Goal: Transaction & Acquisition: Purchase product/service

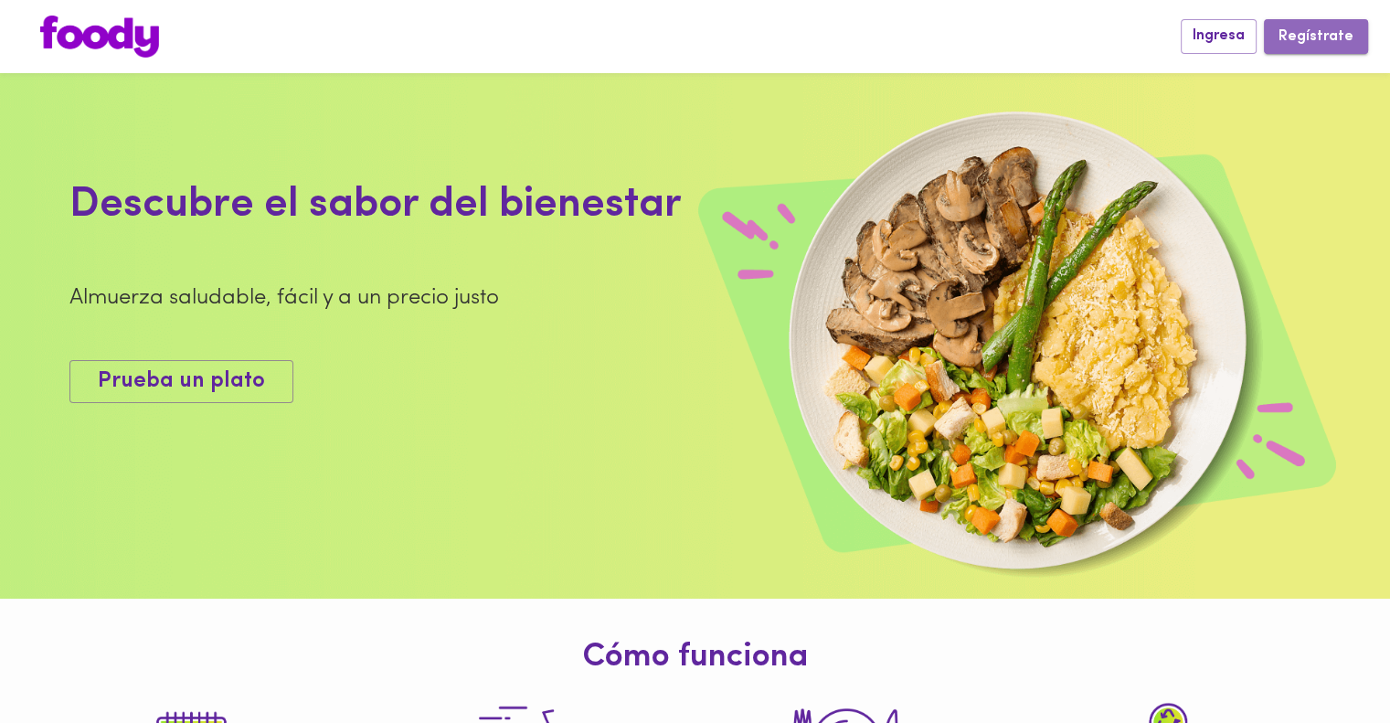
click at [1329, 38] on span "Regístrate" at bounding box center [1316, 36] width 75 height 17
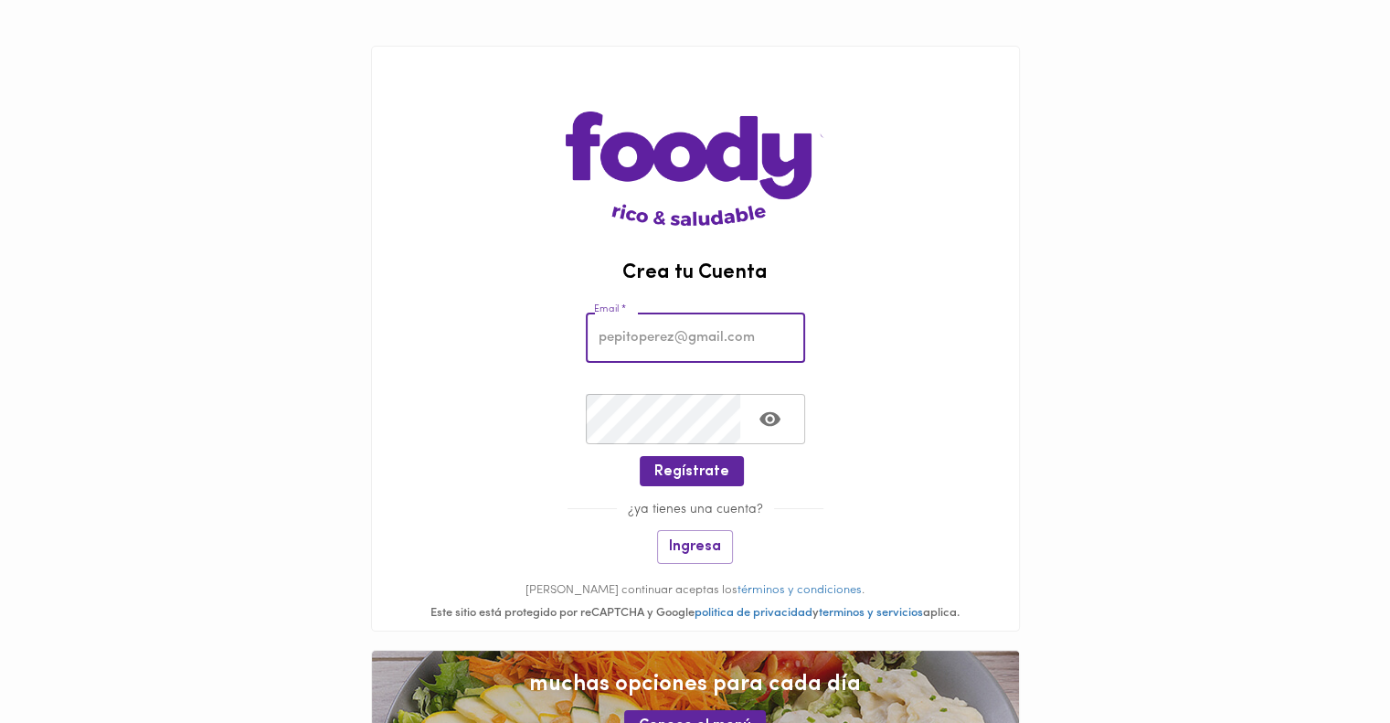
click at [610, 345] on input "email" at bounding box center [695, 338] width 219 height 50
type input "georgelin.medina@gmail.com"
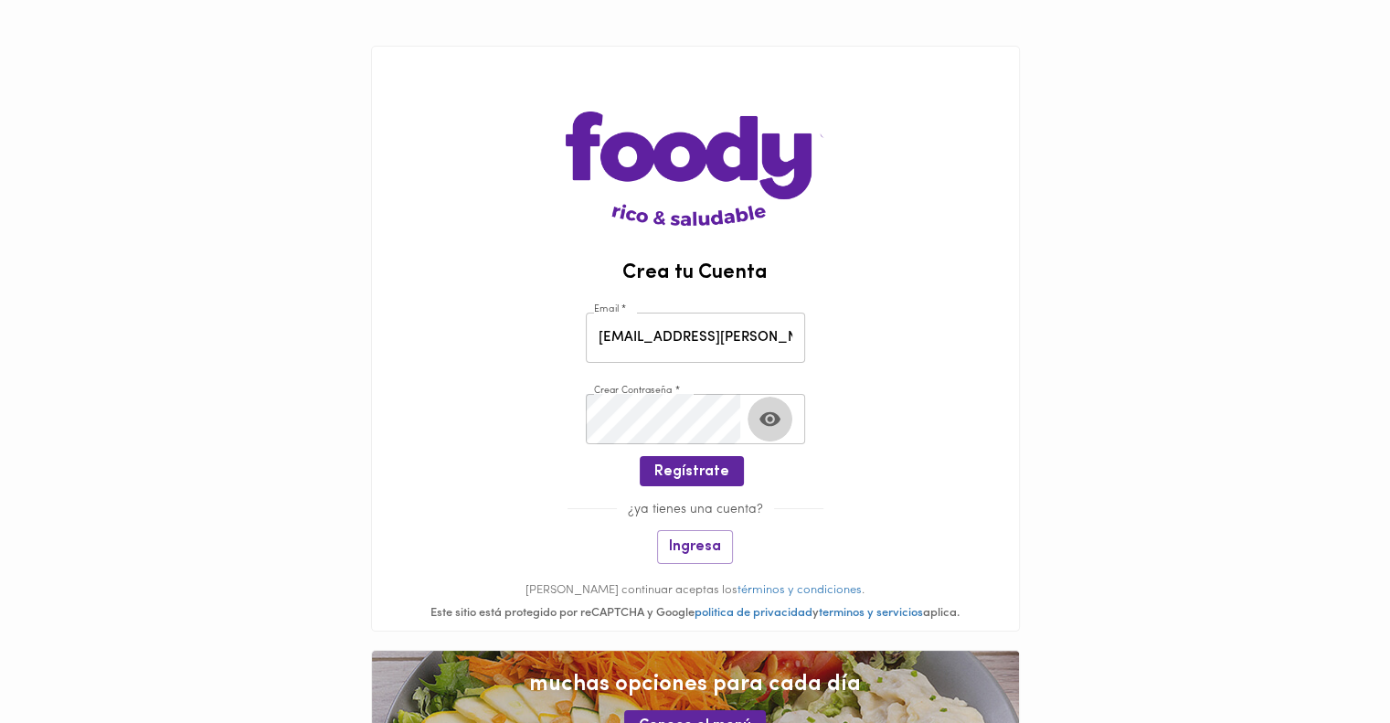
click at [766, 415] on icon "Toggle password visibility" at bounding box center [770, 419] width 21 height 15
click at [768, 423] on icon "Toggle password visibility" at bounding box center [770, 419] width 23 height 23
click at [768, 422] on icon "Toggle password visibility" at bounding box center [770, 419] width 23 height 23
click at [718, 546] on span "Ingresa" at bounding box center [695, 546] width 52 height 17
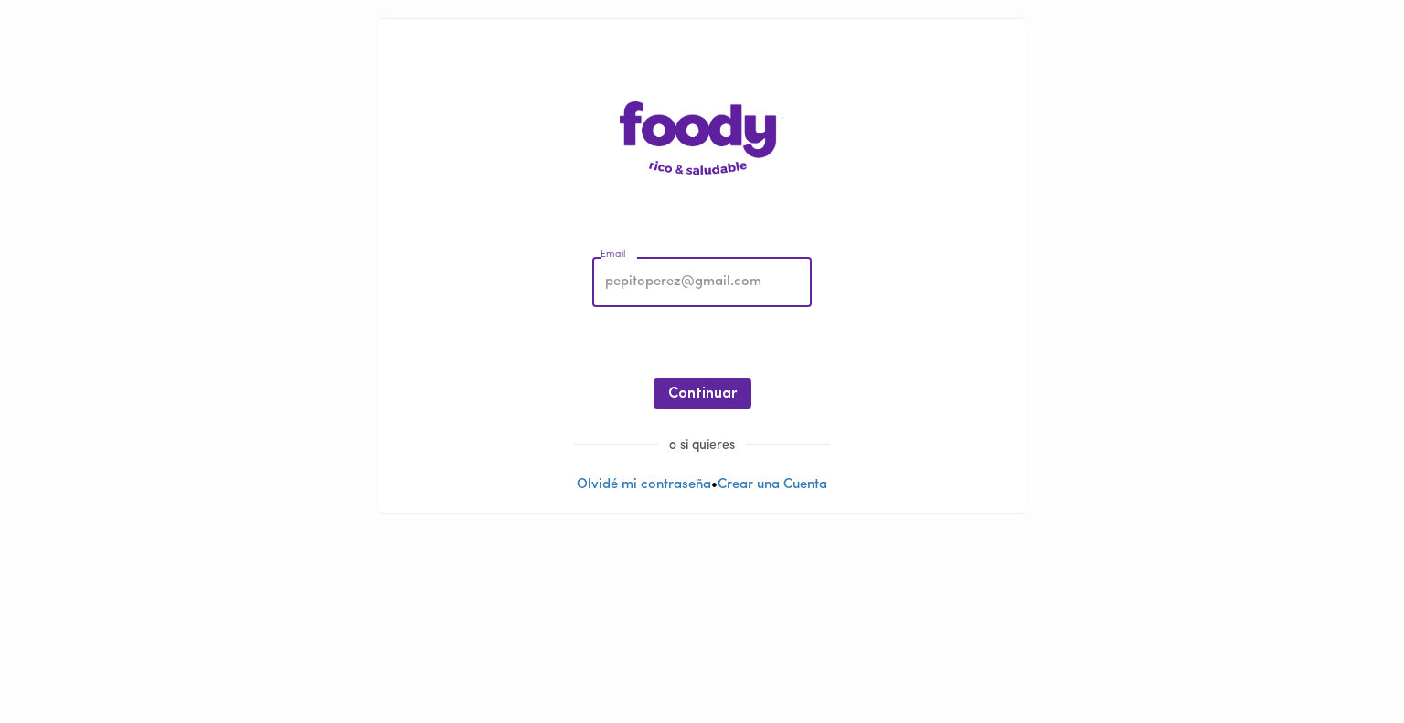
click at [658, 281] on input "email" at bounding box center [701, 283] width 219 height 50
type input "georgelin.medina@gmail.com"
click at [703, 398] on span "Continuar" at bounding box center [702, 394] width 69 height 17
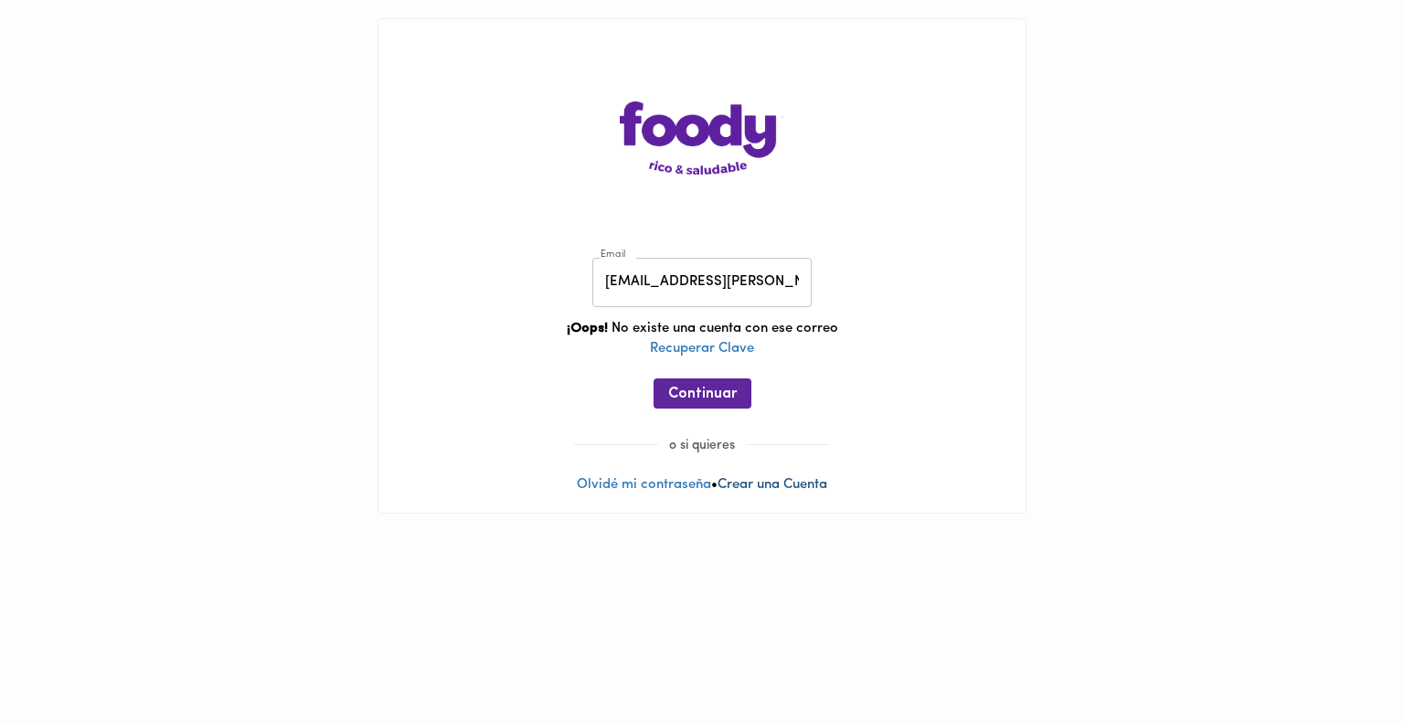
click at [769, 489] on link "Crear una Cuenta" at bounding box center [772, 485] width 110 height 14
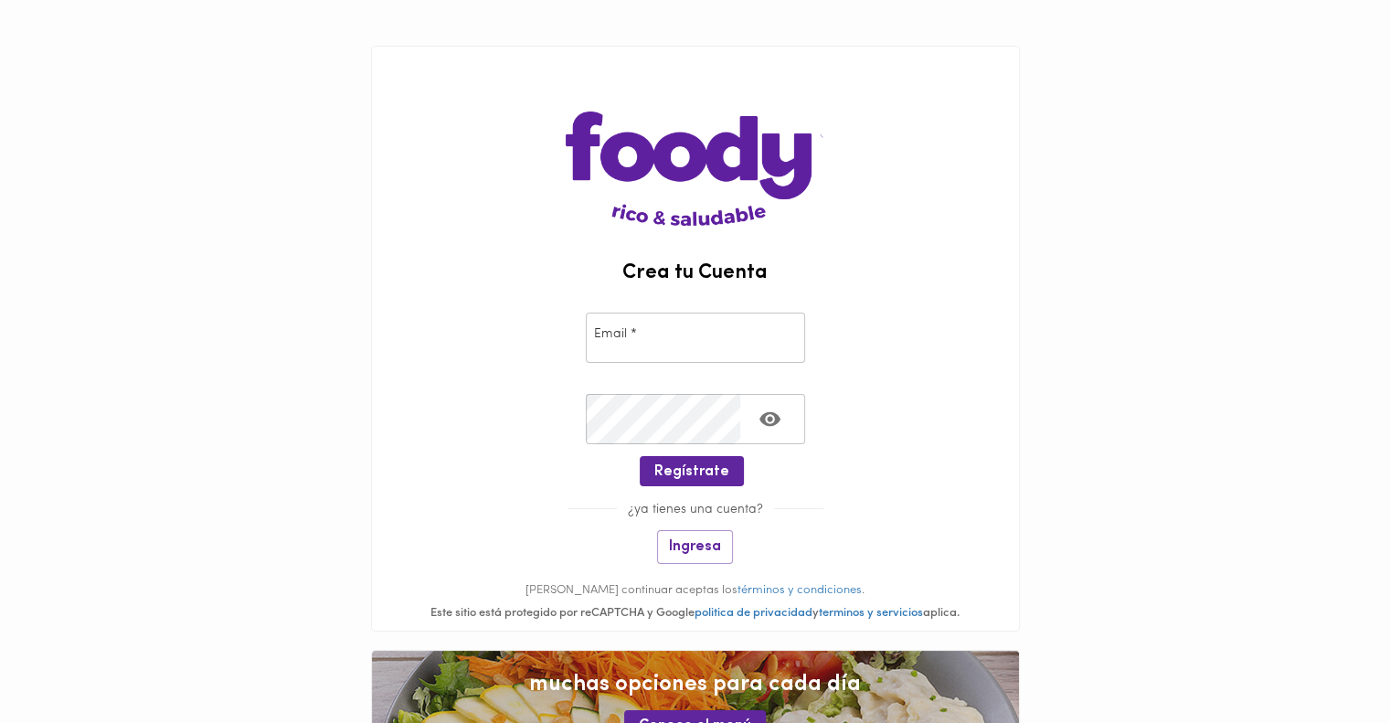
click at [685, 365] on div "Email * Email *" at bounding box center [695, 337] width 228 height 59
click at [669, 338] on input "email" at bounding box center [695, 338] width 219 height 50
type input "georgelin.medina@gmail.com"
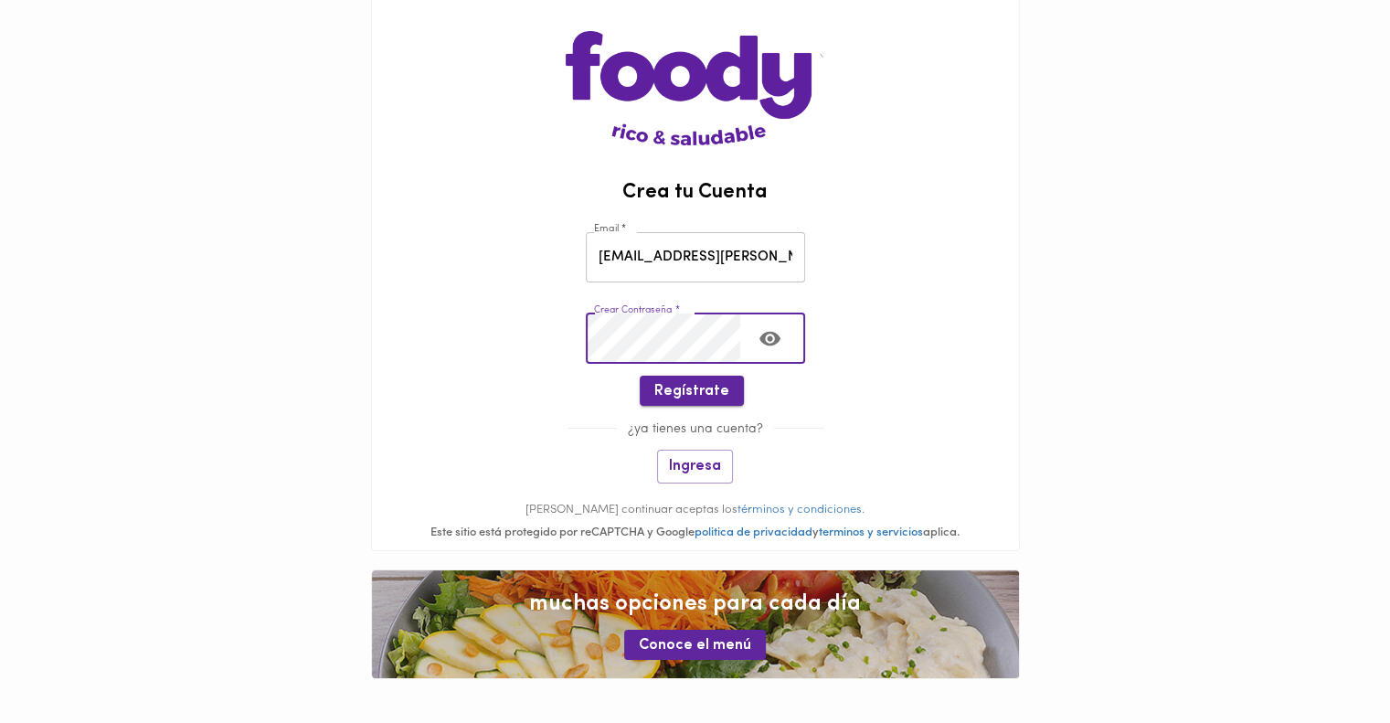
scroll to position [80, 0]
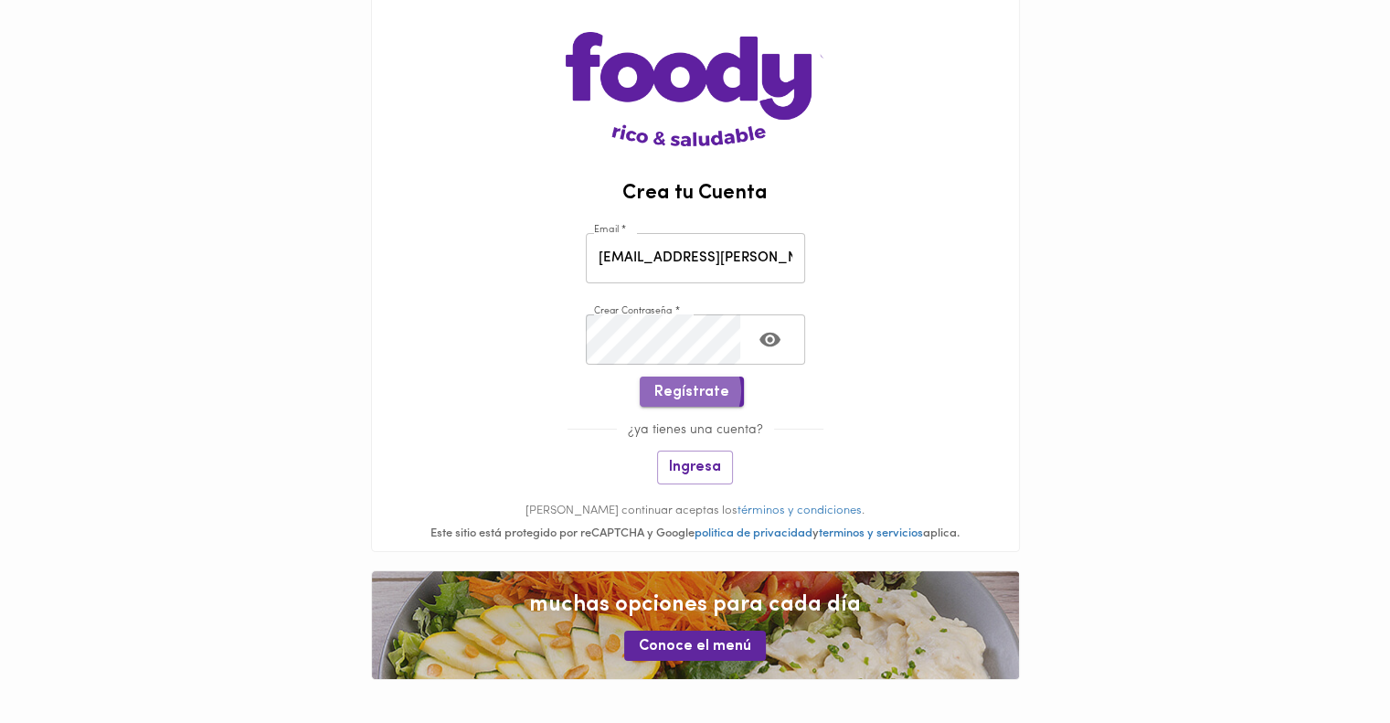
click at [691, 390] on span "Regístrate" at bounding box center [691, 392] width 75 height 17
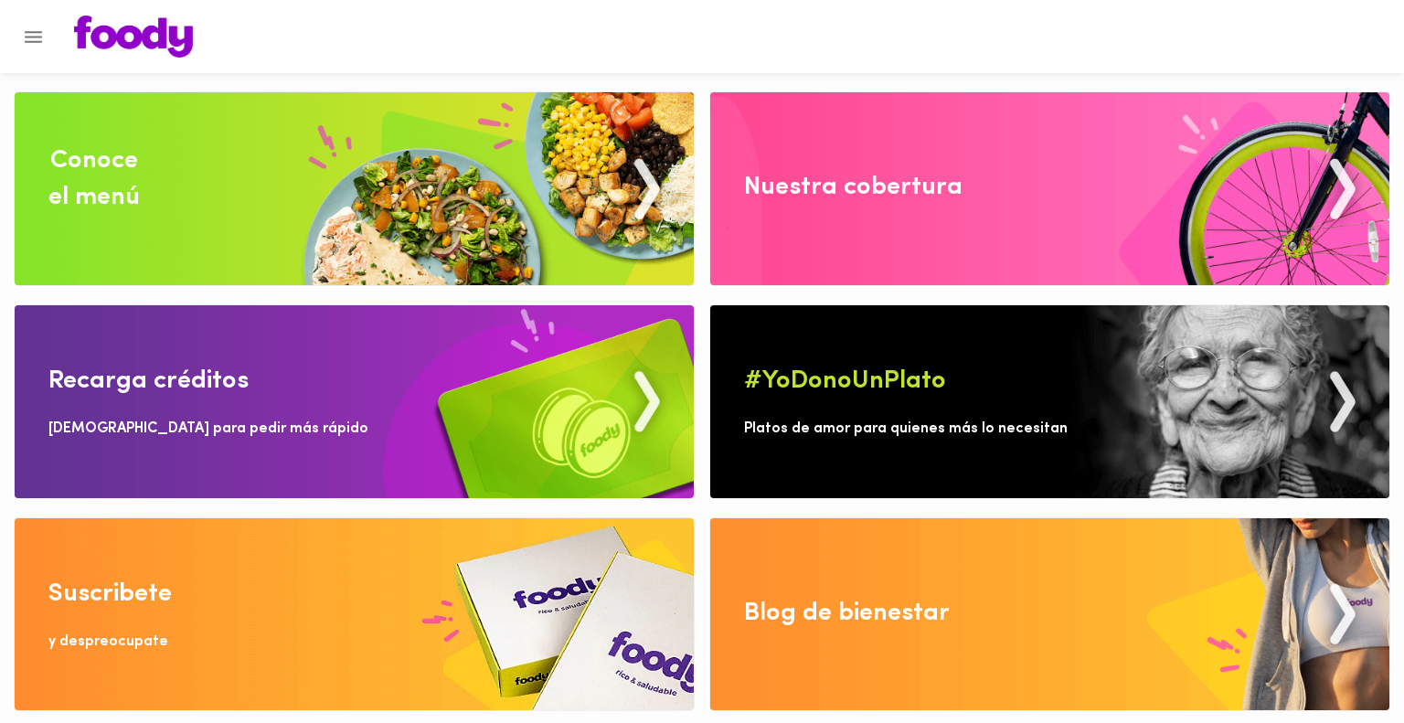
click at [611, 196] on img at bounding box center [354, 188] width 679 height 193
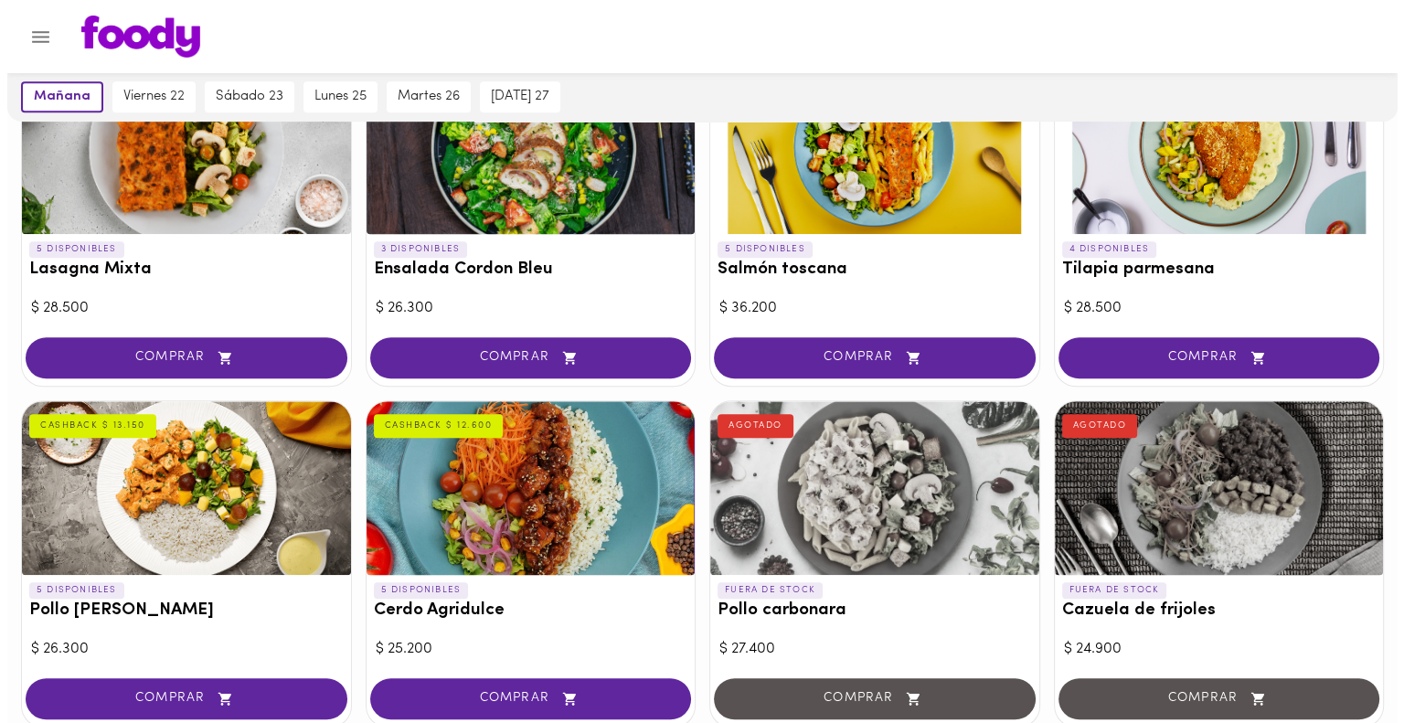
scroll to position [1214, 0]
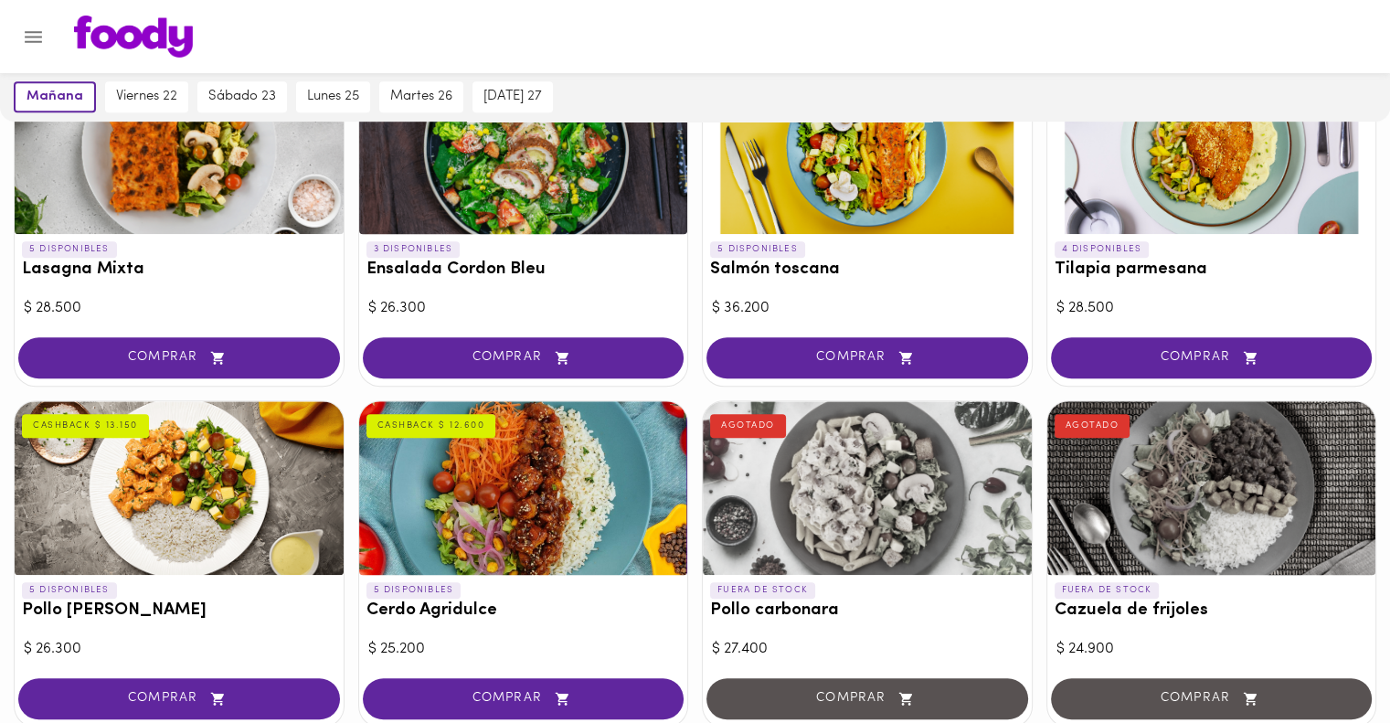
click at [553, 518] on div at bounding box center [523, 488] width 329 height 174
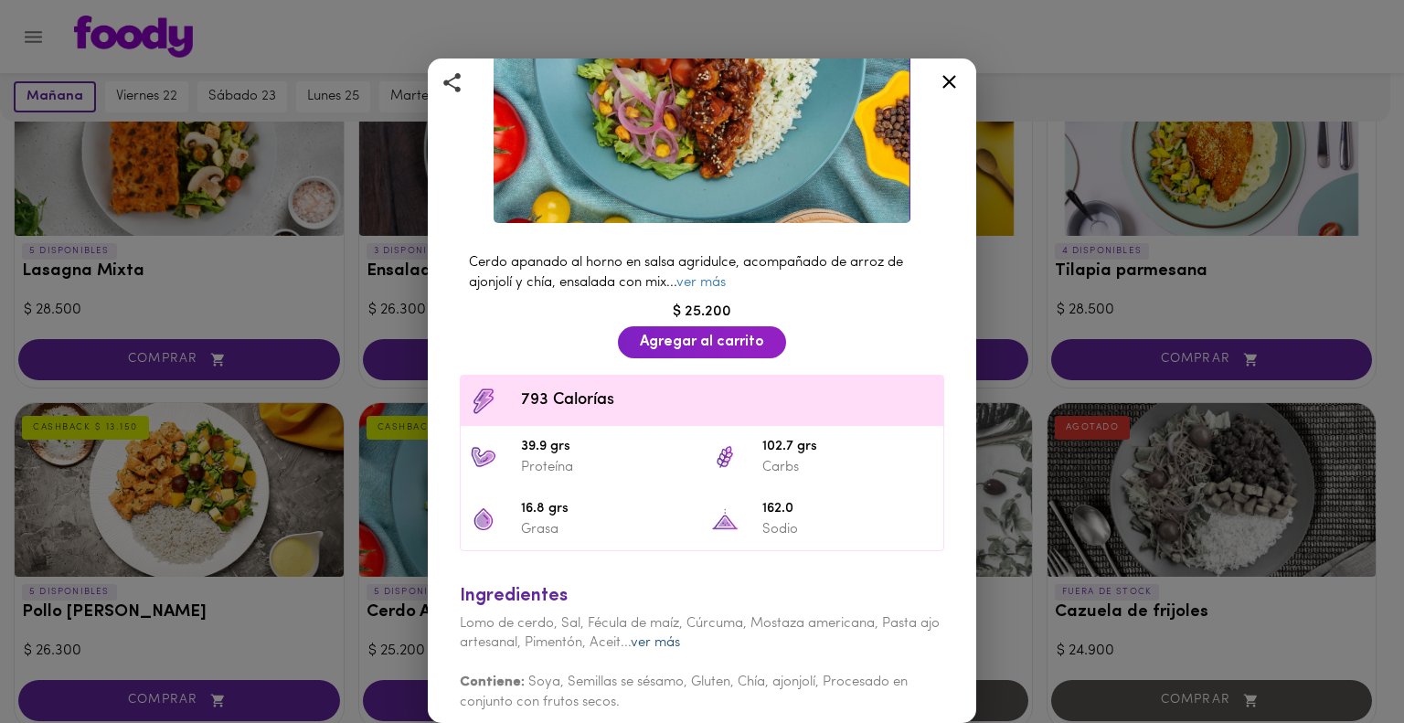
scroll to position [274, 0]
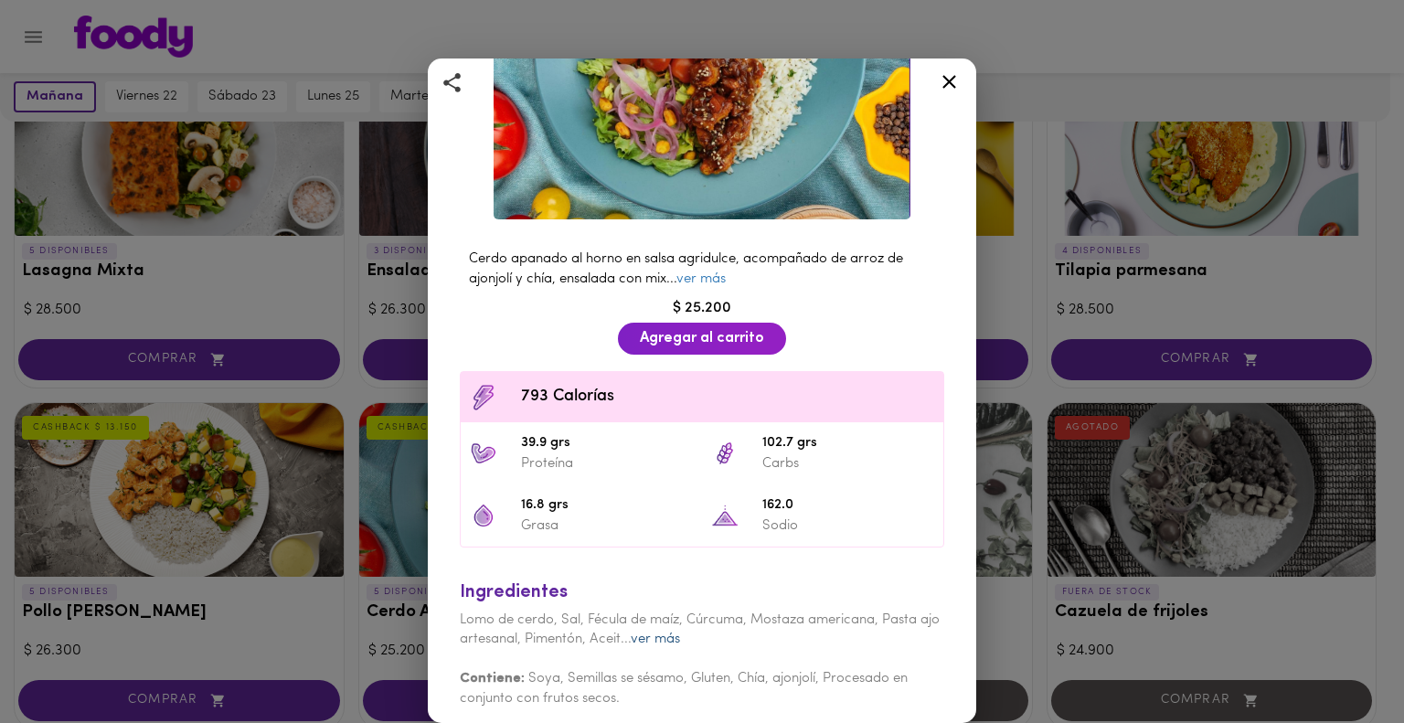
click at [680, 632] on link "ver más" at bounding box center [655, 639] width 49 height 14
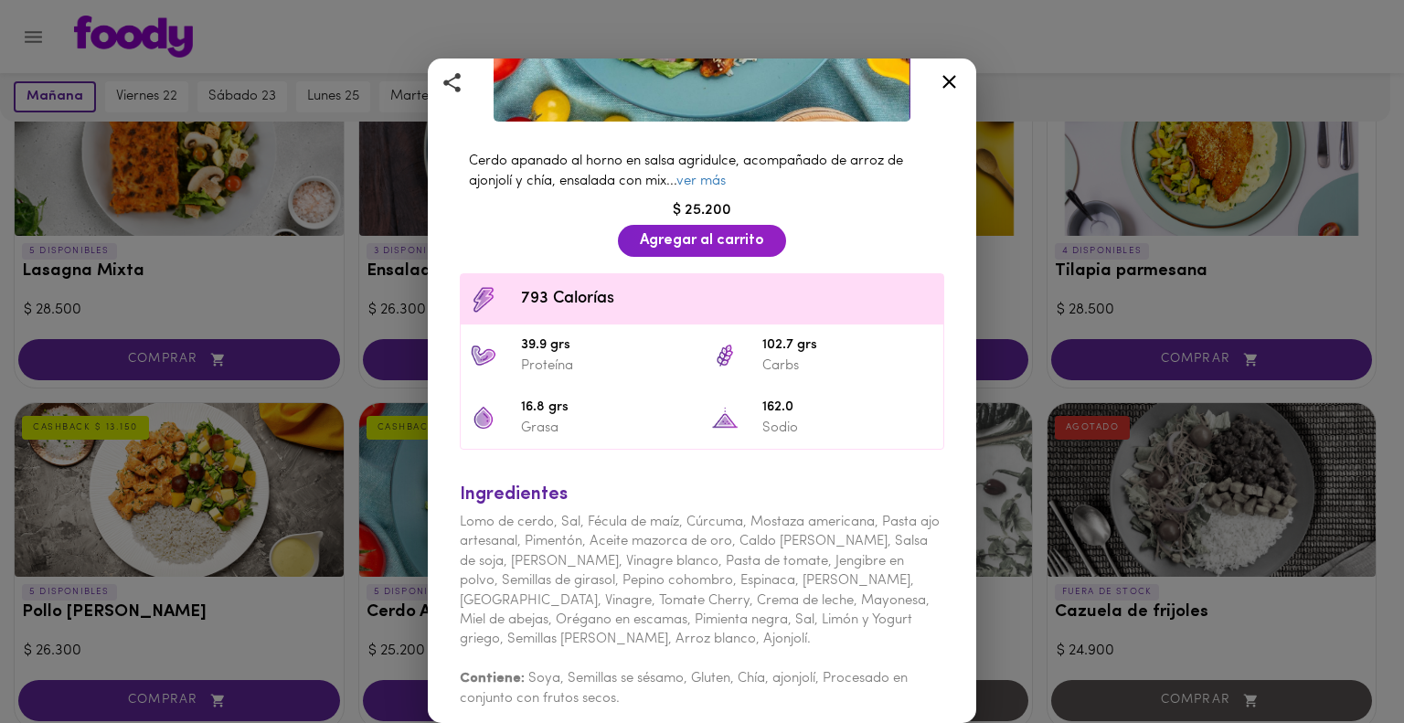
scroll to position [371, 0]
click at [1025, 335] on div "Cerdo Agridulce Con Arroz al Wok CASHBACK $ 12.600 Cerdo apanado al horno en sa…" at bounding box center [702, 361] width 1404 height 723
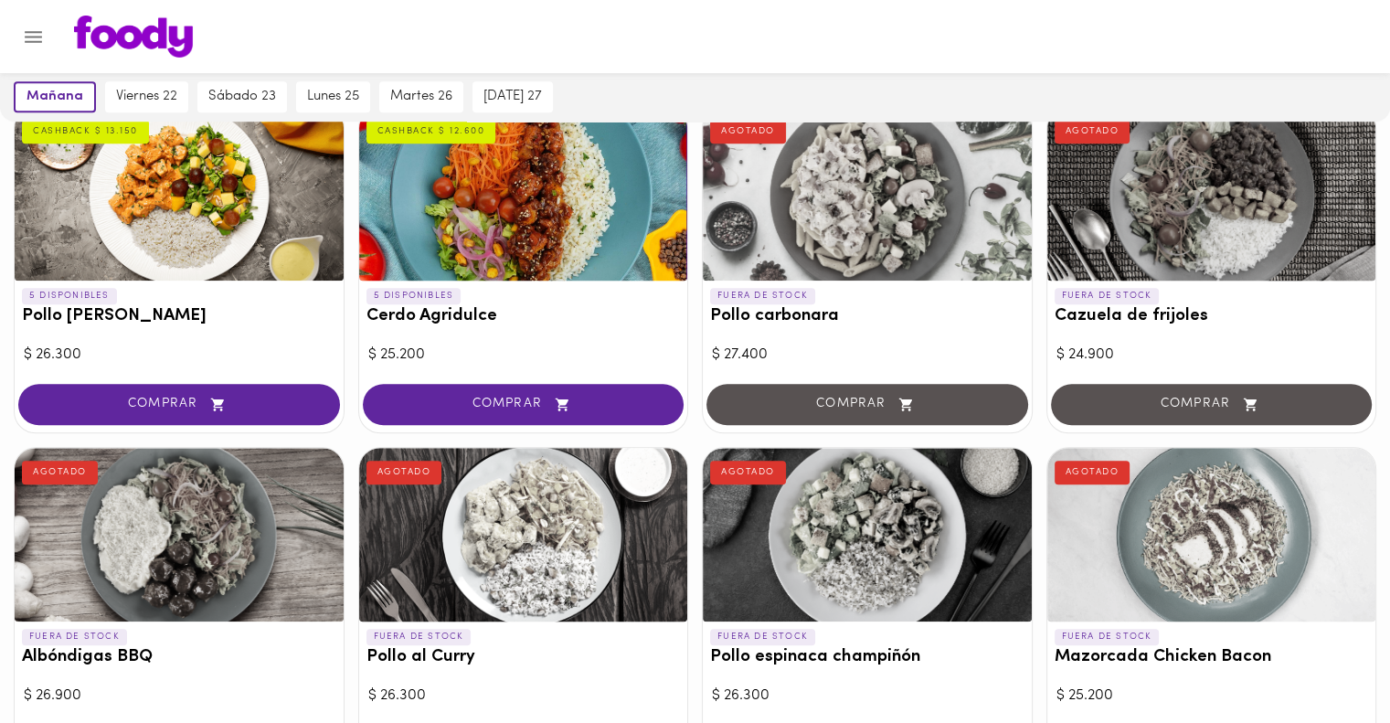
scroll to position [1506, 0]
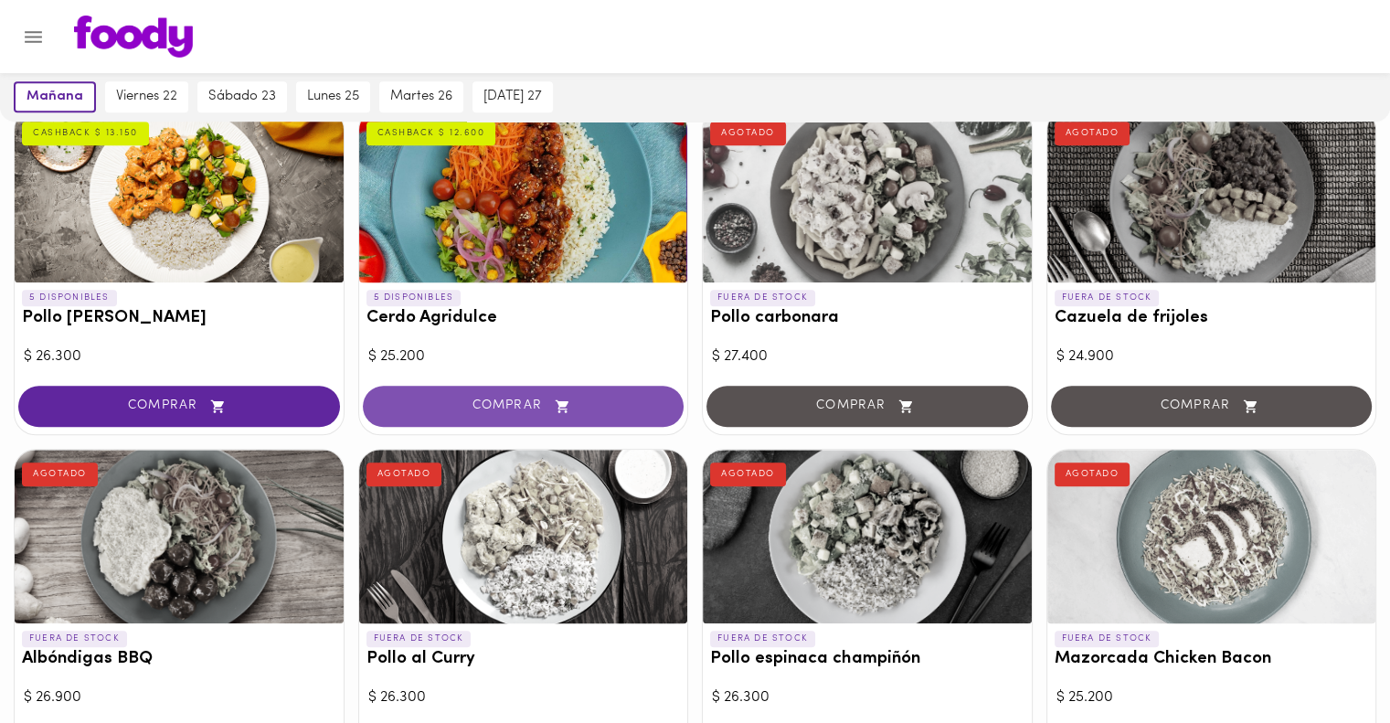
click at [547, 400] on span "COMPRAR" at bounding box center [524, 406] width 276 height 16
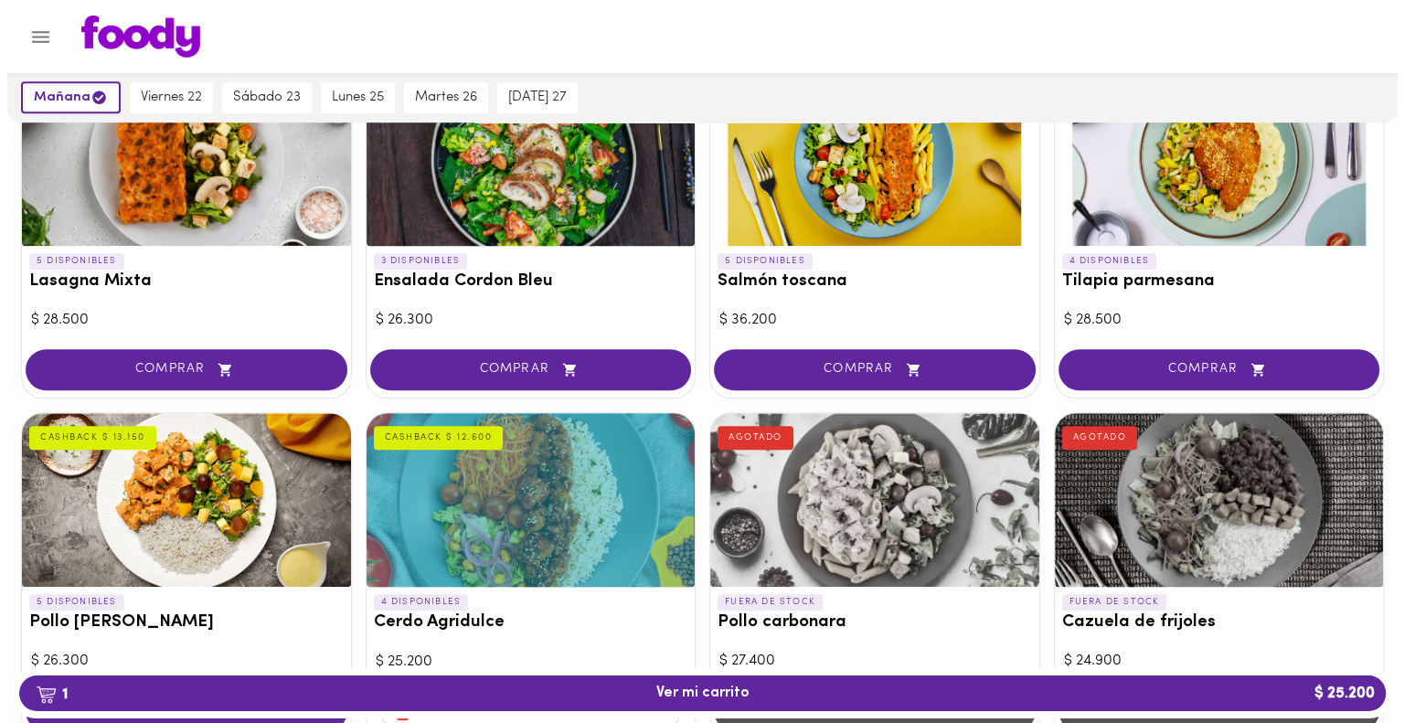
scroll to position [1128, 0]
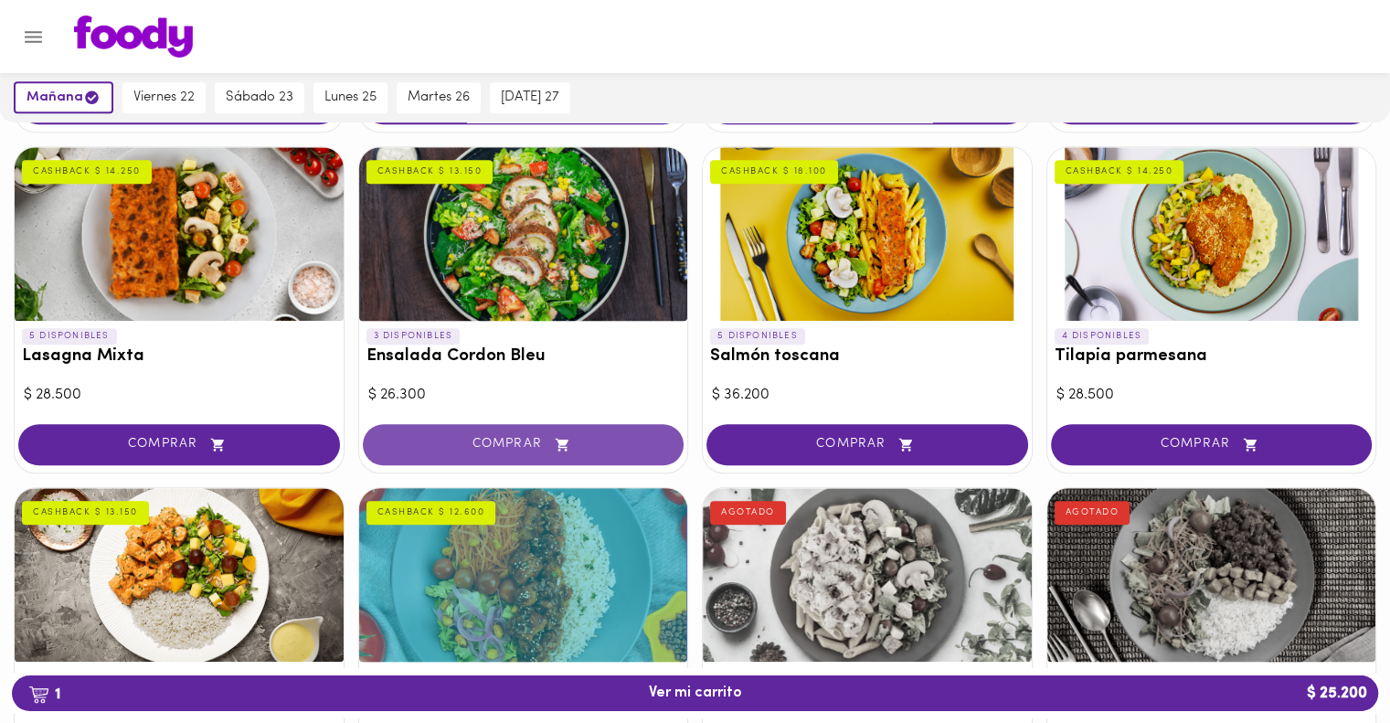
click at [533, 455] on button "COMPRAR" at bounding box center [524, 444] width 322 height 41
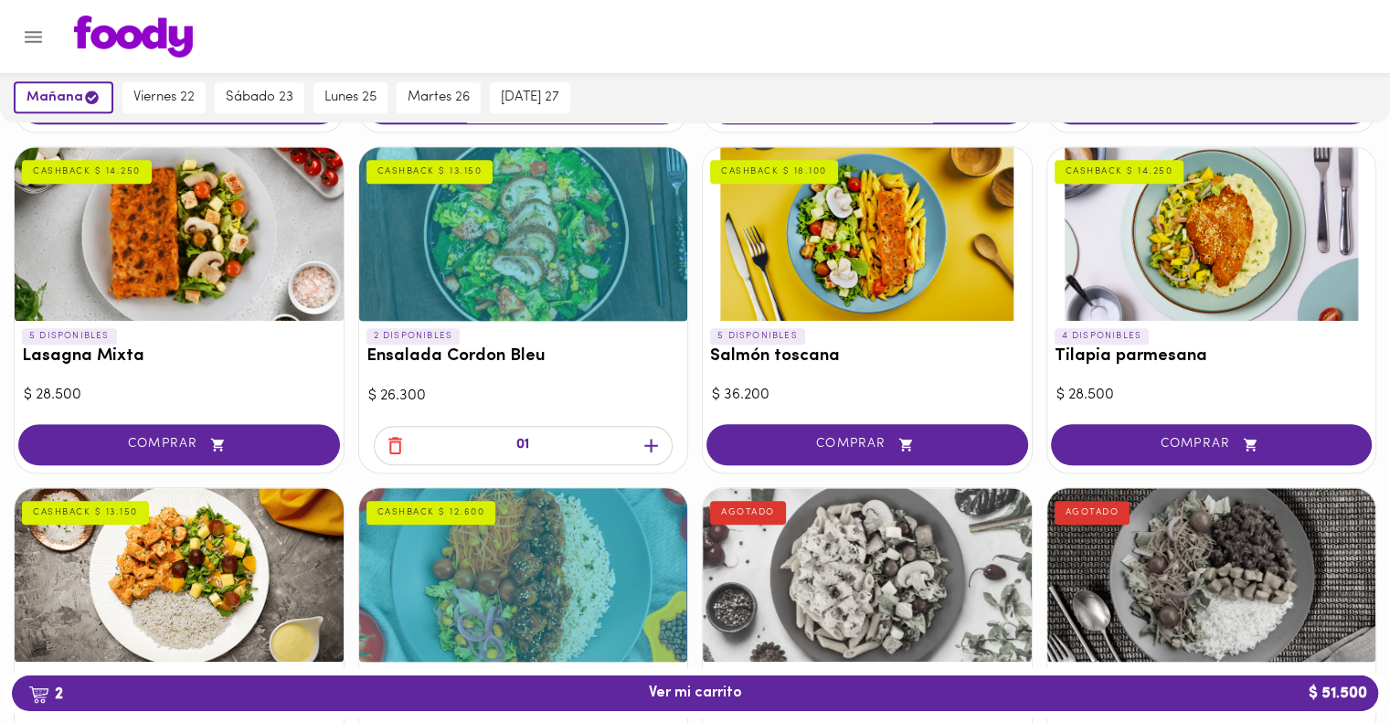
click at [521, 273] on div at bounding box center [523, 234] width 329 height 174
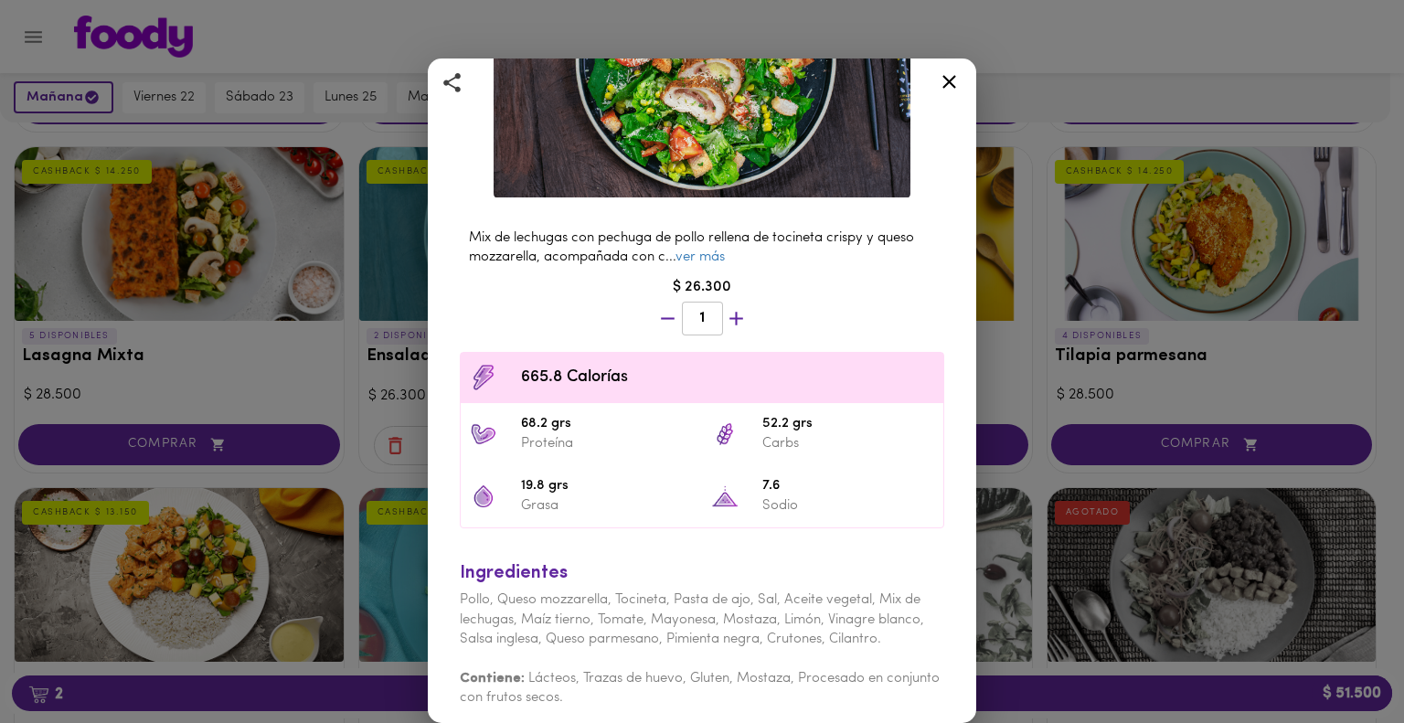
scroll to position [229, 0]
click at [725, 255] on link "ver más" at bounding box center [699, 257] width 49 height 14
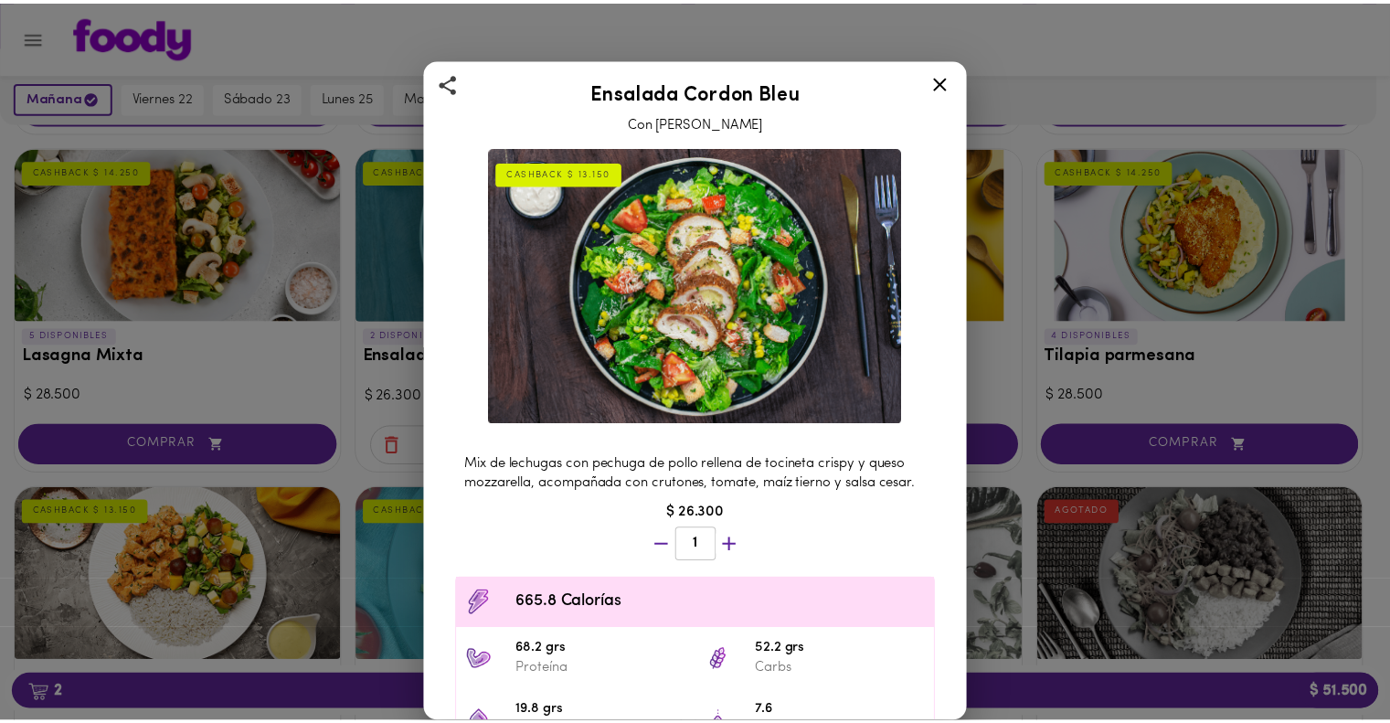
scroll to position [0, 0]
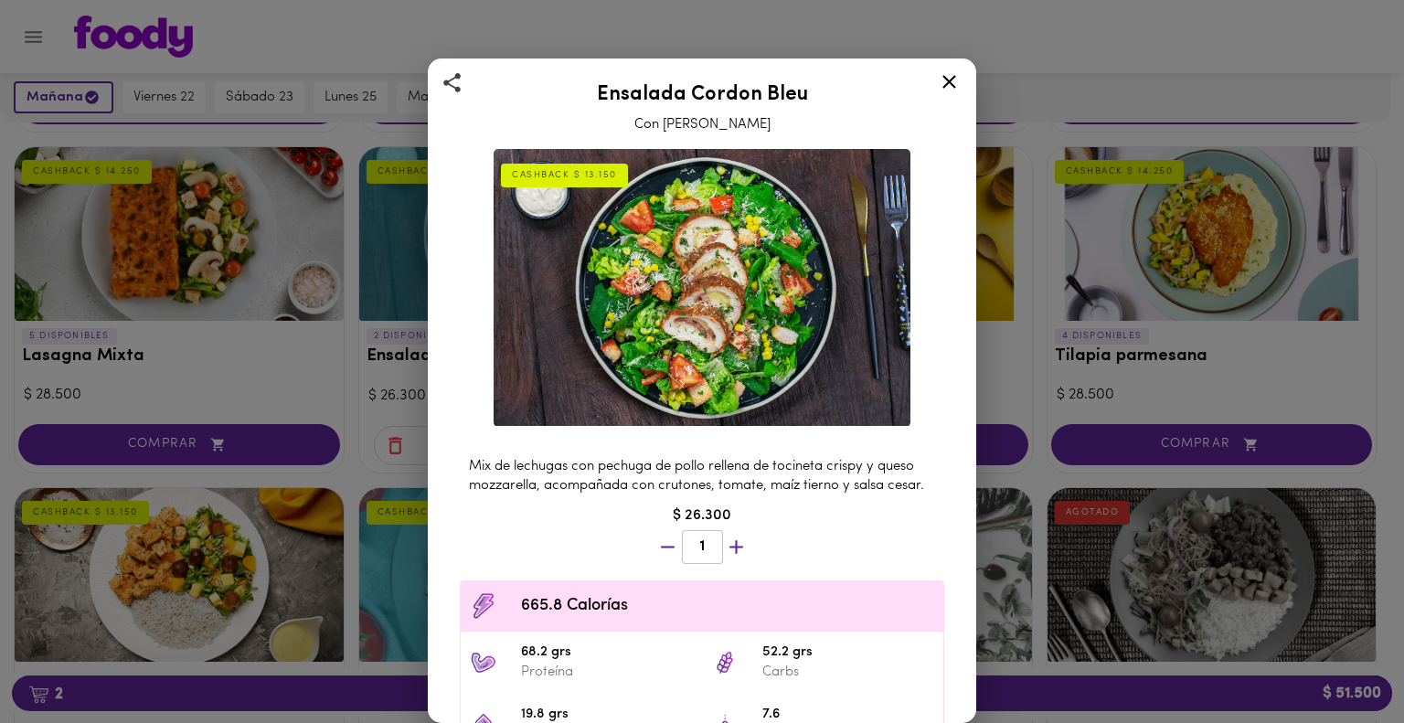
click at [938, 89] on icon at bounding box center [949, 81] width 23 height 23
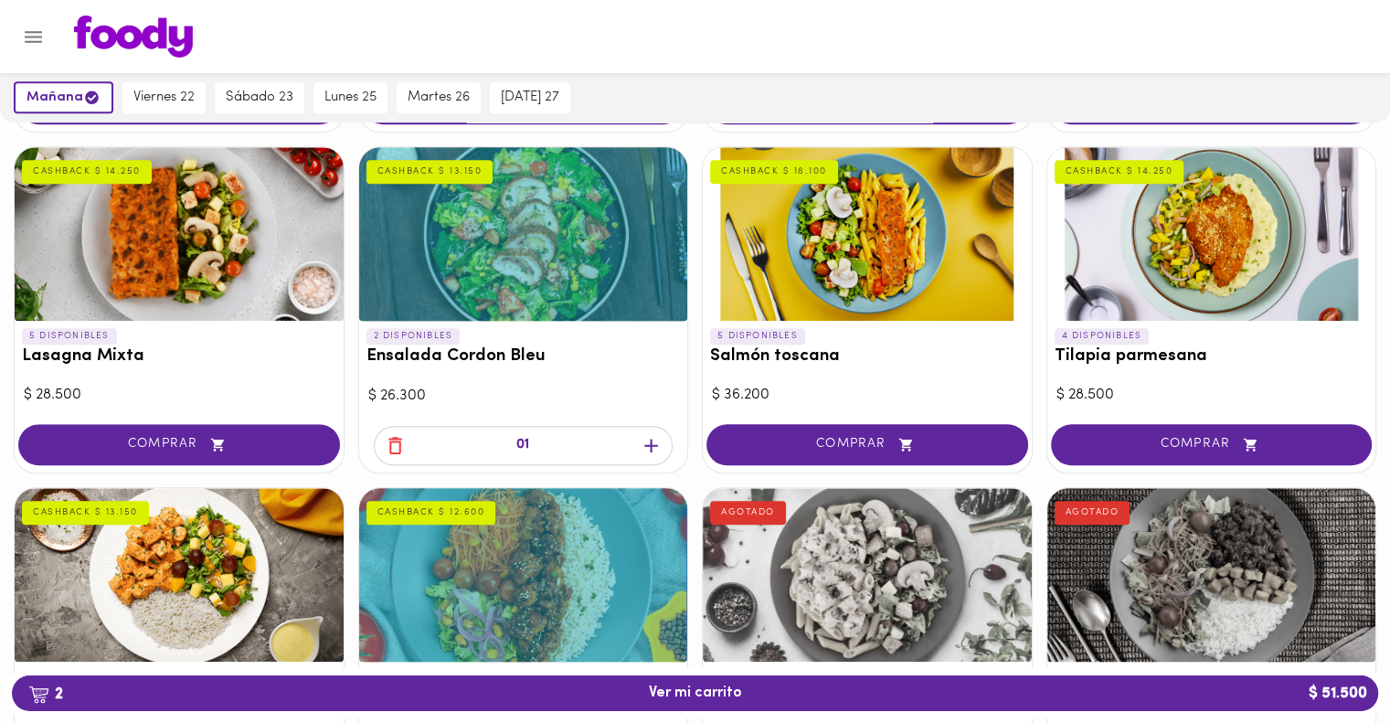
click at [1176, 283] on div at bounding box center [1211, 234] width 329 height 174
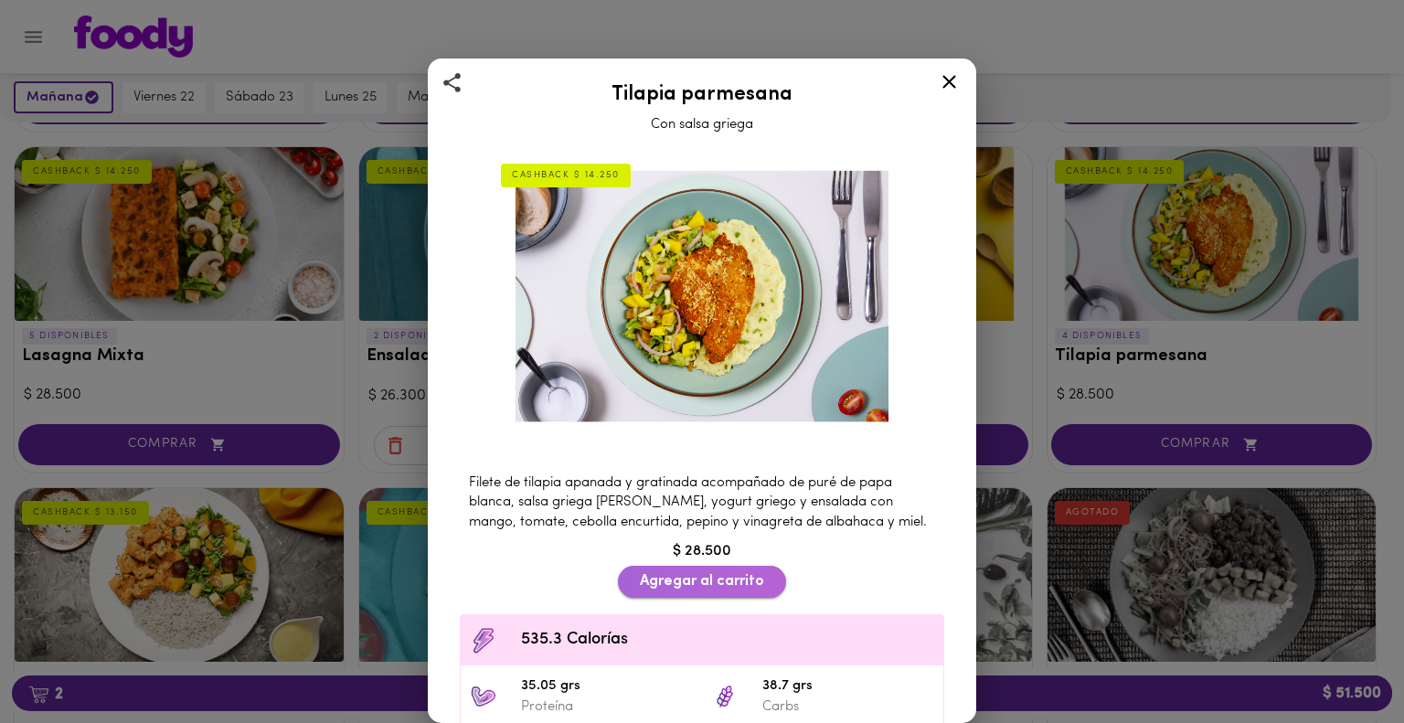
click at [694, 580] on span "Agregar al carrito" at bounding box center [702, 581] width 124 height 17
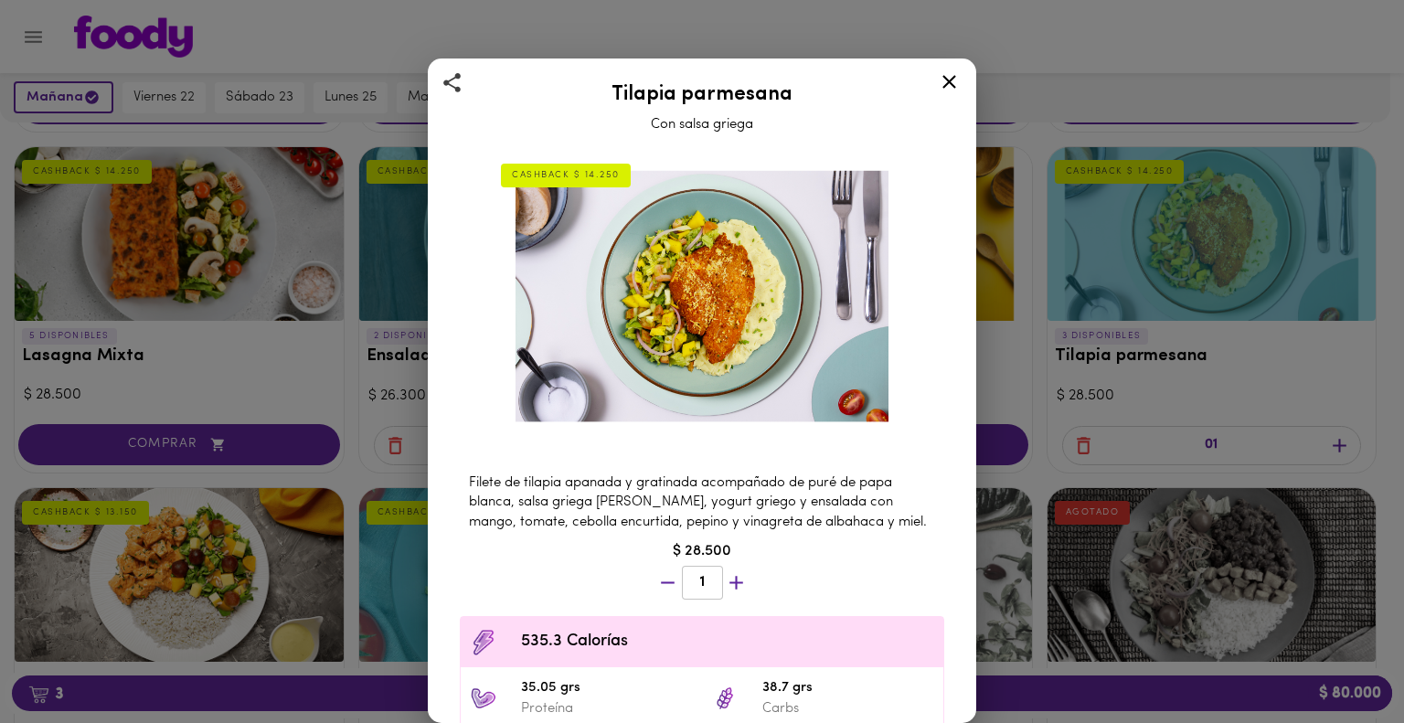
click at [947, 80] on icon at bounding box center [949, 82] width 14 height 14
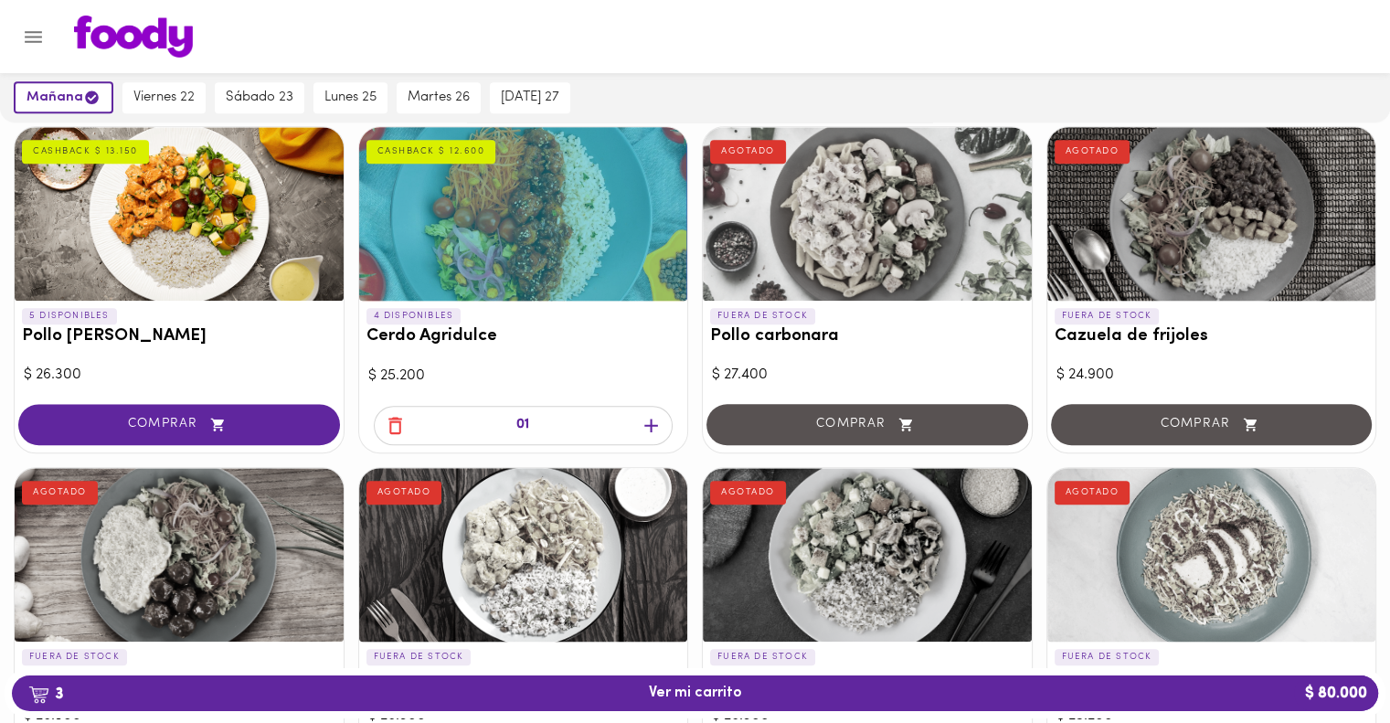
scroll to position [1488, 0]
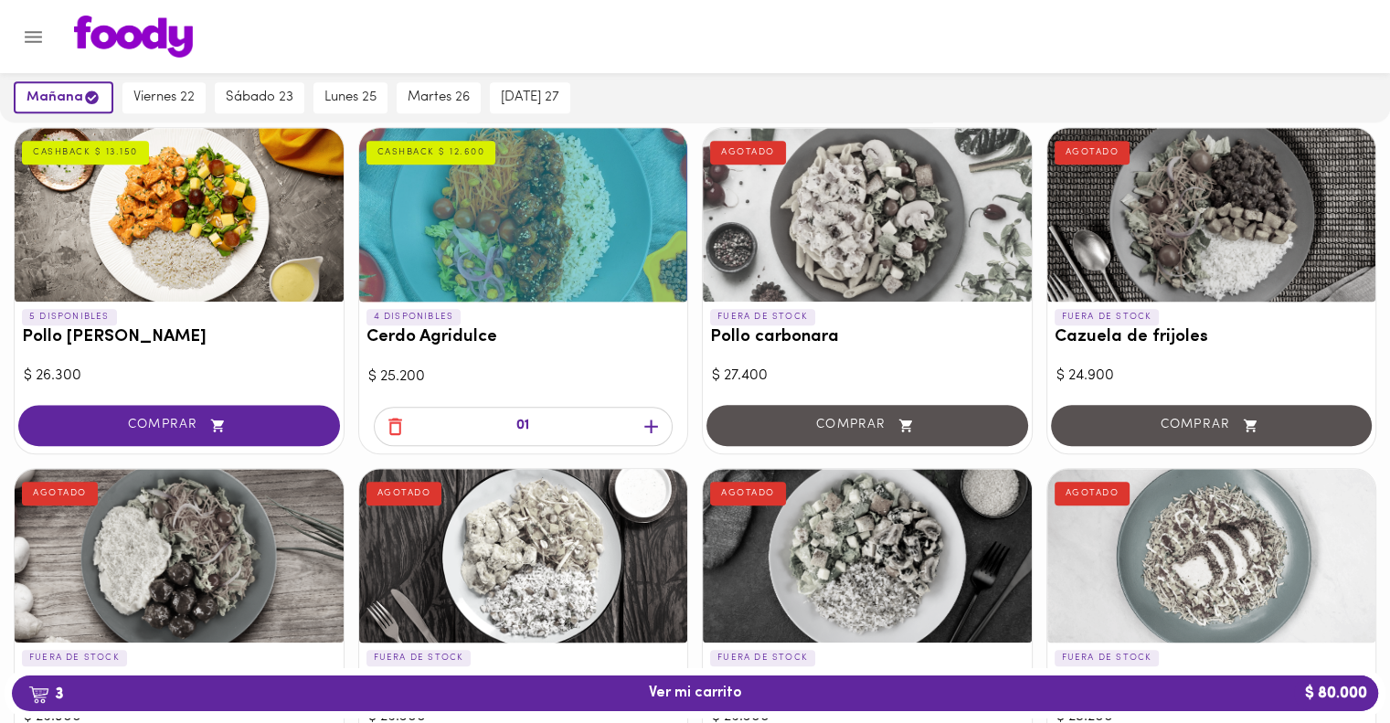
click at [392, 429] on icon "button" at bounding box center [395, 426] width 23 height 23
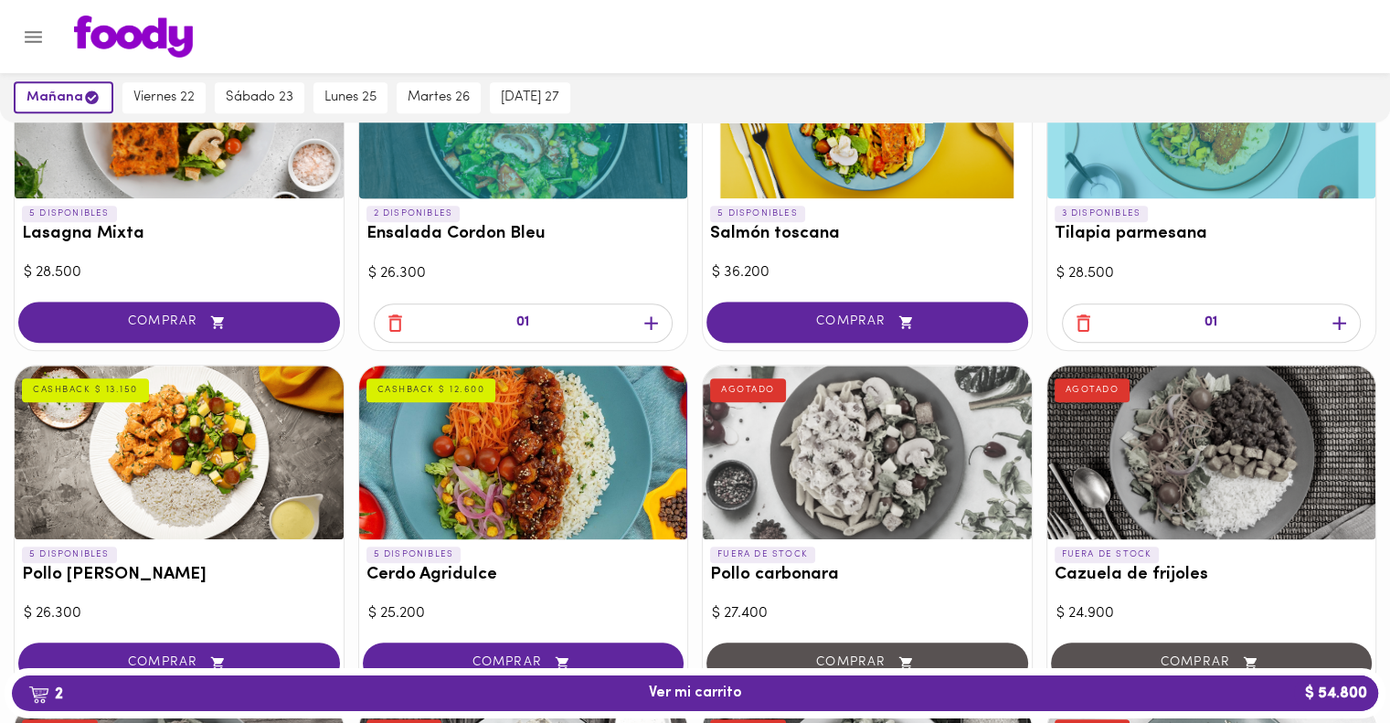
scroll to position [1050, 0]
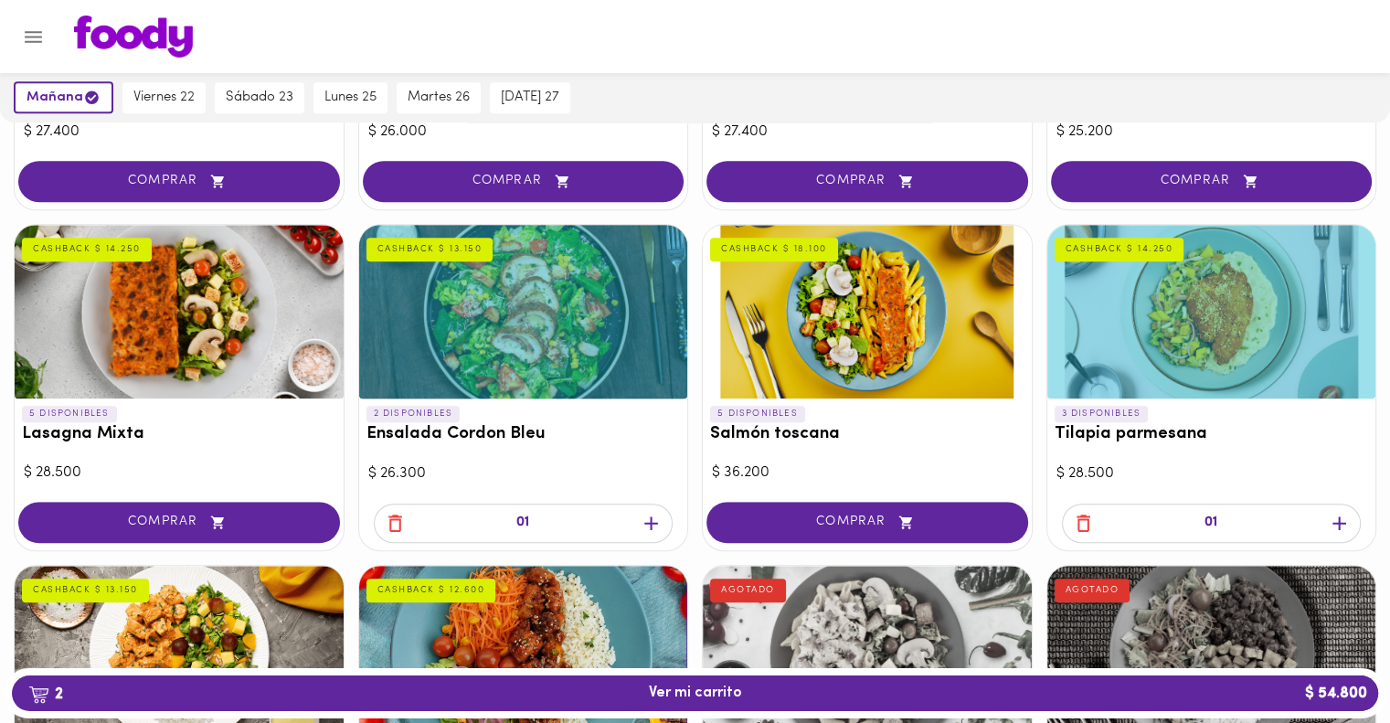
drag, startPoint x: 604, startPoint y: 503, endPoint x: 388, endPoint y: 508, distance: 216.7
click at [388, 508] on div "01" at bounding box center [524, 523] width 300 height 39
click at [391, 517] on icon "button" at bounding box center [395, 523] width 14 height 17
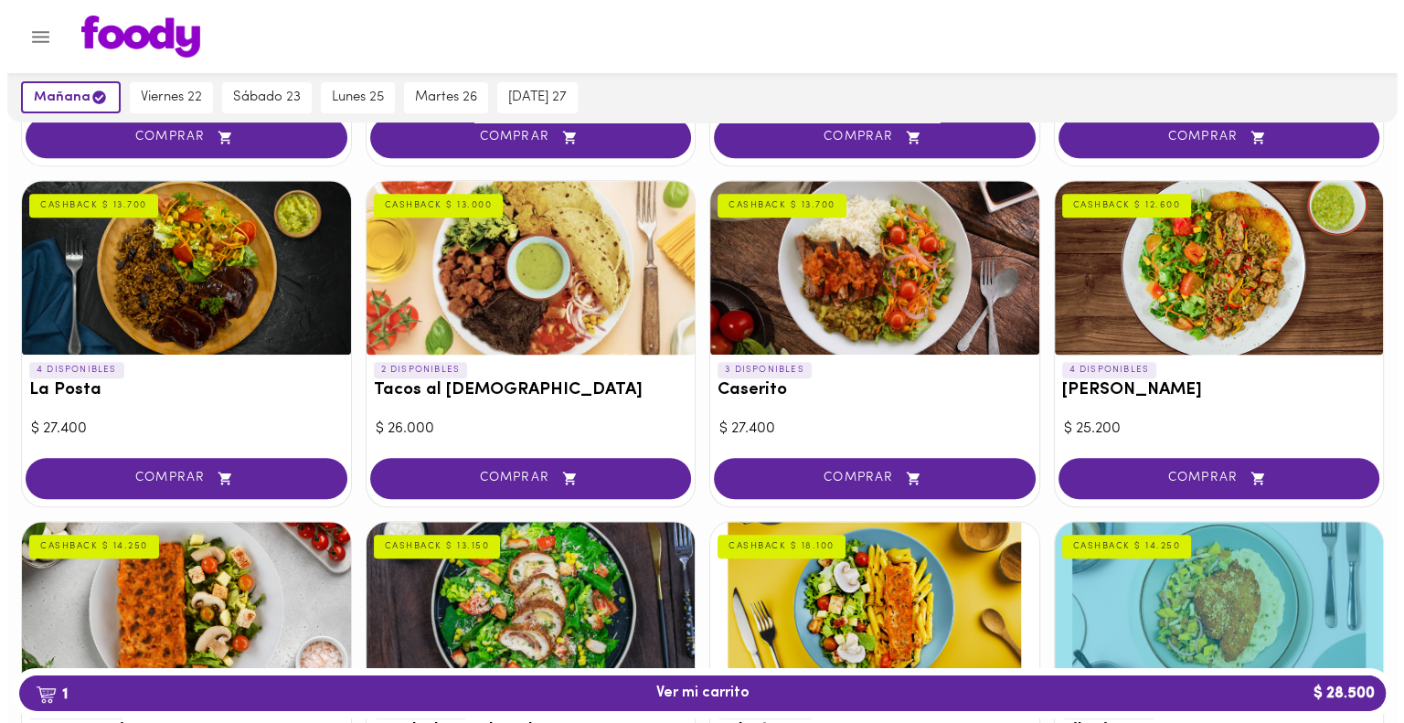
scroll to position [0, 0]
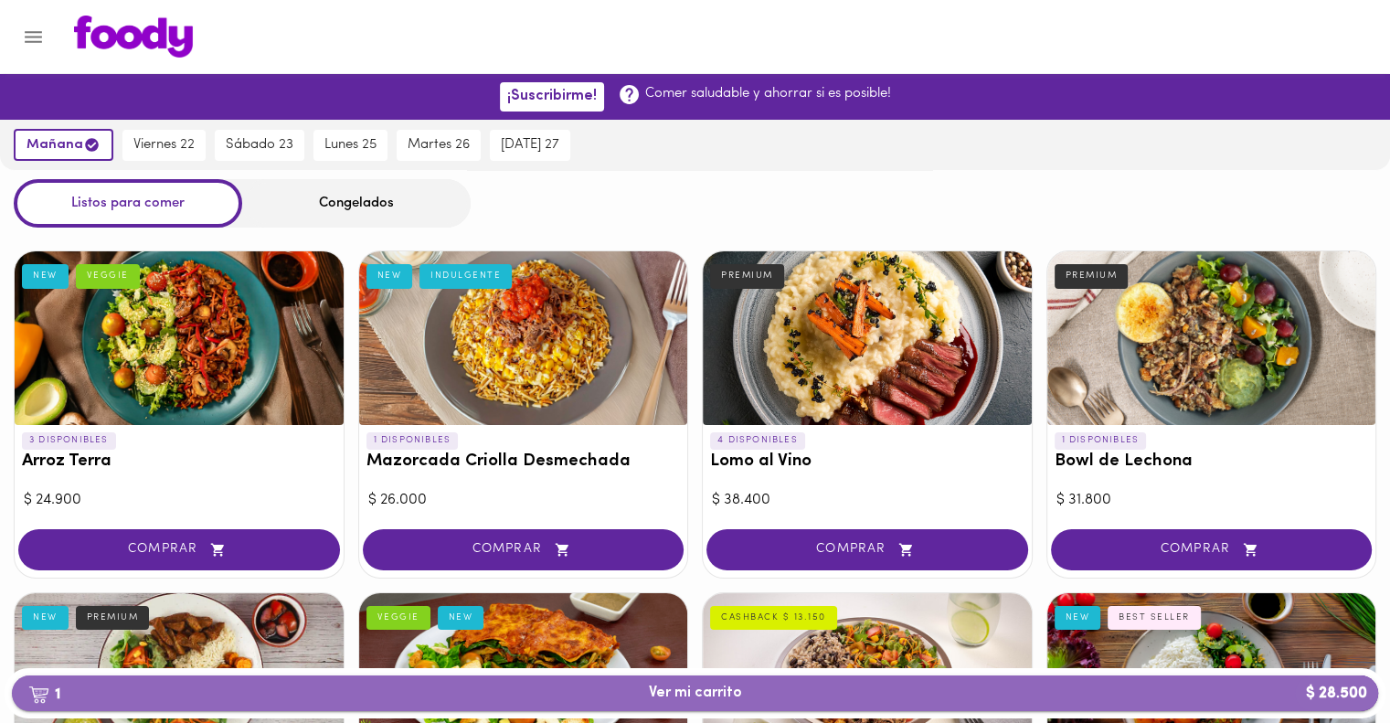
click at [698, 690] on span "1 Ver mi carrito $ 28.500" at bounding box center [695, 693] width 93 height 17
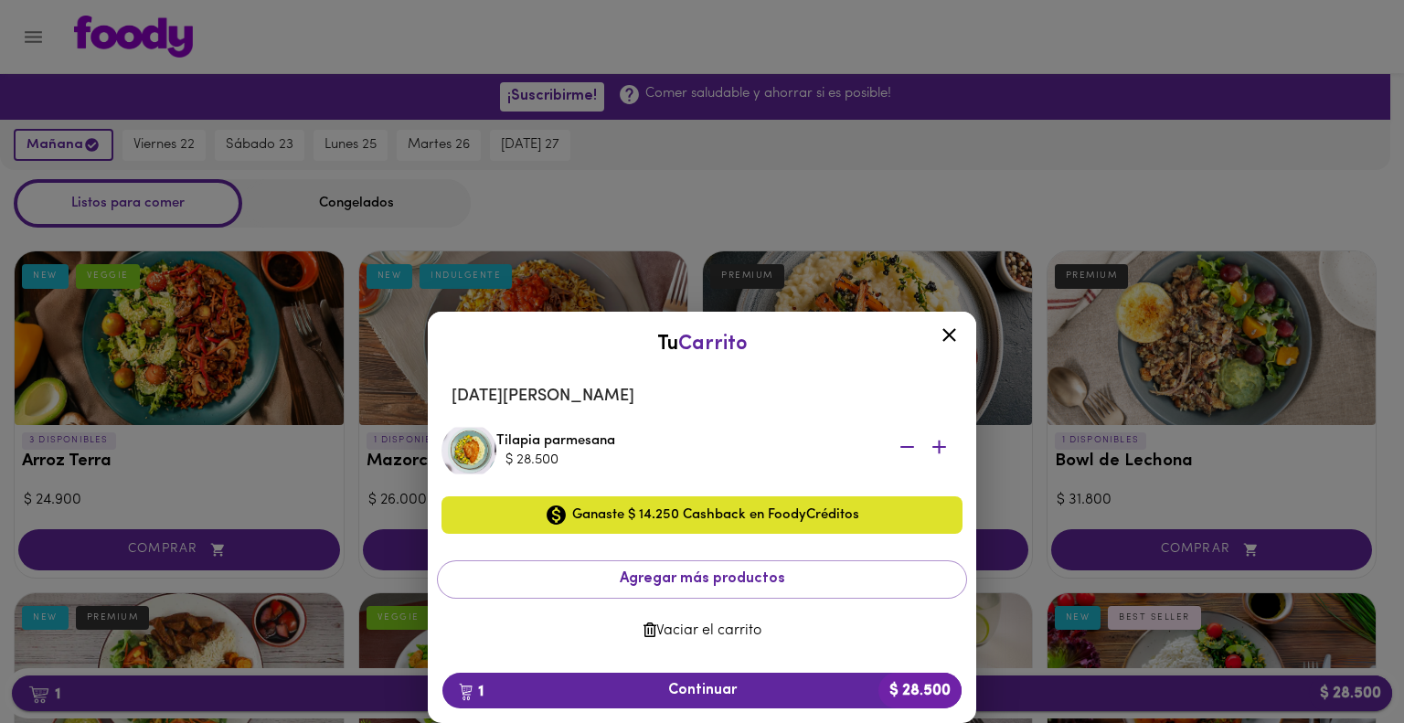
click at [698, 690] on span "1 Continuar $ 28.500" at bounding box center [702, 690] width 490 height 17
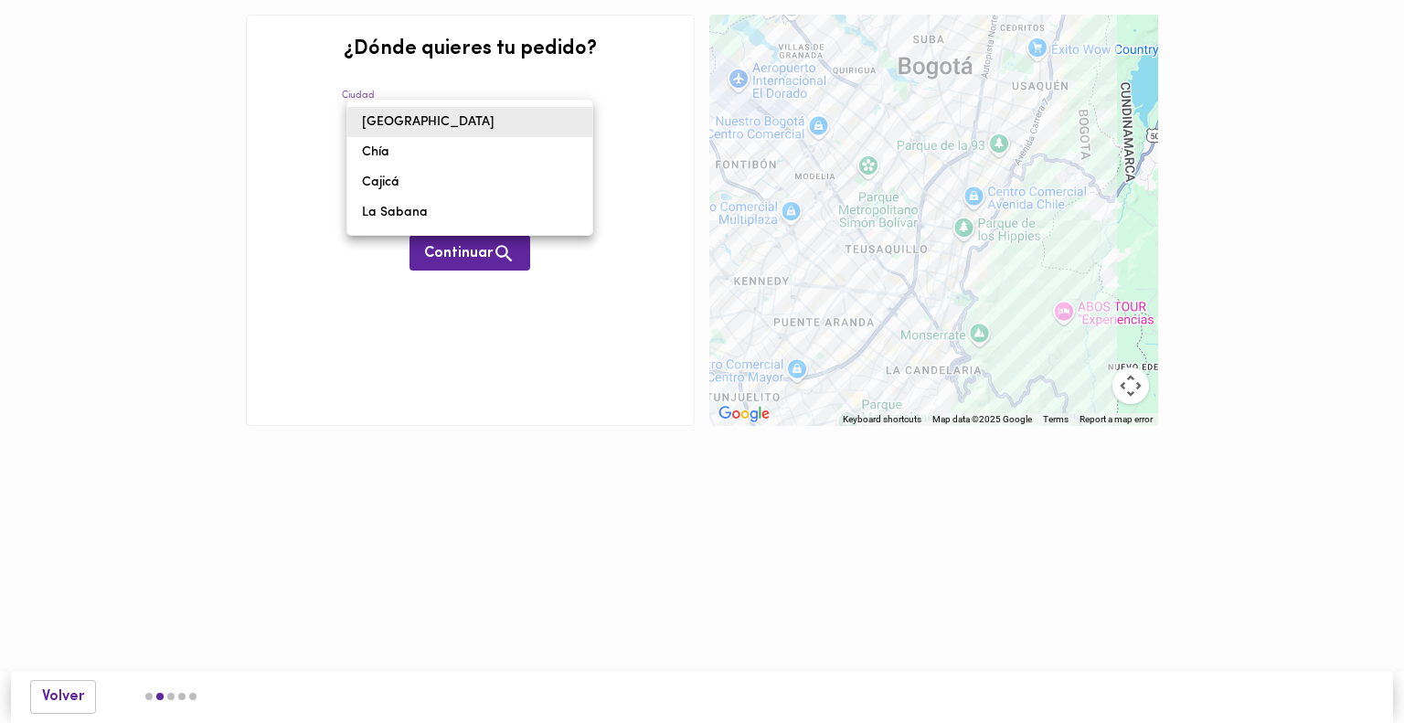
click at [492, 127] on body "0cAFcWeA6BMPcZCkRQT7z1j9GKJkhnZiWhNjK5zu53B0dH4SrZeJuVK4wtBoJnJdjBlpUtmzzqUhdFl…" at bounding box center [702, 240] width 1404 height 481
click at [463, 190] on li "Cajicá" at bounding box center [469, 182] width 245 height 30
type input "cajica"
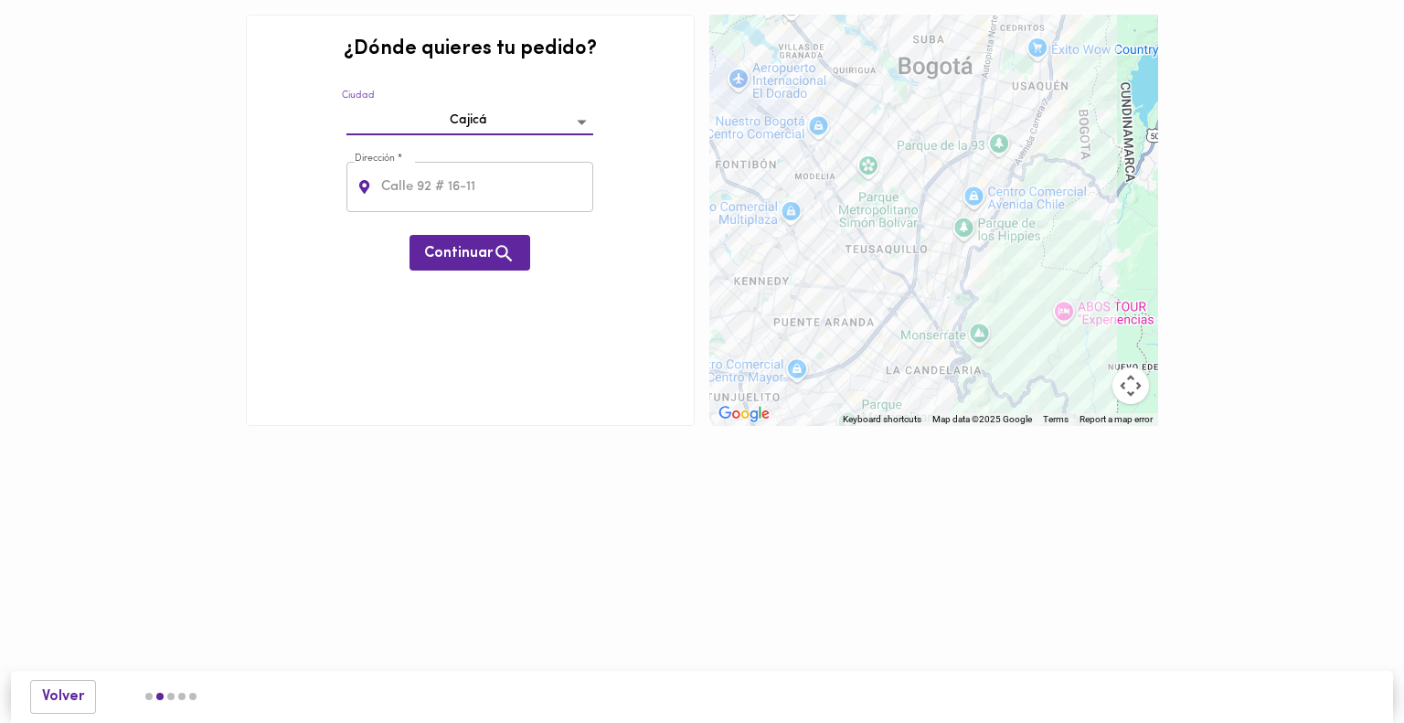
click at [464, 189] on input "text" at bounding box center [485, 187] width 217 height 50
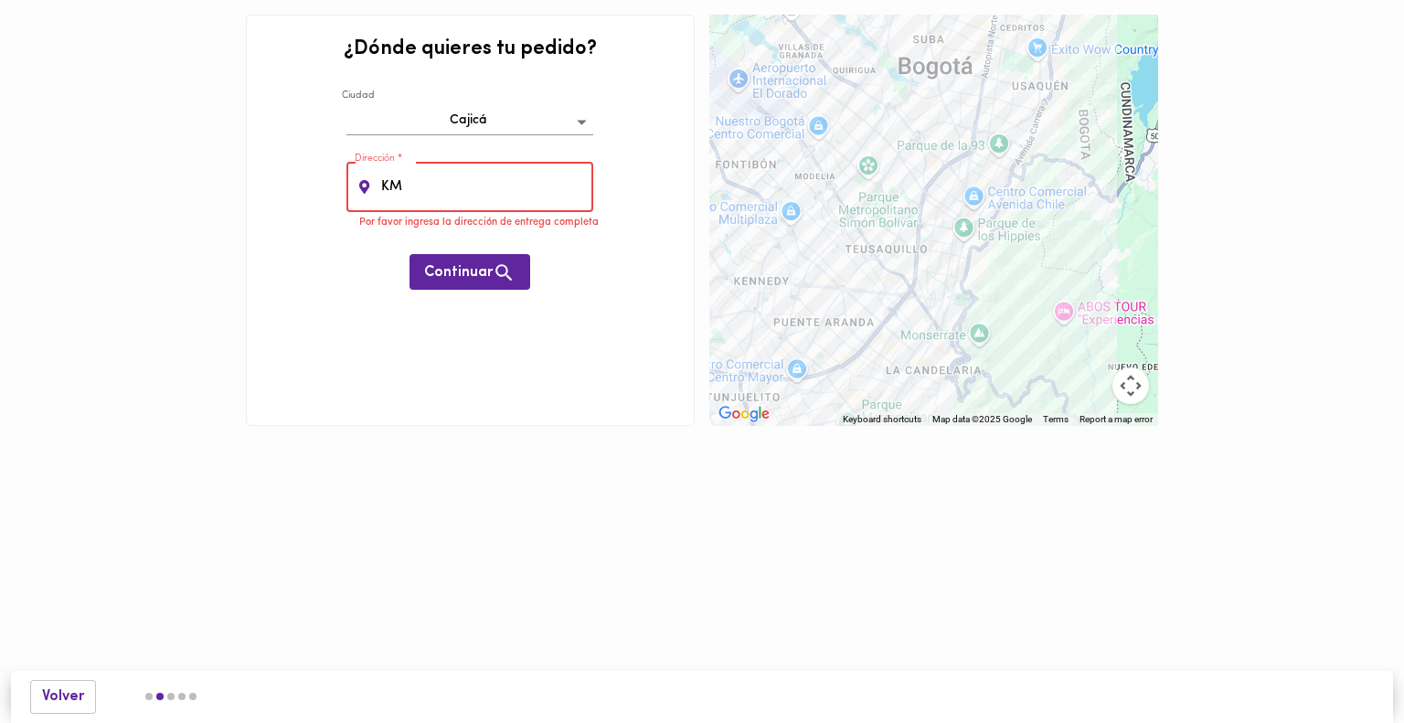
type input "K"
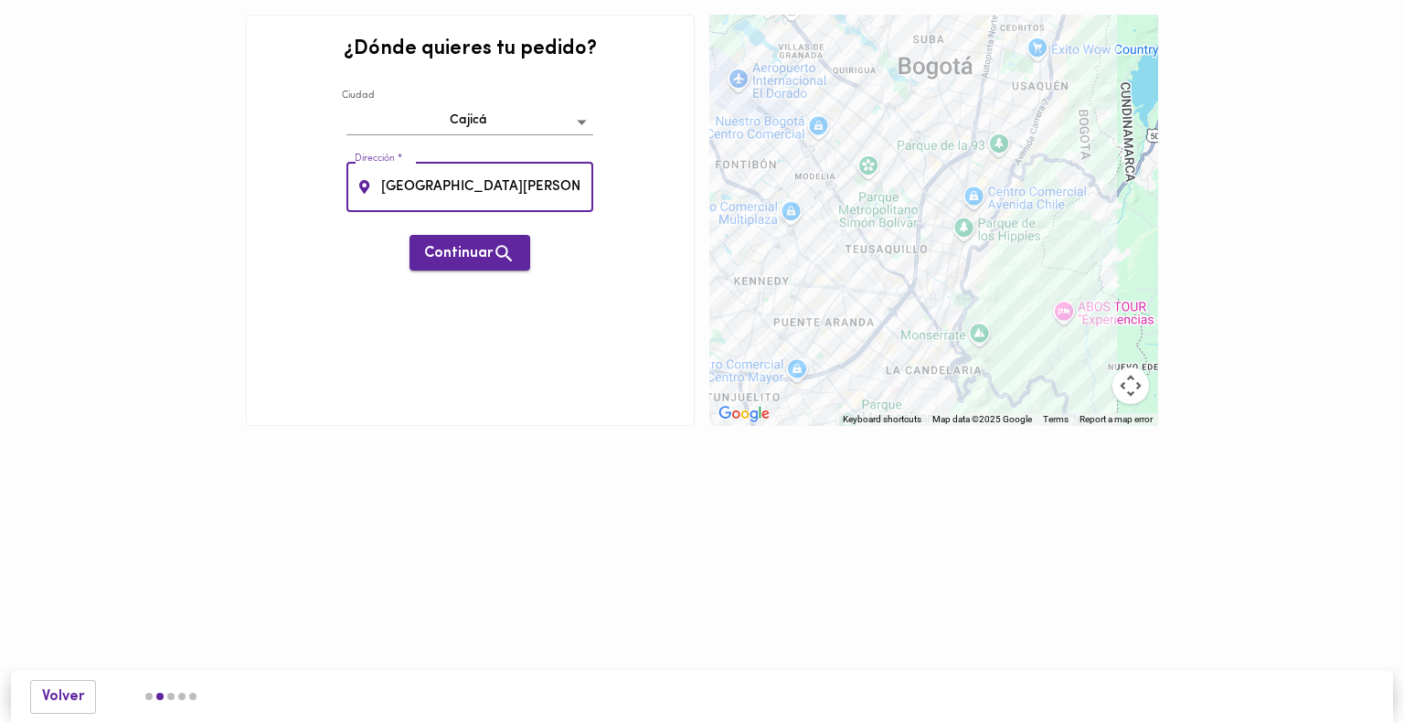
click at [479, 248] on span "Continuar" at bounding box center [469, 253] width 91 height 23
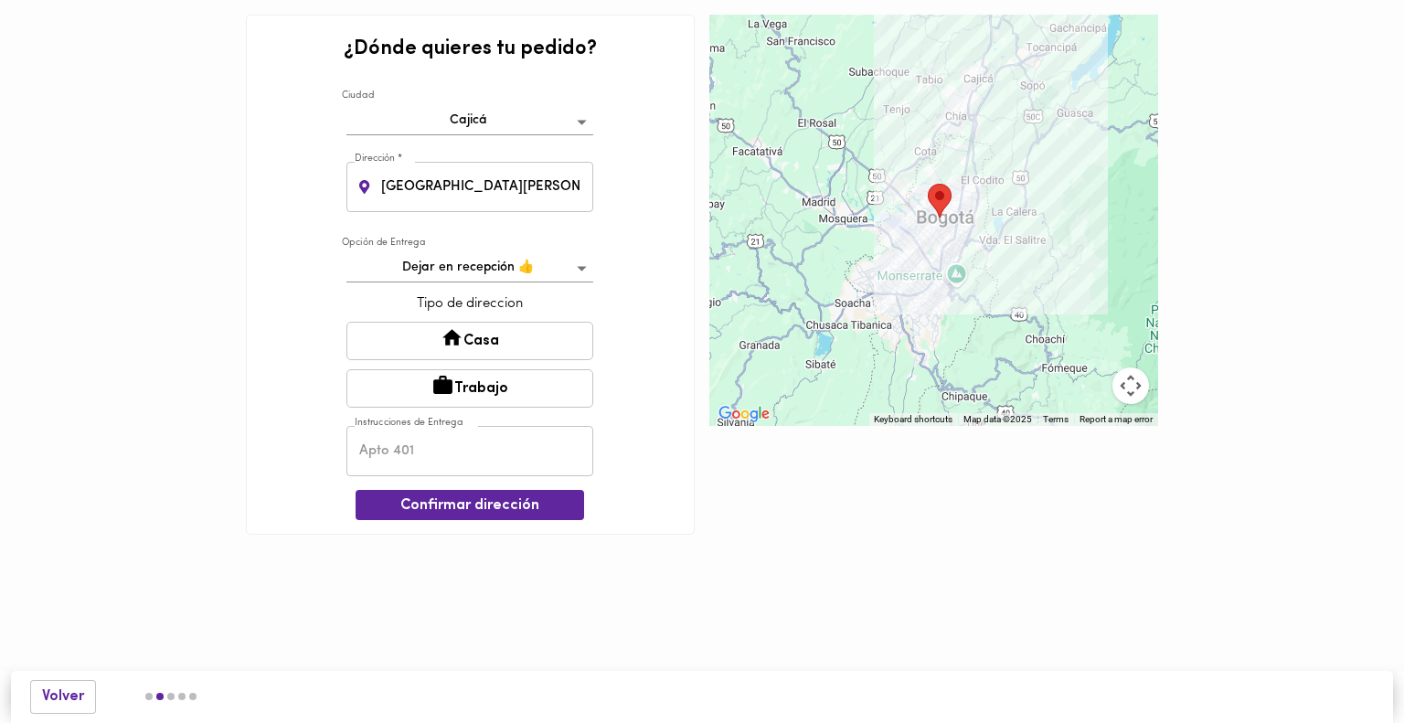
click at [493, 174] on input "Reserva del Lago" at bounding box center [485, 187] width 217 height 50
drag, startPoint x: 515, startPoint y: 180, endPoint x: 369, endPoint y: 183, distance: 146.3
click at [369, 183] on div "Reserva del Lago Dirección *" at bounding box center [469, 187] width 247 height 50
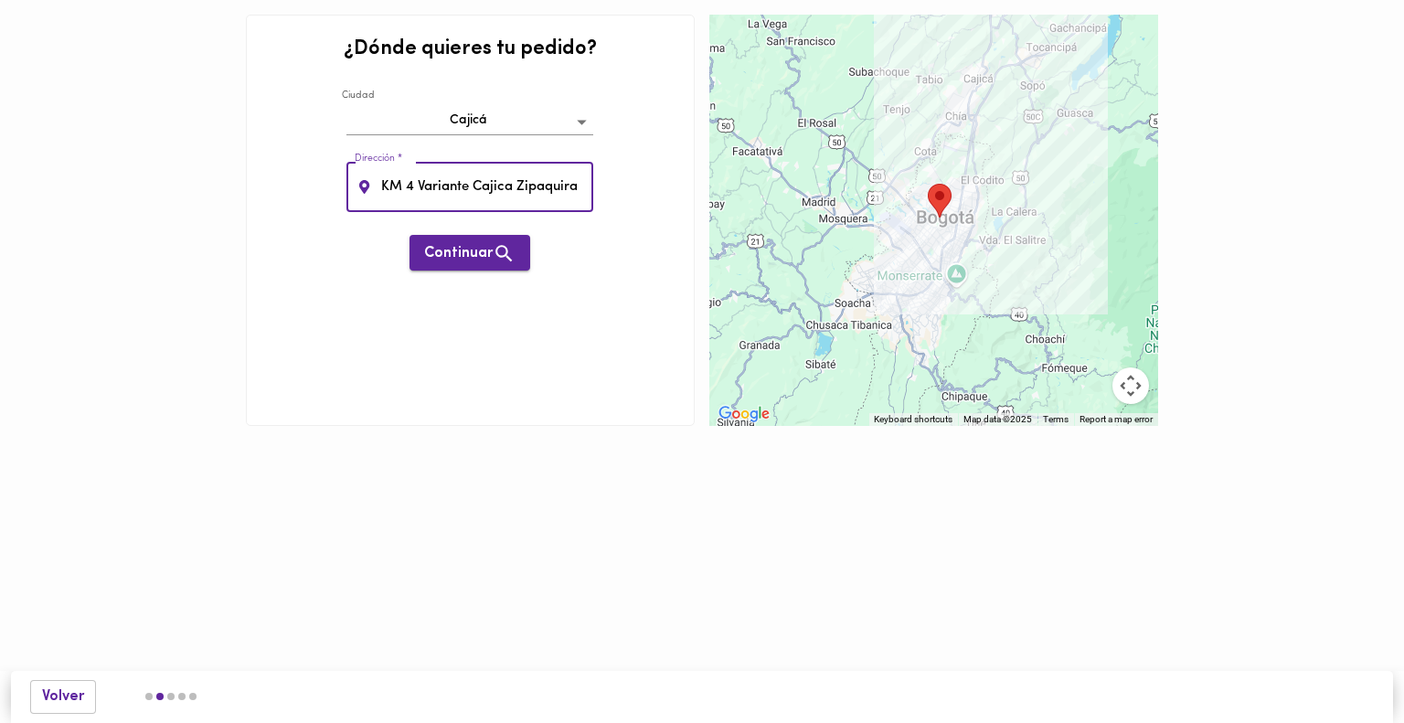
type input "KM 4 Variante Cajica Zipaquira"
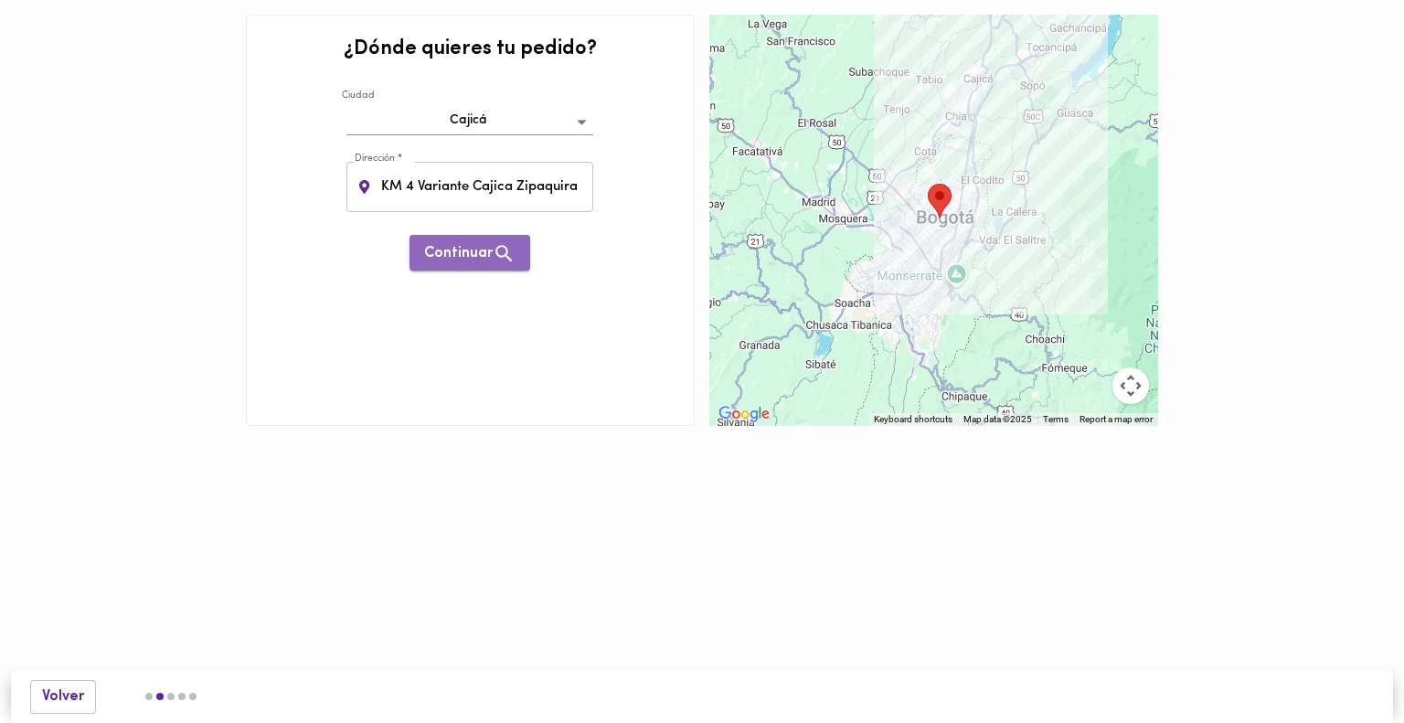
click at [464, 255] on span "Continuar" at bounding box center [469, 253] width 91 height 23
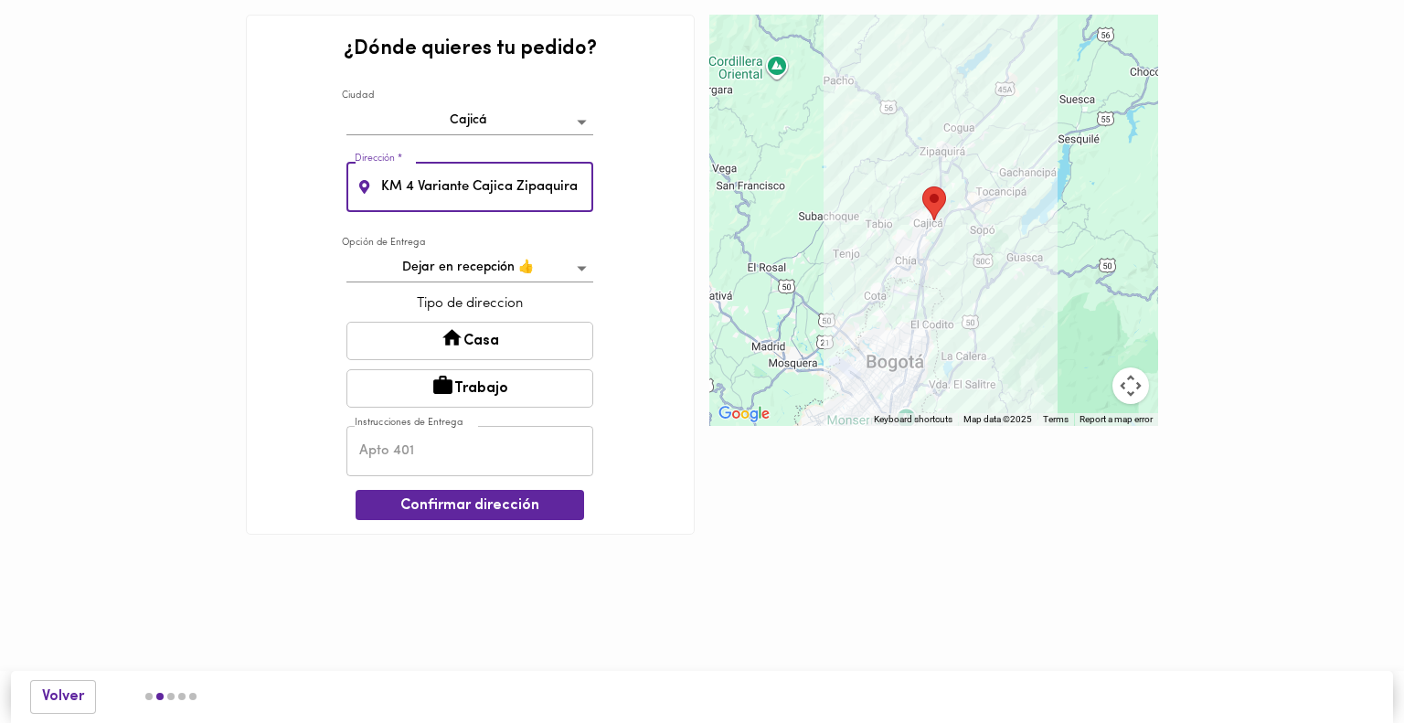
click at [549, 194] on input "KM 4 Variante Cajica Zipaquira" at bounding box center [485, 187] width 217 height 50
click at [499, 343] on button "Casa" at bounding box center [469, 341] width 247 height 38
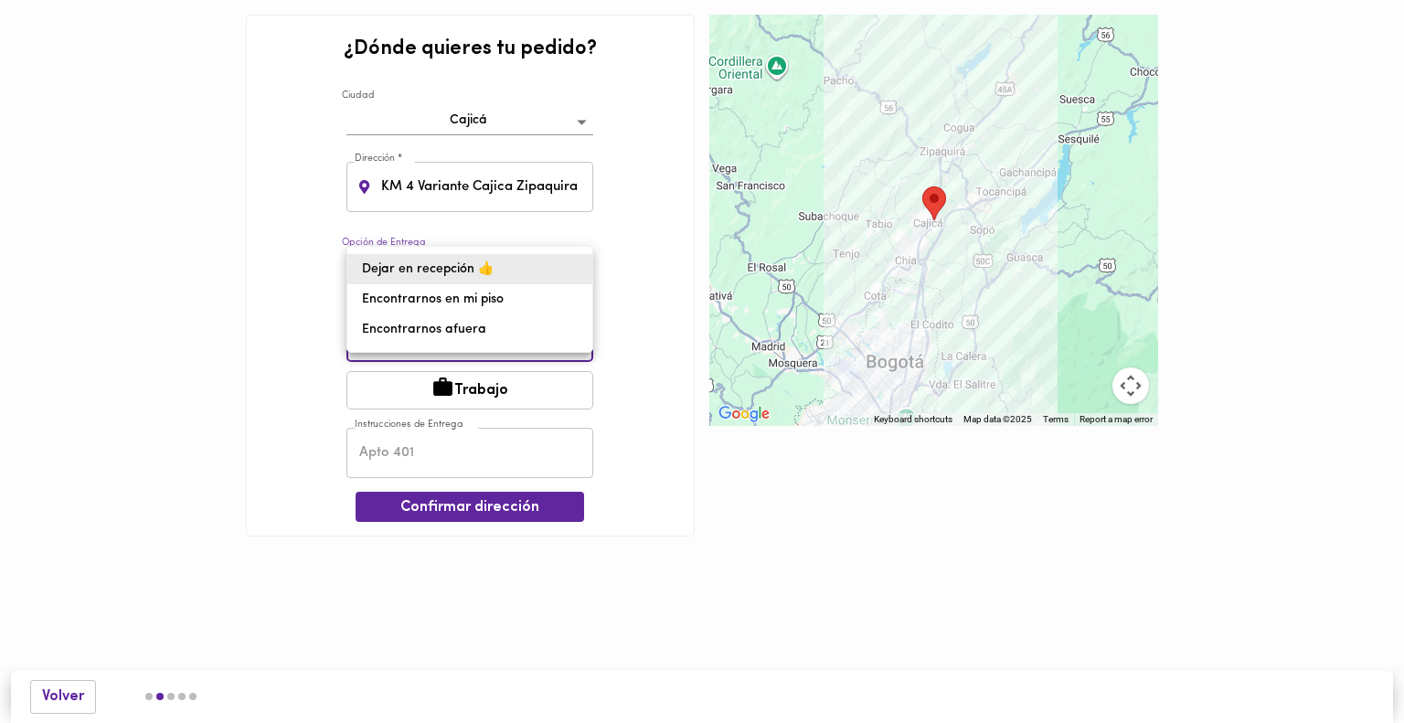
click at [572, 270] on body "0cAFcWeA6BMPcZCkRQT7z1j9GKJkhnZiWhNjK5zu53B0dH4SrZeJuVK4wtBoJnJdjBlpUtmzzqUhdFl…" at bounding box center [702, 295] width 1404 height 591
click at [572, 268] on li "Dejar en recepción 👍" at bounding box center [469, 269] width 245 height 30
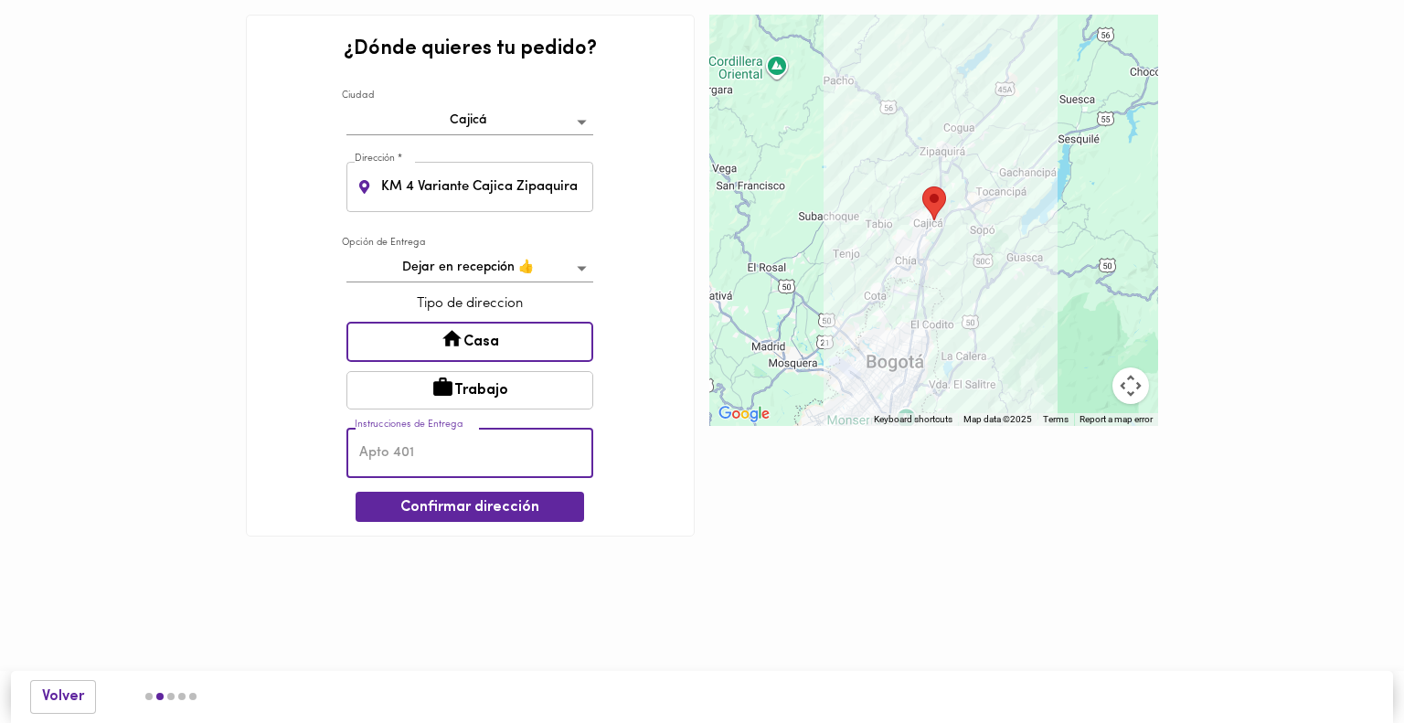
click at [479, 456] on input "text" at bounding box center [469, 453] width 247 height 50
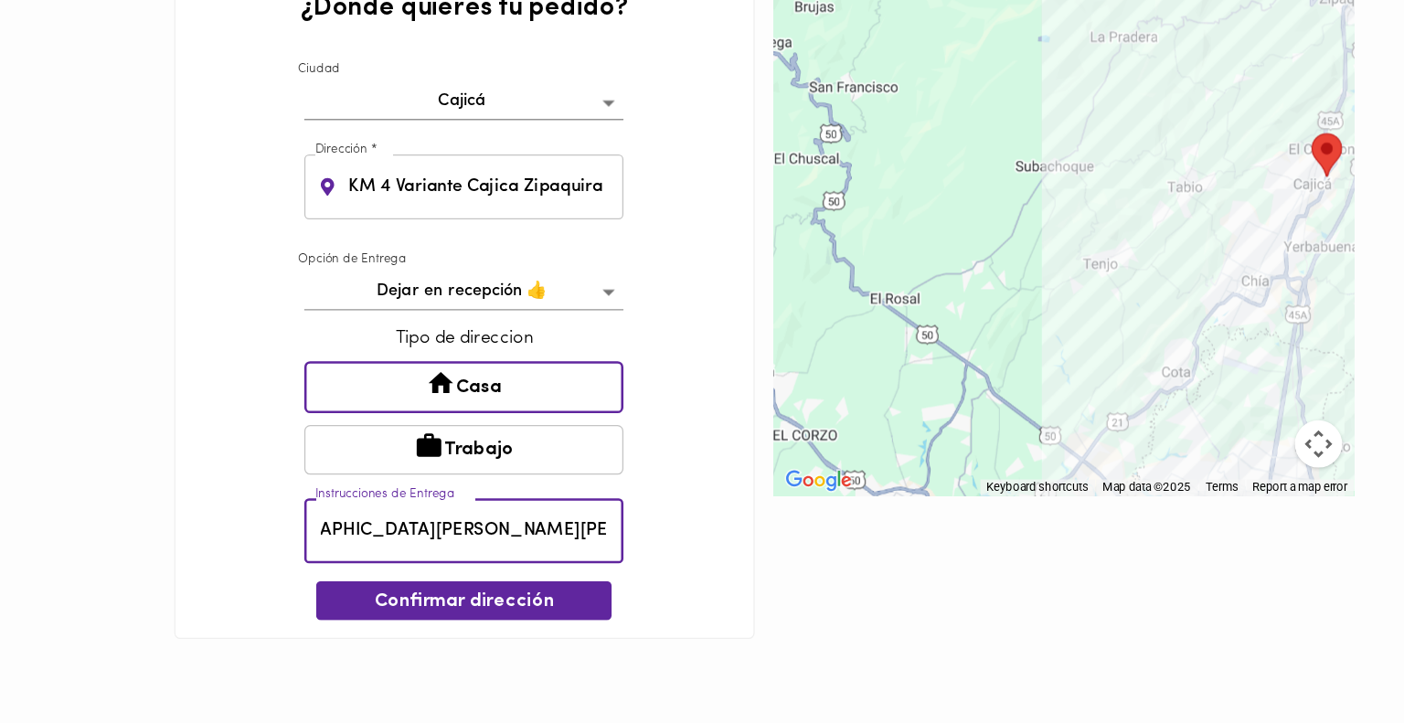
type input "Reserva del Lago I Torre 3 Apartamento 303"
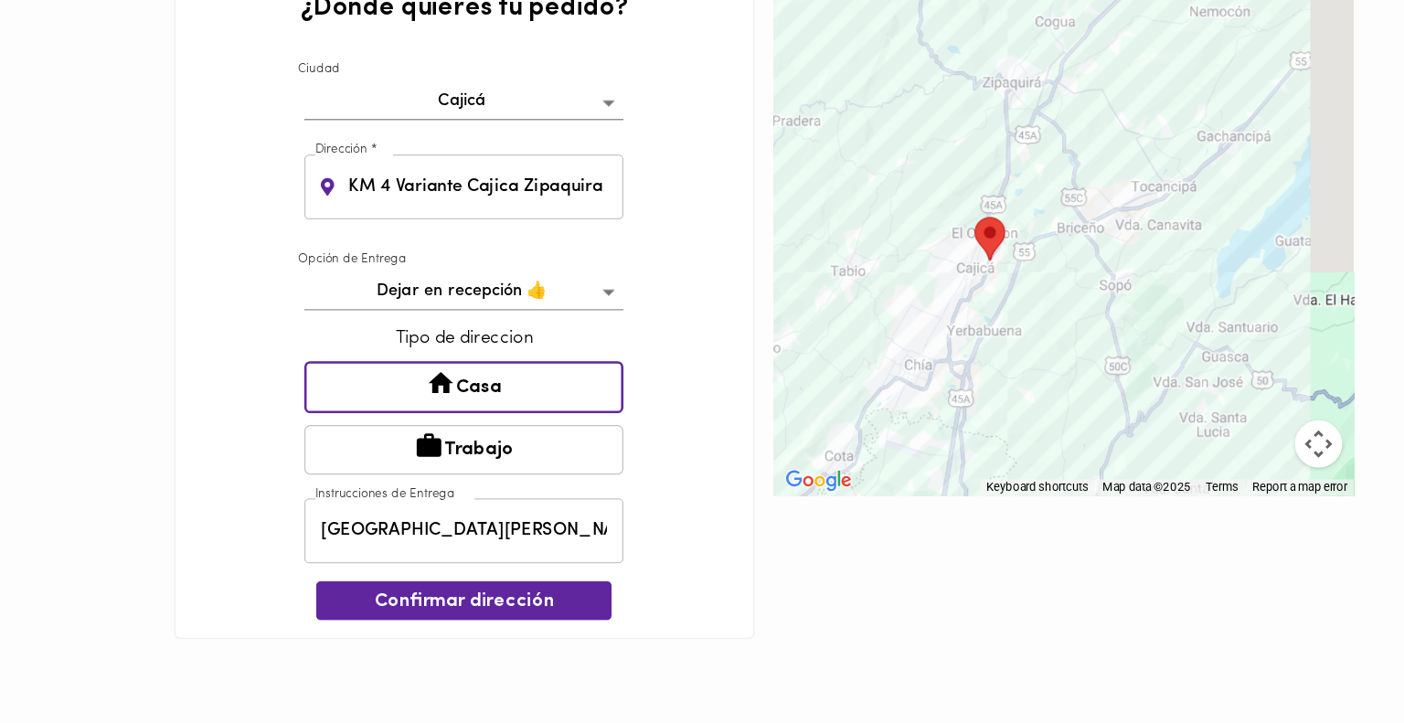
drag, startPoint x: 998, startPoint y: 232, endPoint x: 742, endPoint y: 292, distance: 262.7
click at [742, 292] on div at bounding box center [933, 220] width 449 height 411
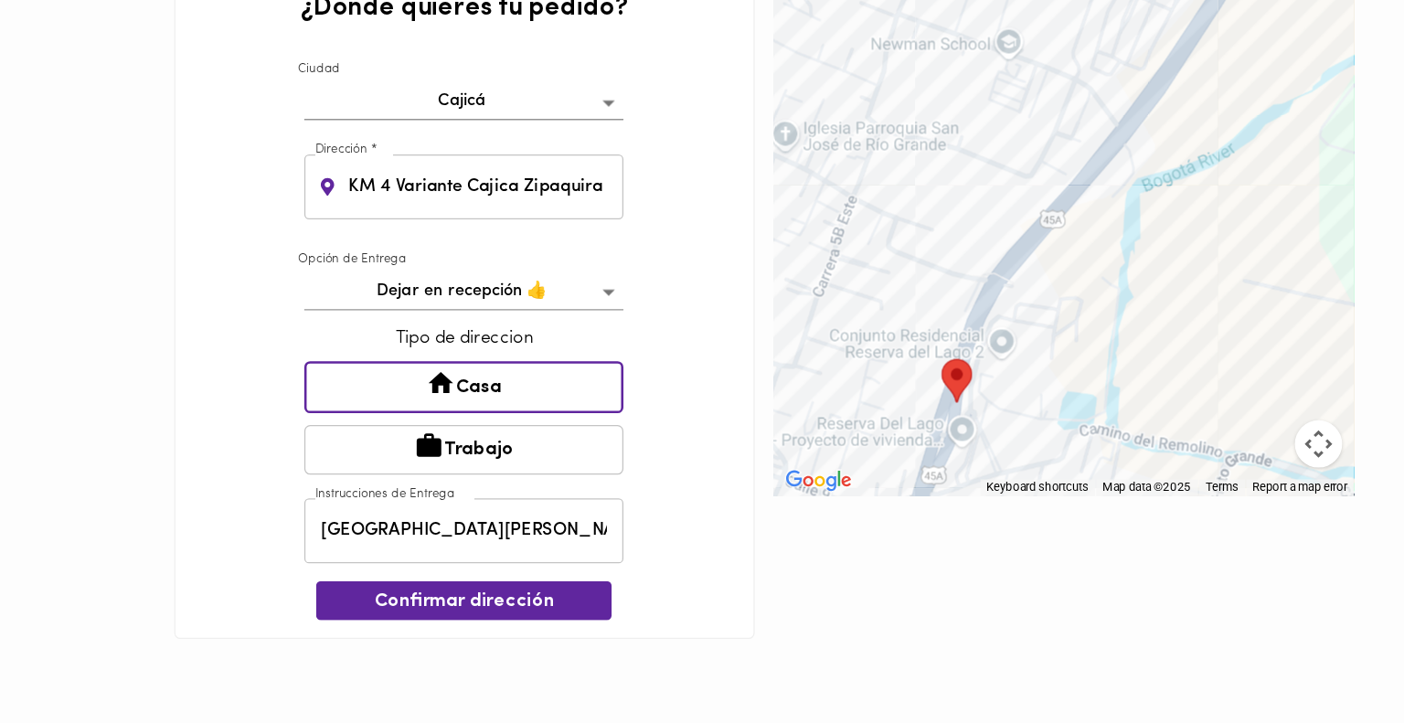
drag, startPoint x: 1068, startPoint y: 239, endPoint x: 929, endPoint y: 338, distance: 171.7
click at [929, 338] on div at bounding box center [933, 220] width 449 height 411
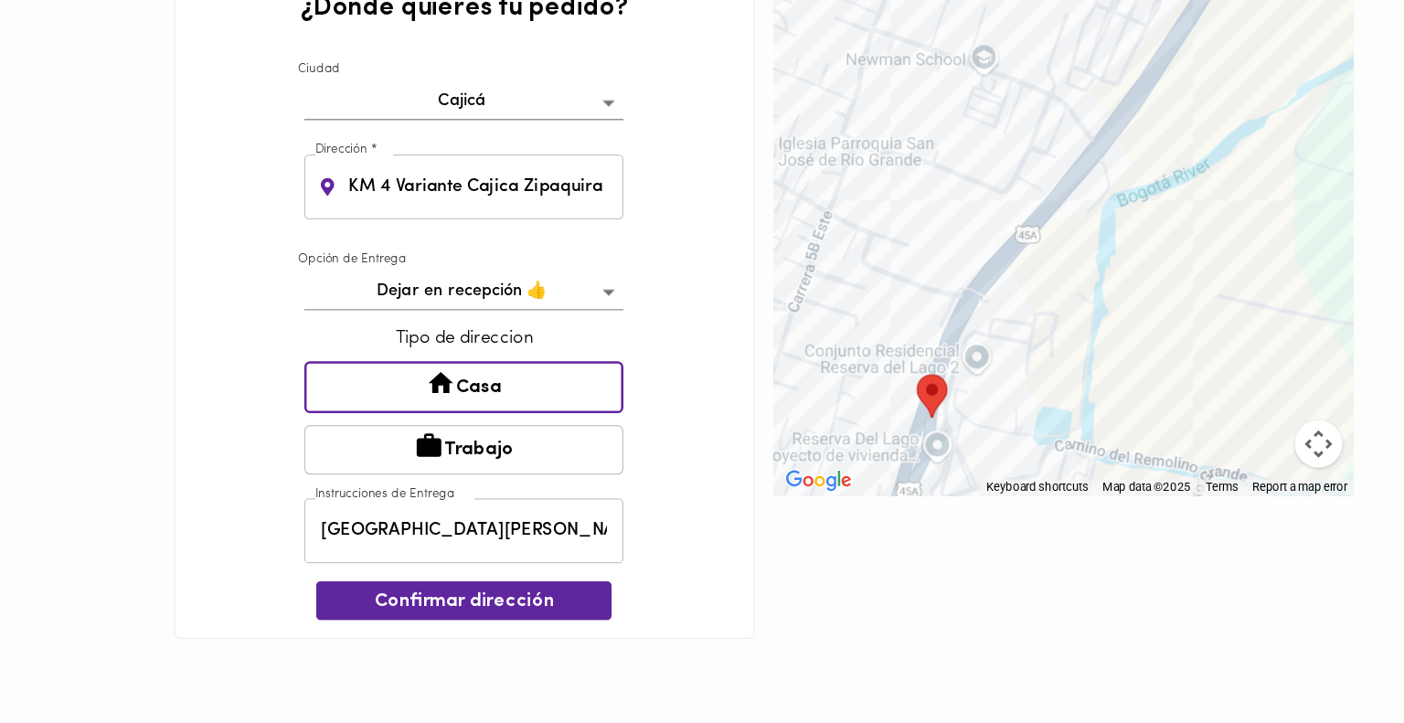
drag, startPoint x: 847, startPoint y: 335, endPoint x: 825, endPoint y: 347, distance: 25.4
click at [820, 332] on area "Tu dirección" at bounding box center [820, 332] width 0 height 0
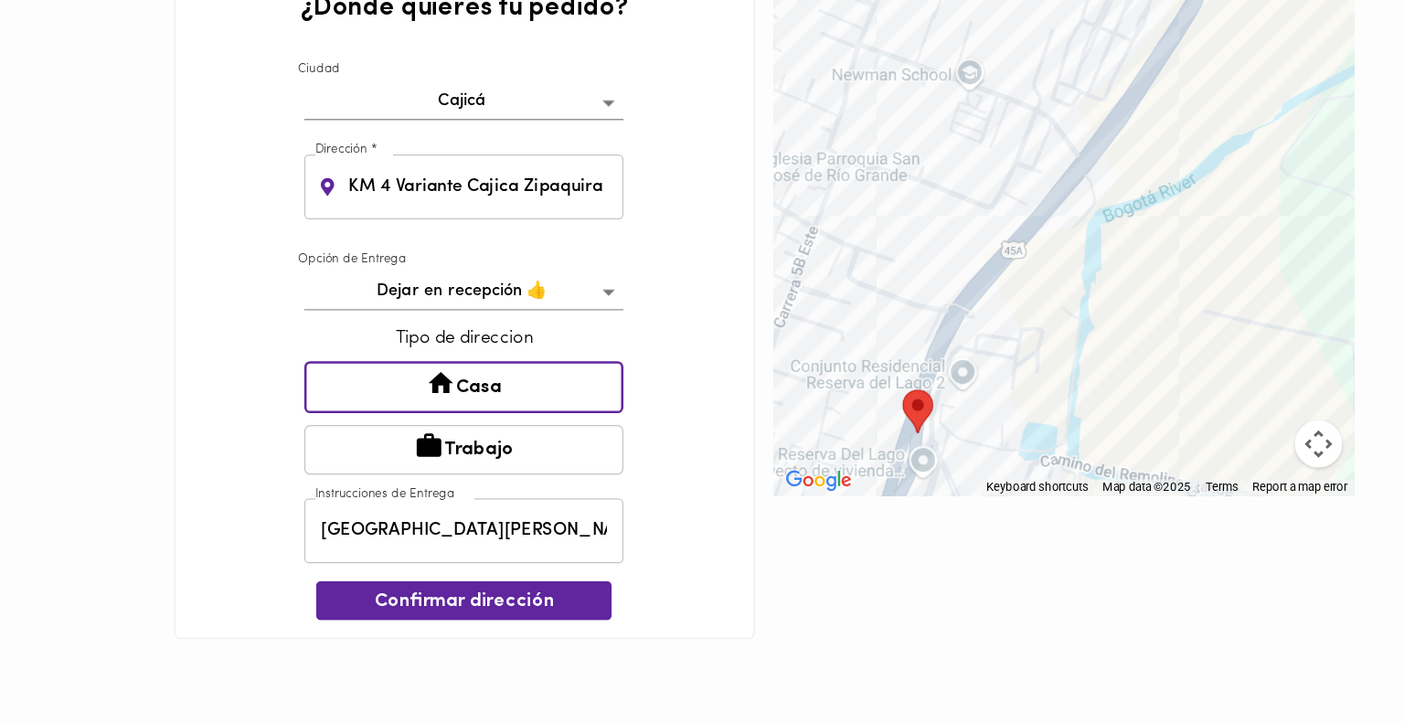
click at [571, 189] on input "KM 4 Variante Cajica Zipaquira" at bounding box center [485, 187] width 217 height 50
click at [581, 192] on input "KM 4 Variante Cajica Zipaquira" at bounding box center [485, 187] width 217 height 50
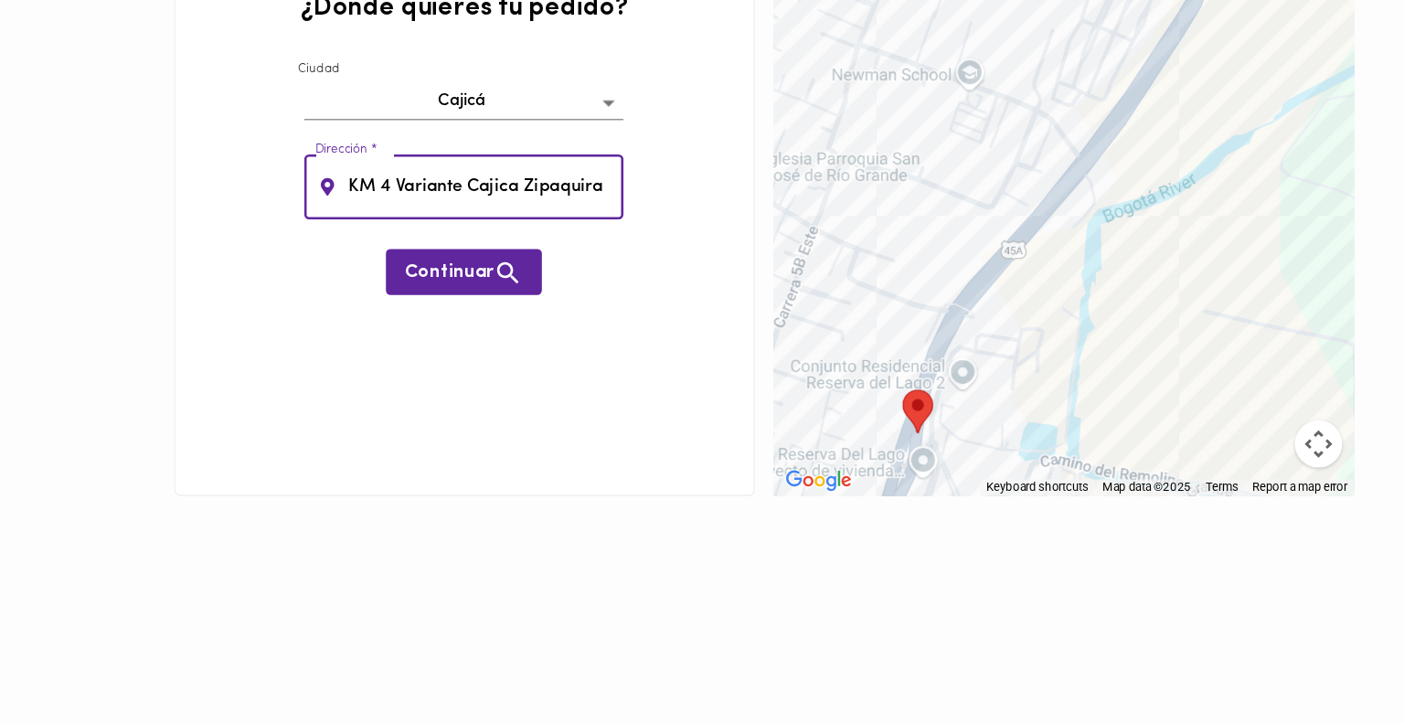
click at [493, 246] on span "Continuar" at bounding box center [469, 253] width 91 height 23
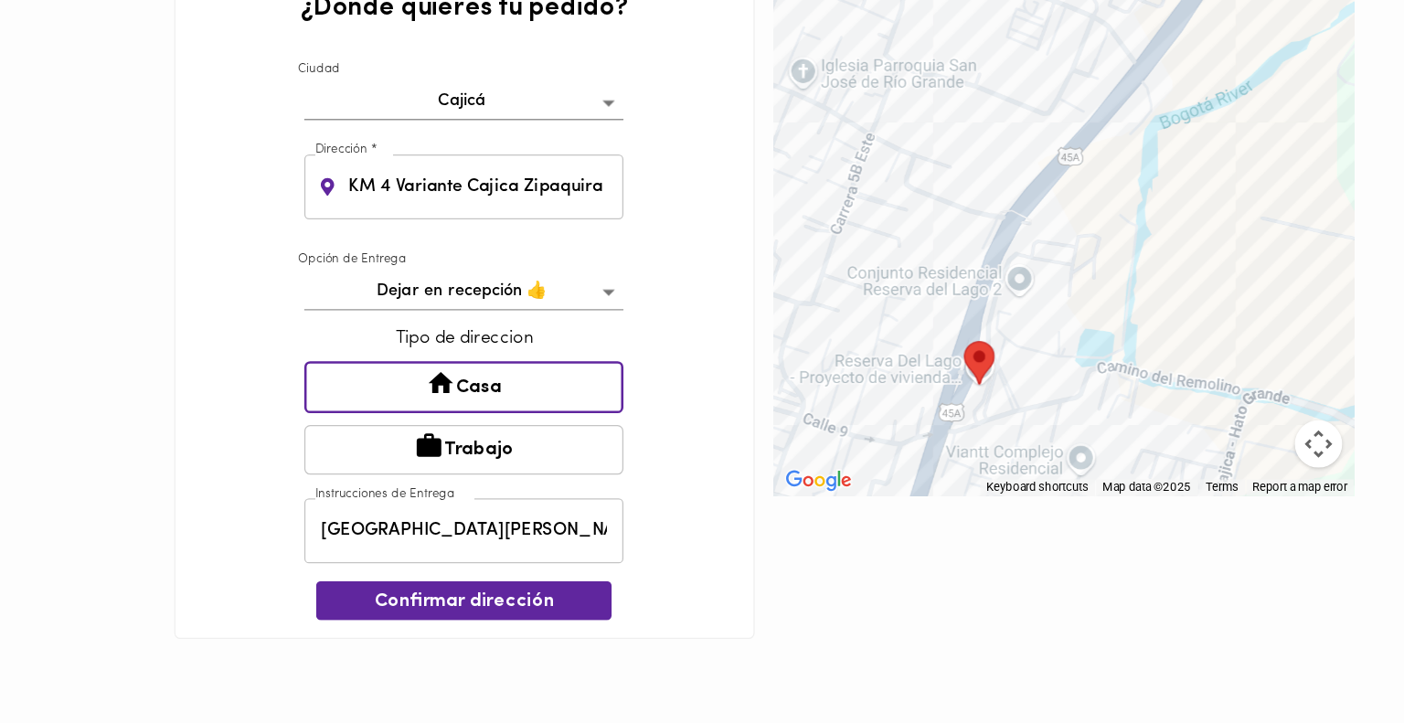
drag, startPoint x: 1059, startPoint y: 208, endPoint x: 898, endPoint y: 322, distance: 196.8
click at [898, 322] on div at bounding box center [933, 220] width 449 height 411
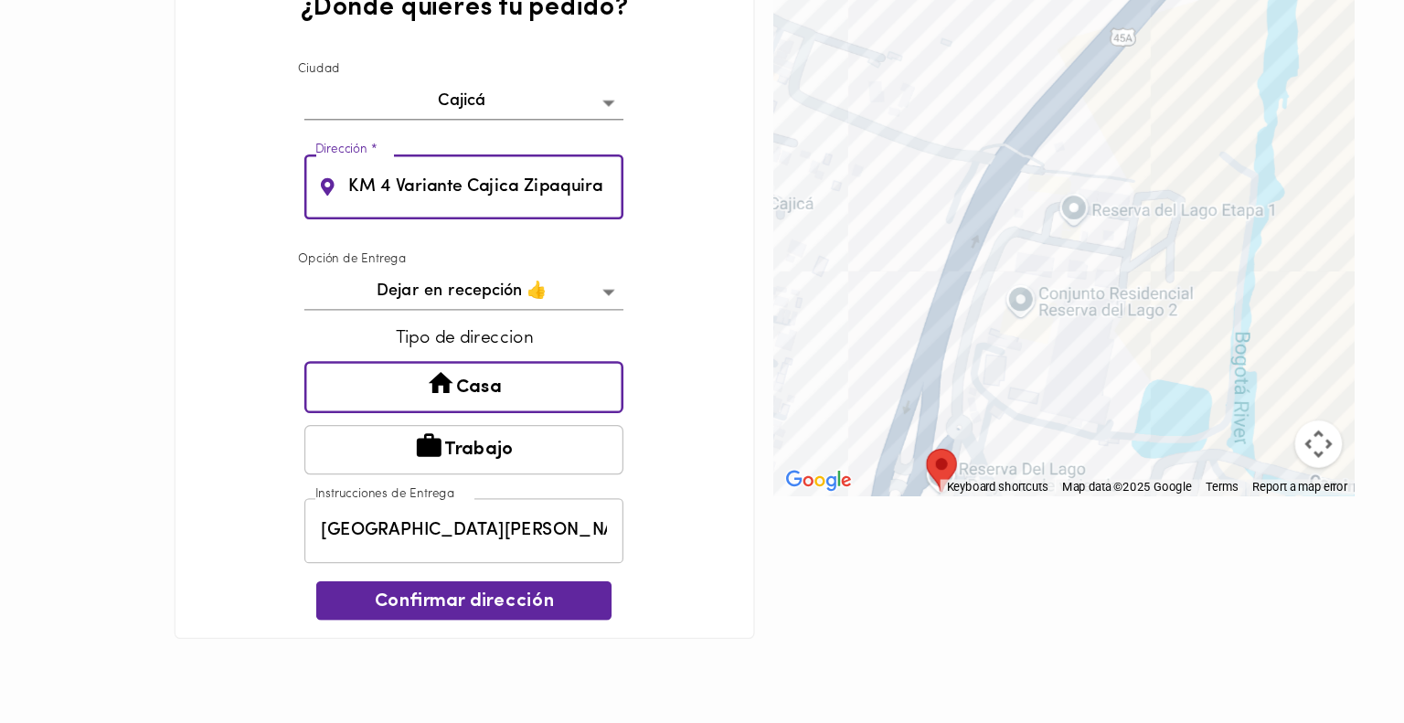
click at [552, 188] on input "KM 4 Variante Cajica Zipaquira Reserva del Lago I" at bounding box center [485, 187] width 217 height 50
drag, startPoint x: 560, startPoint y: 186, endPoint x: 635, endPoint y: 197, distance: 75.9
click at [635, 197] on div "¿Dónde quieres tu pedido? Ciudad Cajicá cajica Dirección * KM 4 Variante Cajica…" at bounding box center [470, 276] width 449 height 522
drag, startPoint x: 578, startPoint y: 186, endPoint x: 643, endPoint y: 189, distance: 65.9
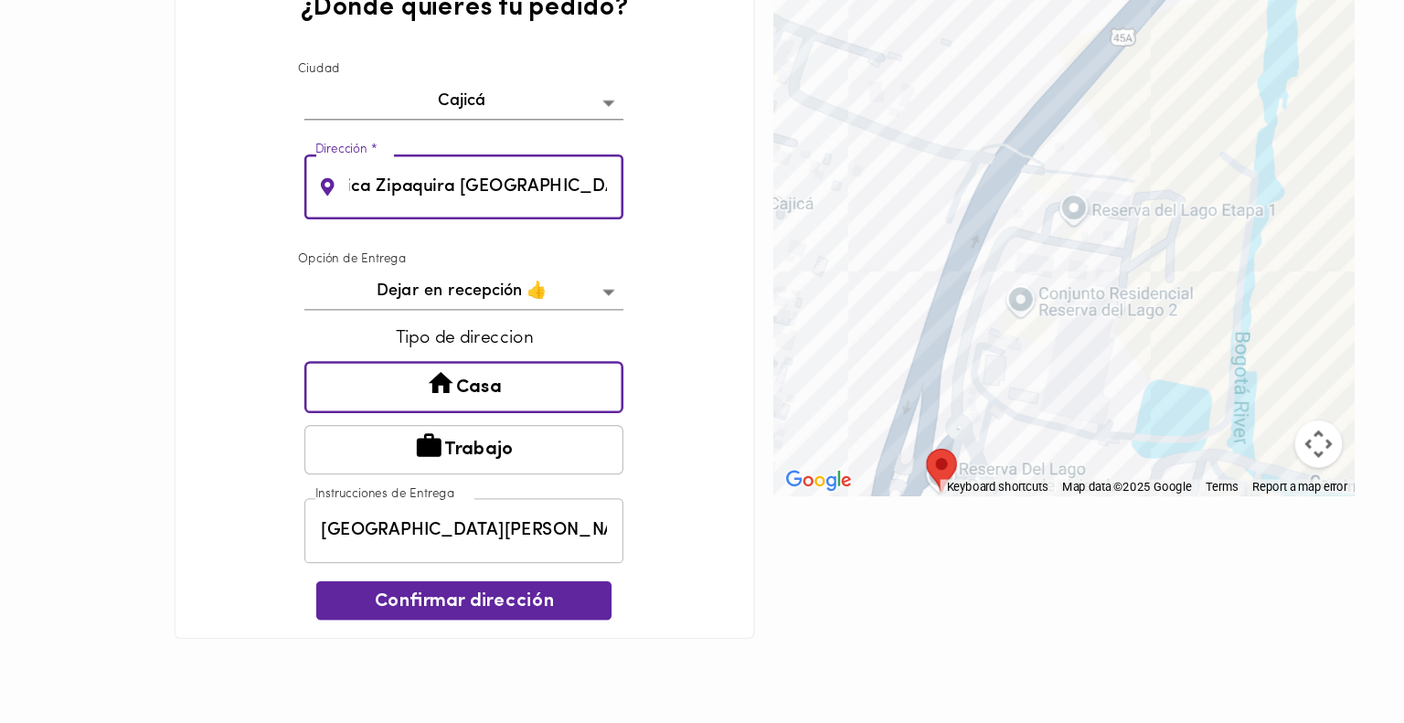
click at [643, 189] on div "¿Dónde quieres tu pedido? Ciudad Cajicá cajica Dirección * KM 4 Variante Cajica…" at bounding box center [470, 276] width 449 height 522
click at [562, 180] on input "KM 4 Variante Cajica Zipaquira Reserva del Lago I" at bounding box center [485, 187] width 217 height 50
click at [569, 186] on input "KM 4 Variante Cajica Zipaquira Reserva del Lago I" at bounding box center [485, 187] width 217 height 50
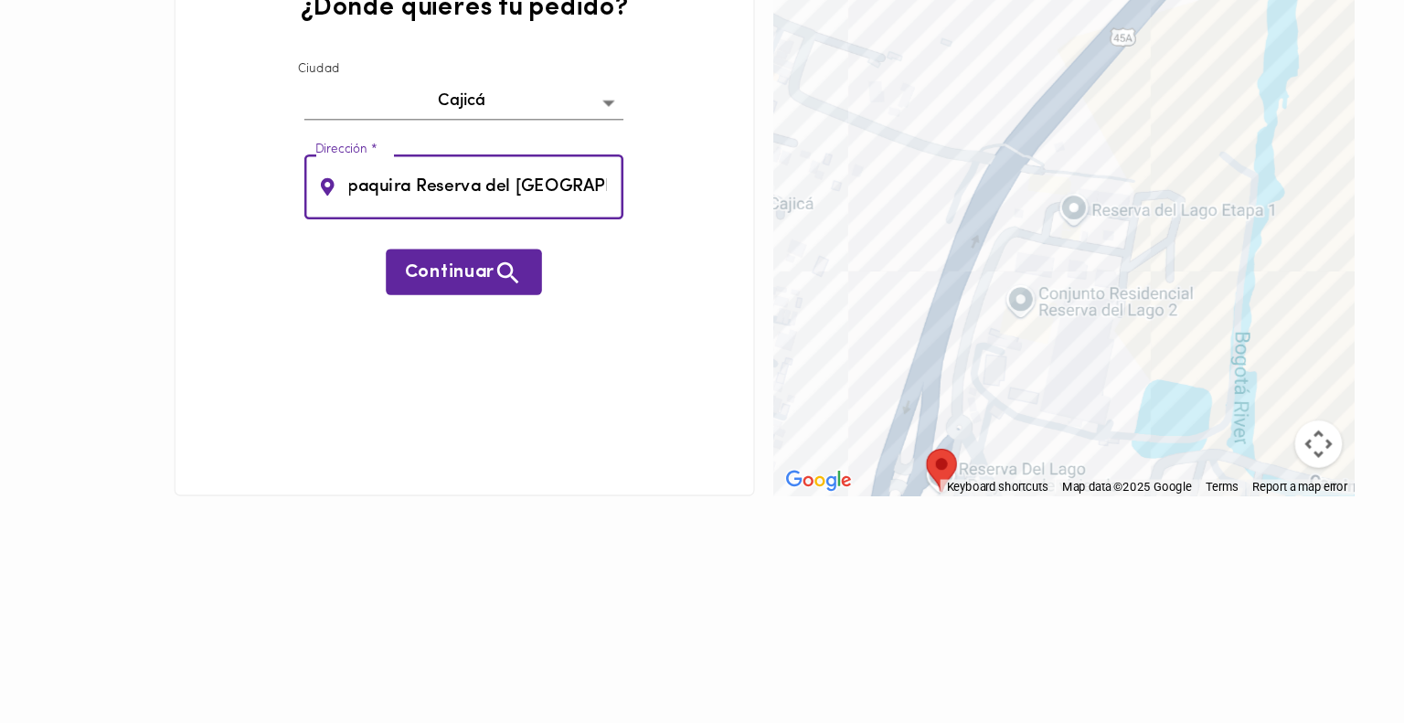
scroll to position [0, 154]
drag, startPoint x: 569, startPoint y: 186, endPoint x: 620, endPoint y: 195, distance: 50.9
click at [620, 195] on div "¿Dónde quieres tu pedido? Ciudad Cajicá cajica Dirección * KM 4 Variante Cajica…" at bounding box center [470, 220] width 449 height 411
type input "KM 4 Variante Cajica Zipaquira Reserva del Lago Etapa I"
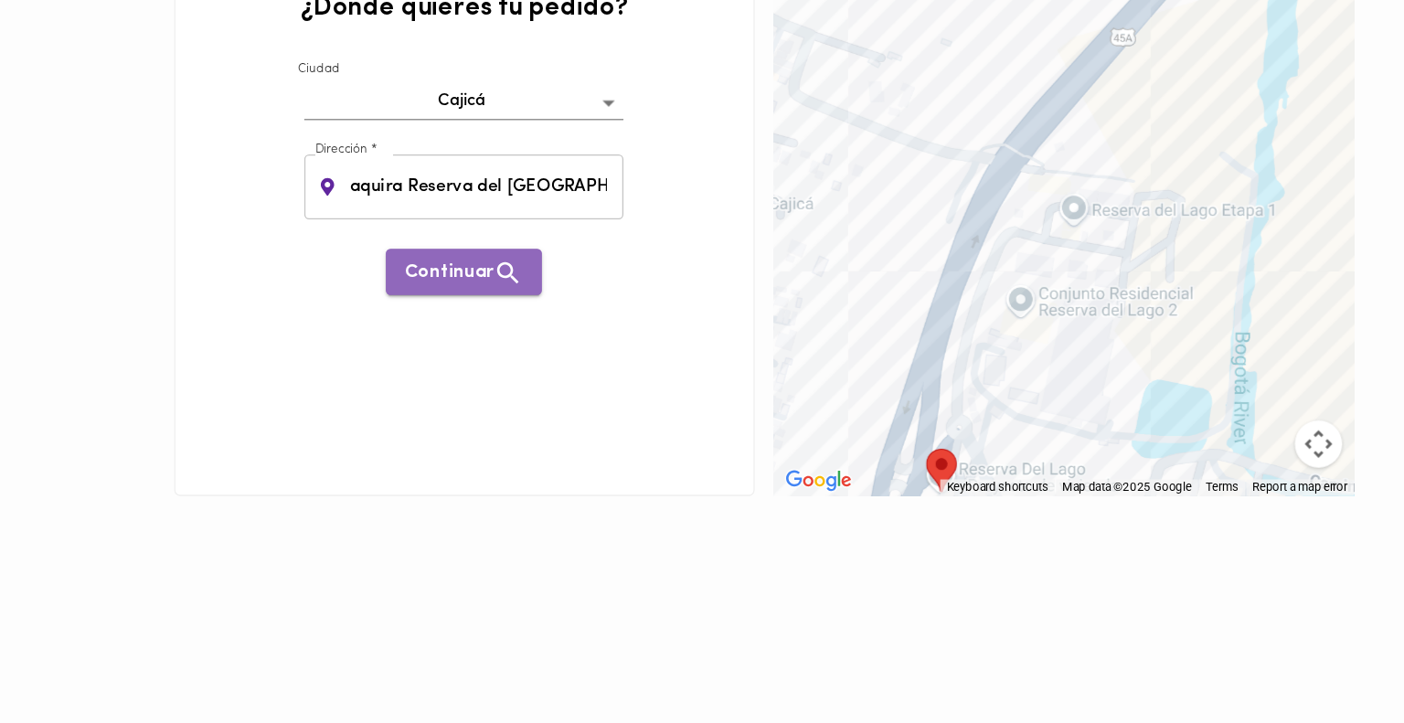
scroll to position [0, 0]
click at [487, 242] on span "Continuar" at bounding box center [469, 253] width 91 height 23
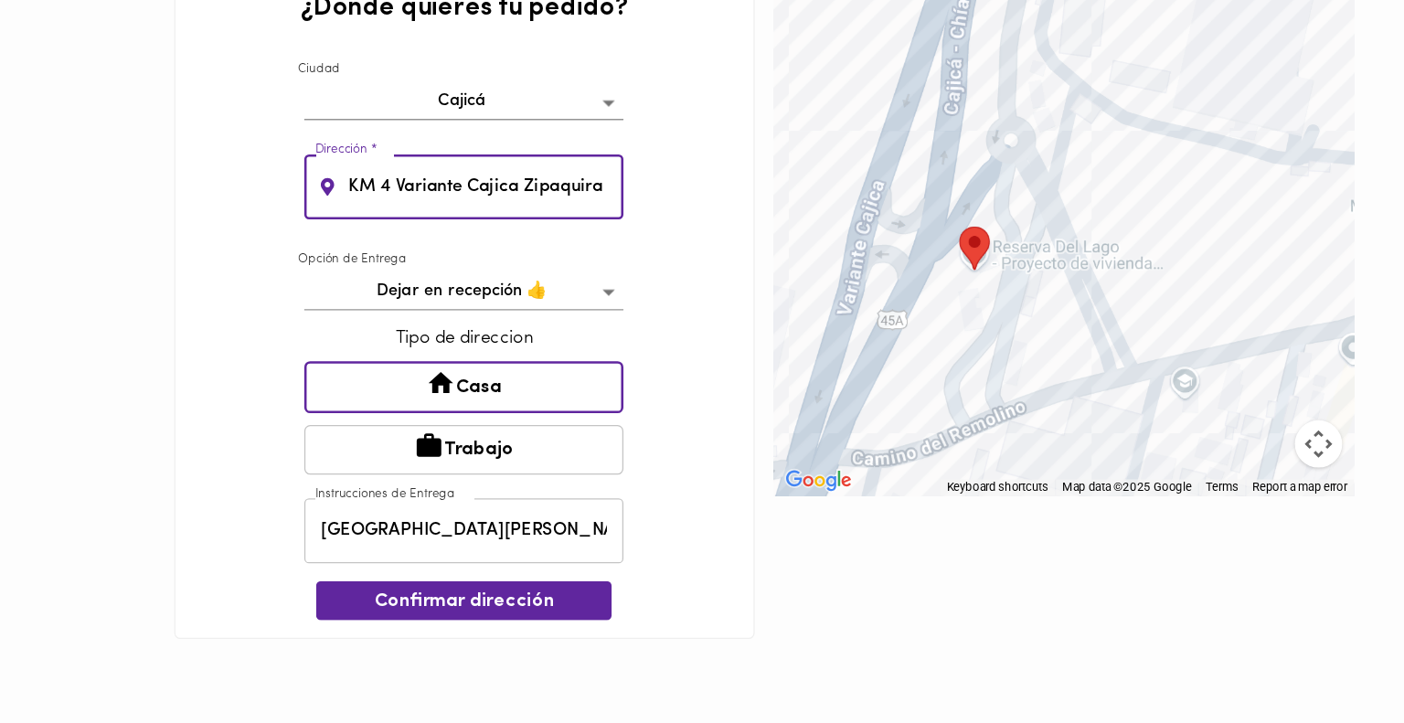
scroll to position [0, 154]
drag, startPoint x: 528, startPoint y: 197, endPoint x: 663, endPoint y: 190, distance: 134.5
click at [663, 190] on div "¿Dónde quieres tu pedido? Ciudad Cajicá cajica Dirección * KM 4 Variante Cajica…" at bounding box center [470, 276] width 449 height 522
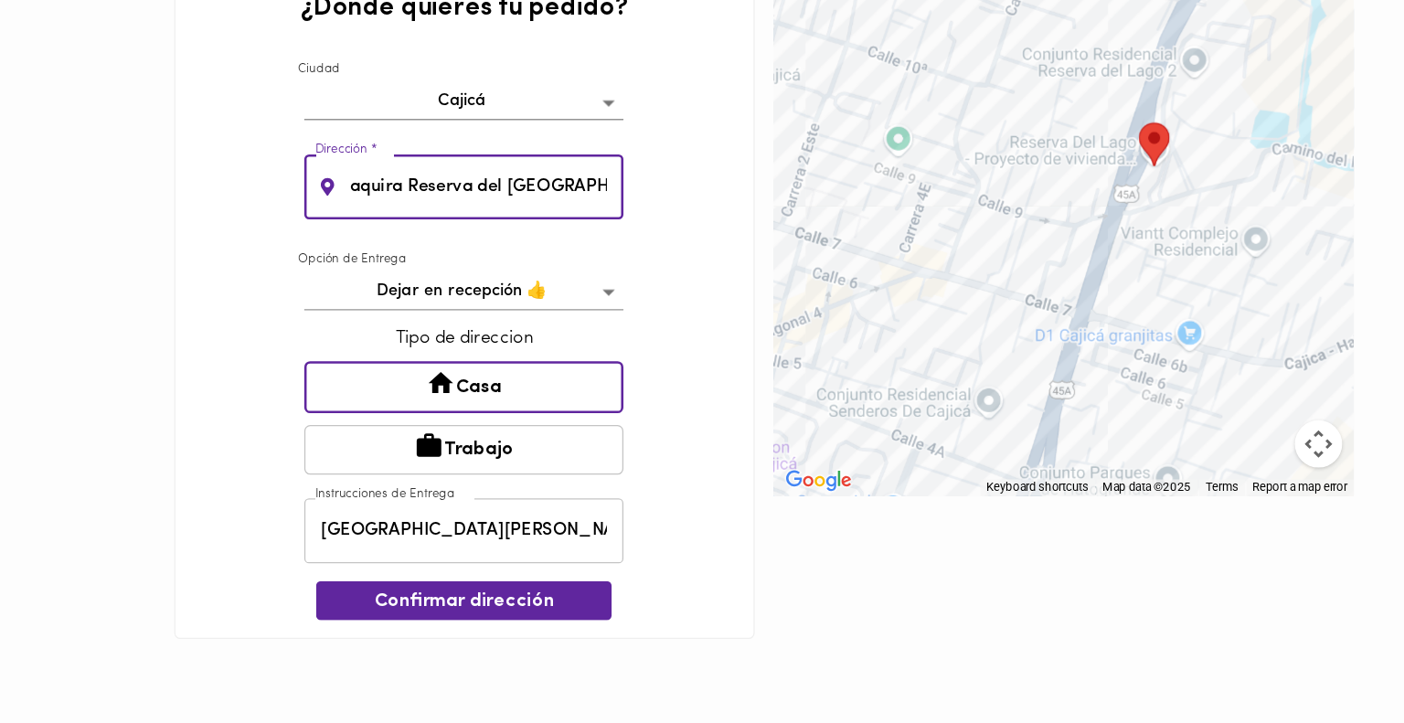
scroll to position [0, 0]
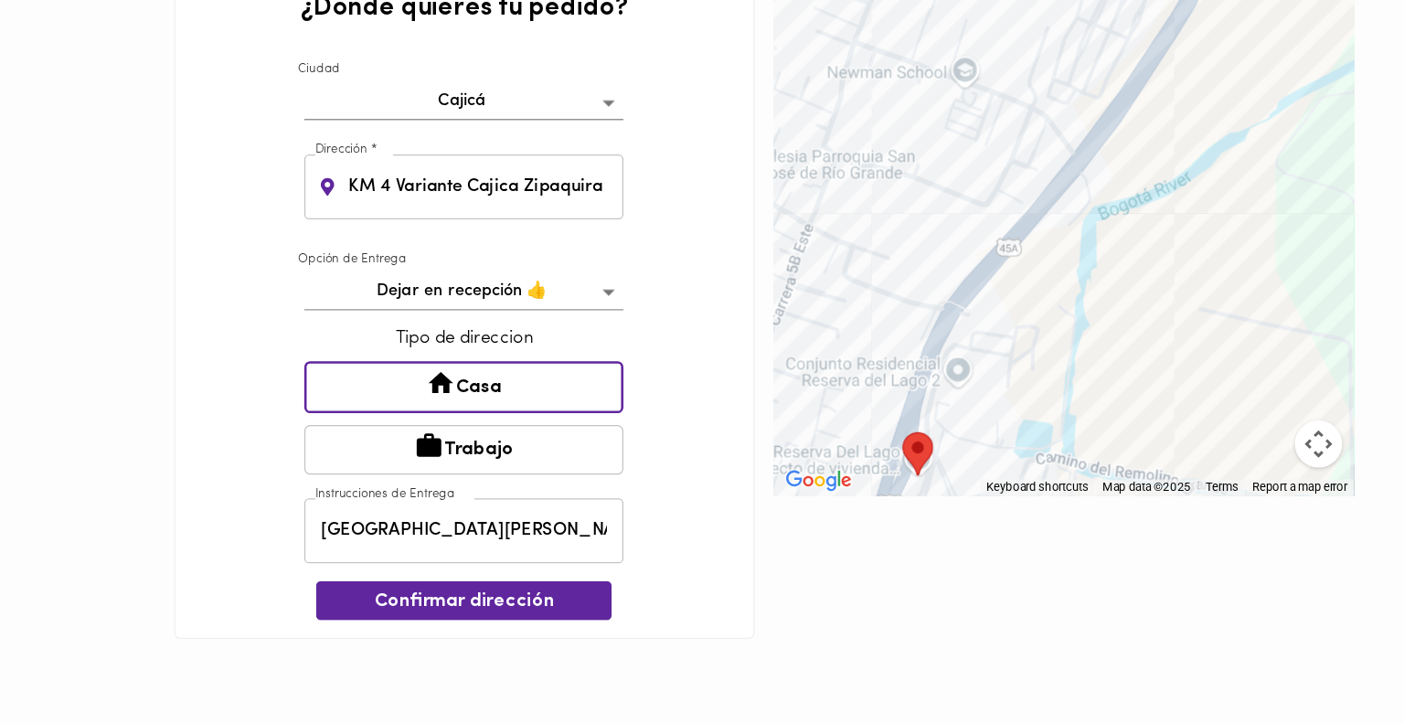
drag, startPoint x: 1068, startPoint y: 131, endPoint x: 886, endPoint y: 364, distance: 295.6
click at [886, 364] on div at bounding box center [933, 220] width 449 height 411
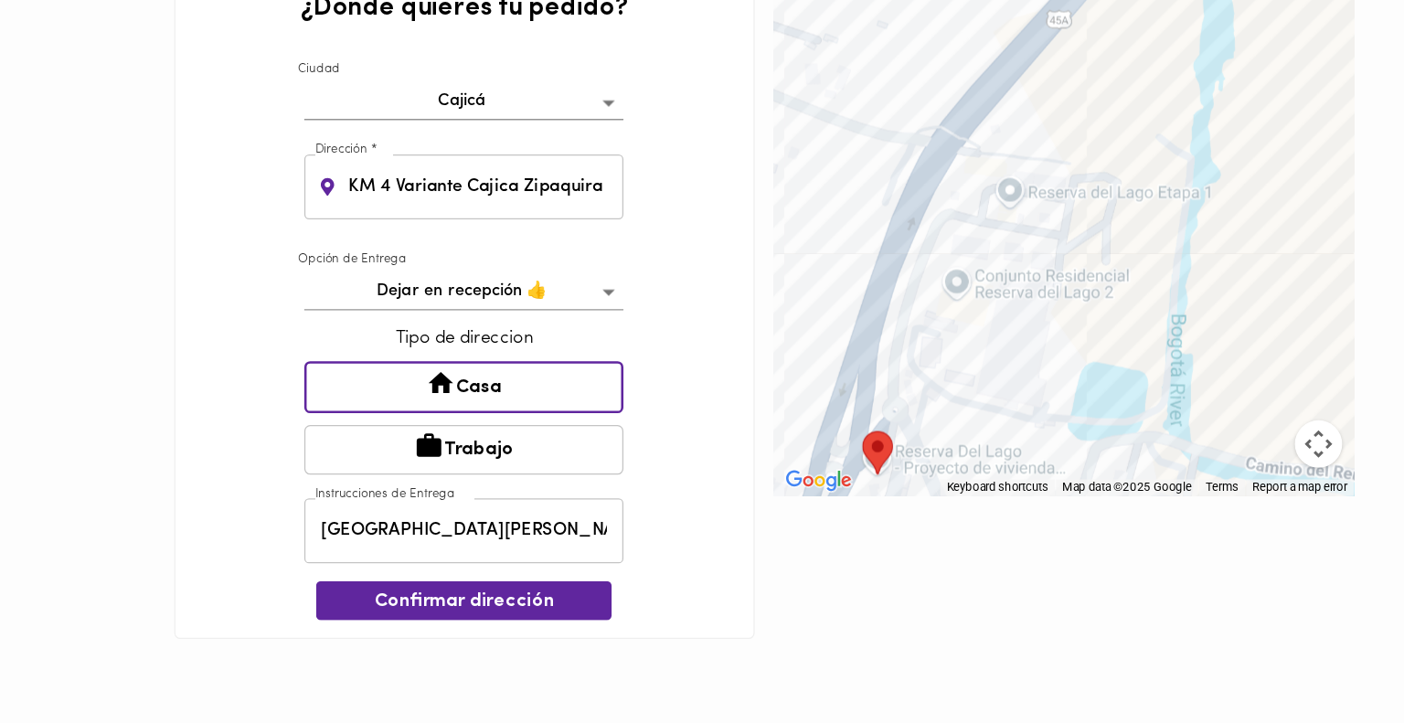
drag, startPoint x: 893, startPoint y: 339, endPoint x: 980, endPoint y: 109, distance: 246.1
click at [980, 109] on div at bounding box center [933, 220] width 449 height 411
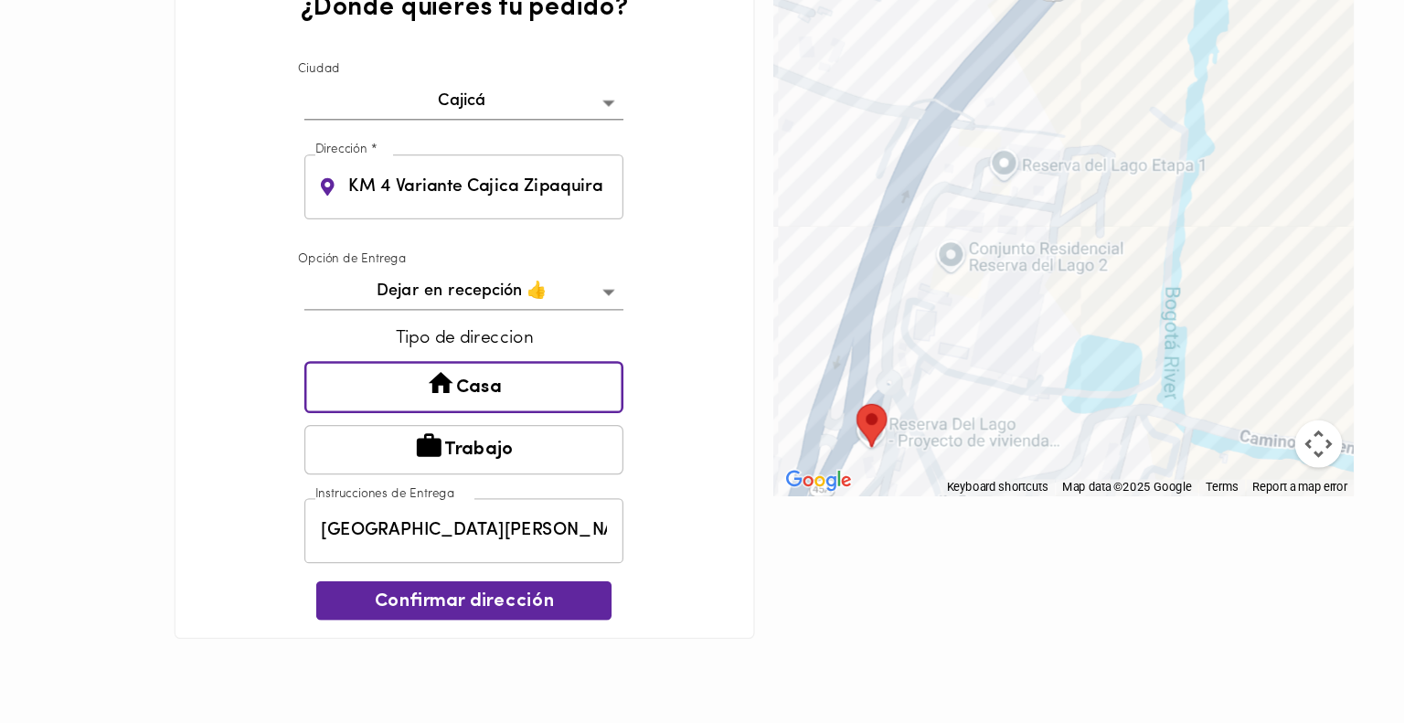
drag, startPoint x: 802, startPoint y: 322, endPoint x: 775, endPoint y: 377, distance: 61.3
click at [773, 355] on area "Tu dirección" at bounding box center [773, 355] width 0 height 0
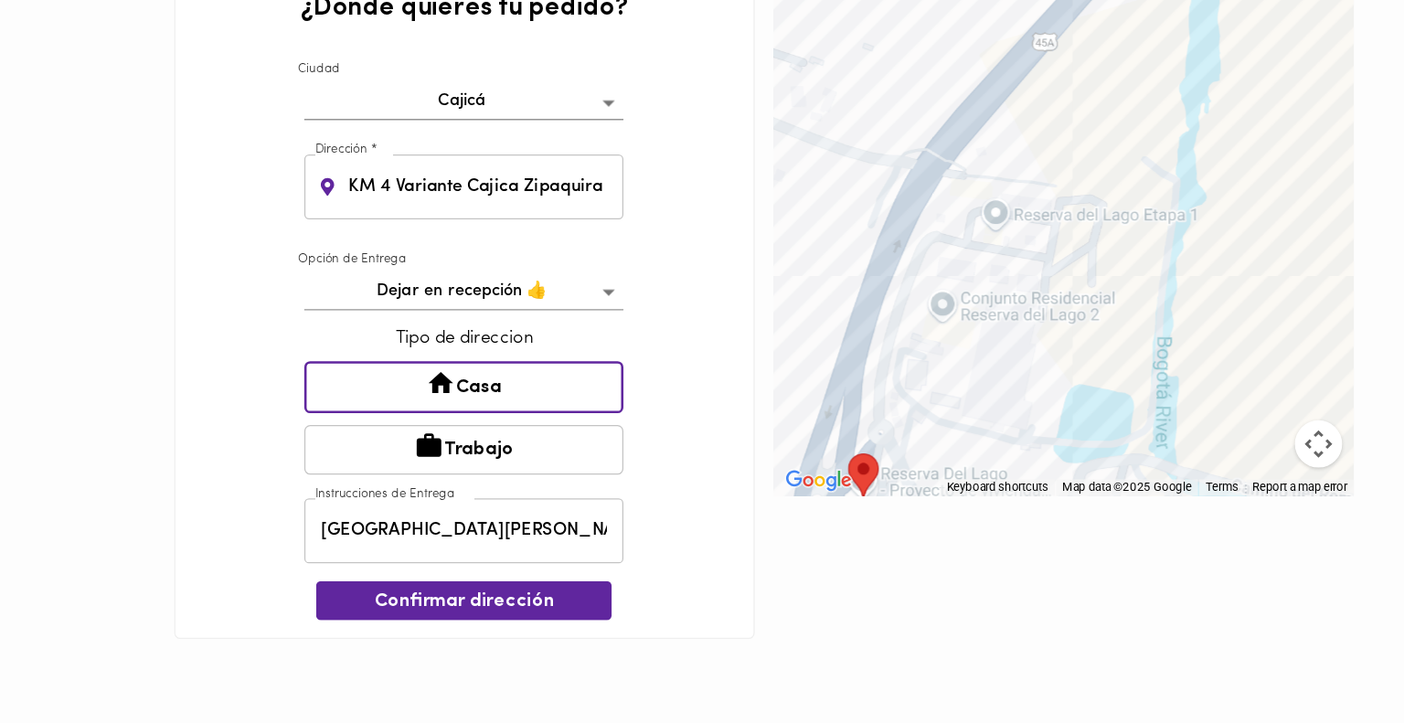
click at [878, 208] on div "To navigate, press the arrow keys." at bounding box center [933, 220] width 449 height 411
click at [877, 210] on div at bounding box center [933, 220] width 449 height 411
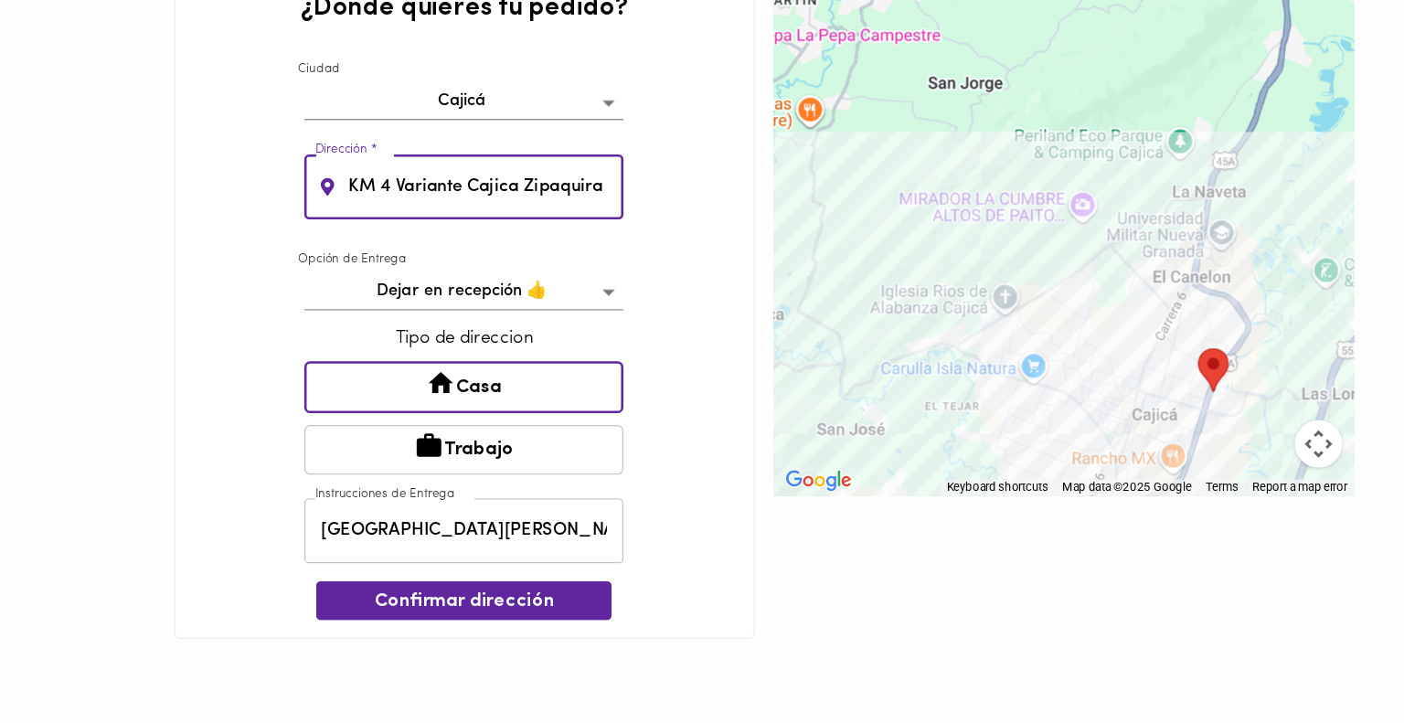
click at [569, 186] on input "KM 4 Variante Cajica Zipaquira Reserva del Lago Etapa I" at bounding box center [485, 187] width 217 height 50
drag, startPoint x: 580, startPoint y: 191, endPoint x: 633, endPoint y: 197, distance: 53.3
click at [633, 197] on div "¿Dónde quieres tu pedido? Ciudad Cajicá cajica Dirección * KM 4 Variante Cajica…" at bounding box center [470, 276] width 449 height 522
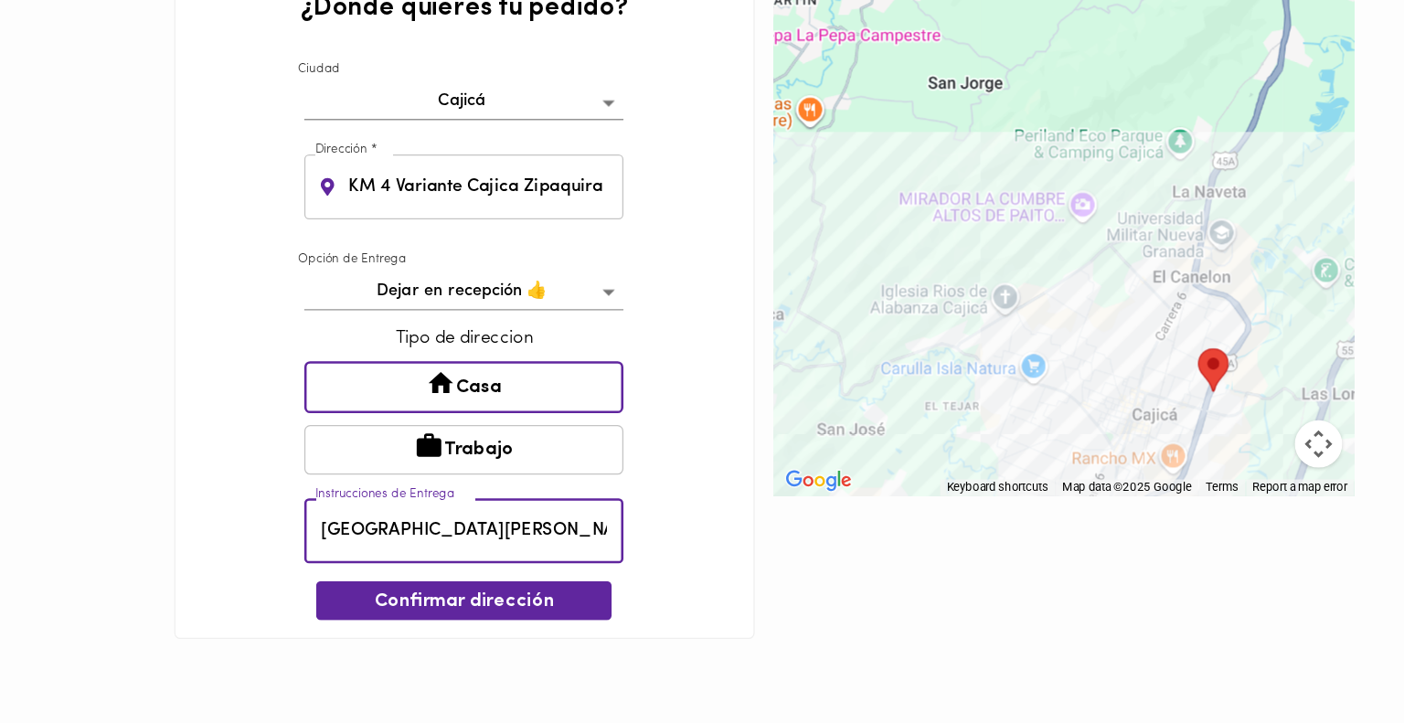
scroll to position [0, 53]
drag, startPoint x: 536, startPoint y: 452, endPoint x: 598, endPoint y: 453, distance: 62.2
click at [598, 453] on div "Instrucciones de Entrega Reserva del Lago I Torre 3 Apartamento 303 Instruccion…" at bounding box center [470, 452] width 256 height 59
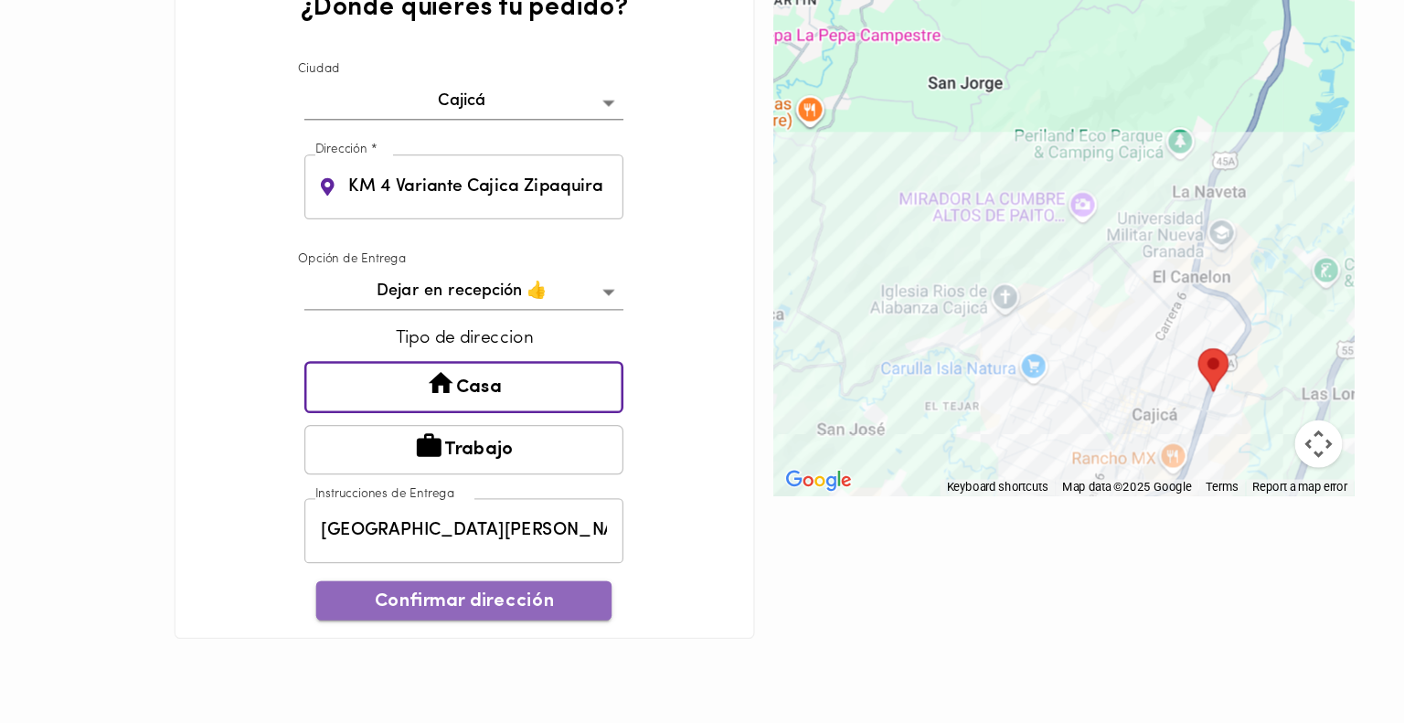
click at [492, 507] on span "Confirmar dirección" at bounding box center [469, 507] width 199 height 17
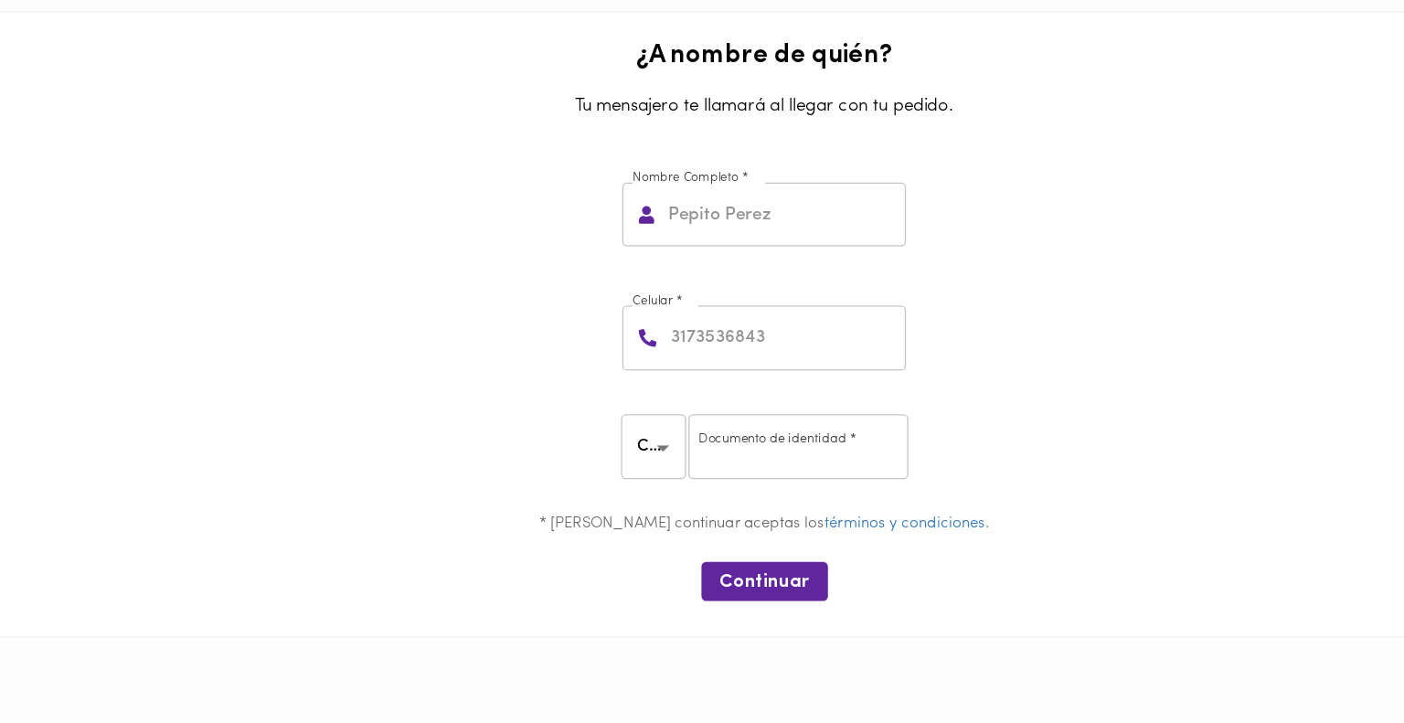
click at [636, 194] on input "text" at bounding box center [717, 171] width 187 height 50
type input "Georgelin Maria Fernandez"
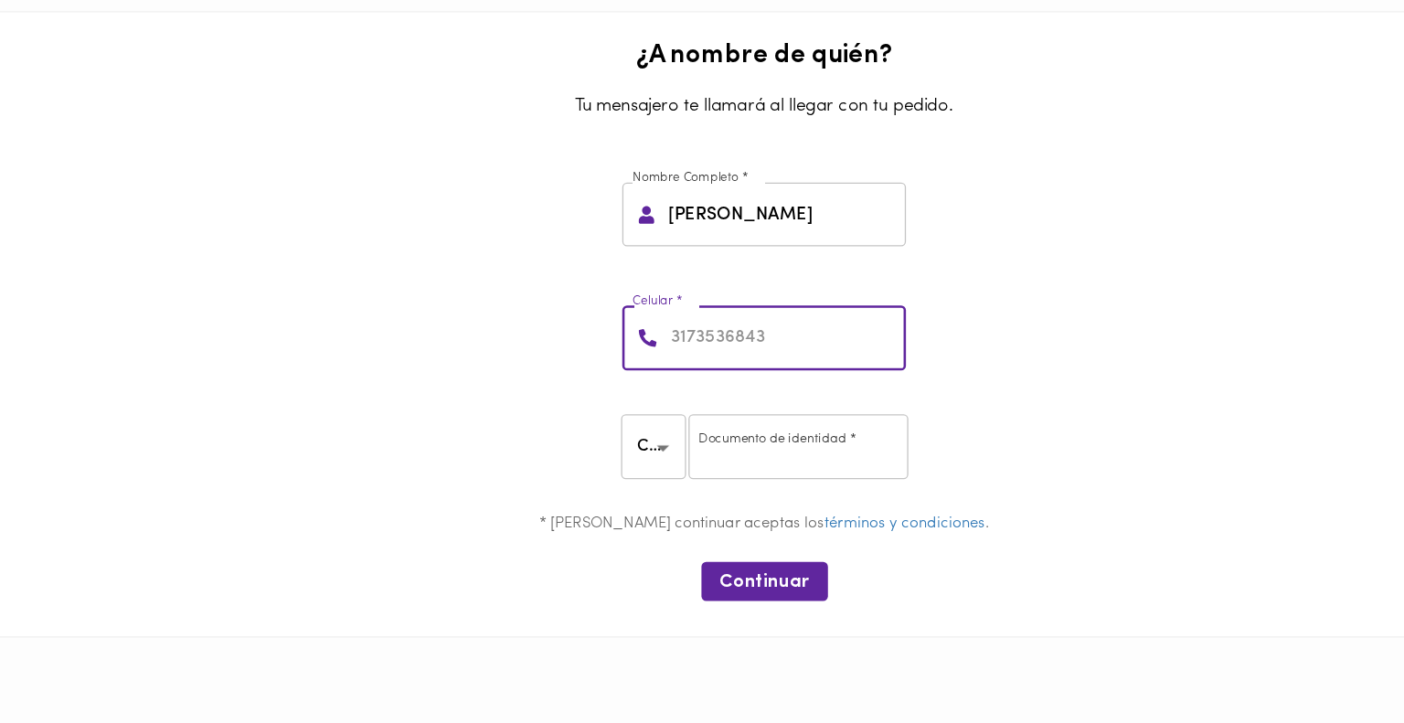
click at [711, 272] on input "number" at bounding box center [719, 266] width 186 height 50
type input "3193869005"
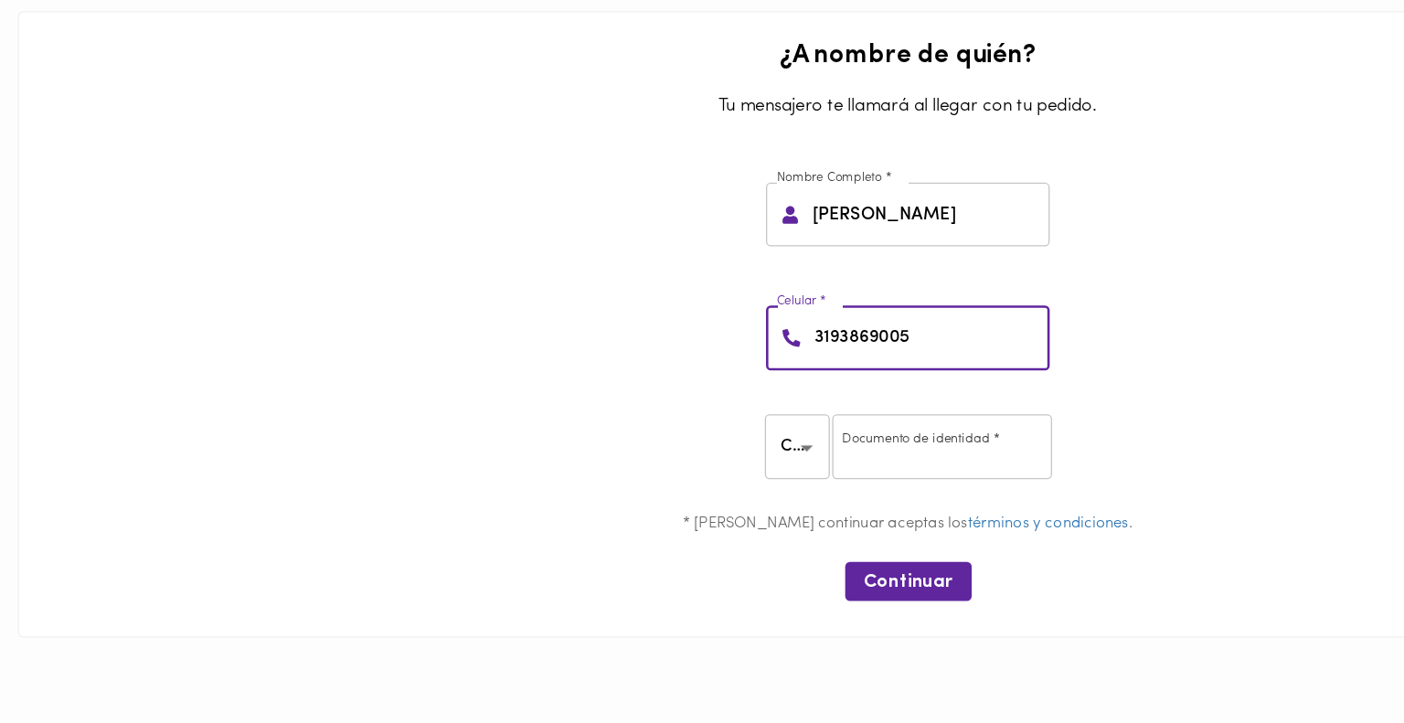
click at [526, 335] on body "0cAFcWeA6BMPcZCkRQT7z1j9GKJkhnZiWhNjK5zu53B0dH4SrZeJuVK4wtBoJnJdjBlpUtmzzqUhdFl…" at bounding box center [702, 276] width 1404 height 553
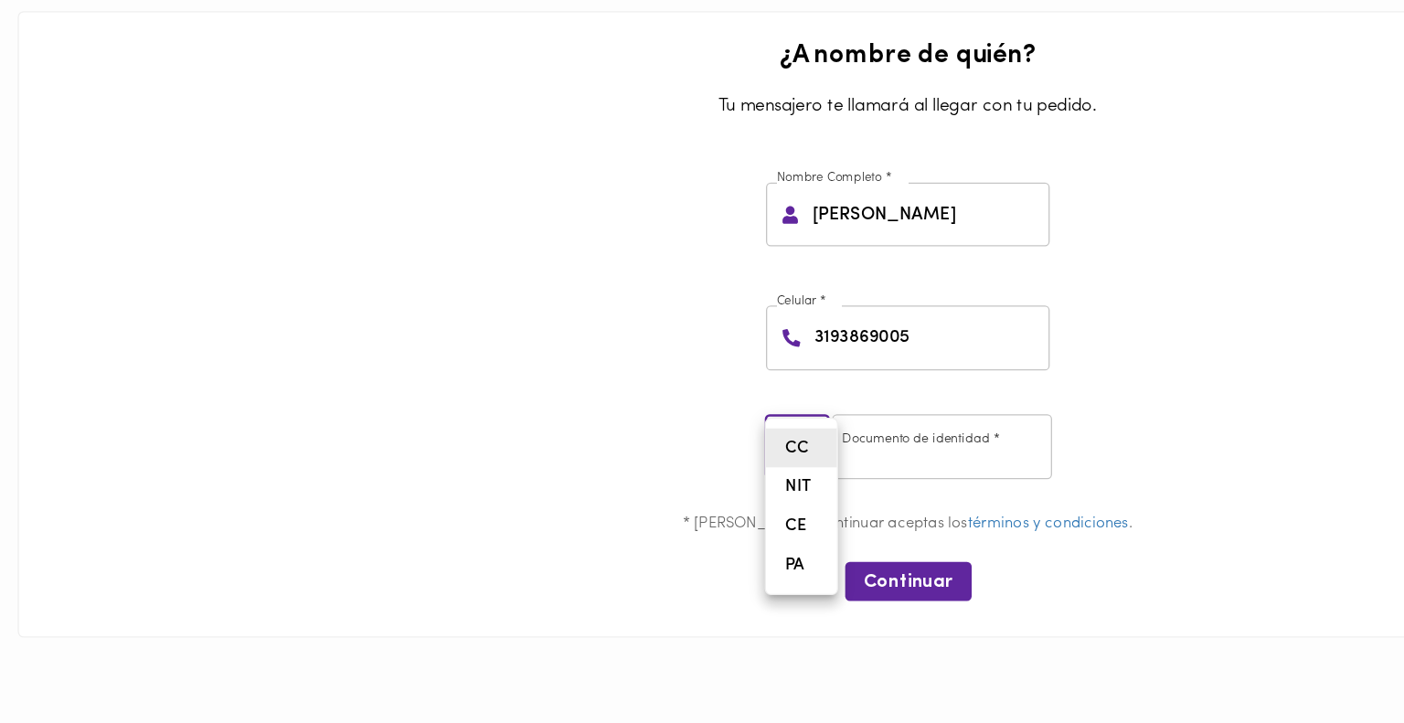
click at [666, 343] on div at bounding box center [702, 361] width 1404 height 723
click at [668, 346] on input "number" at bounding box center [728, 350] width 170 height 50
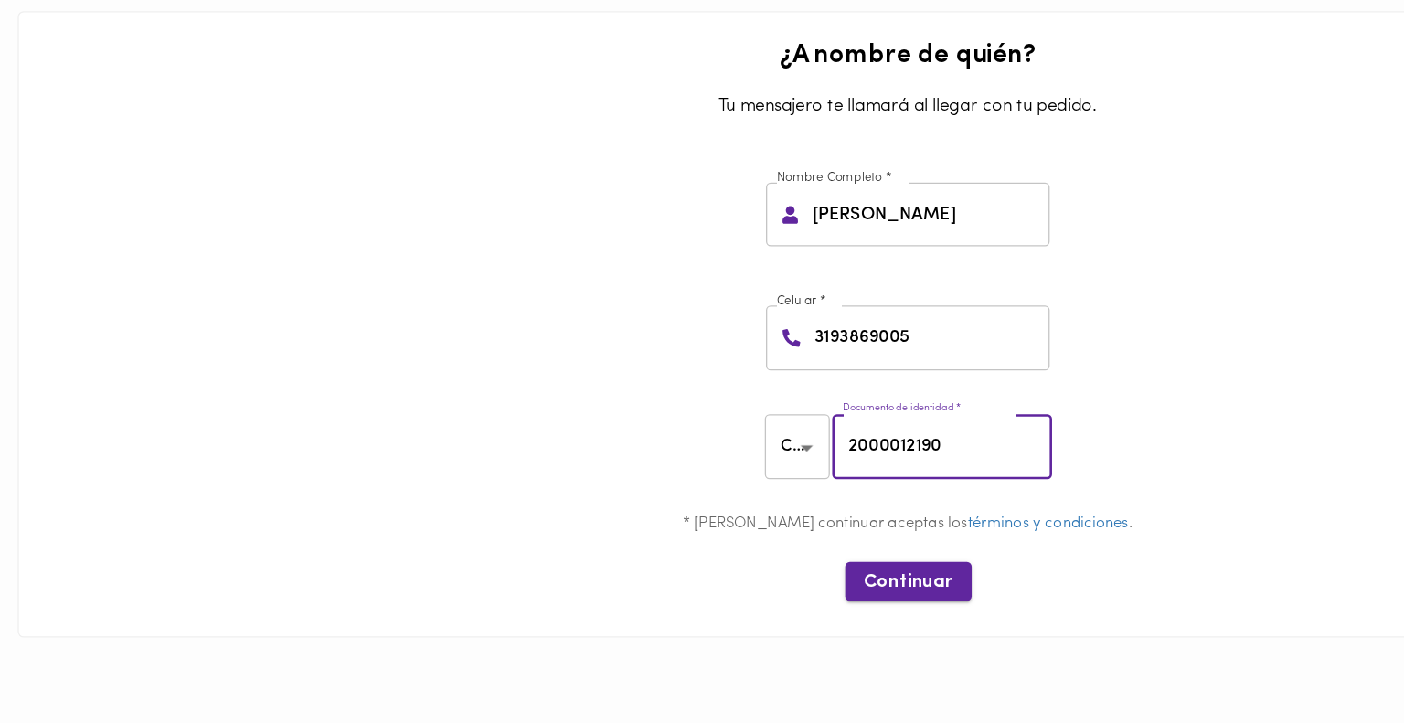
type input "2000012190"
click at [704, 453] on span "Continuar" at bounding box center [702, 455] width 69 height 17
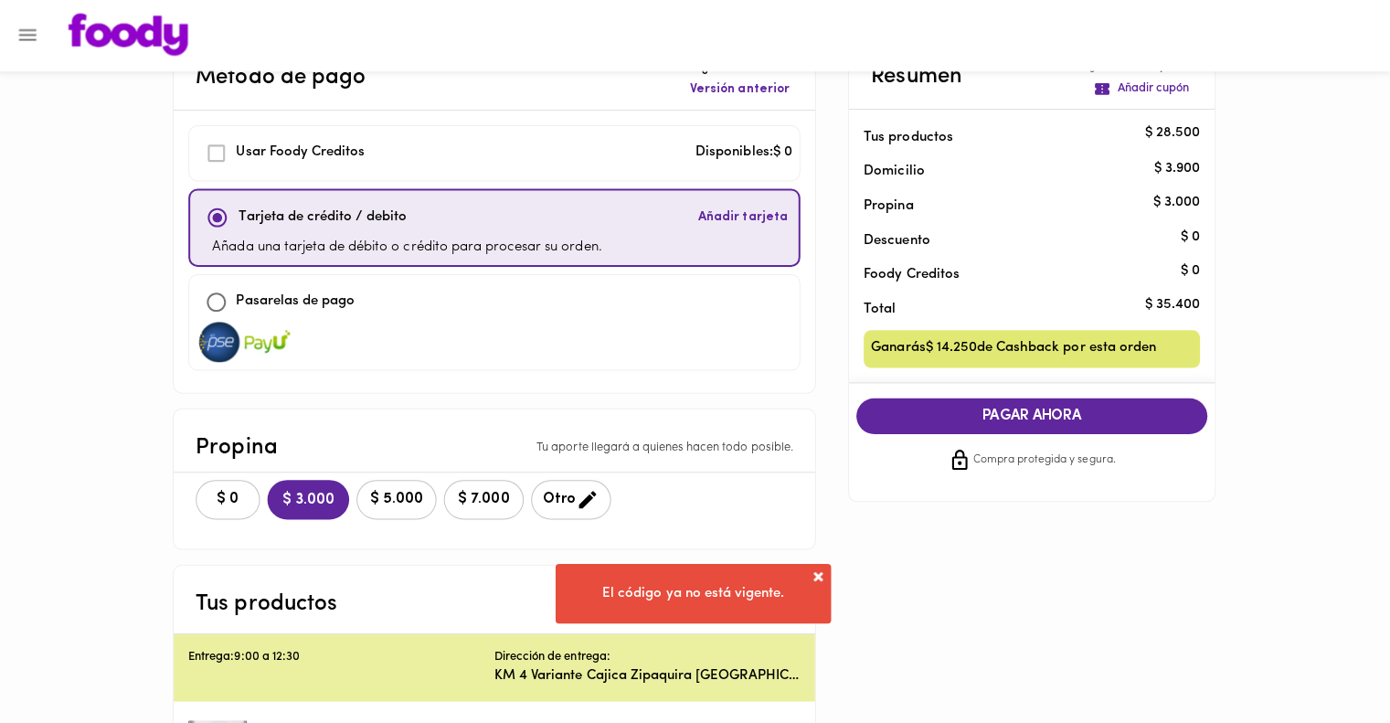
scroll to position [54, 0]
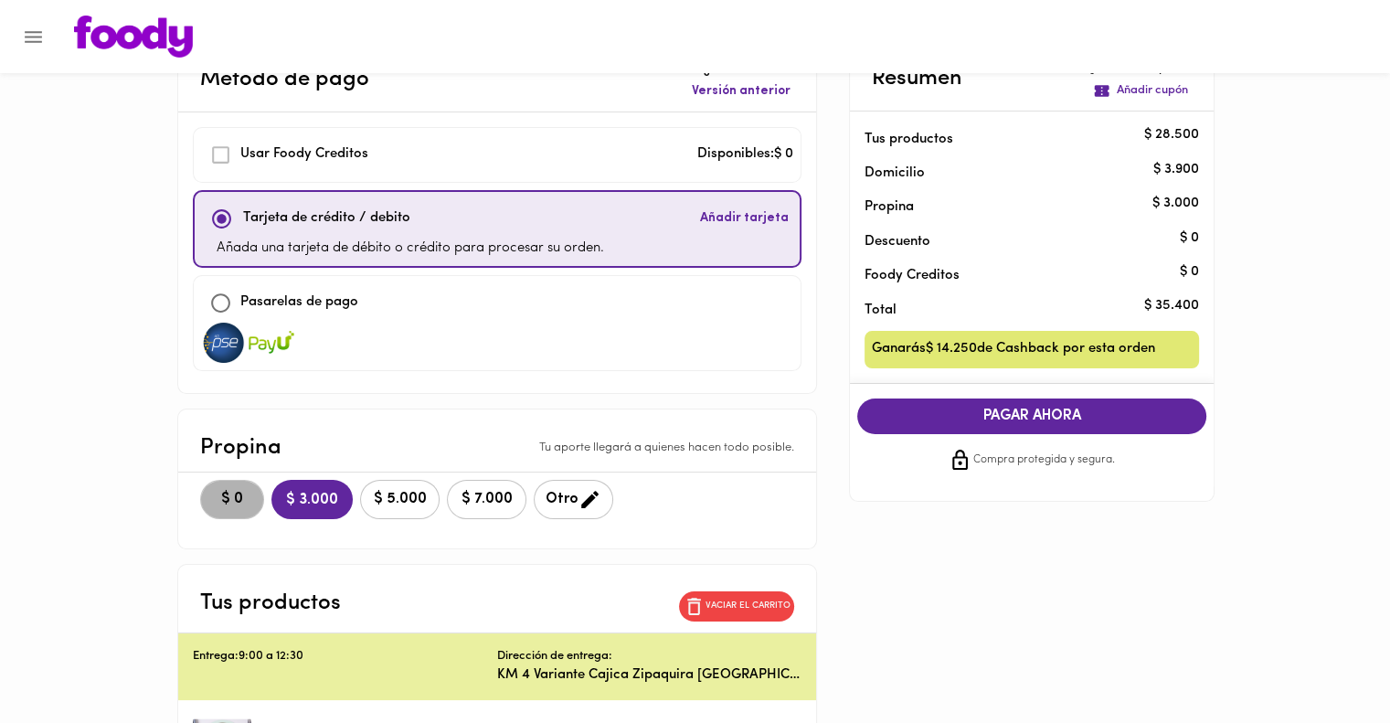
click at [252, 507] on button "$ 0" at bounding box center [232, 499] width 64 height 39
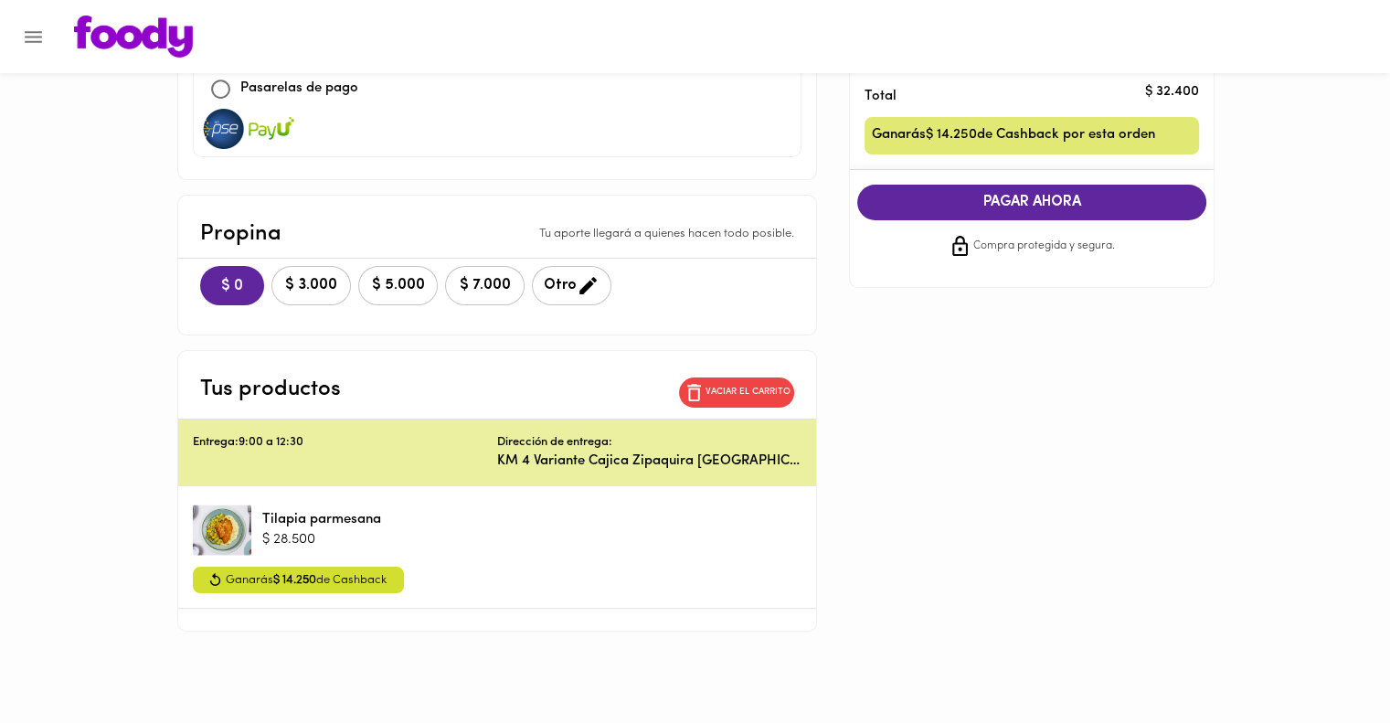
scroll to position [280, 0]
click at [228, 117] on img at bounding box center [224, 129] width 46 height 40
checkbox input "false"
checkbox input "true"
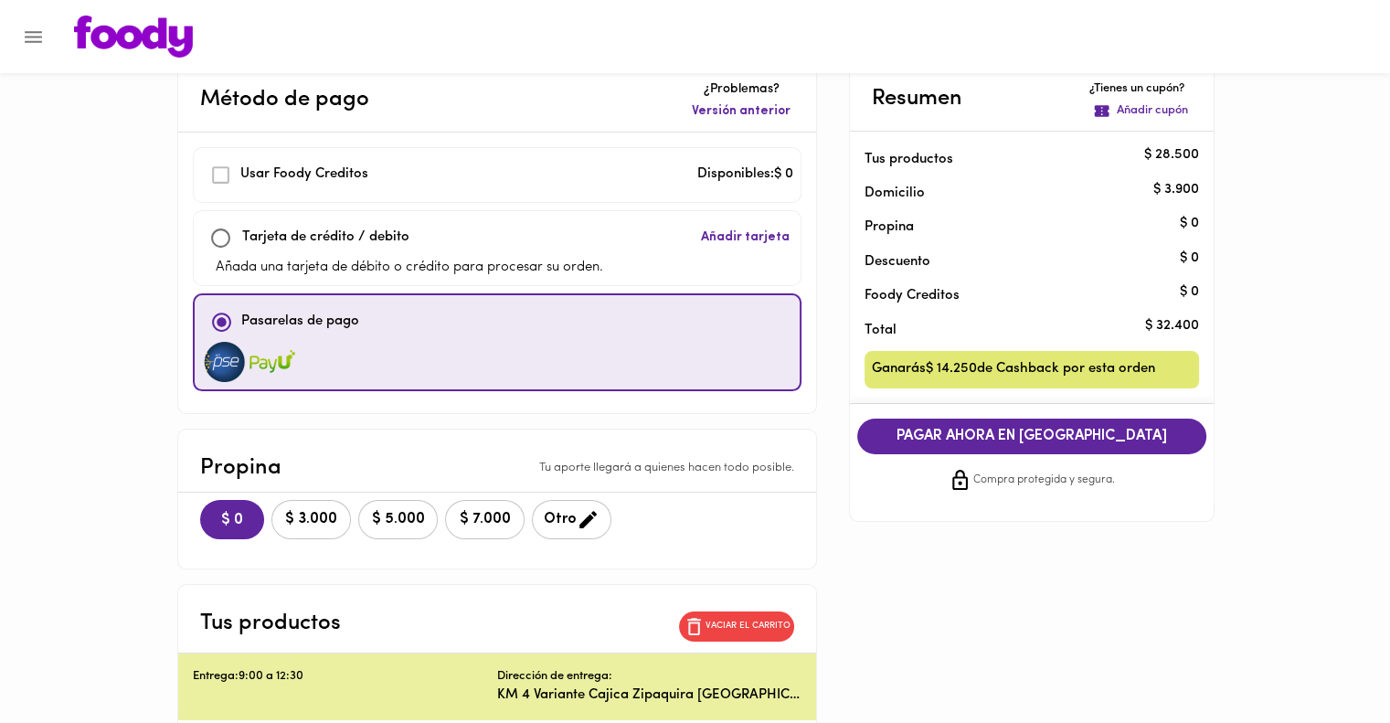
scroll to position [0, 0]
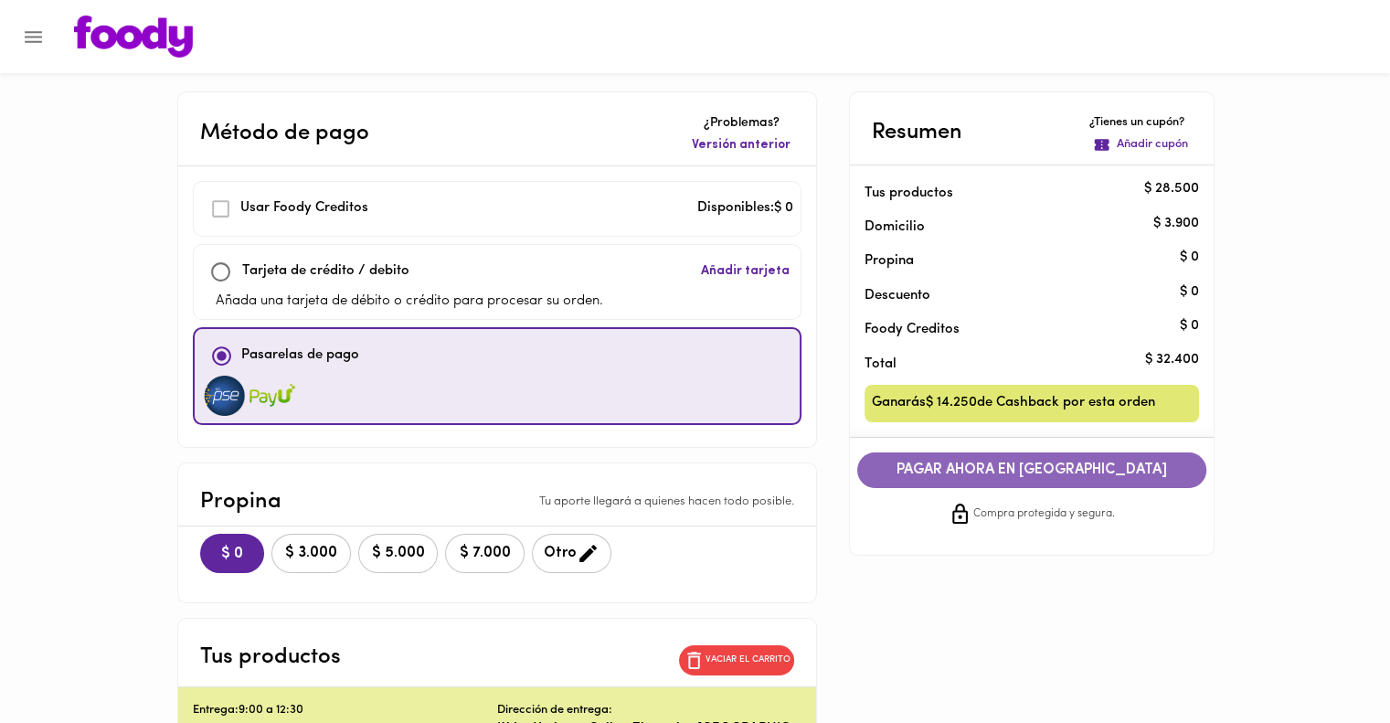
click at [1052, 462] on span "PAGAR AHORA EN PASARELA" at bounding box center [1032, 470] width 313 height 17
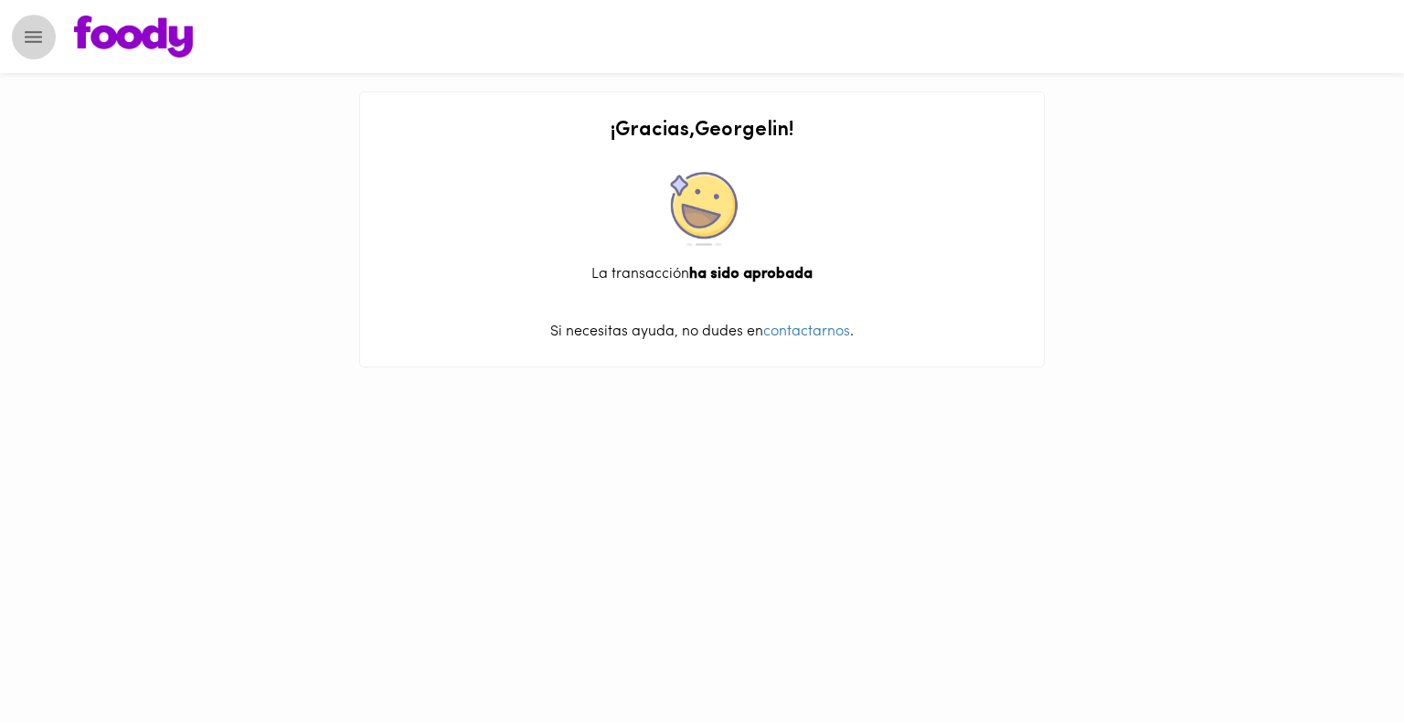
click at [54, 39] on button "Menu" at bounding box center [33, 37] width 45 height 45
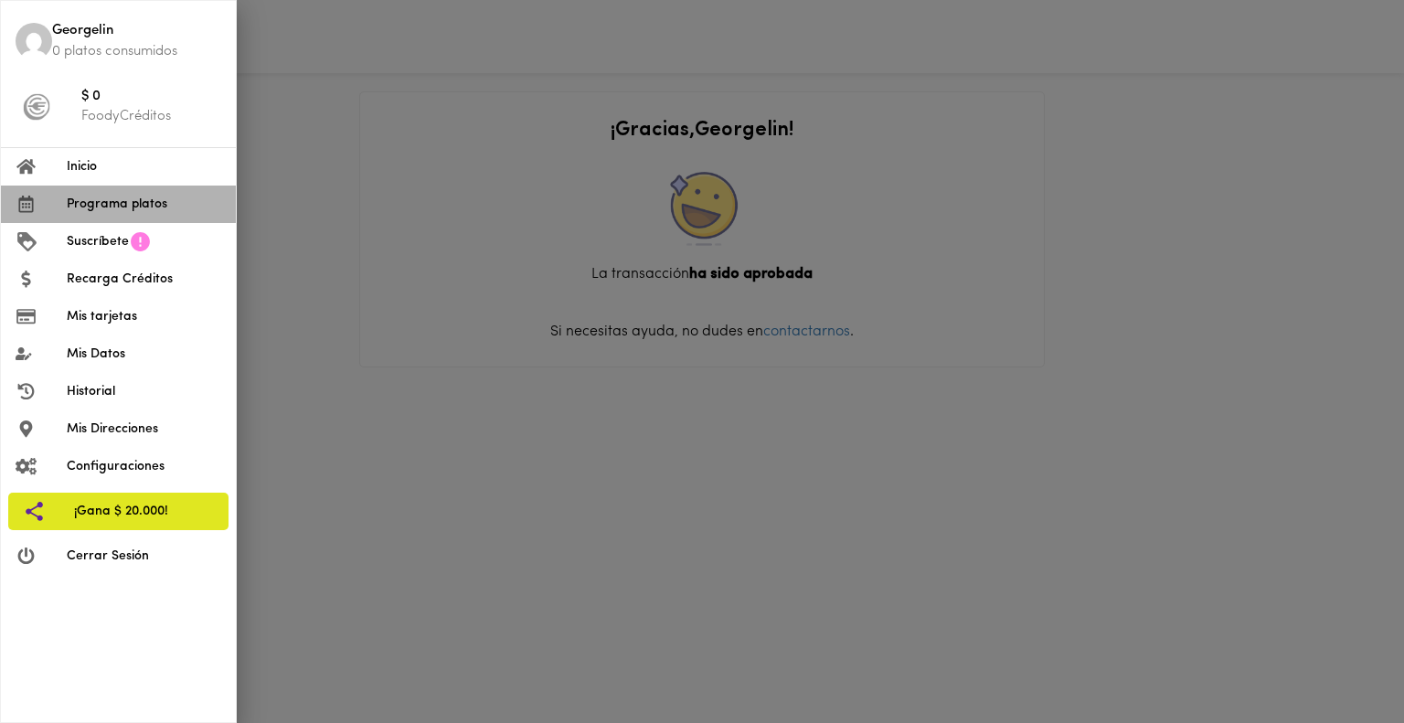
click at [108, 207] on span "Programa platos" at bounding box center [144, 204] width 154 height 19
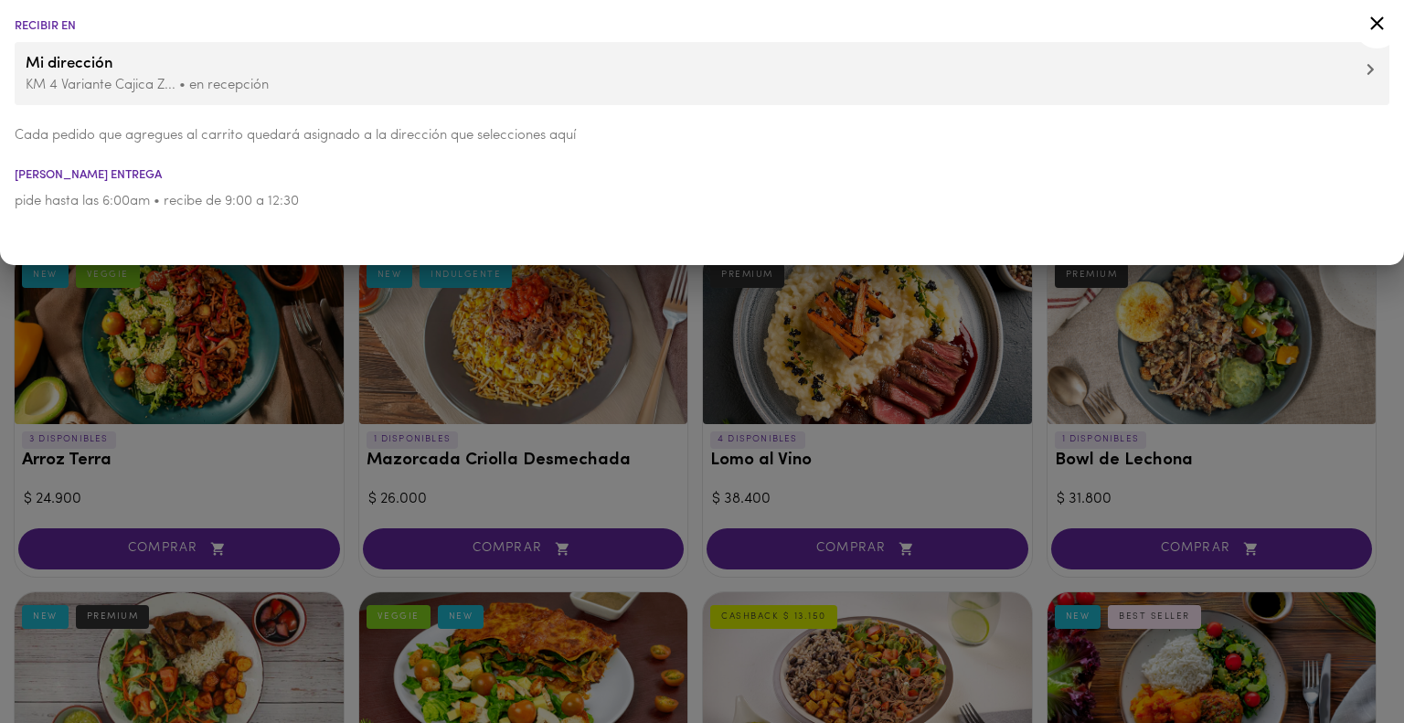
click at [326, 205] on p "pide hasta las 6:00am • recibe de 9:00 a 12:30" at bounding box center [702, 201] width 1375 height 19
drag, startPoint x: 326, startPoint y: 205, endPoint x: 167, endPoint y: 211, distance: 159.2
click at [167, 211] on p "pide hasta las 6:00am • recibe de 9:00 a 12:30" at bounding box center [702, 201] width 1375 height 19
click at [1376, 25] on icon at bounding box center [1377, 23] width 14 height 14
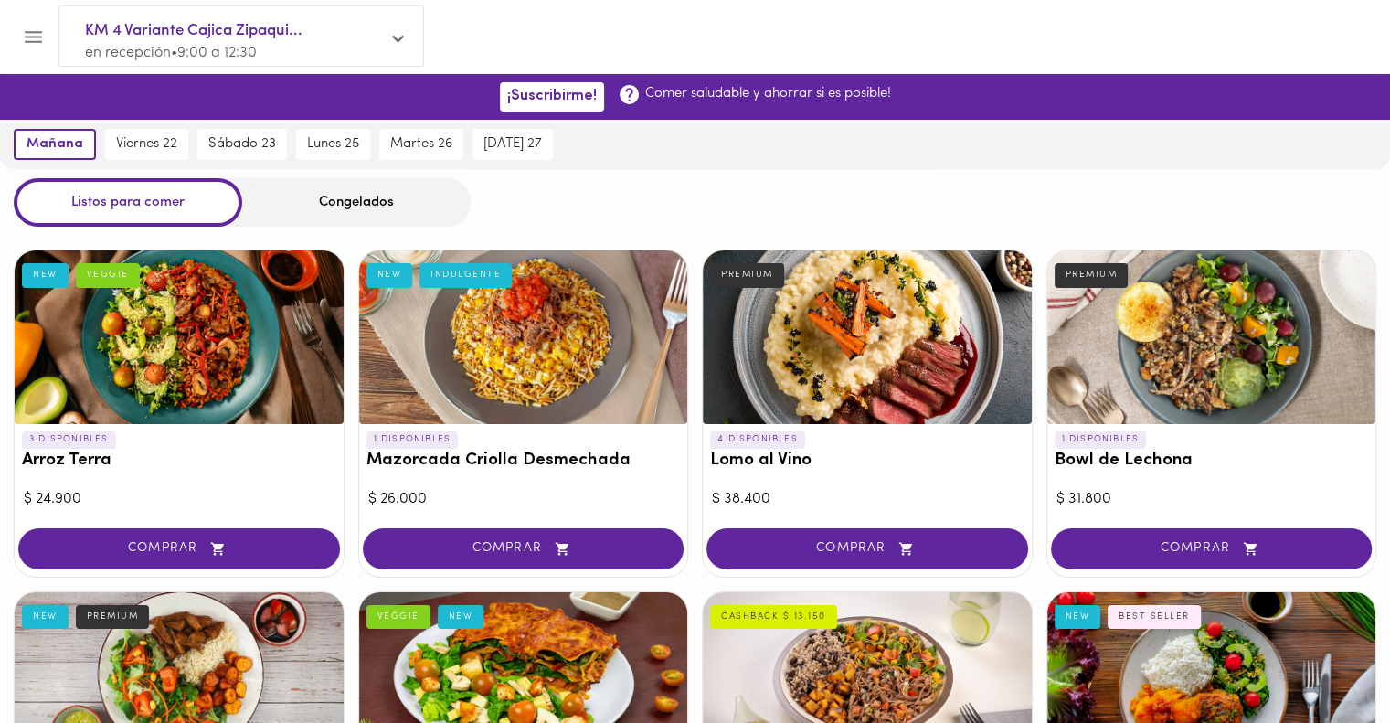
click at [349, 201] on div "Congelados" at bounding box center [356, 202] width 228 height 48
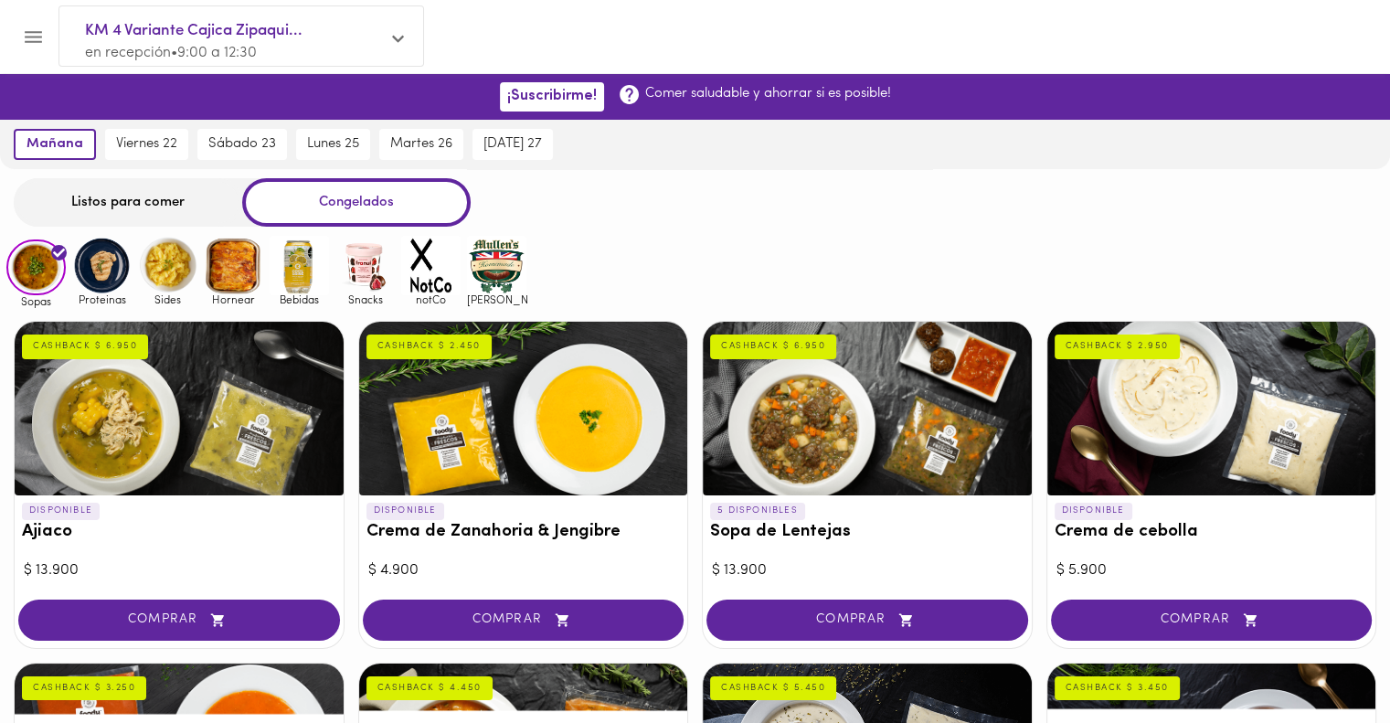
scroll to position [4, 0]
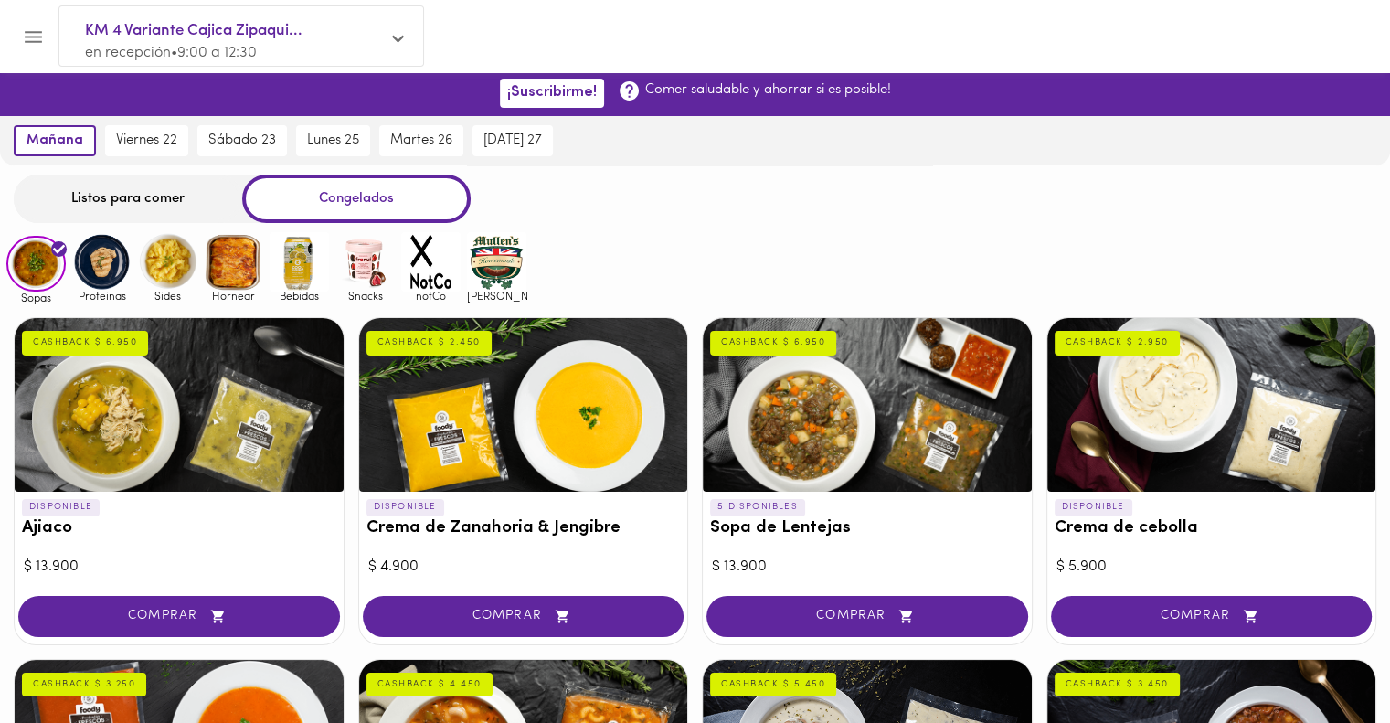
click at [300, 281] on img at bounding box center [299, 261] width 59 height 59
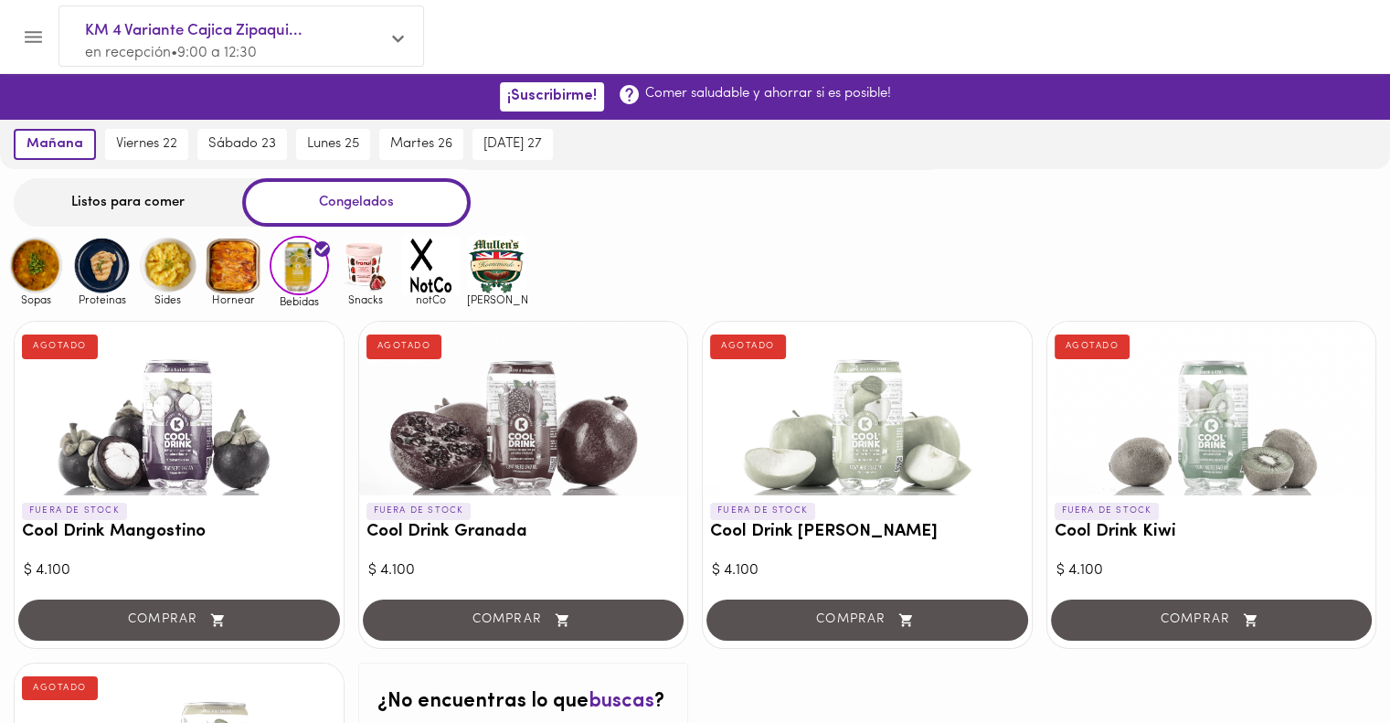
click at [354, 281] on img at bounding box center [364, 265] width 59 height 59
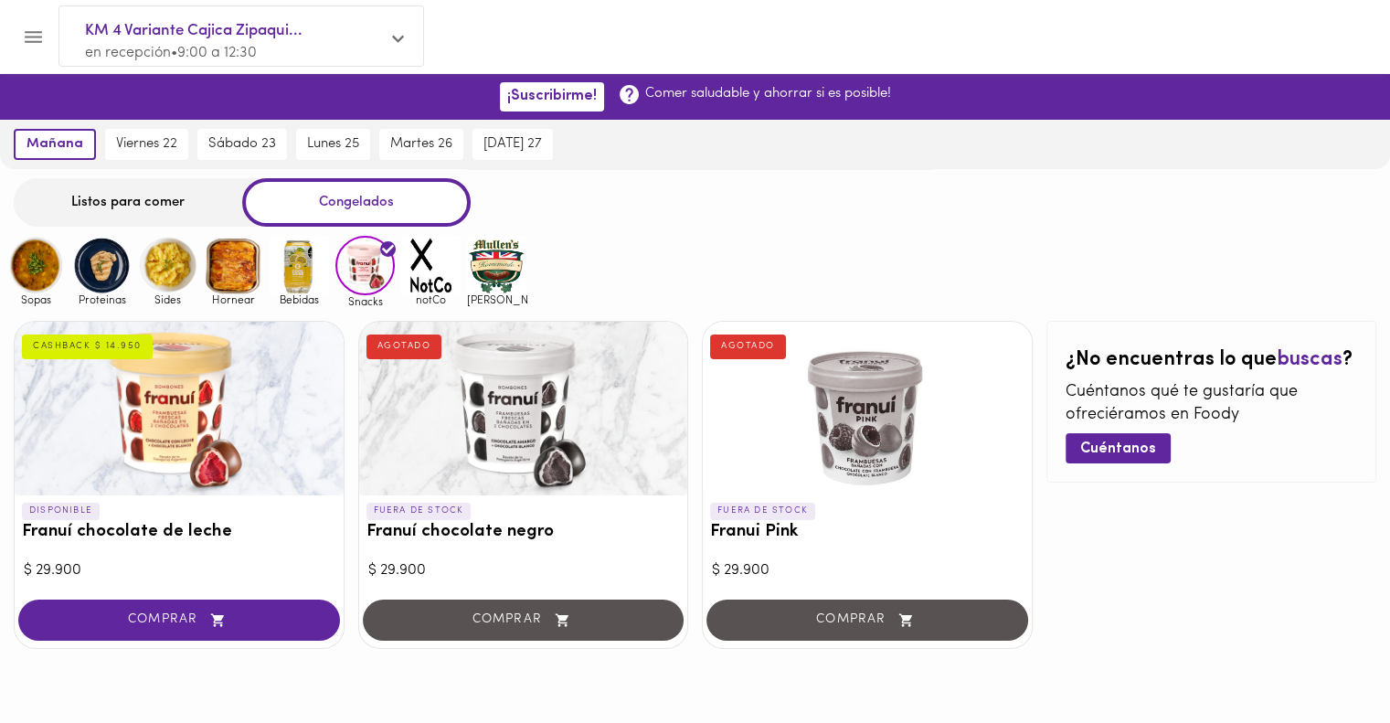
click at [420, 273] on img at bounding box center [430, 265] width 59 height 59
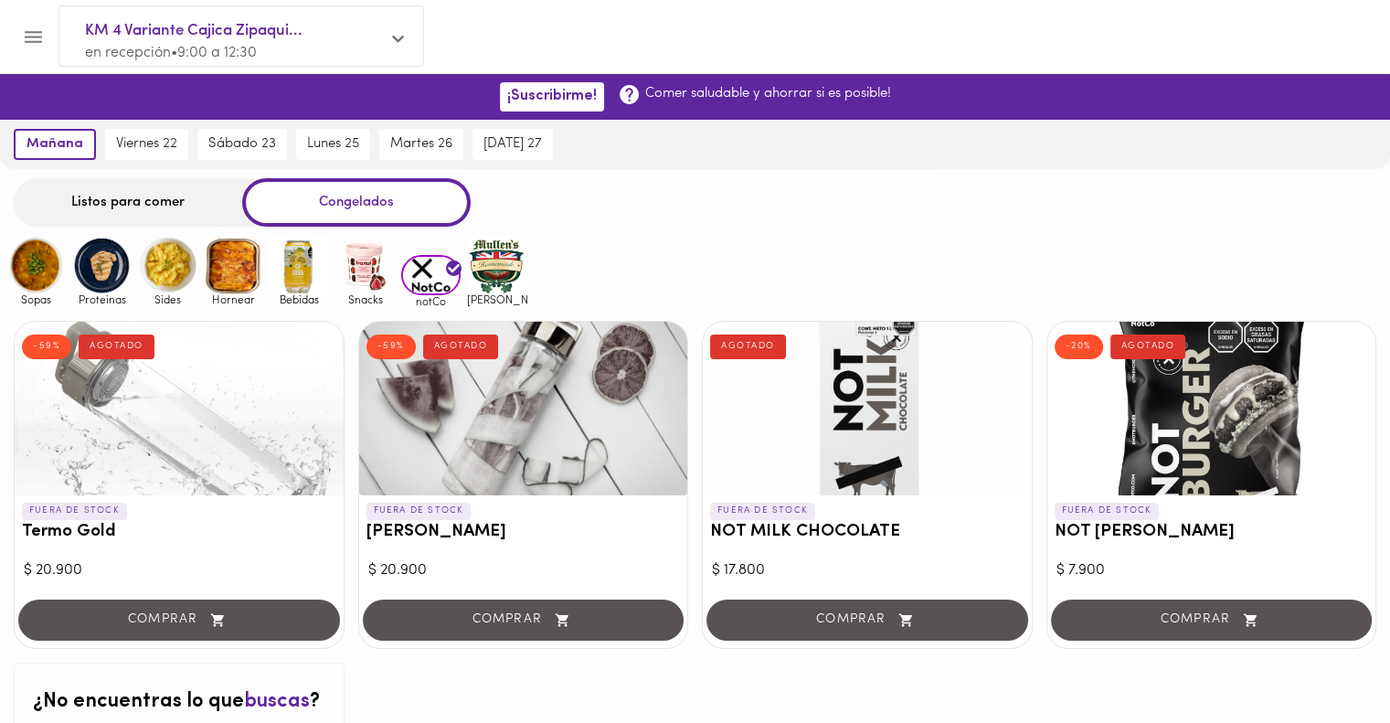
click at [505, 283] on img at bounding box center [496, 265] width 59 height 59
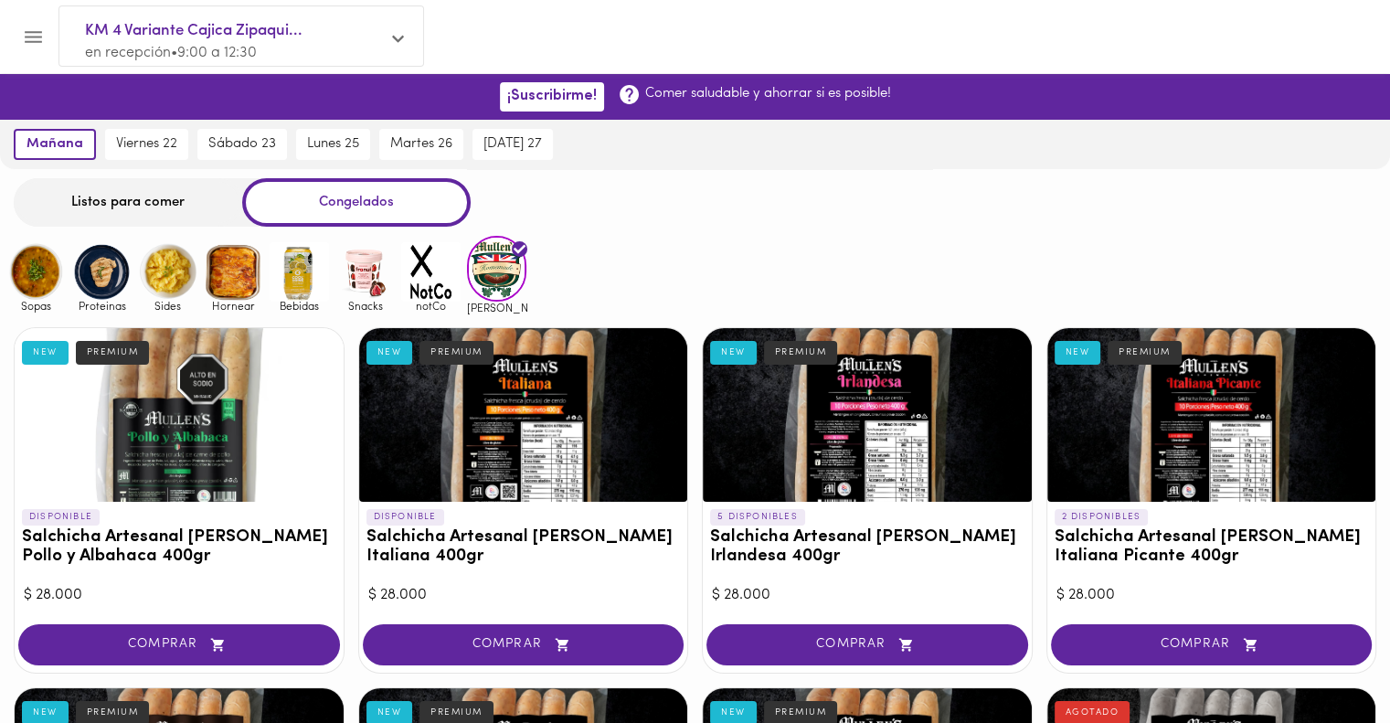
click at [205, 270] on img at bounding box center [233, 271] width 59 height 59
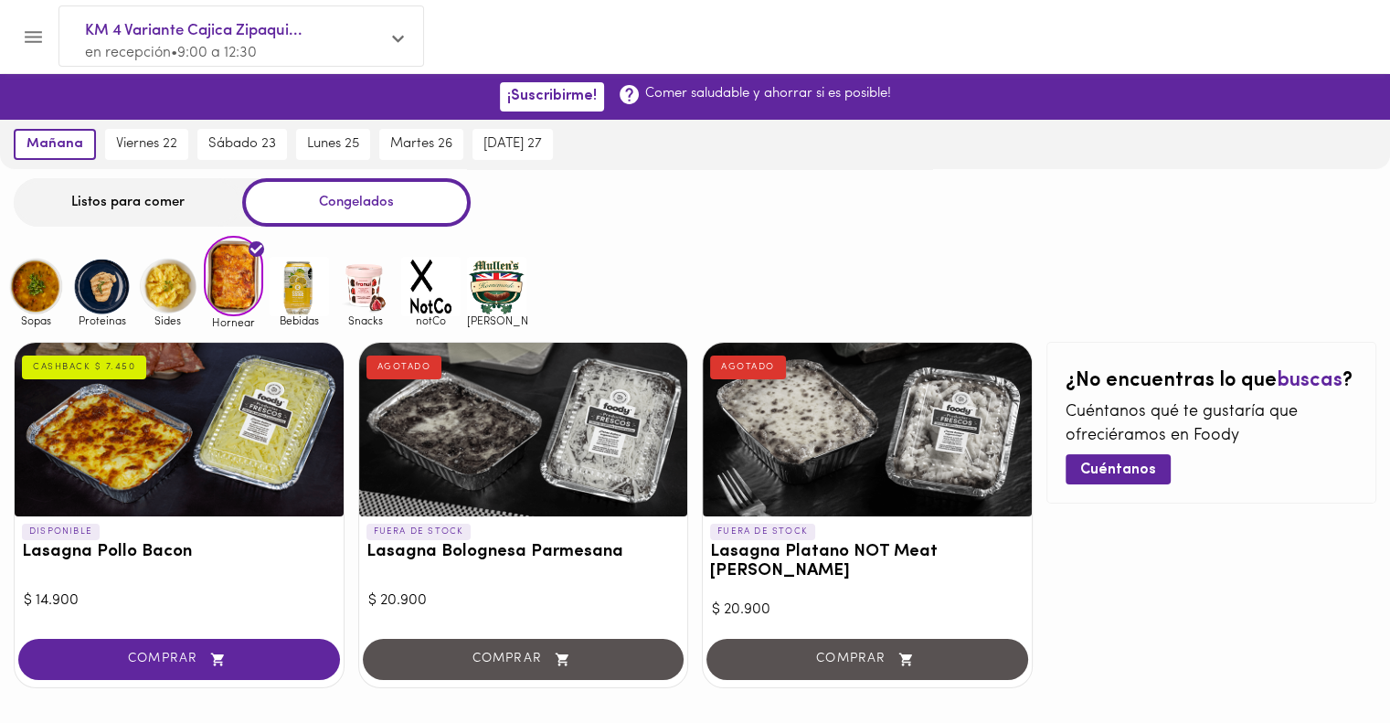
click at [174, 273] on img at bounding box center [167, 286] width 59 height 59
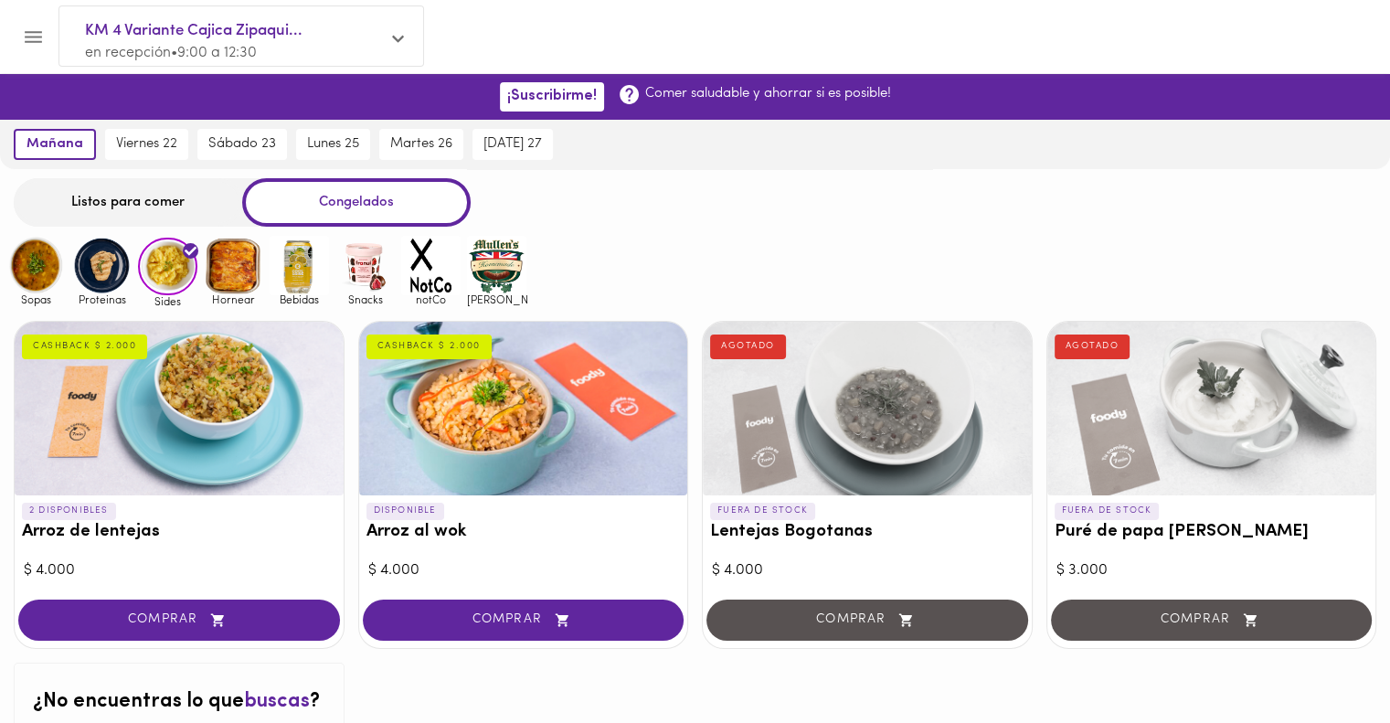
click at [133, 271] on div "Sides" at bounding box center [165, 273] width 66 height 70
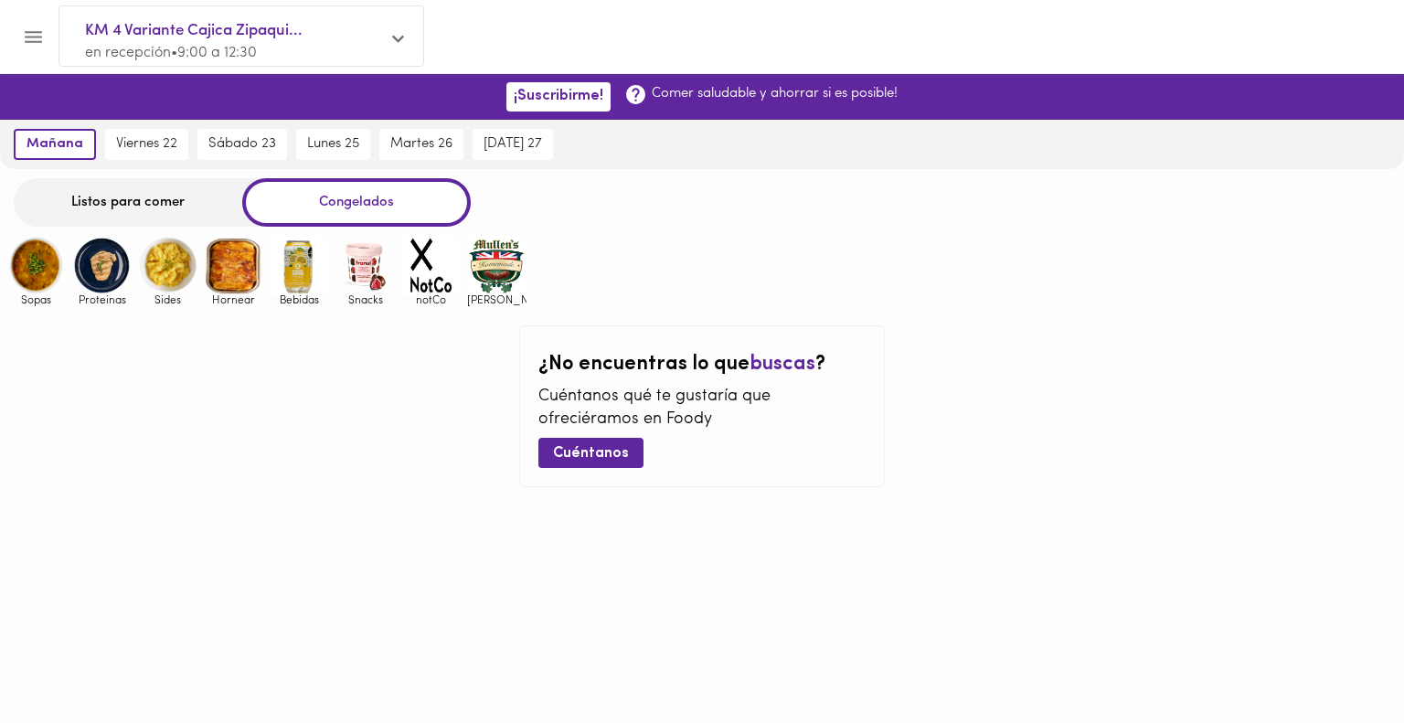
click at [112, 271] on img at bounding box center [101, 265] width 59 height 59
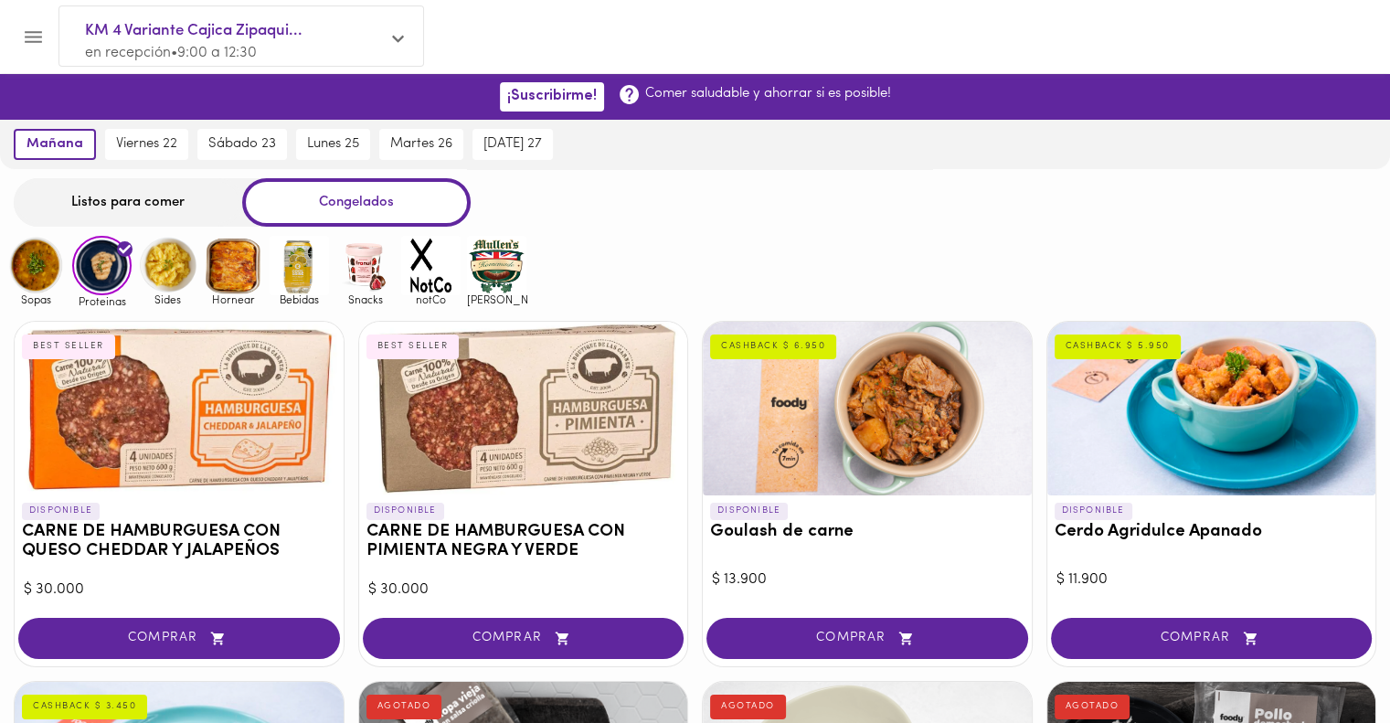
click at [48, 293] on span "Sopas" at bounding box center [35, 299] width 59 height 12
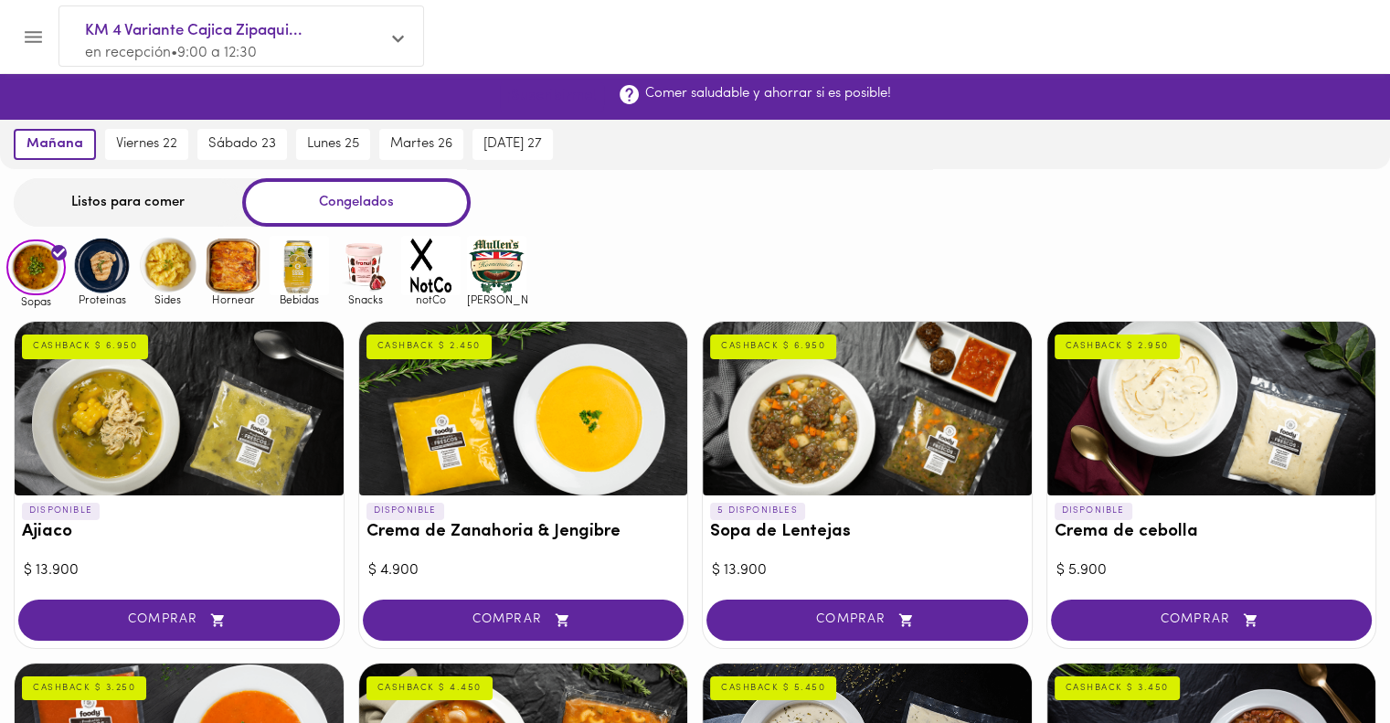
click at [535, 94] on span "¡Suscribirme!" at bounding box center [552, 96] width 90 height 17
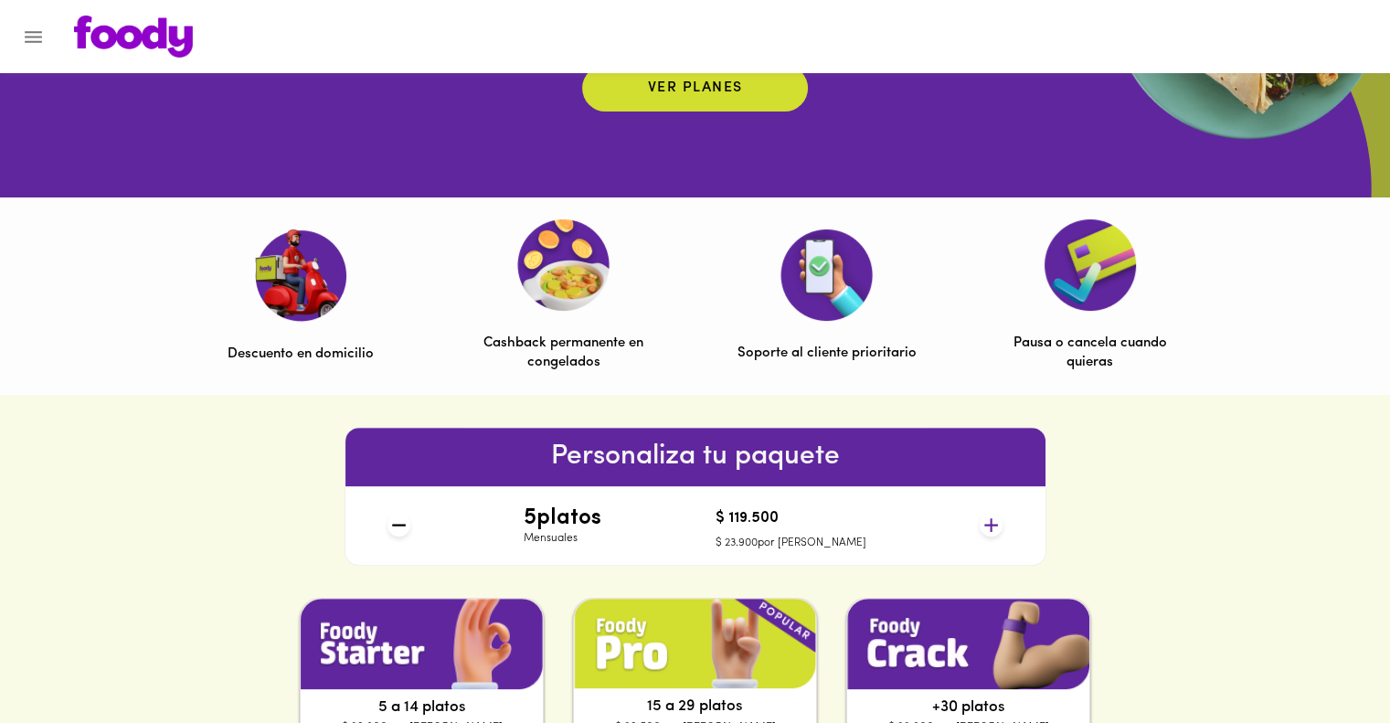
scroll to position [438, 0]
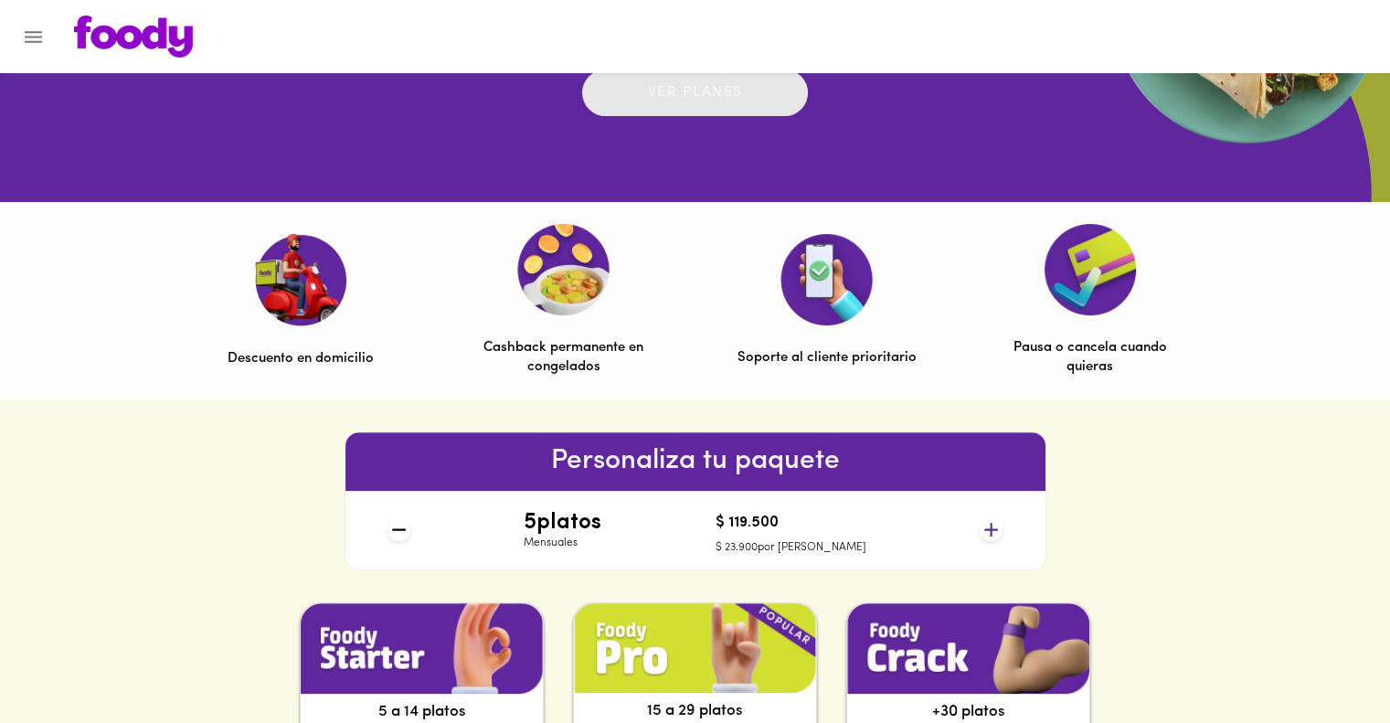
click at [704, 92] on p "Ver planes" at bounding box center [695, 92] width 95 height 21
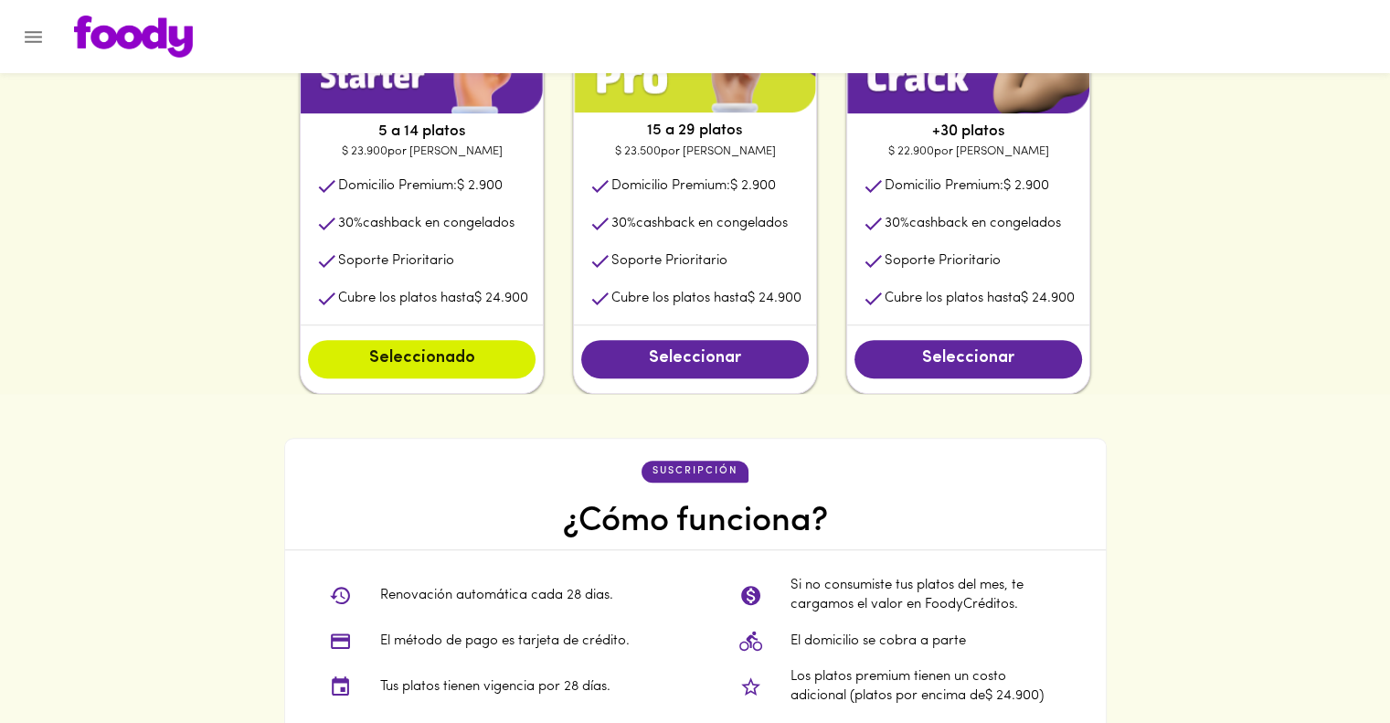
scroll to position [961, 0]
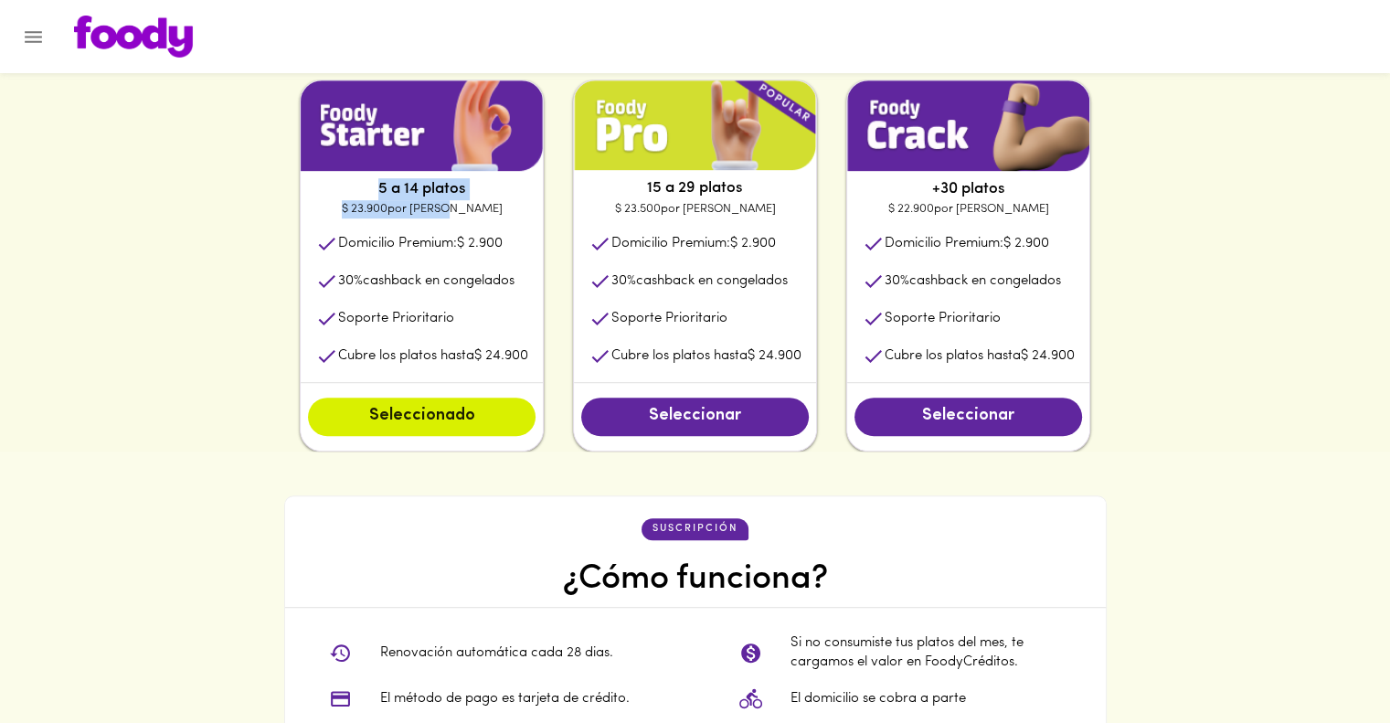
drag, startPoint x: 368, startPoint y: 189, endPoint x: 486, endPoint y: 202, distance: 118.6
click at [486, 202] on div "5 a 14 platos $ 23.900 por plato Domicilio Premium: $ 2.900 30 % cashback en co…" at bounding box center [422, 266] width 244 height 372
click at [375, 212] on p "$ 23.900 por plato" at bounding box center [422, 209] width 242 height 18
drag, startPoint x: 375, startPoint y: 212, endPoint x: 422, endPoint y: 215, distance: 47.6
click at [422, 215] on p "$ 23.900 por plato" at bounding box center [422, 209] width 242 height 18
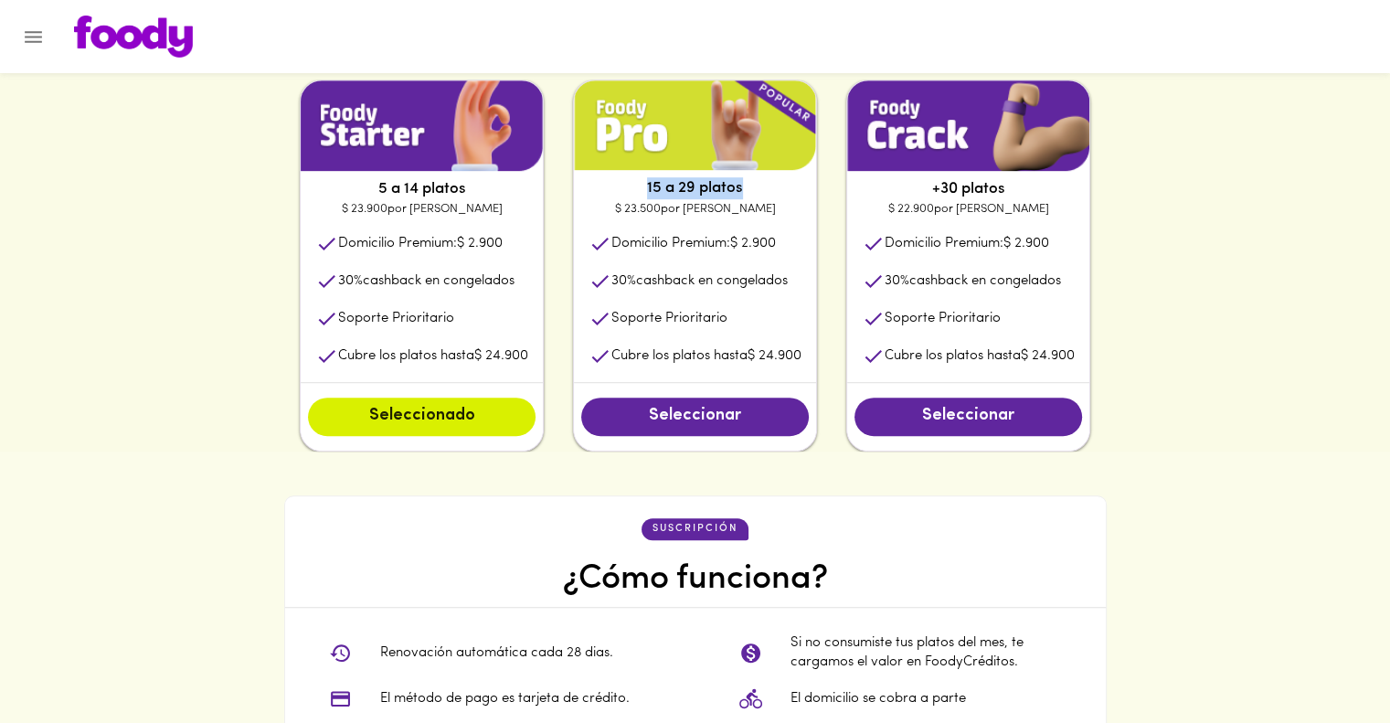
drag, startPoint x: 647, startPoint y: 189, endPoint x: 753, endPoint y: 196, distance: 106.2
click at [753, 196] on p "15 a 29 platos" at bounding box center [695, 188] width 242 height 22
drag, startPoint x: 648, startPoint y: 207, endPoint x: 708, endPoint y: 210, distance: 60.4
click at [708, 210] on p "$ 23.500 por plato" at bounding box center [695, 209] width 242 height 18
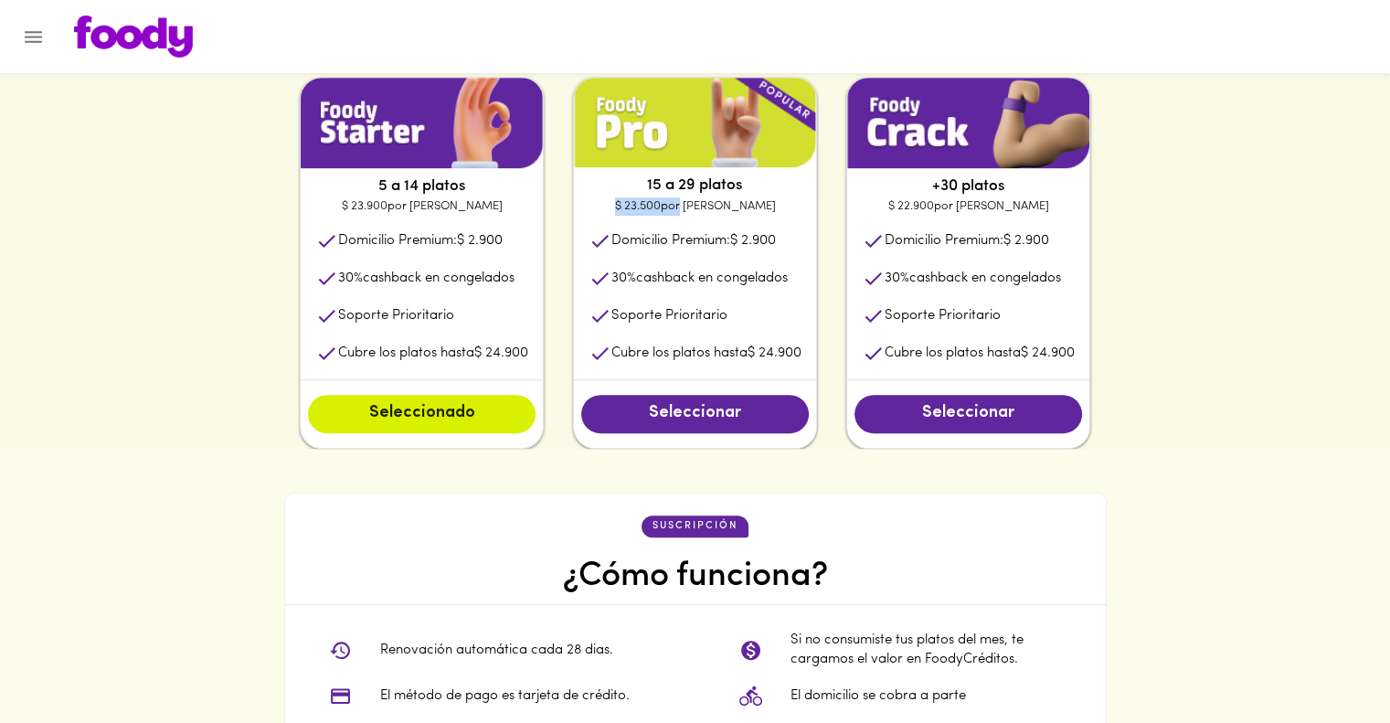
scroll to position [967, 0]
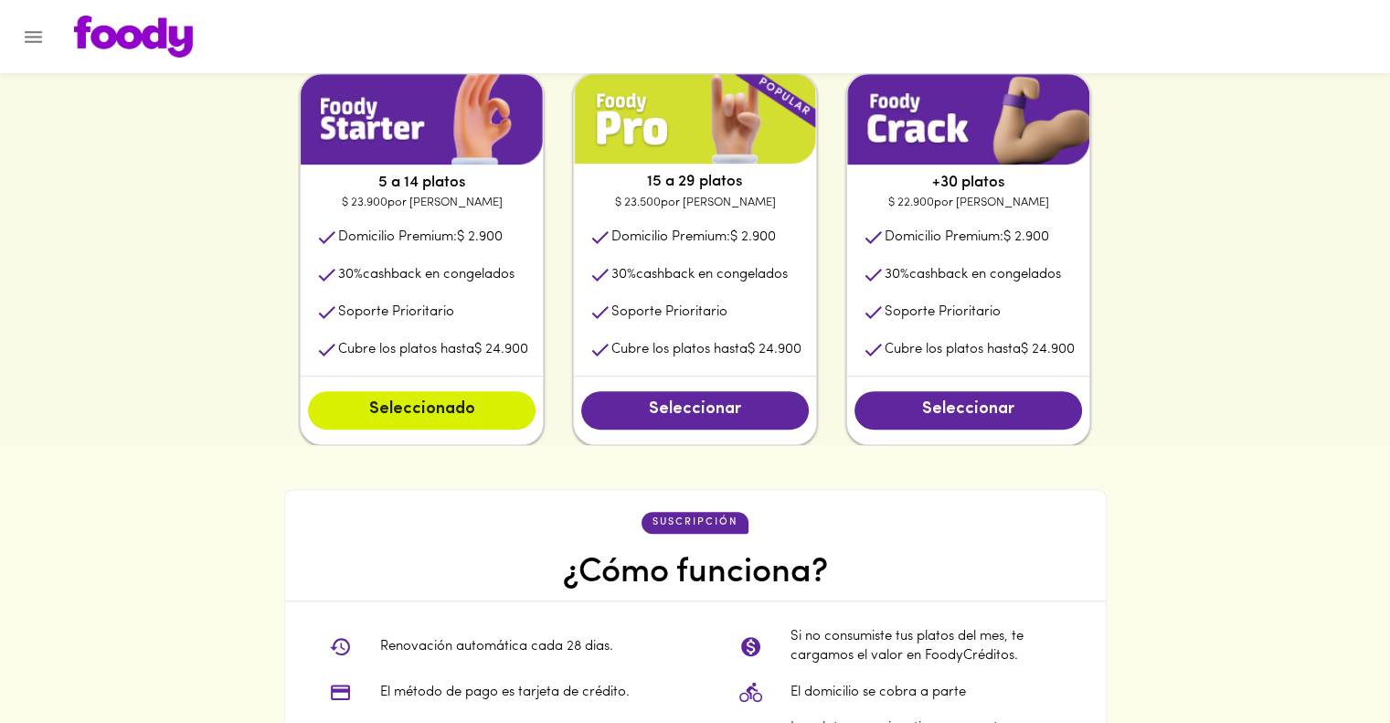
click at [930, 213] on ul "Domicilio Premium: $ 2.900 30 % cashback en congelados Soporte Prioritario Cubr…" at bounding box center [968, 293] width 242 height 165
drag, startPoint x: 921, startPoint y: 207, endPoint x: 963, endPoint y: 206, distance: 42.1
click at [963, 206] on p "$ 22.900 por plato" at bounding box center [968, 203] width 242 height 18
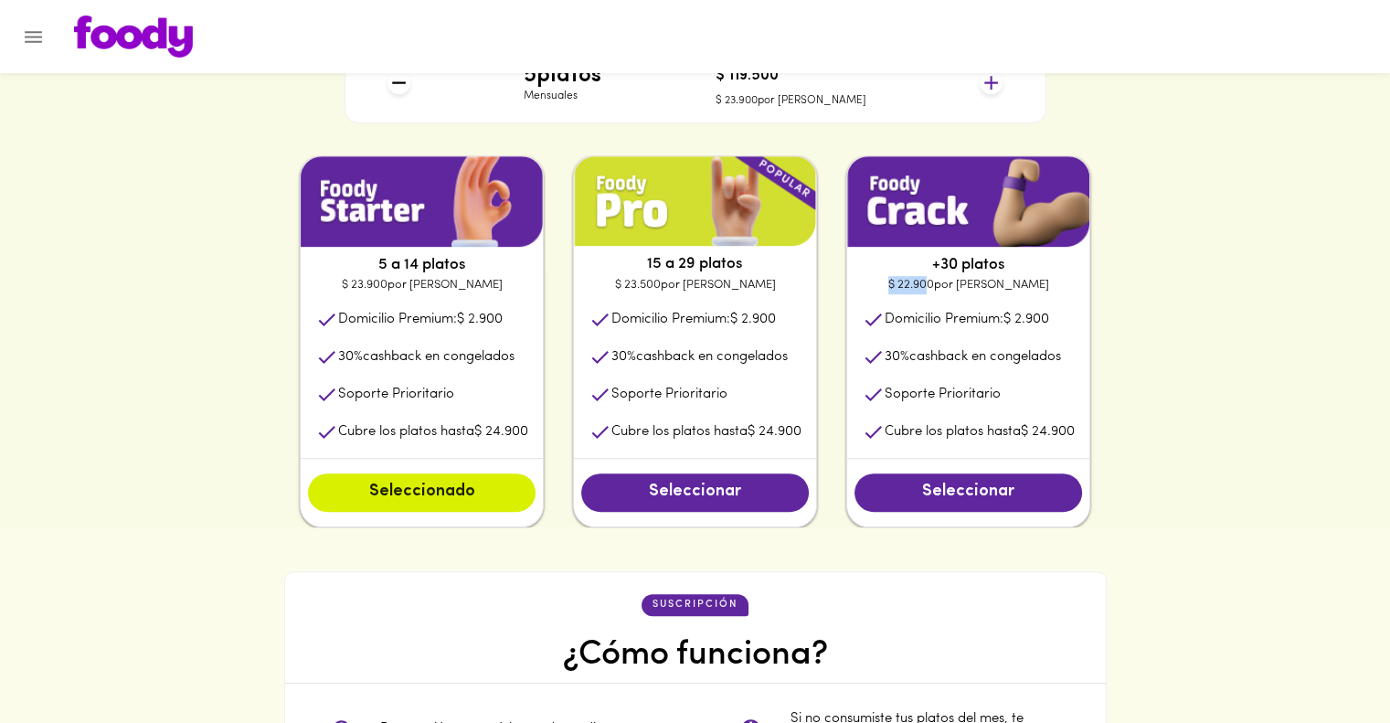
scroll to position [884, 0]
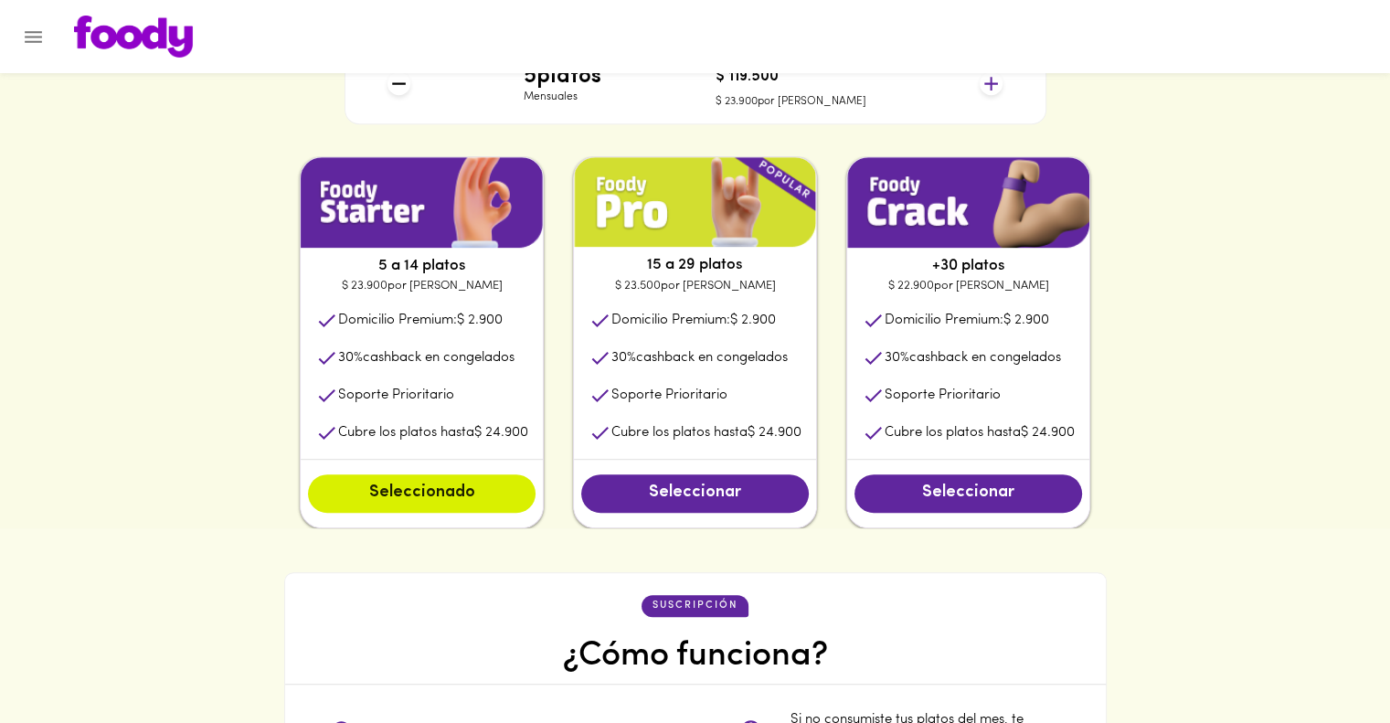
click at [393, 398] on p "Soporte Prioritario" at bounding box center [396, 395] width 116 height 19
click at [414, 511] on button "Seleccionado" at bounding box center [422, 493] width 228 height 38
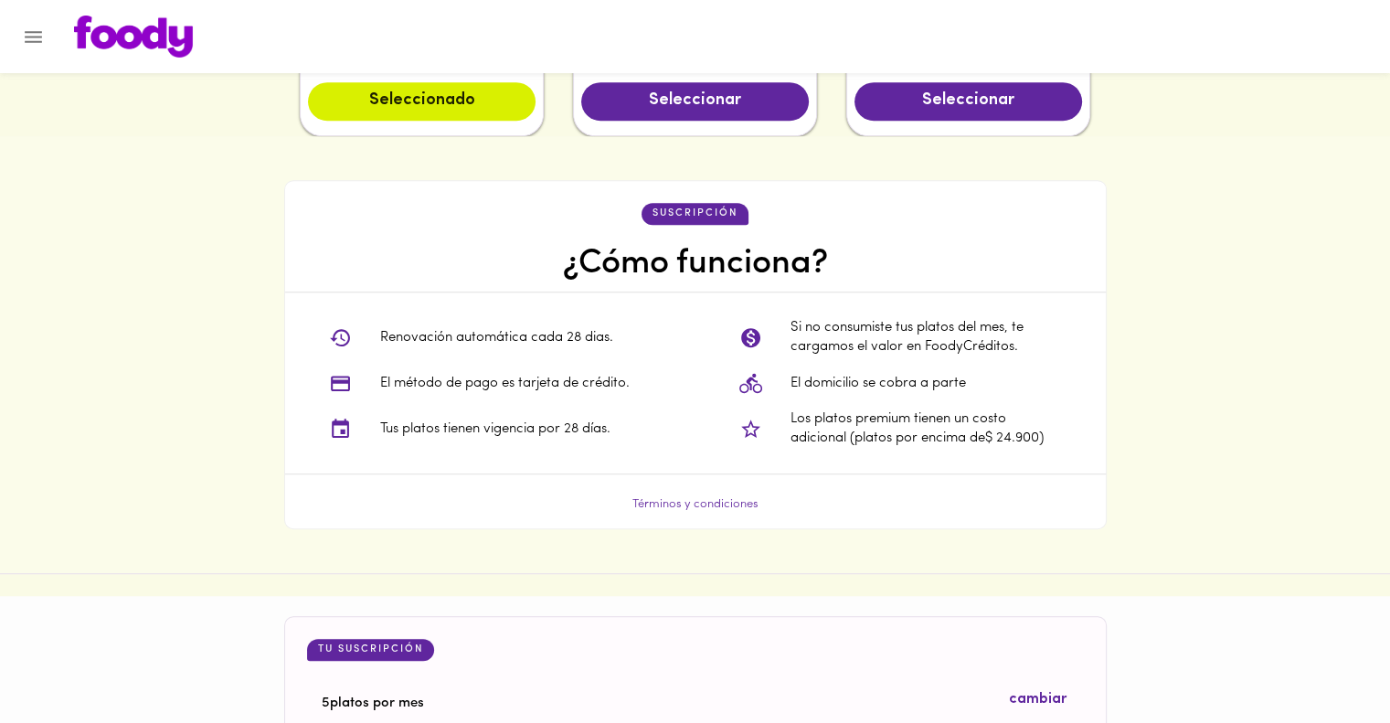
scroll to position [1275, 0]
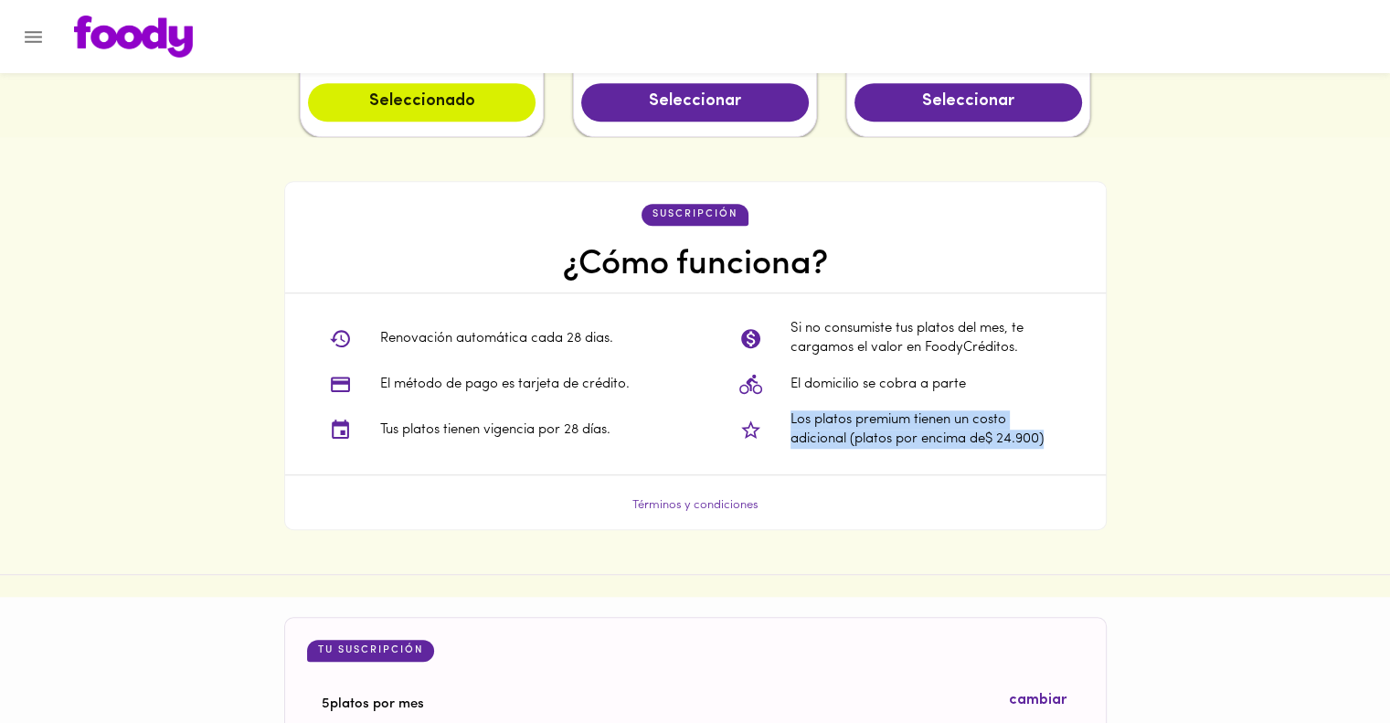
drag, startPoint x: 1060, startPoint y: 441, endPoint x: 790, endPoint y: 420, distance: 271.4
click at [791, 420] on p "Los platos premium tienen un costo adicional (platos por encima de $ 24.900 )" at bounding box center [926, 429] width 271 height 39
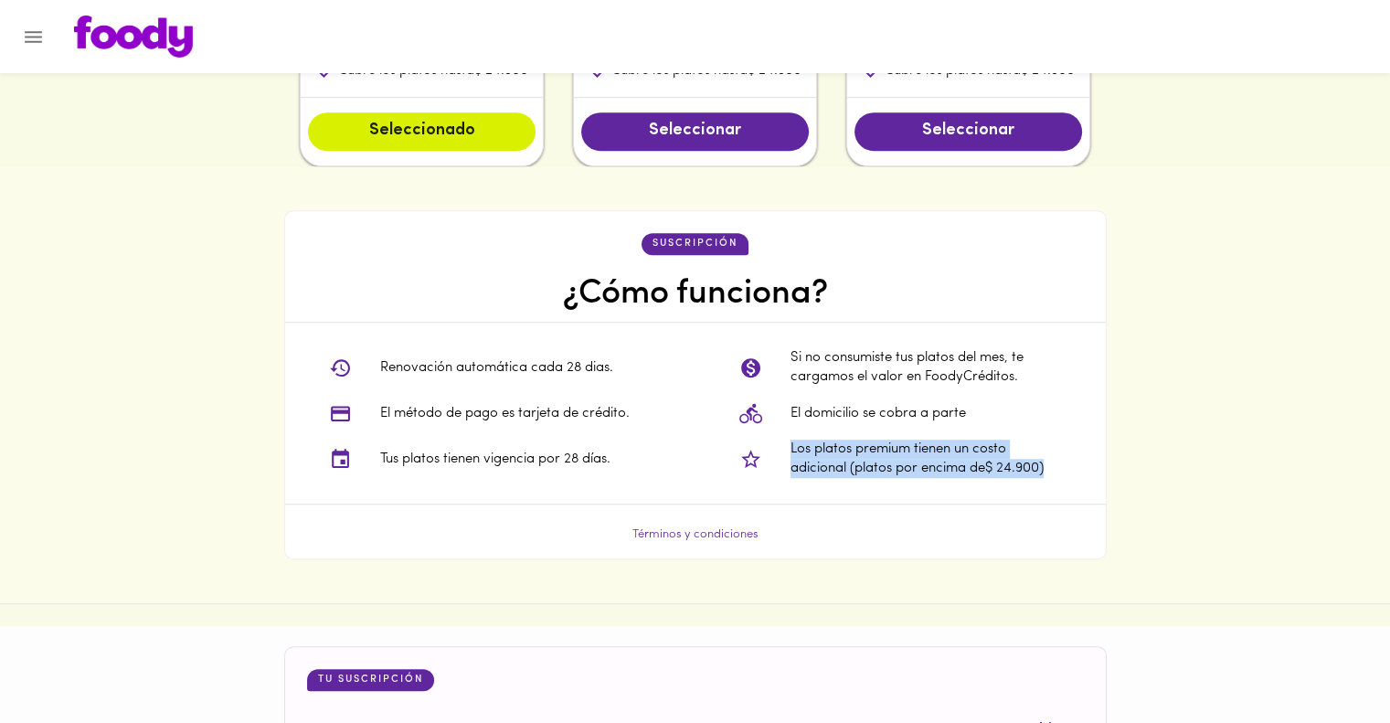
scroll to position [1248, 0]
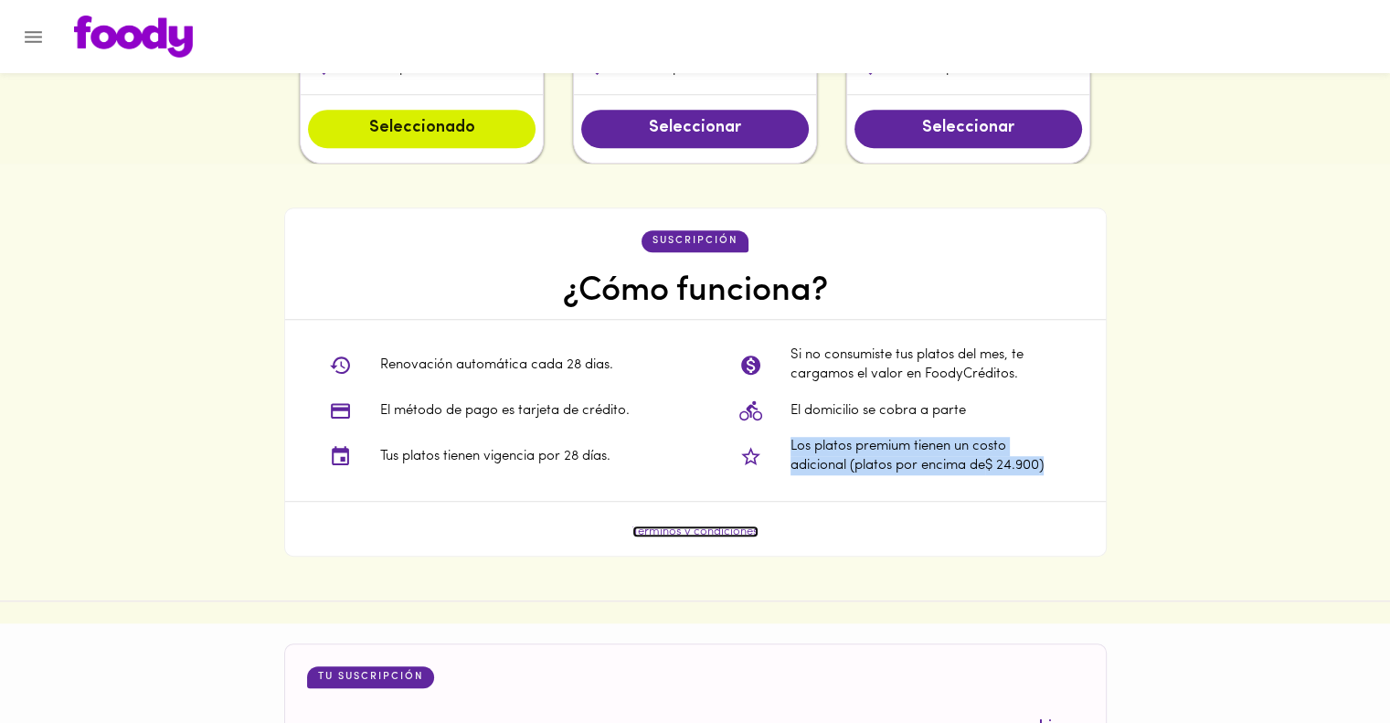
click at [738, 526] on link "Términos y condiciones" at bounding box center [695, 532] width 126 height 12
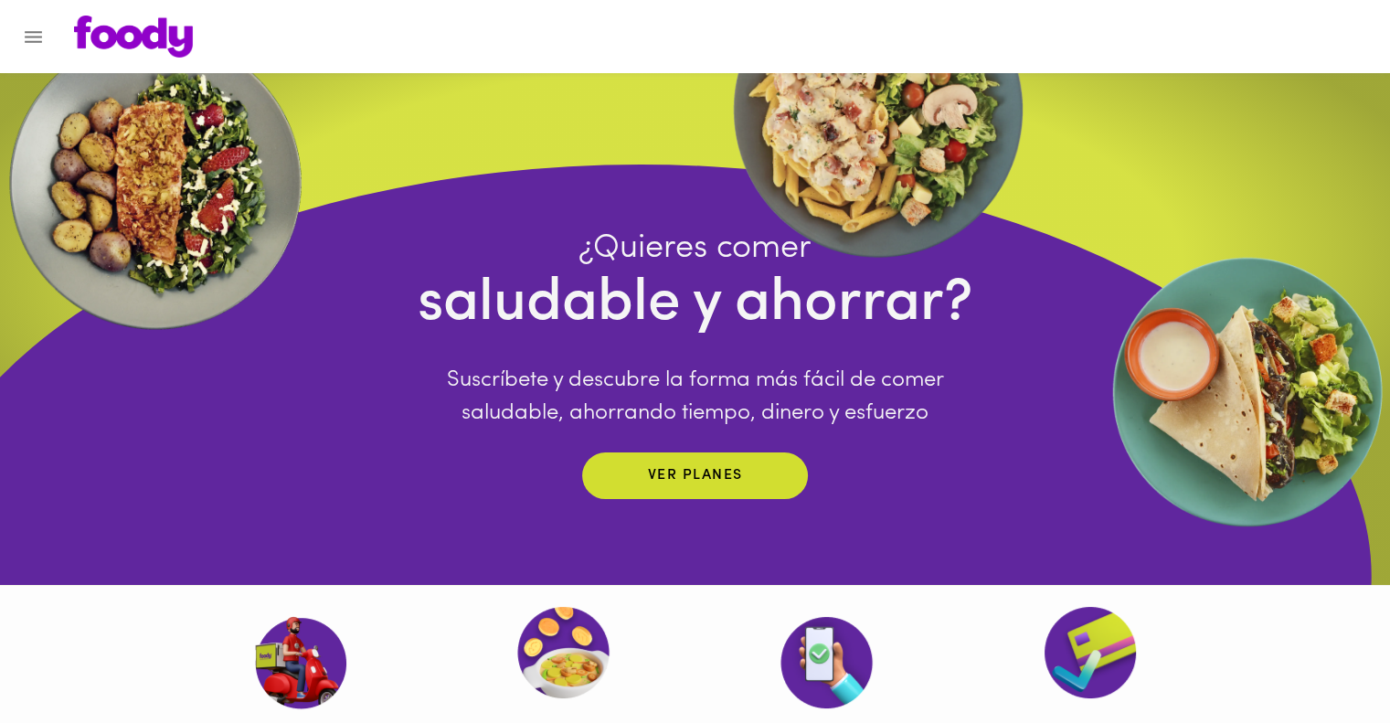
scroll to position [0, 0]
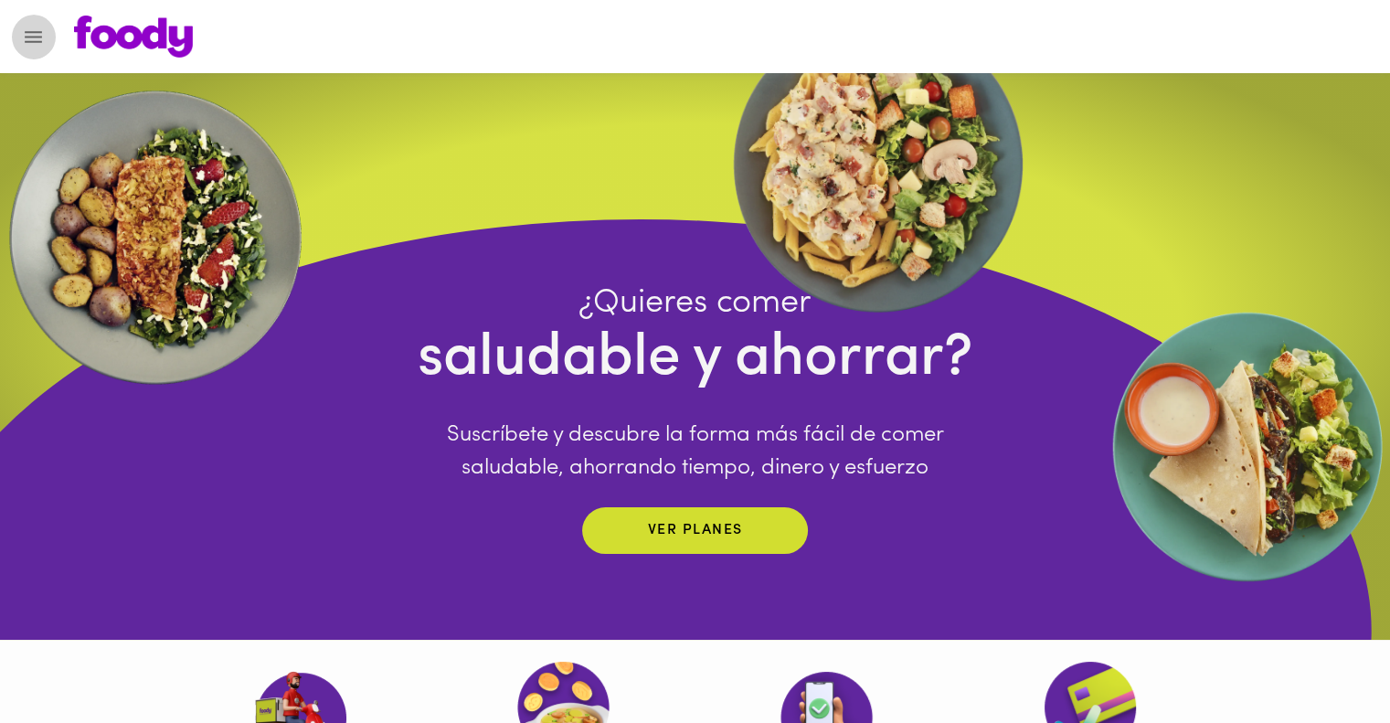
click at [21, 43] on button "Menu" at bounding box center [33, 37] width 45 height 45
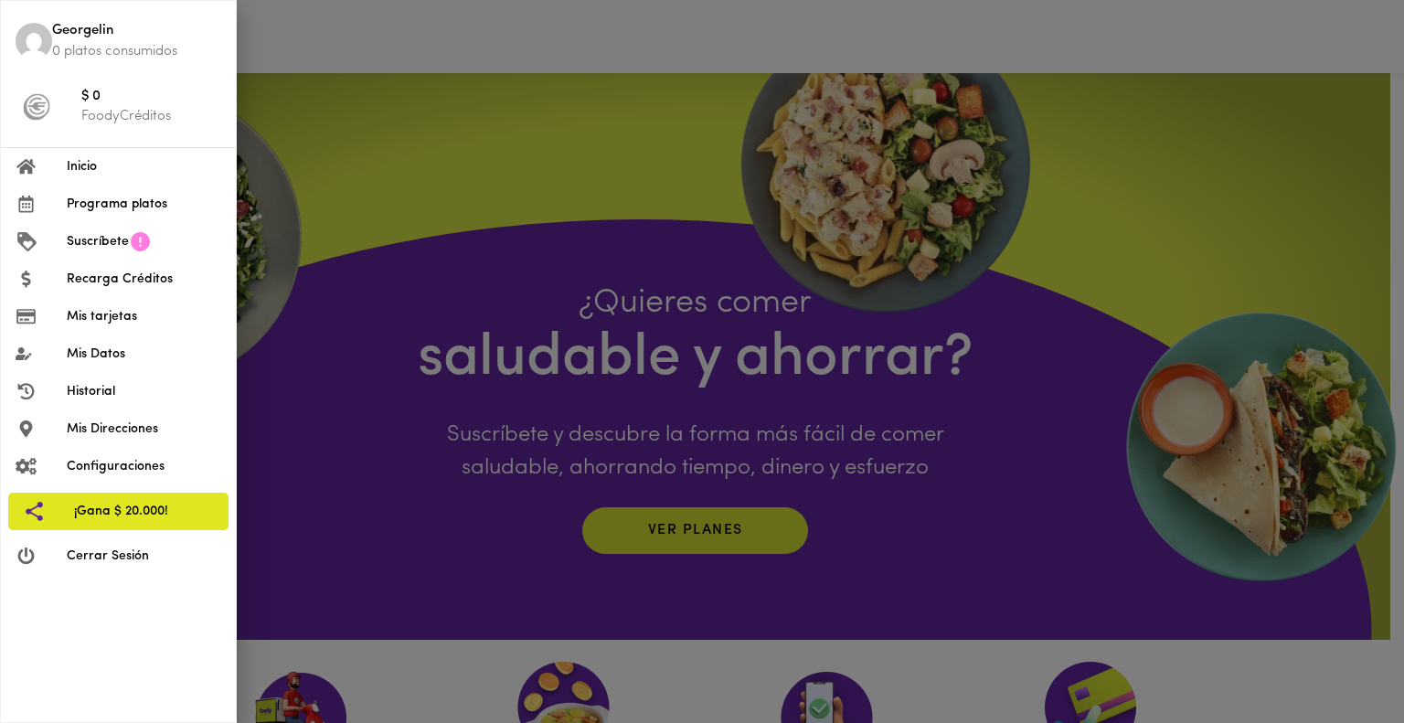
click at [134, 200] on span "Programa platos" at bounding box center [144, 204] width 154 height 19
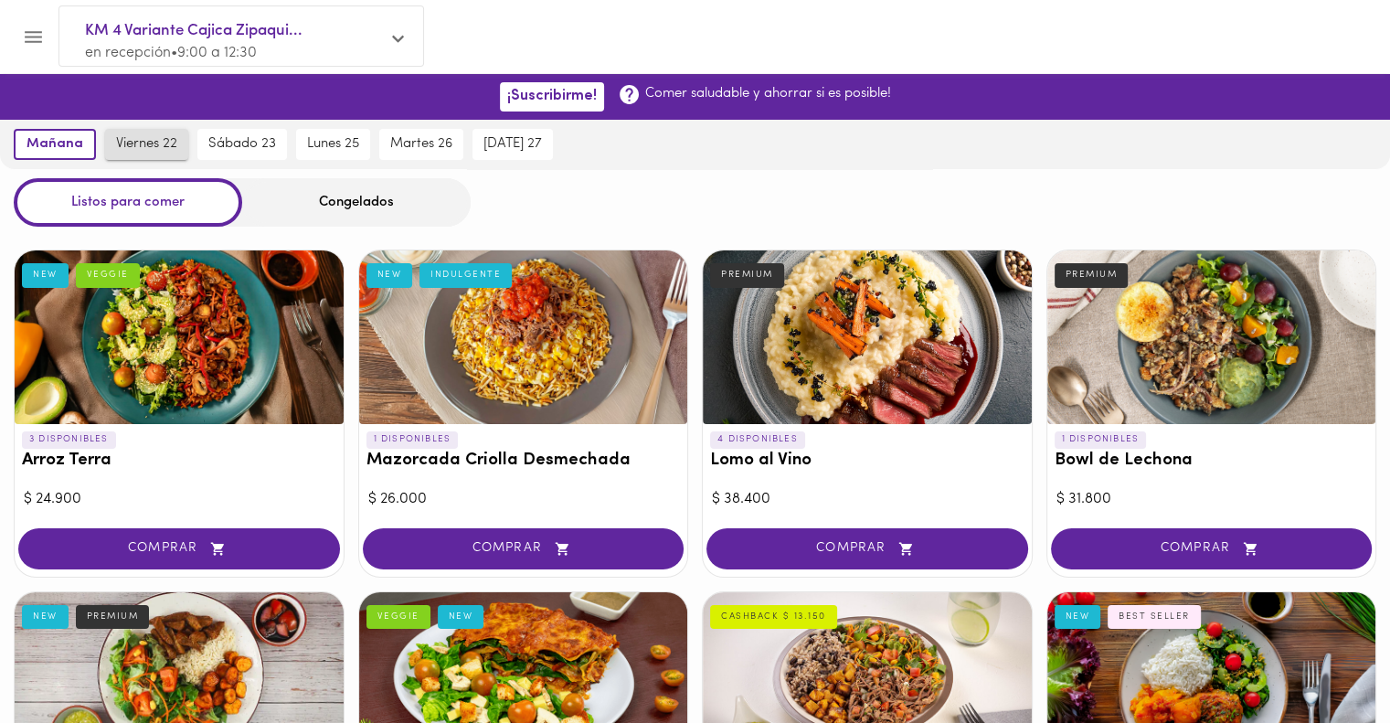
click at [165, 142] on span "viernes 22" at bounding box center [146, 144] width 61 height 16
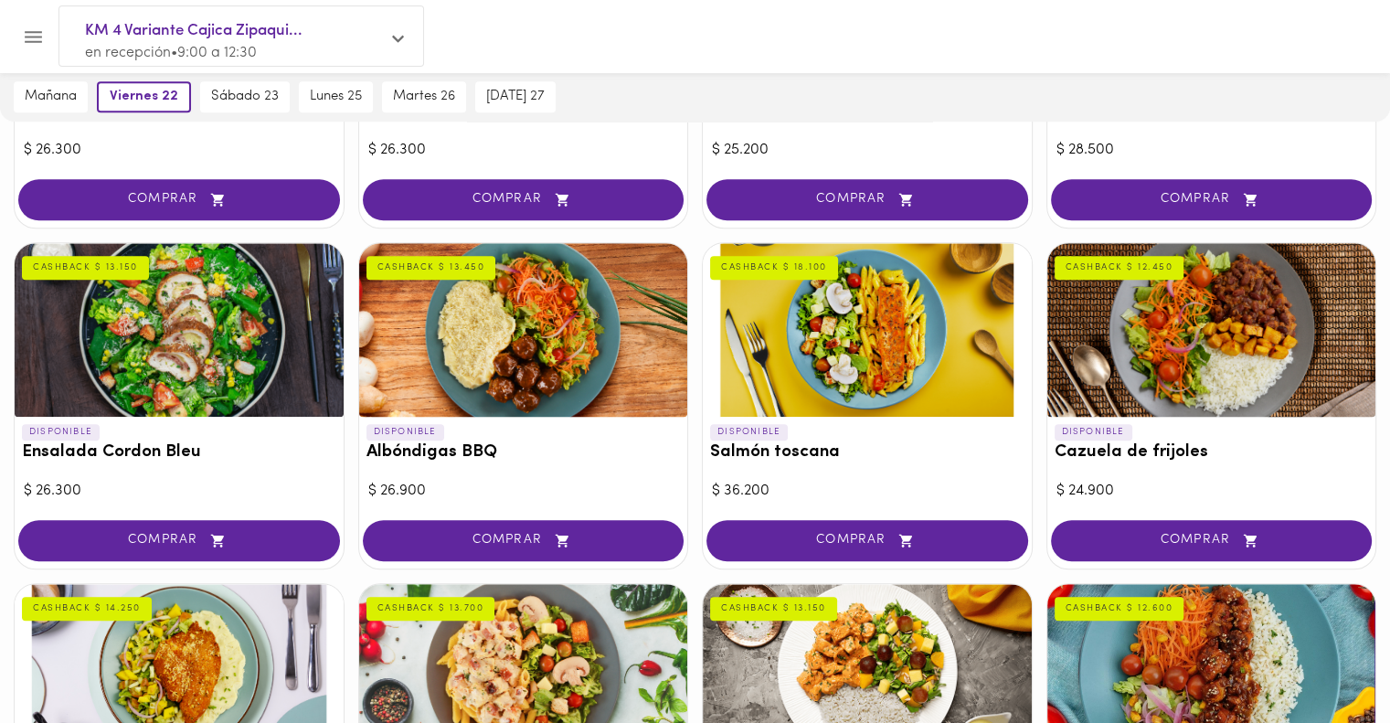
scroll to position [1356, 0]
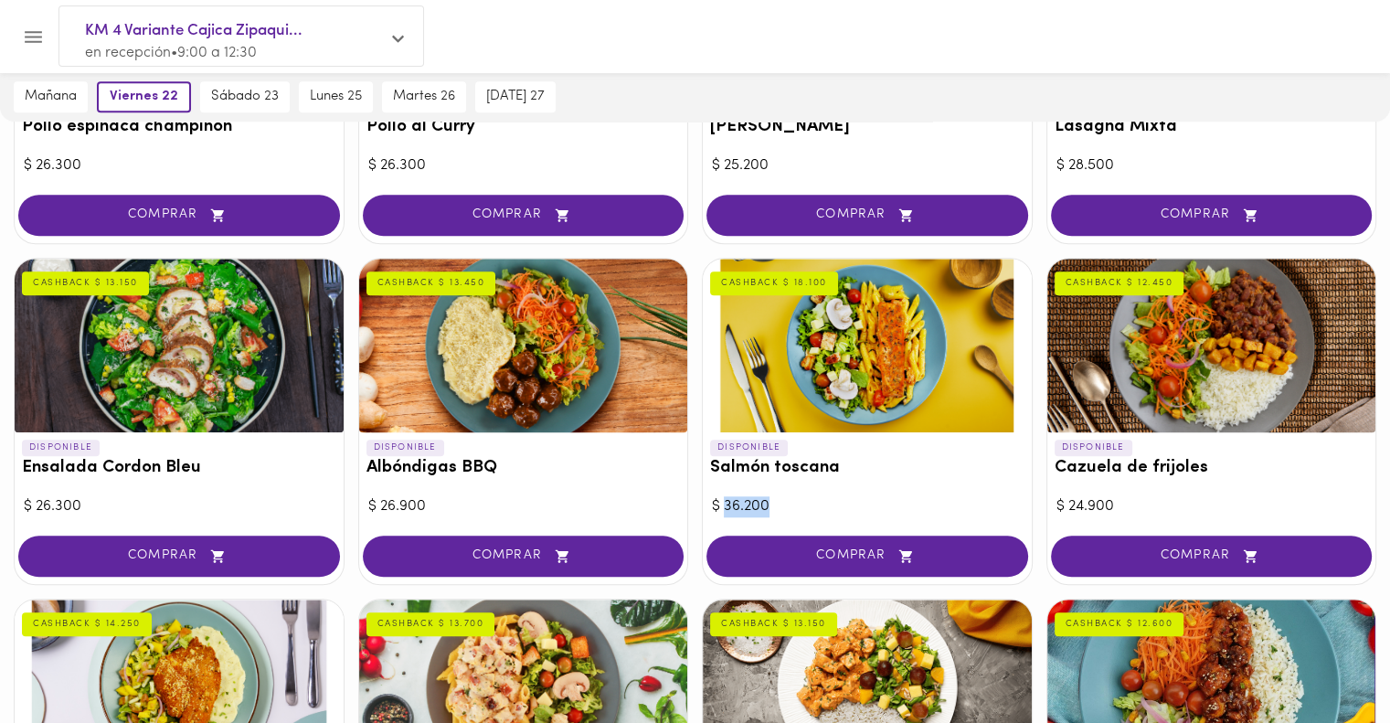
drag, startPoint x: 783, startPoint y: 512, endPoint x: 727, endPoint y: 507, distance: 56.9
click at [727, 507] on div "$ 36.200" at bounding box center [867, 506] width 311 height 21
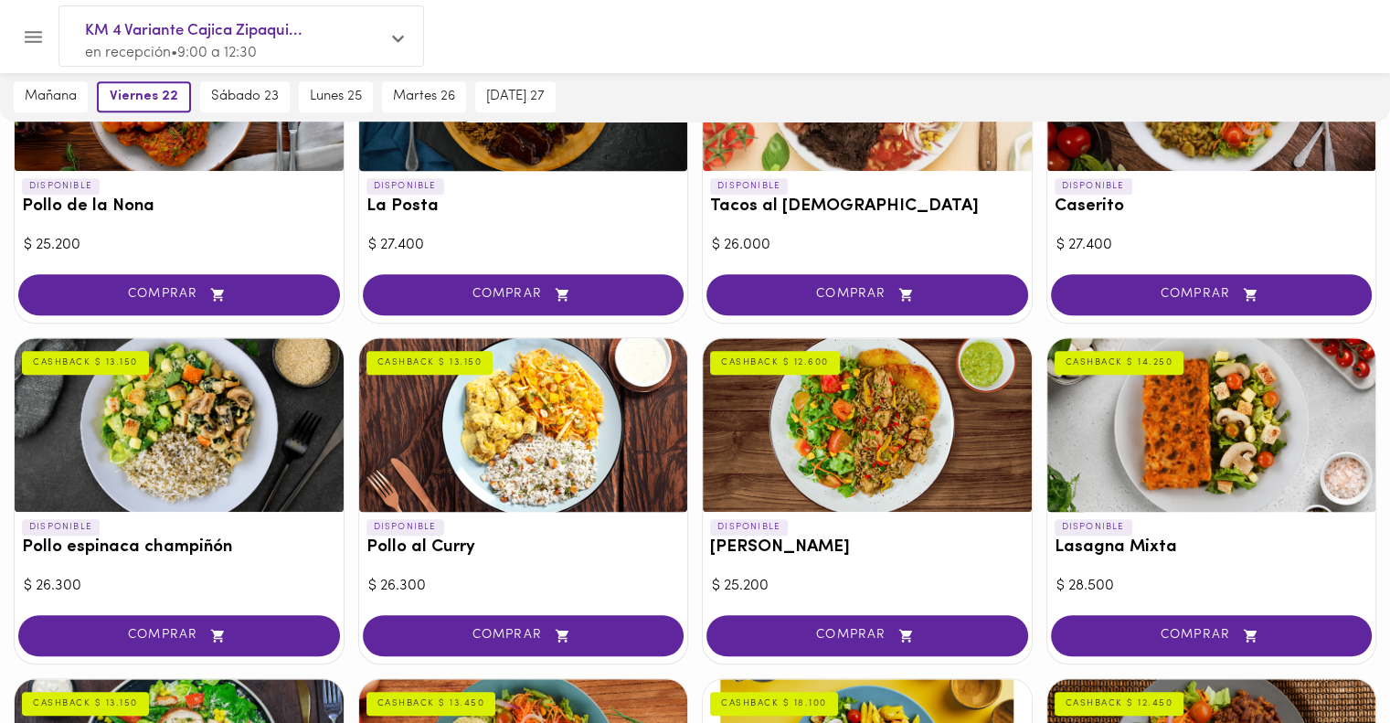
scroll to position [940, 0]
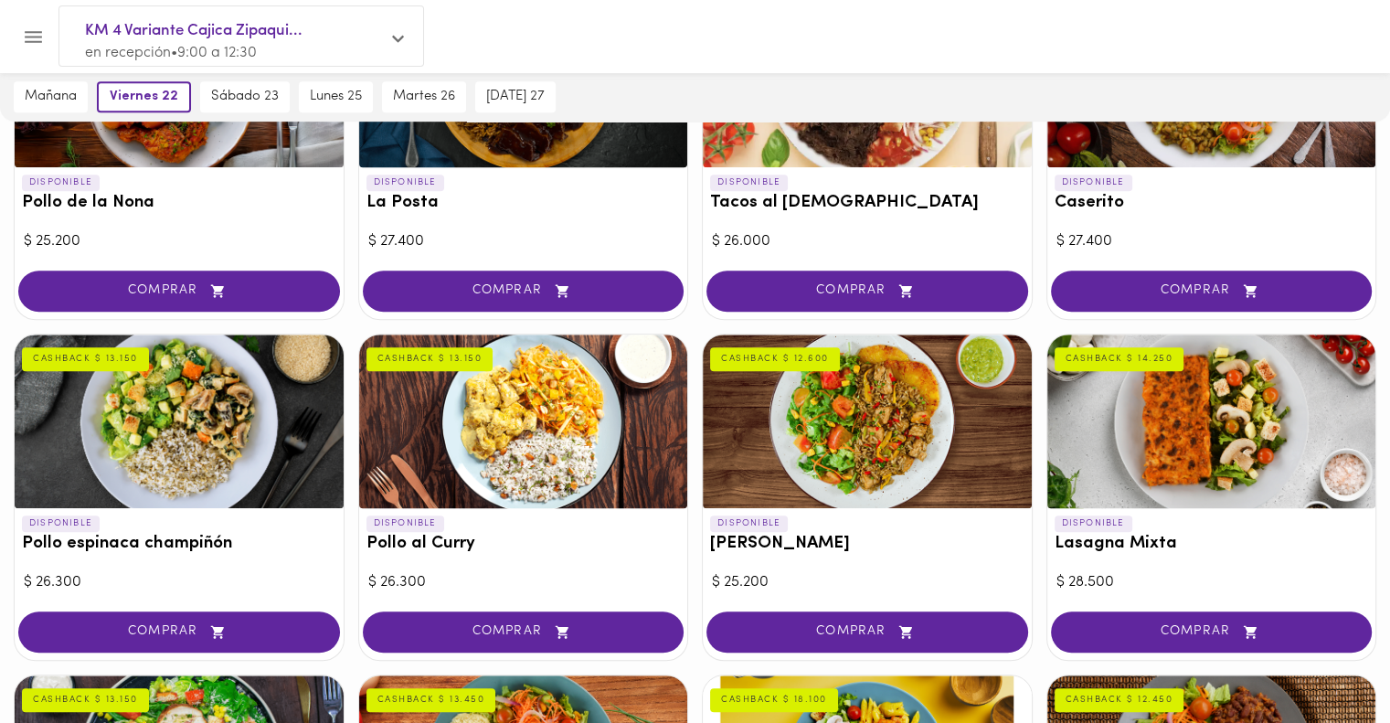
click at [519, 402] on div at bounding box center [523, 422] width 329 height 174
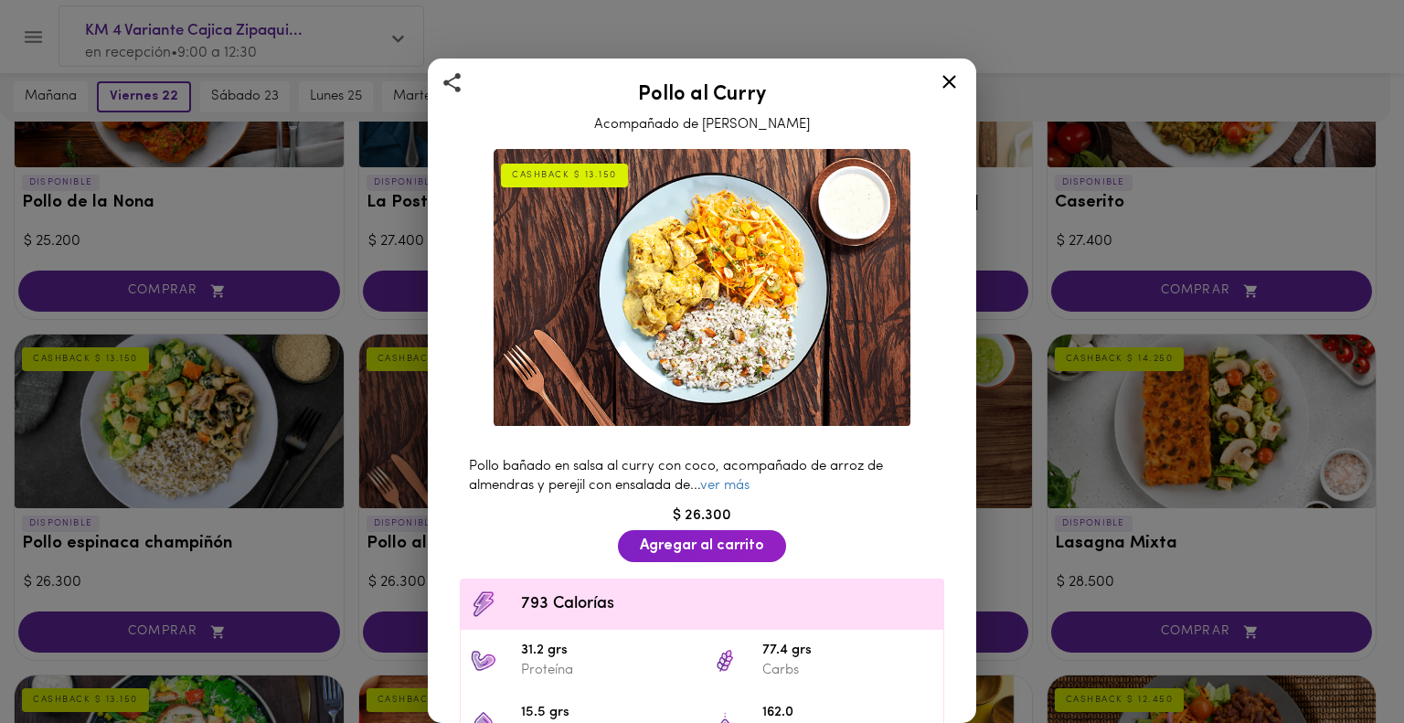
click at [952, 80] on icon at bounding box center [949, 81] width 23 height 23
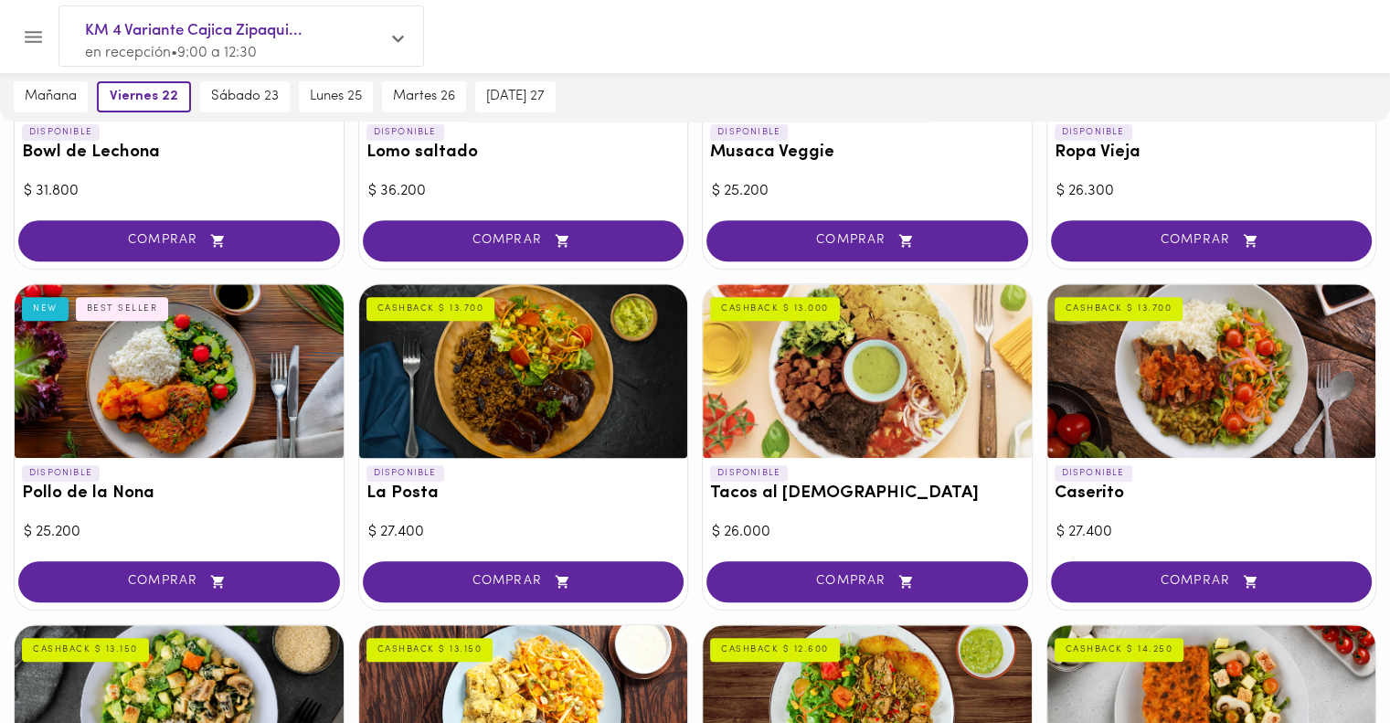
scroll to position [636, 0]
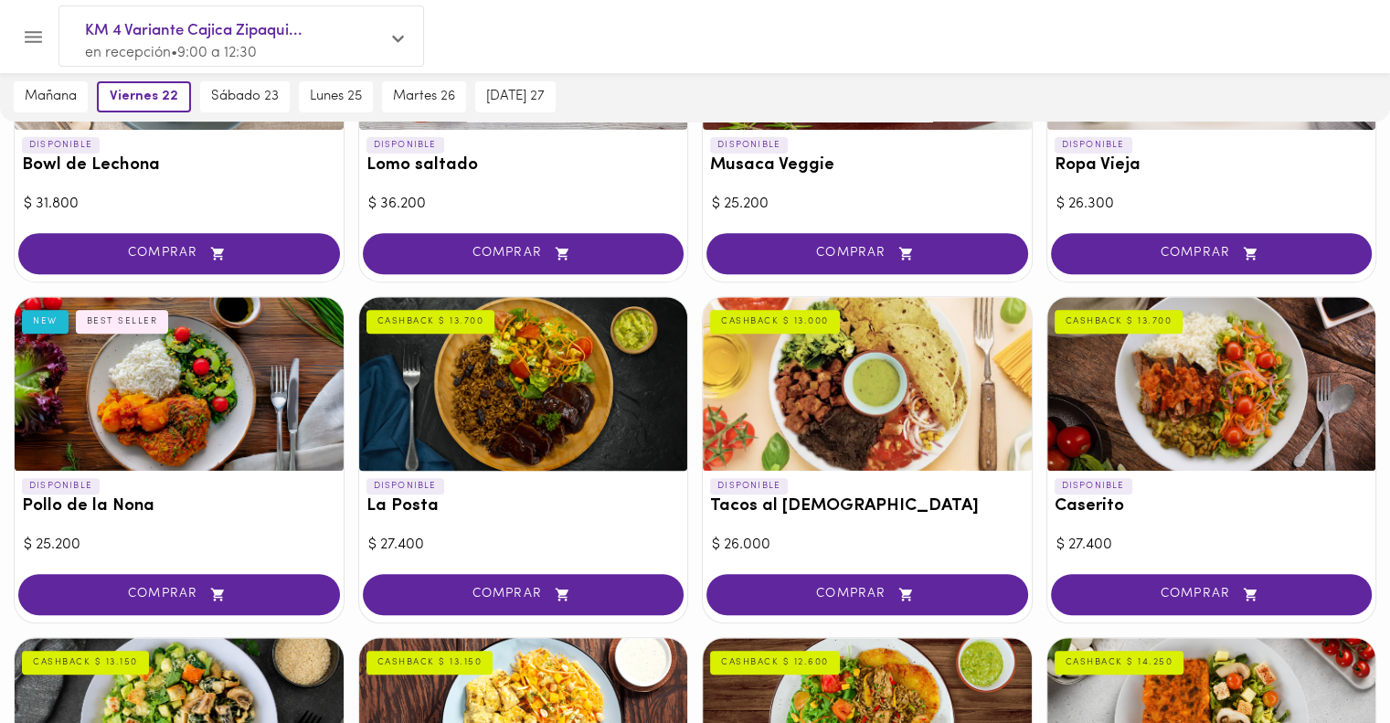
click at [962, 356] on div at bounding box center [867, 384] width 329 height 174
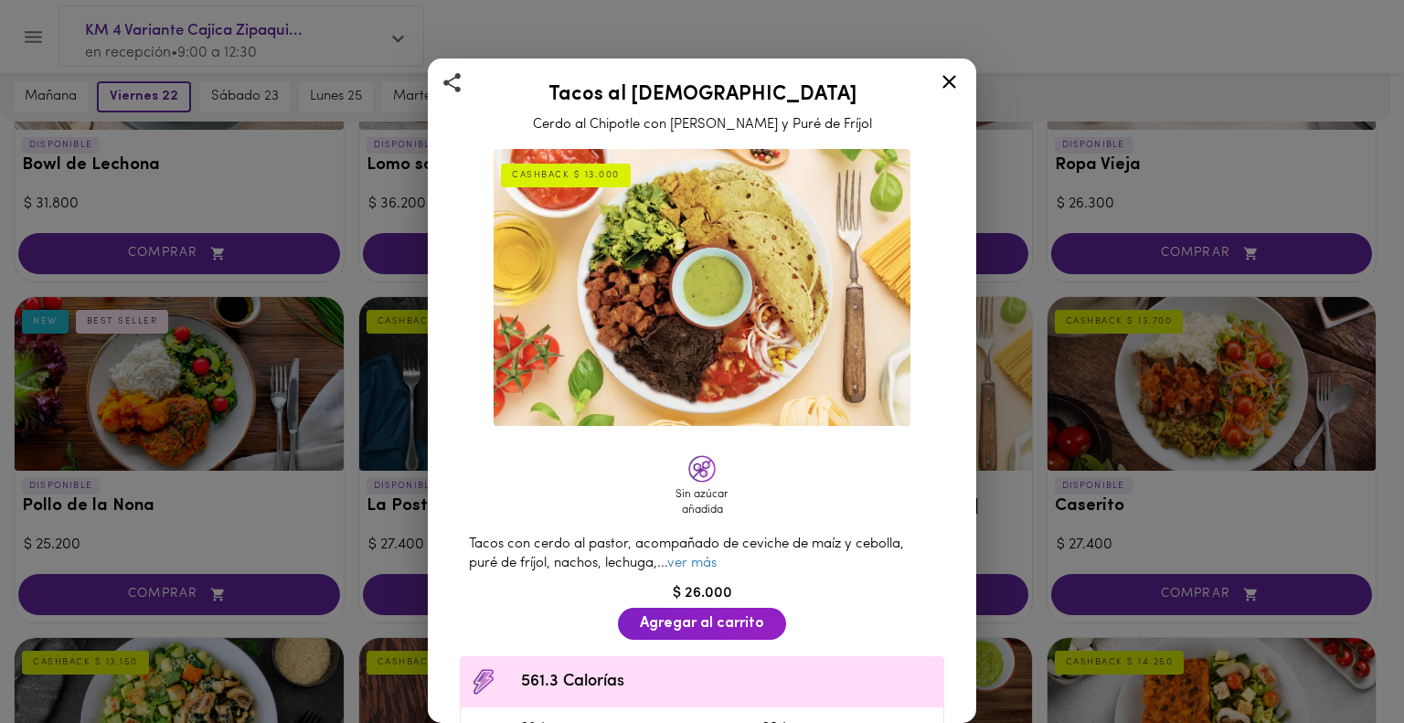
click at [945, 87] on icon at bounding box center [949, 81] width 23 height 23
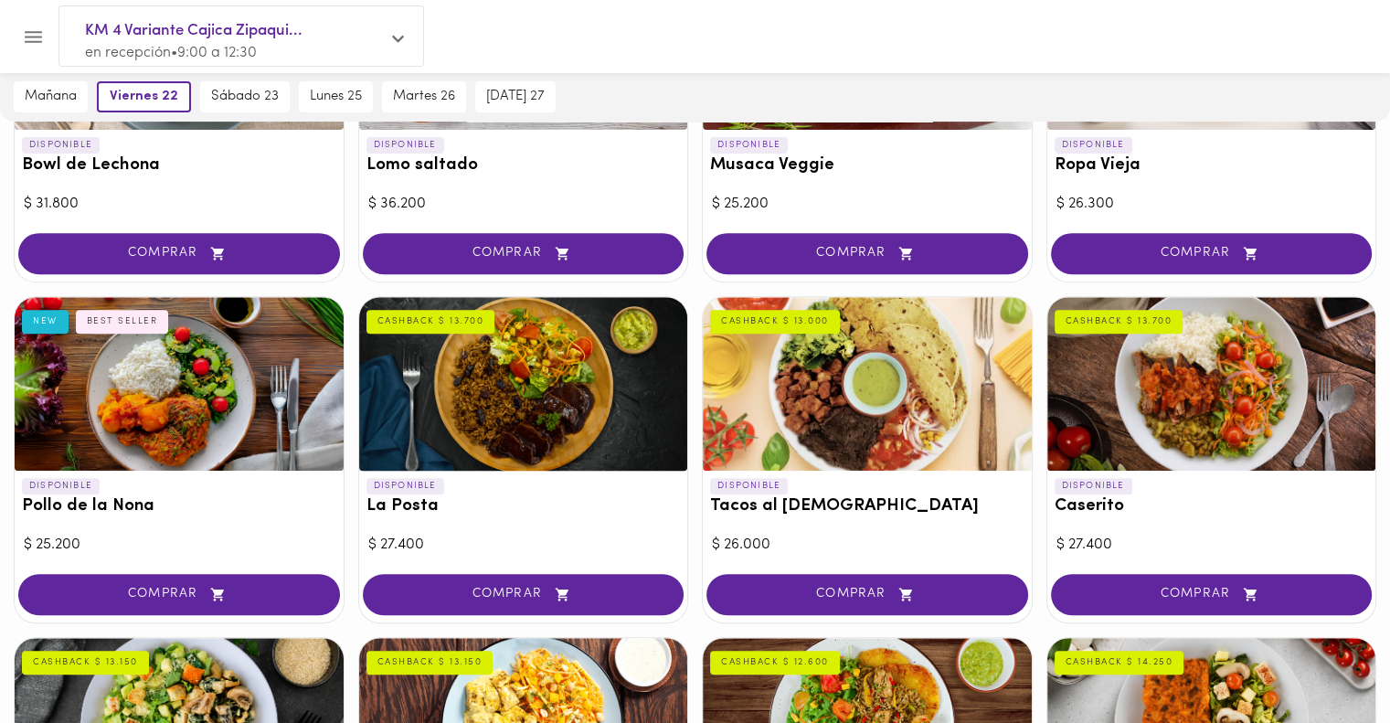
click at [1261, 391] on div at bounding box center [1211, 384] width 329 height 174
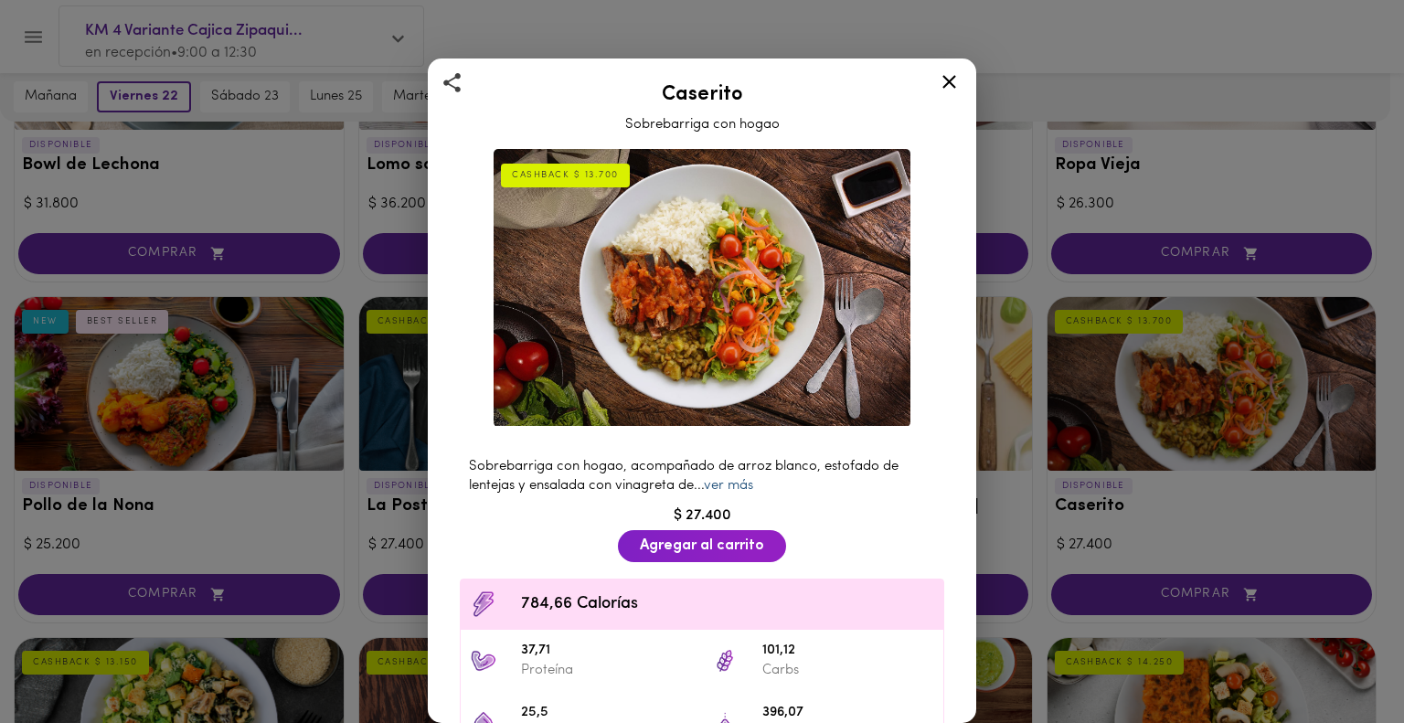
click at [740, 479] on link "ver más" at bounding box center [728, 486] width 49 height 14
click at [953, 101] on div at bounding box center [949, 85] width 45 height 44
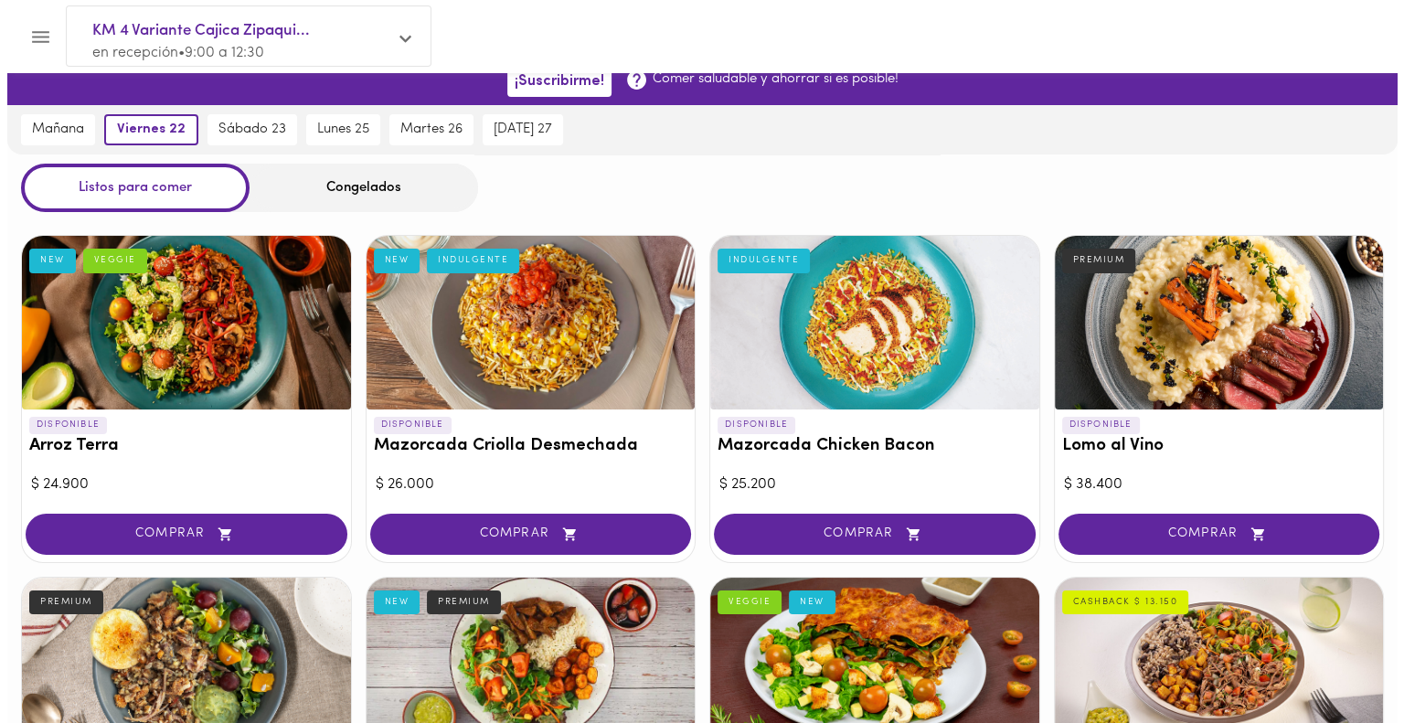
scroll to position [15, 0]
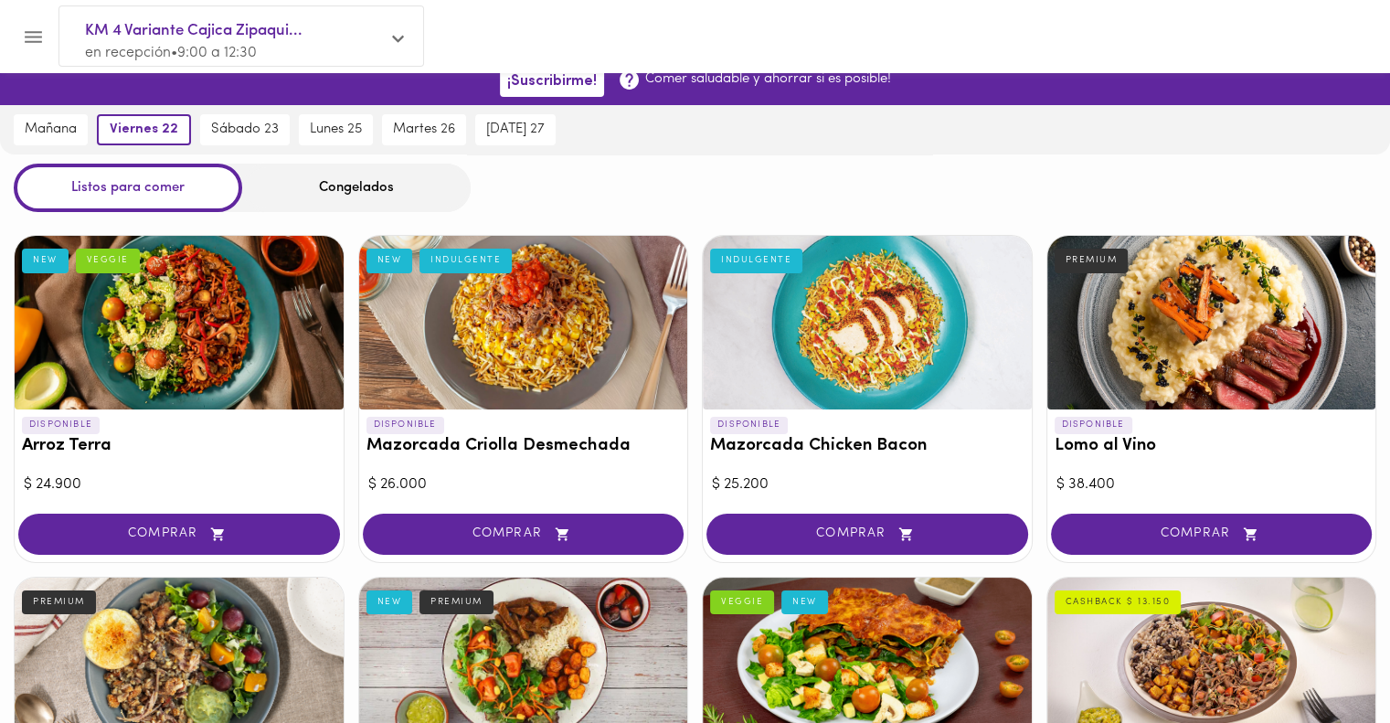
click at [548, 356] on div at bounding box center [523, 323] width 329 height 174
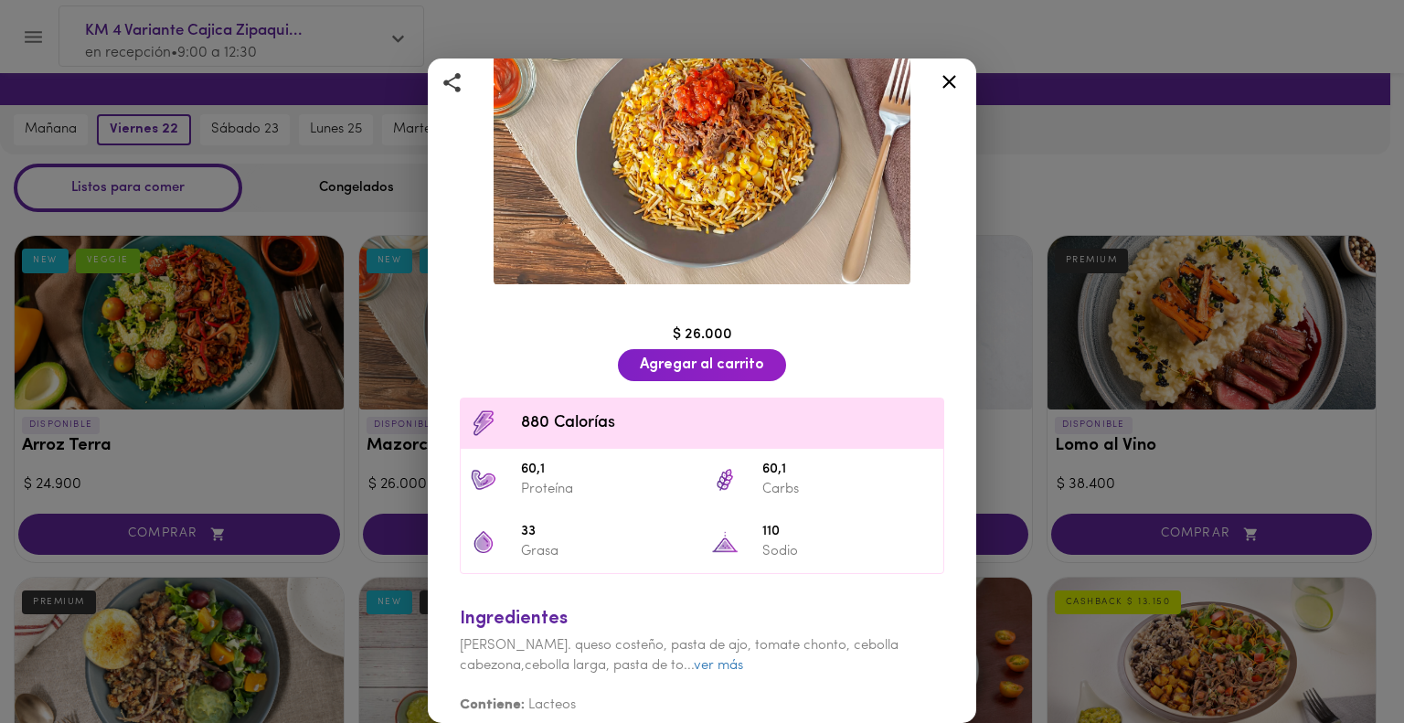
scroll to position [145, 0]
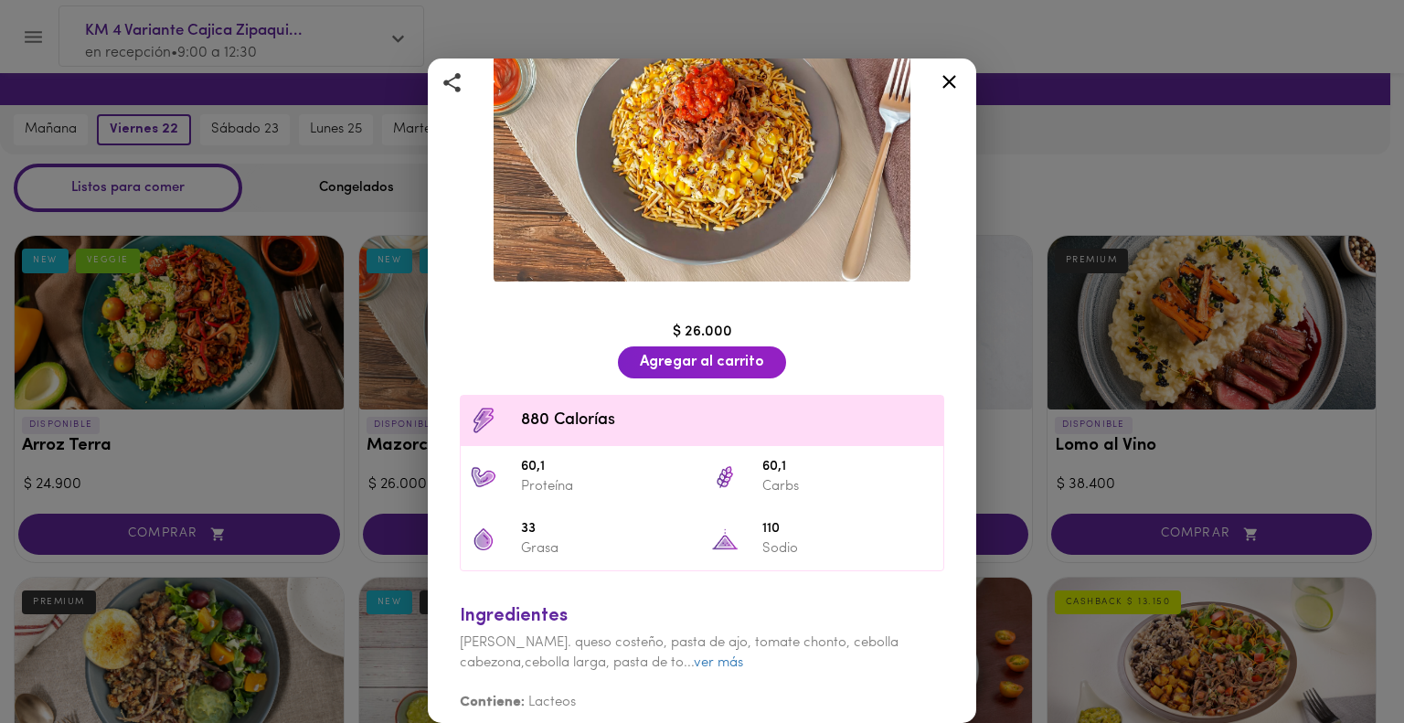
click at [950, 80] on icon at bounding box center [949, 81] width 23 height 23
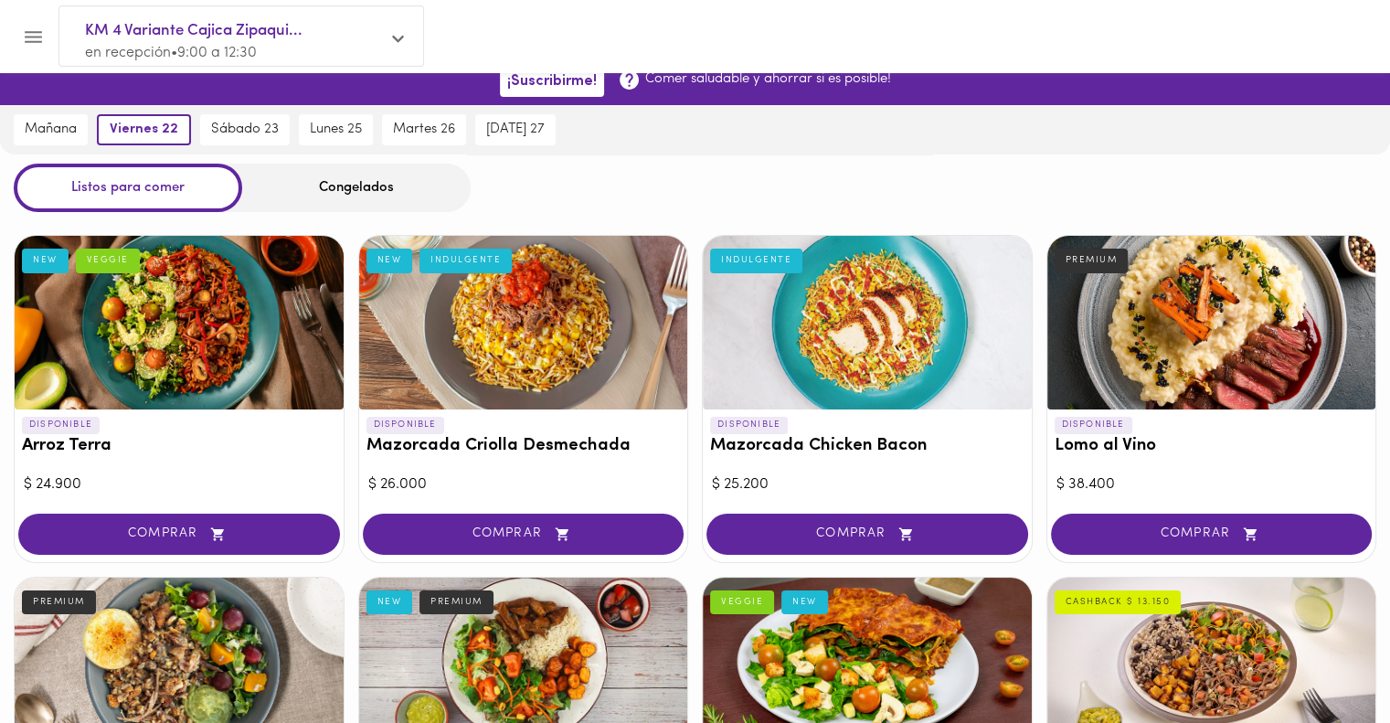
click at [269, 313] on div at bounding box center [179, 323] width 329 height 174
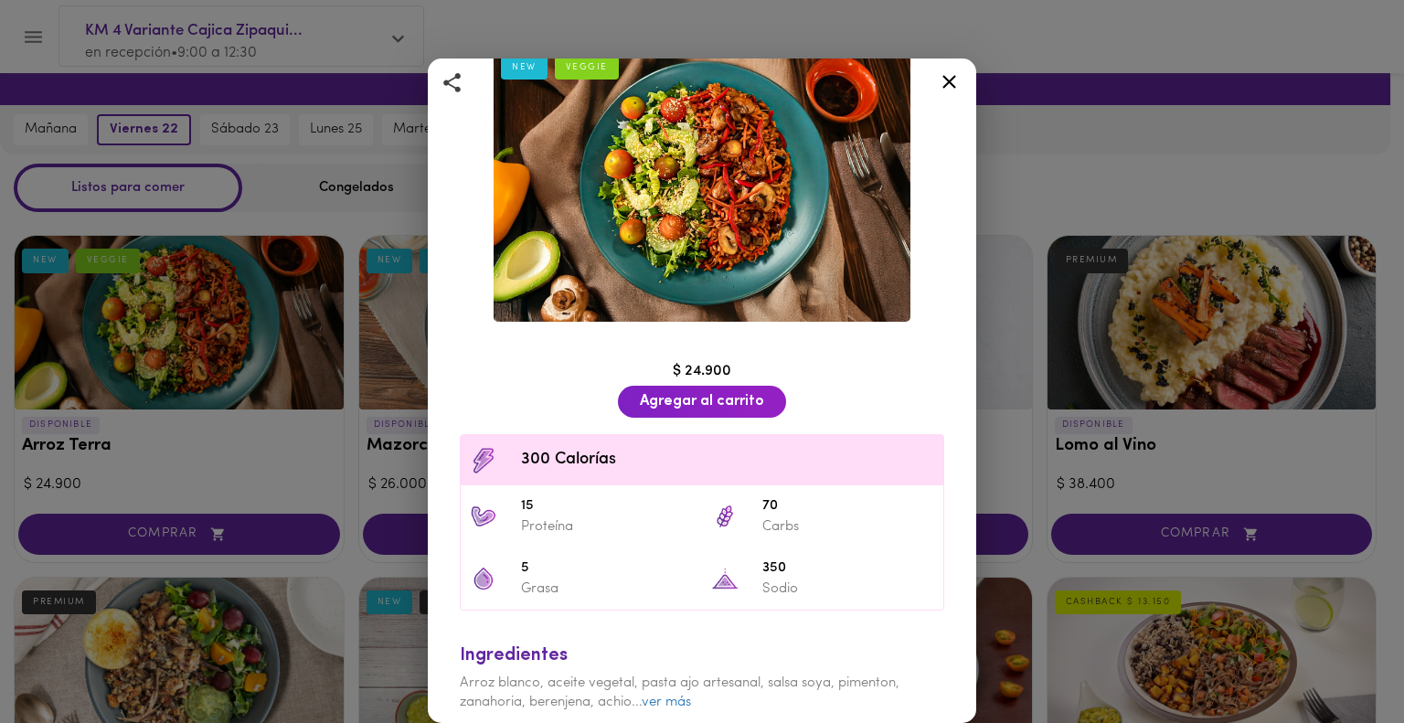
scroll to position [113, 0]
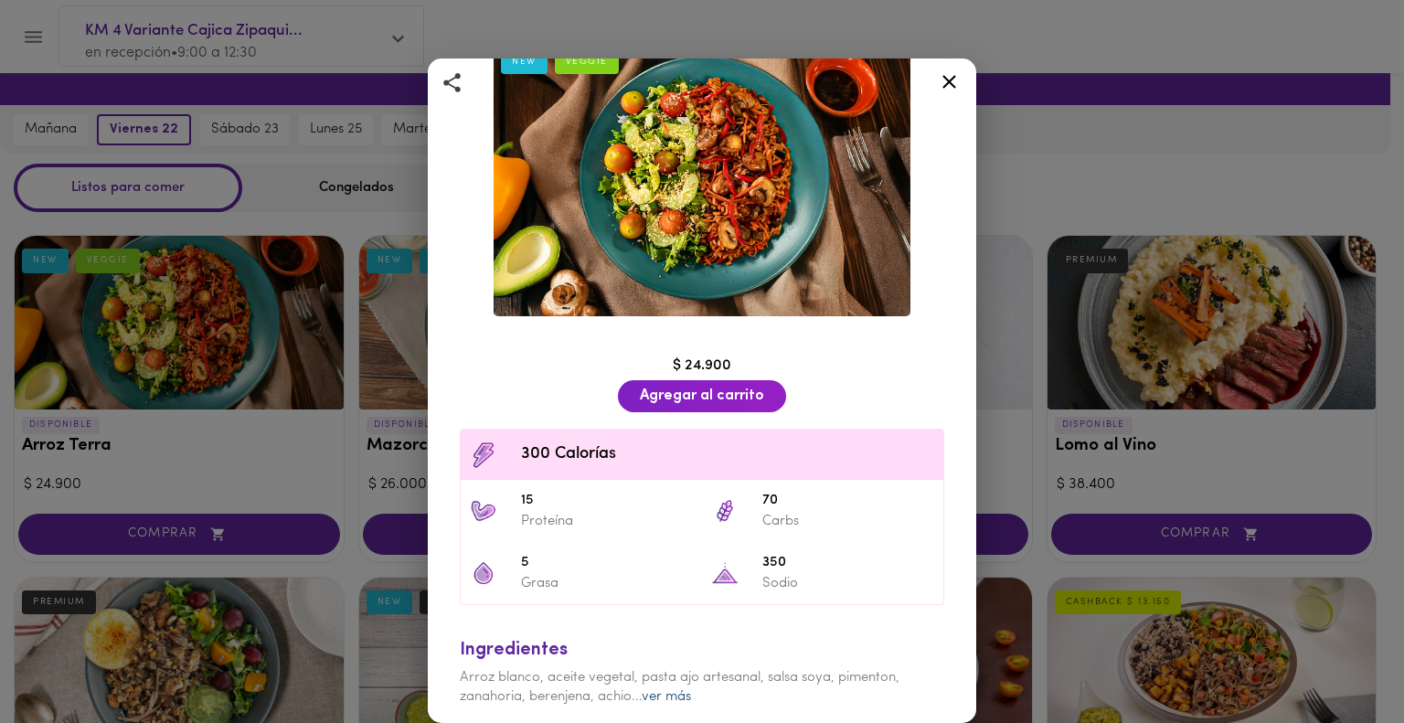
click at [661, 690] on link "ver más" at bounding box center [666, 697] width 49 height 14
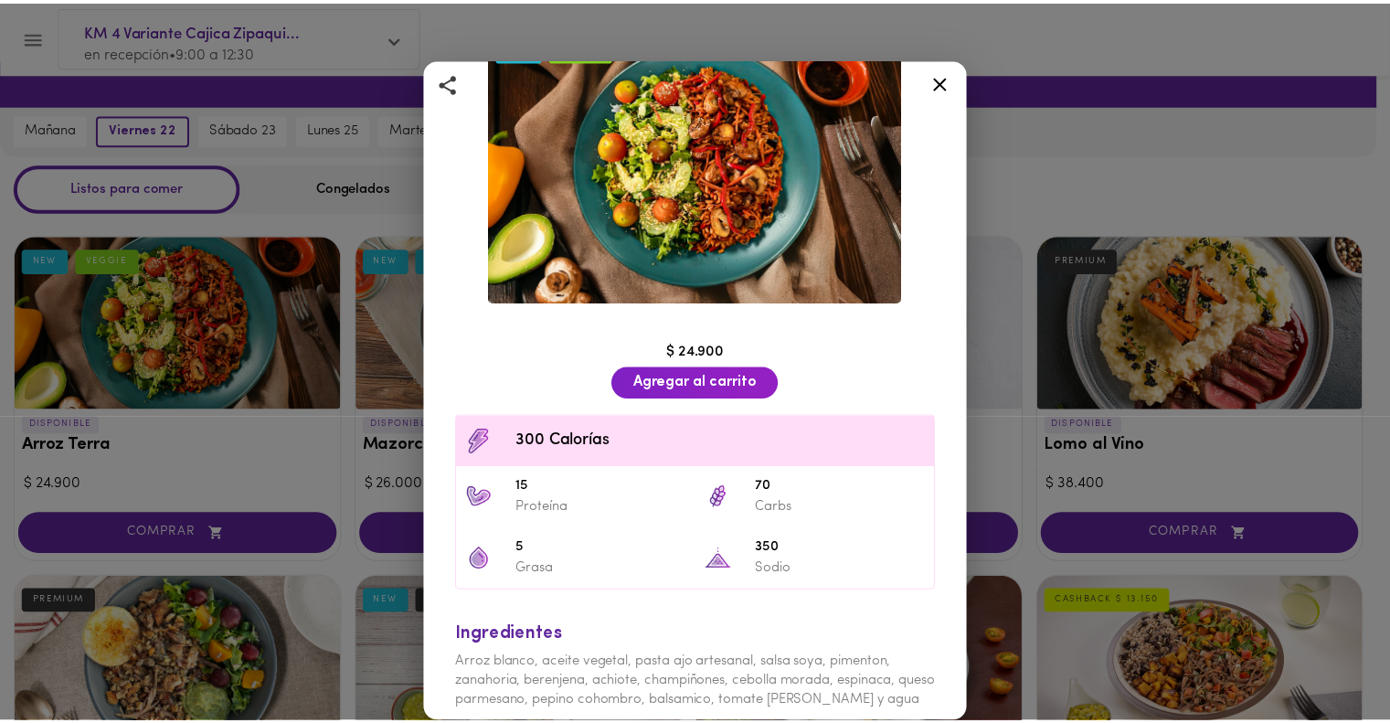
scroll to position [0, 0]
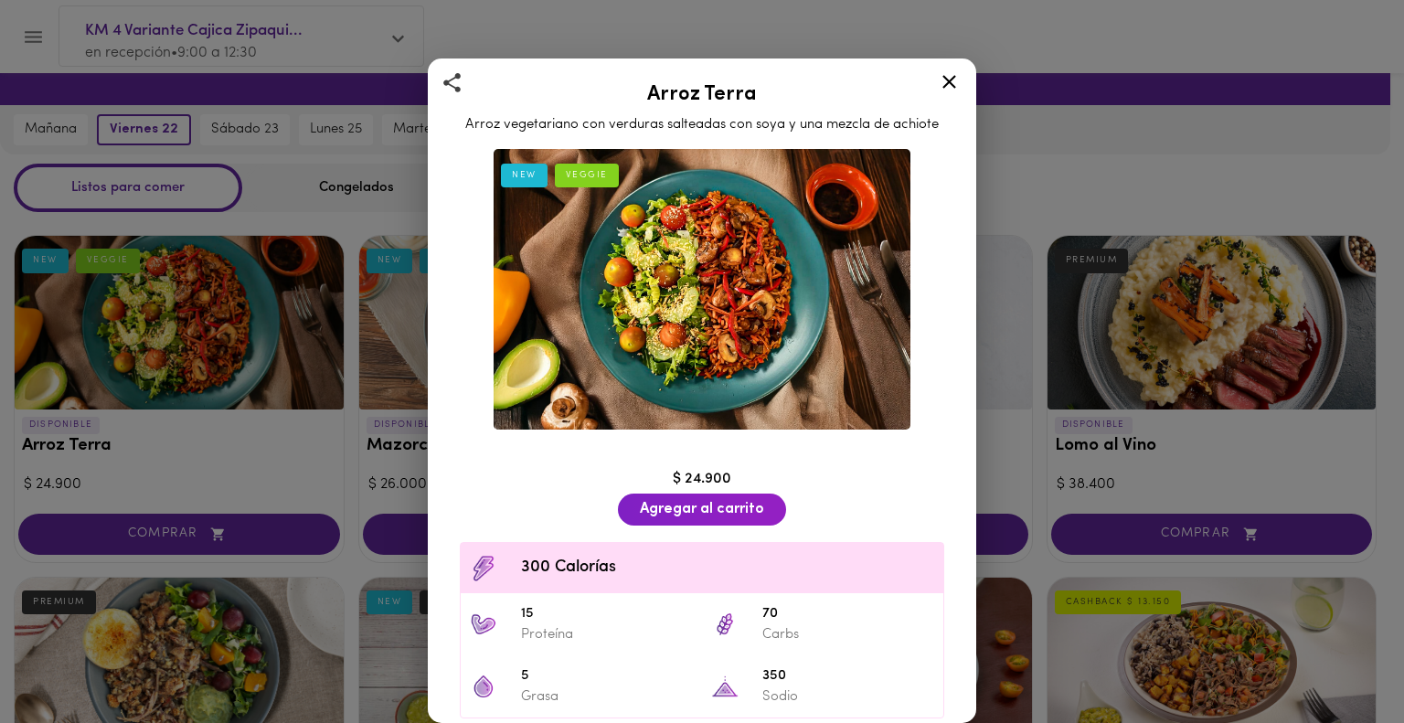
click at [953, 77] on icon at bounding box center [949, 82] width 14 height 14
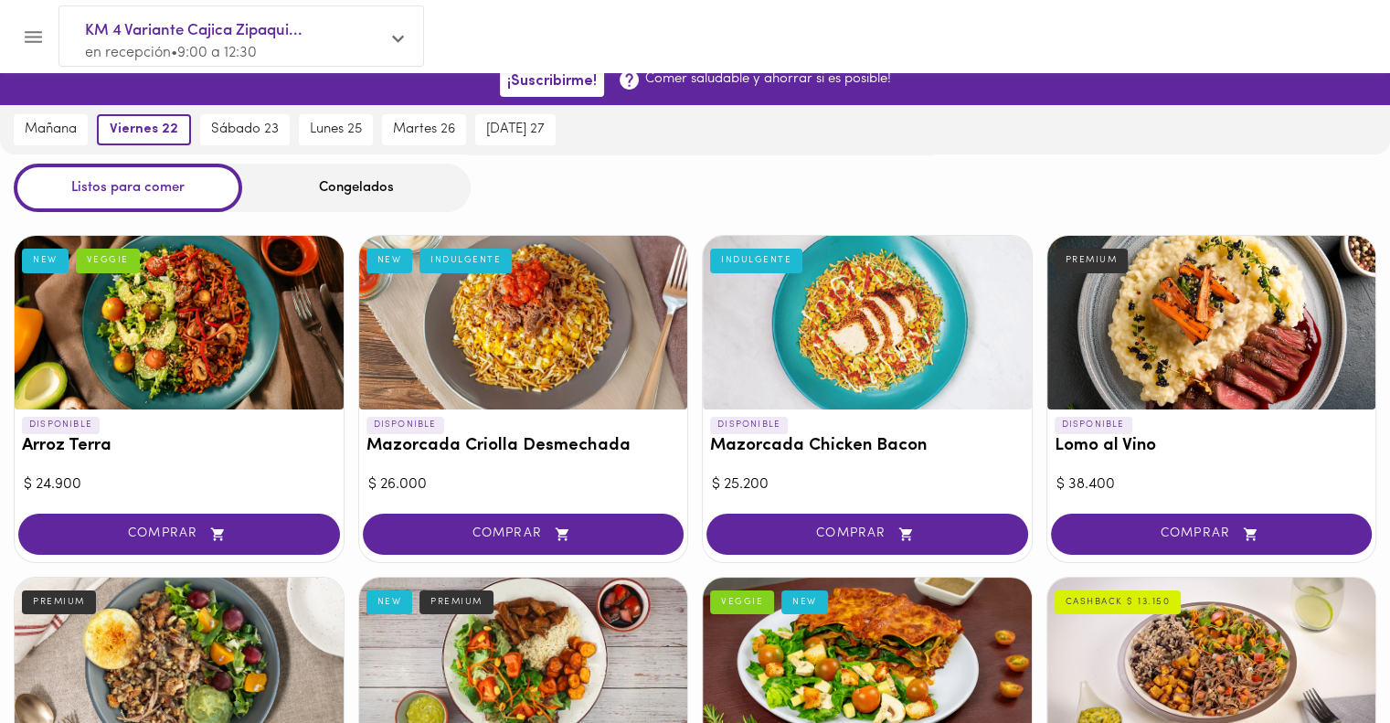
click at [867, 373] on div at bounding box center [867, 323] width 329 height 174
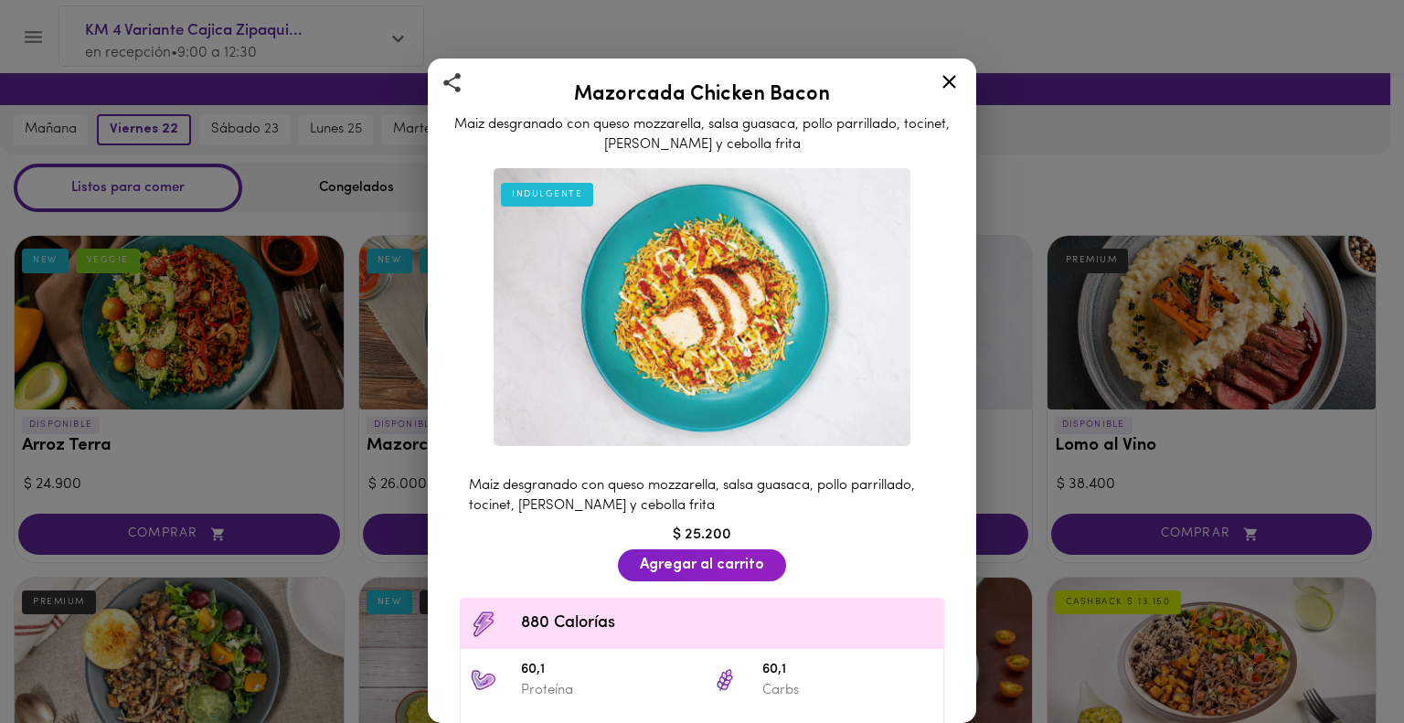
click at [941, 83] on icon at bounding box center [949, 81] width 23 height 23
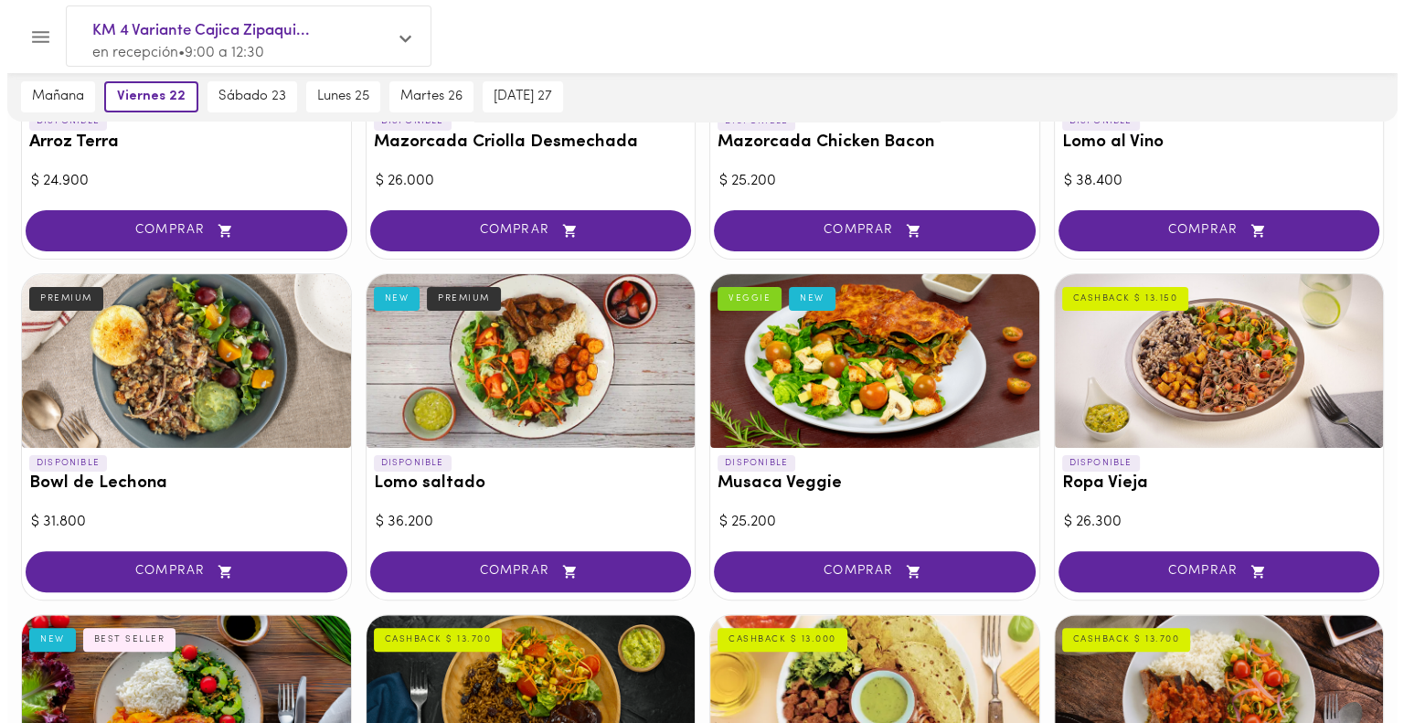
scroll to position [600, 0]
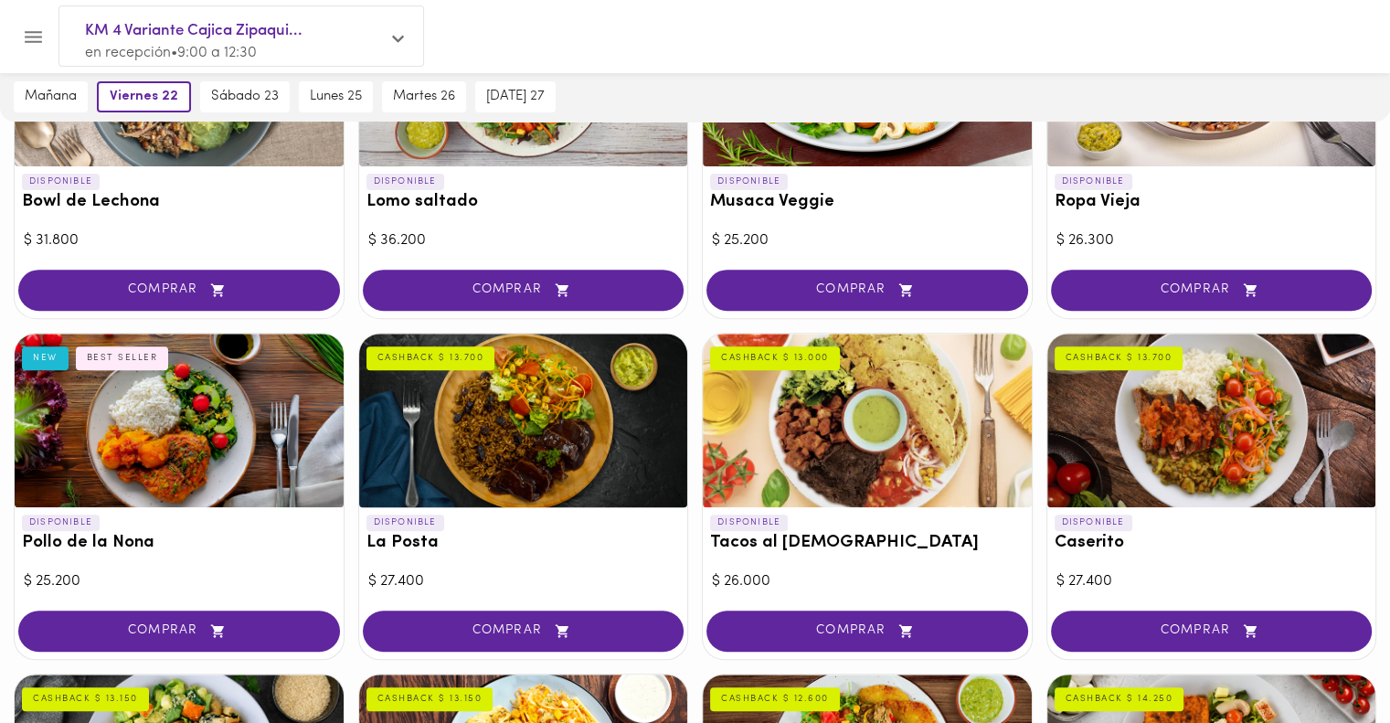
click at [525, 462] on div at bounding box center [523, 421] width 329 height 174
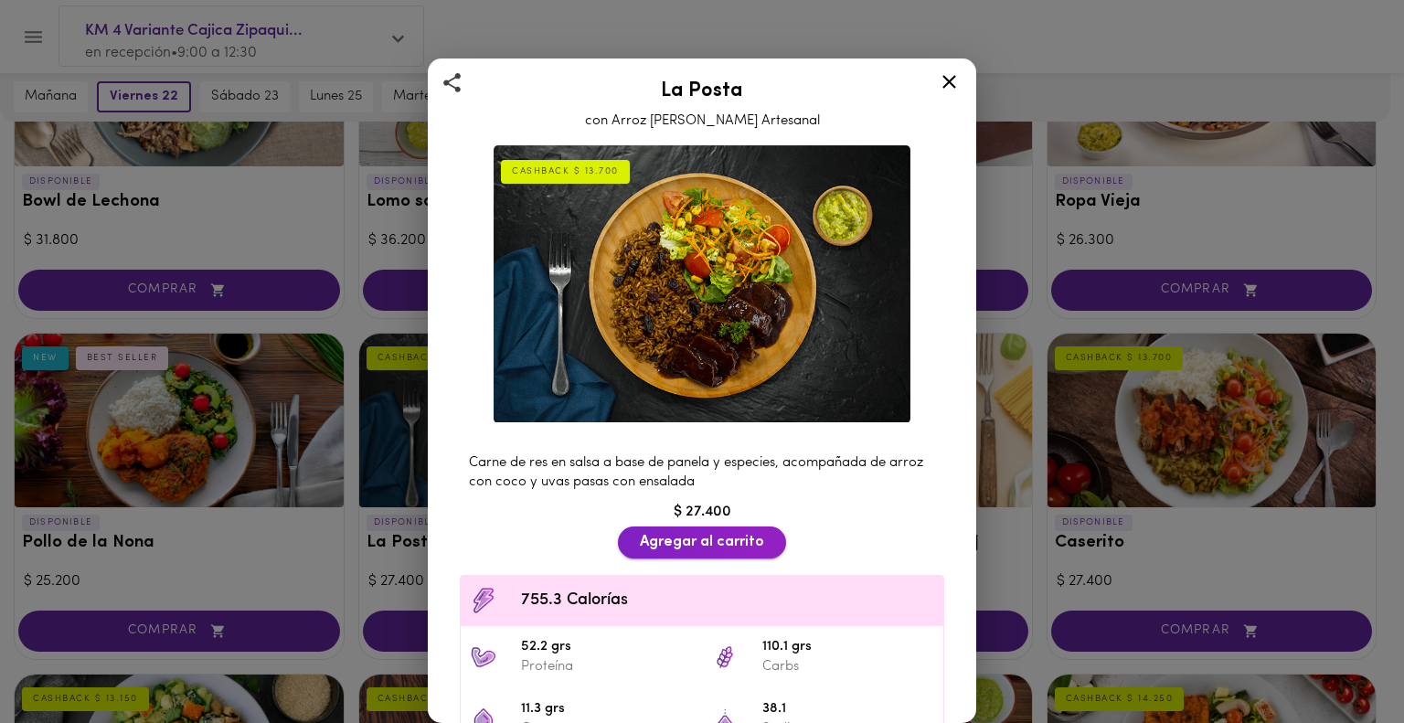
scroll to position [4, 0]
click at [950, 89] on icon at bounding box center [949, 81] width 23 height 23
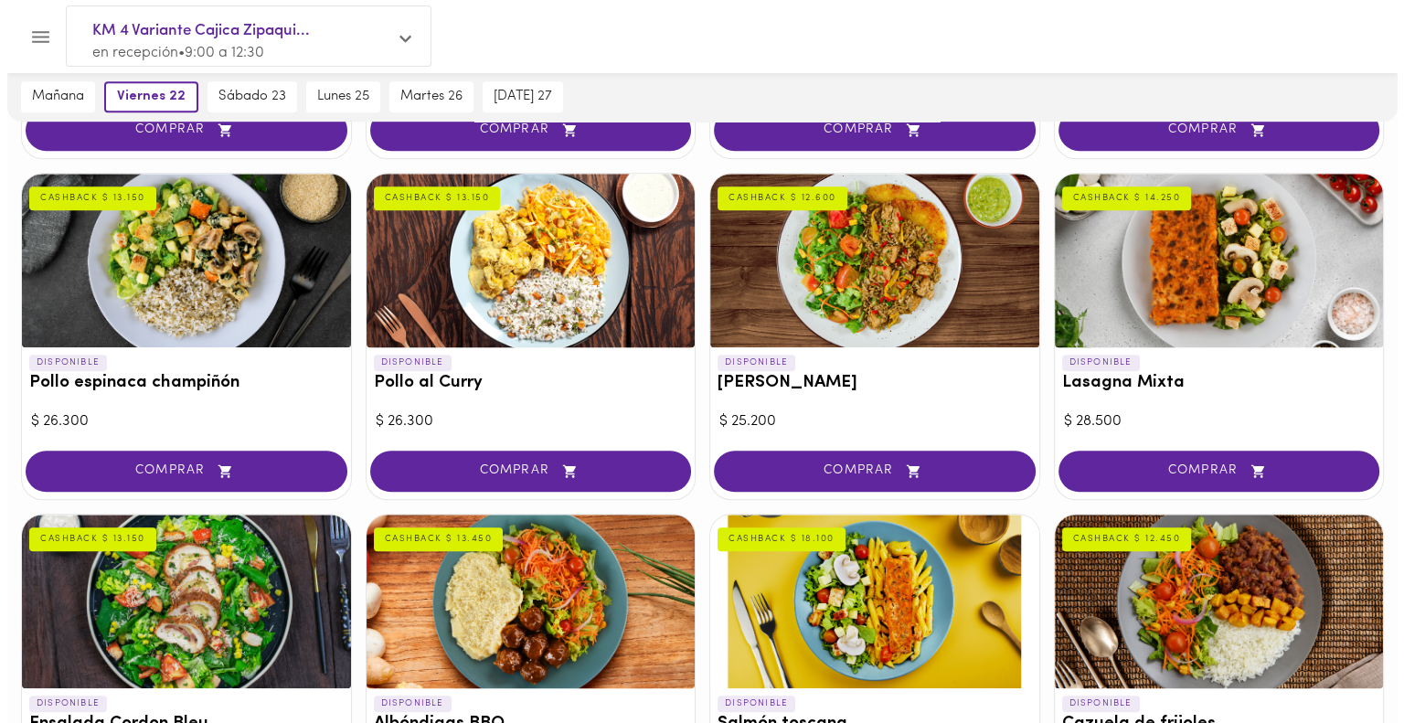
scroll to position [1126, 0]
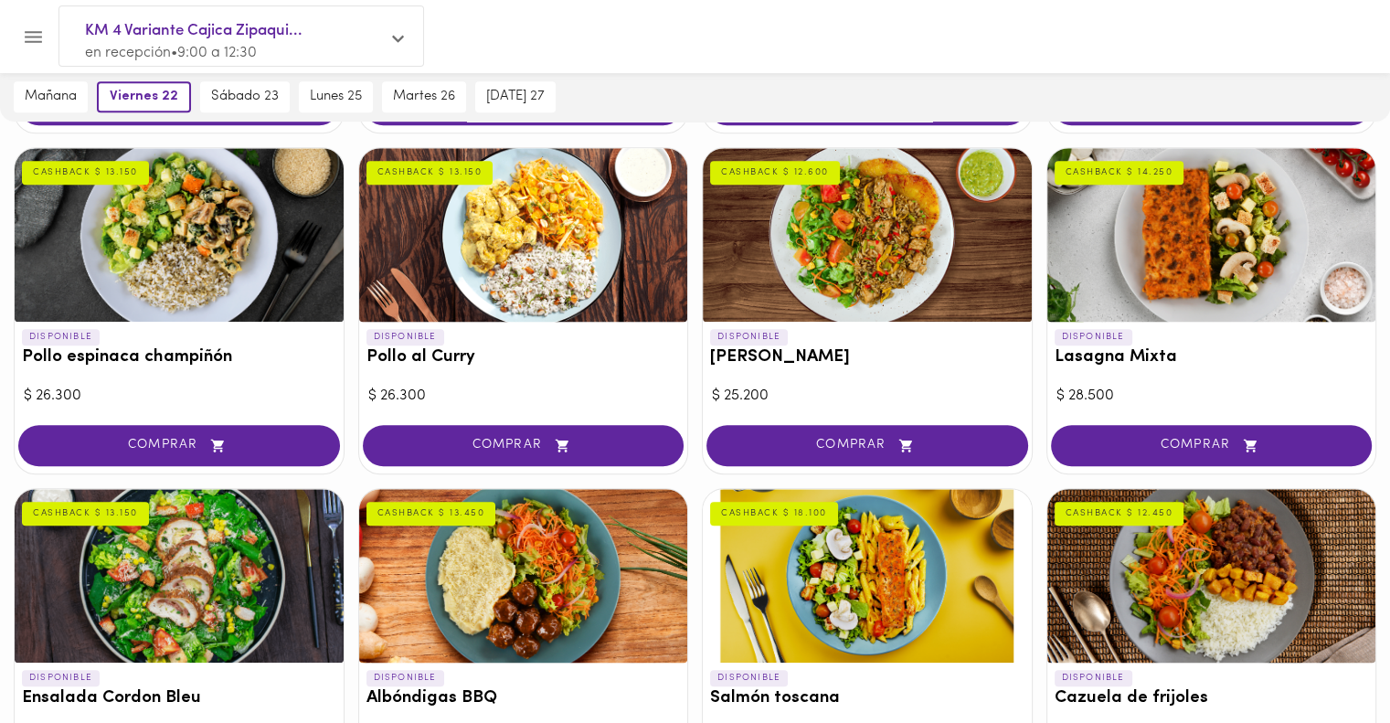
click at [259, 284] on div at bounding box center [179, 235] width 329 height 174
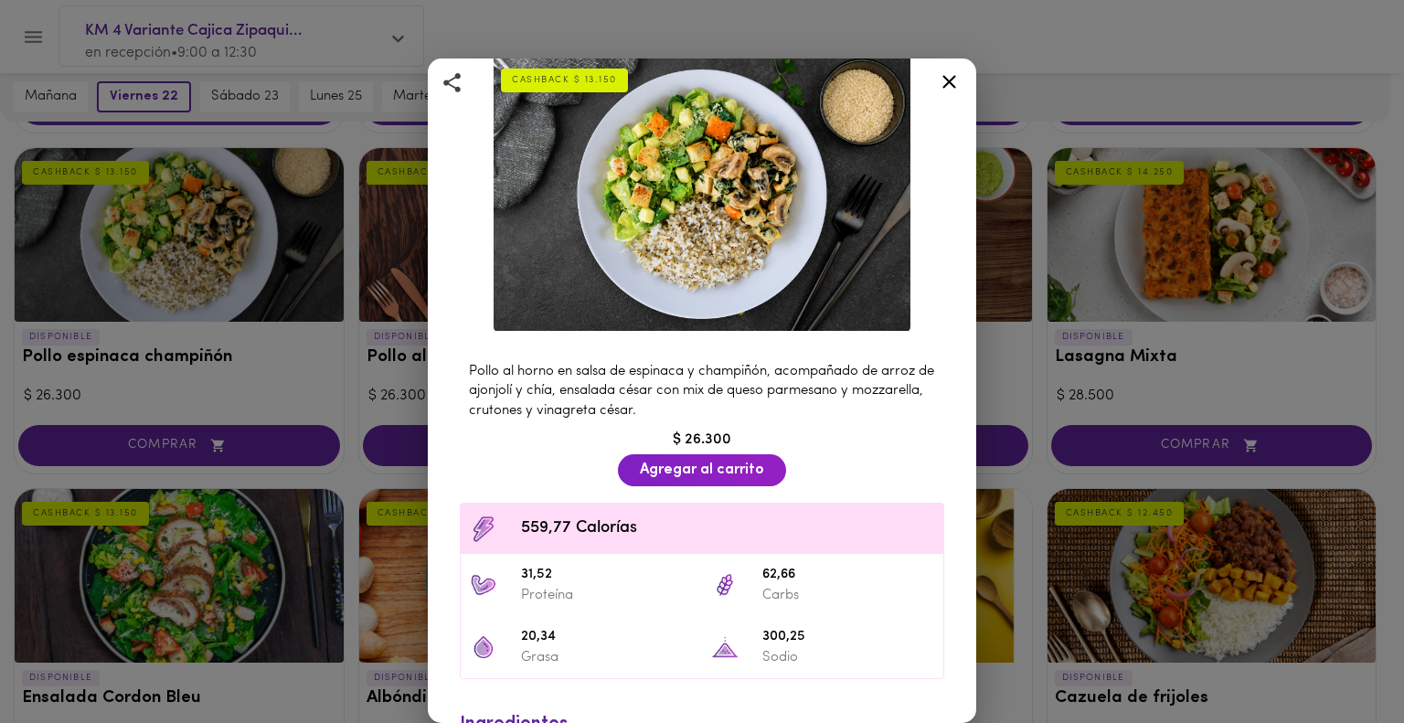
scroll to position [97, 0]
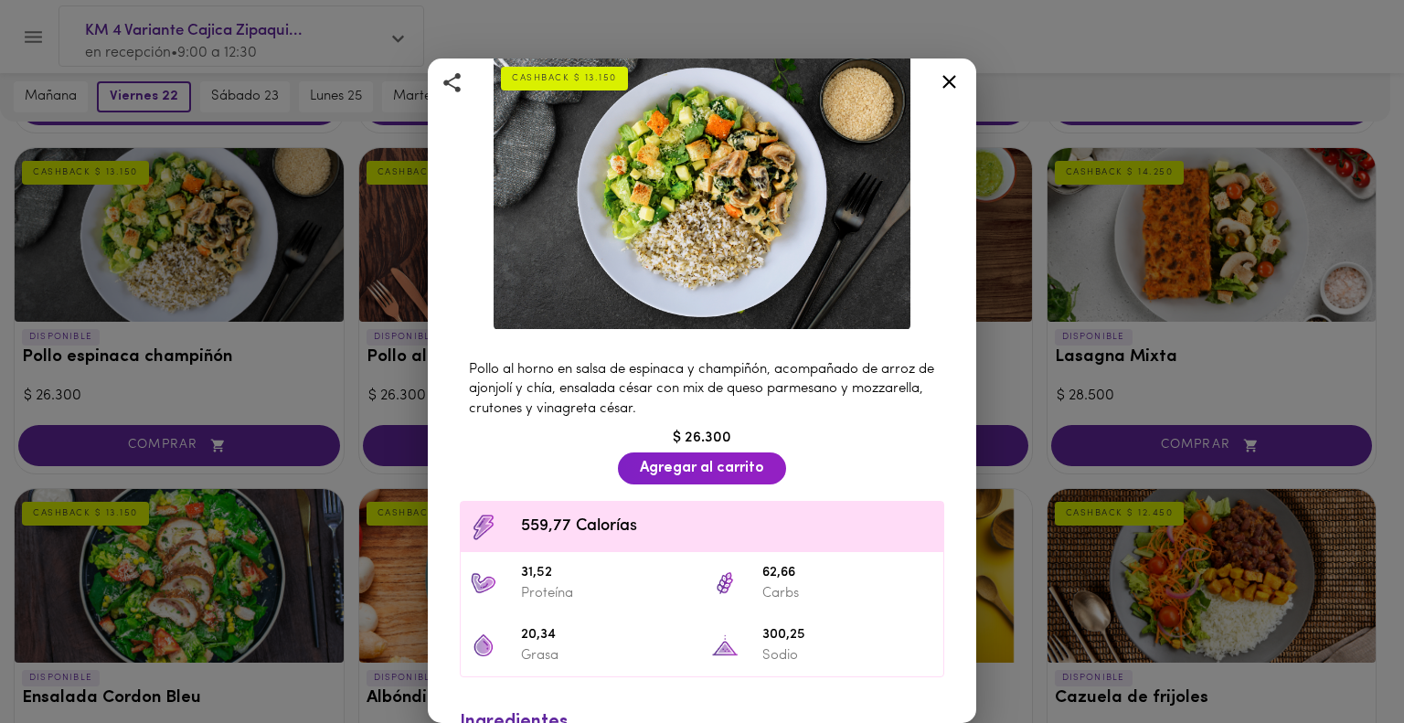
click at [949, 83] on icon at bounding box center [949, 82] width 14 height 14
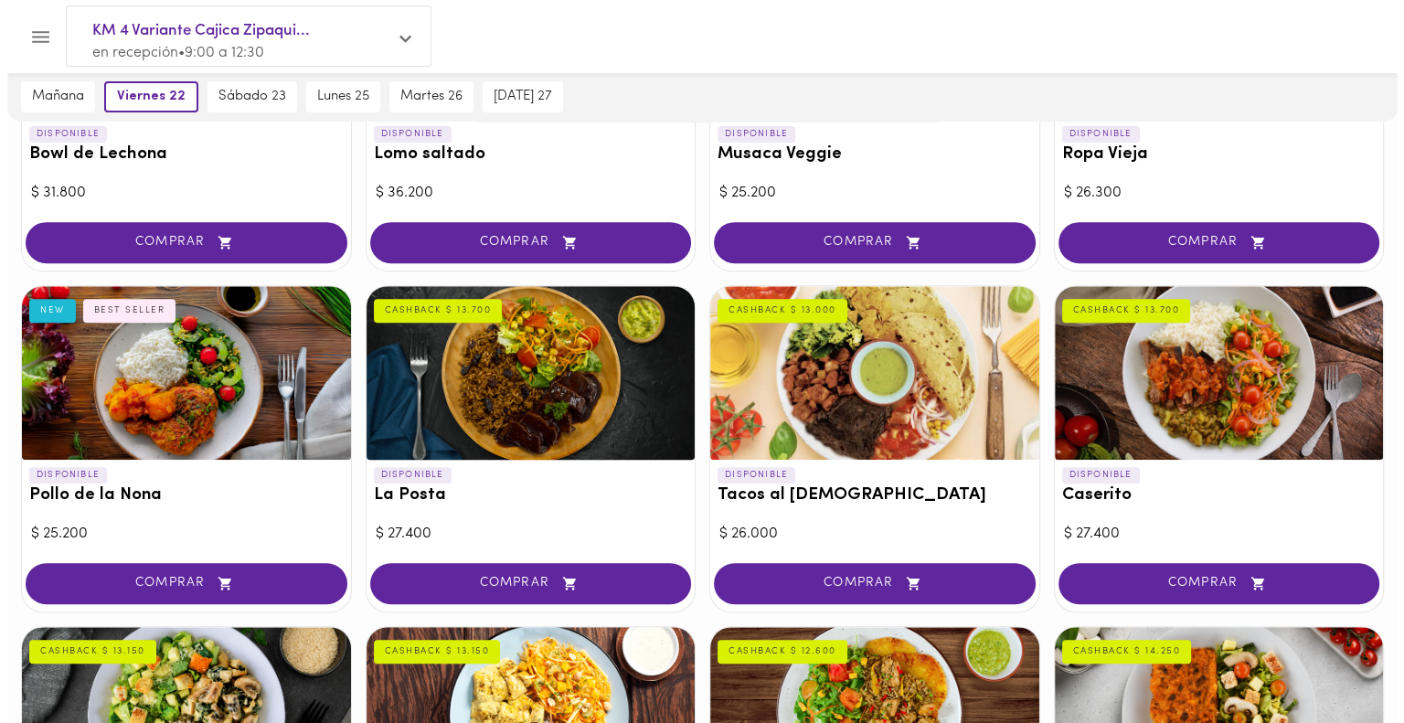
scroll to position [649, 0]
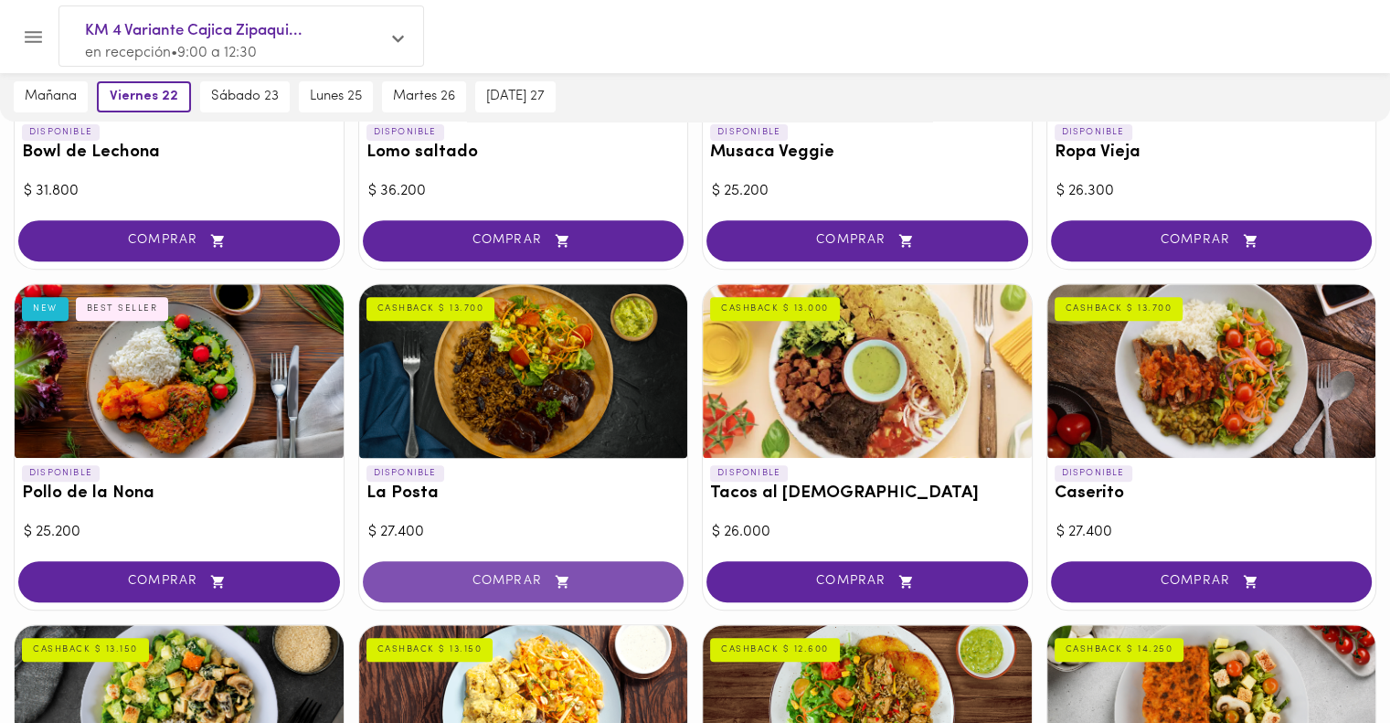
click at [570, 579] on icon "button" at bounding box center [562, 582] width 23 height 16
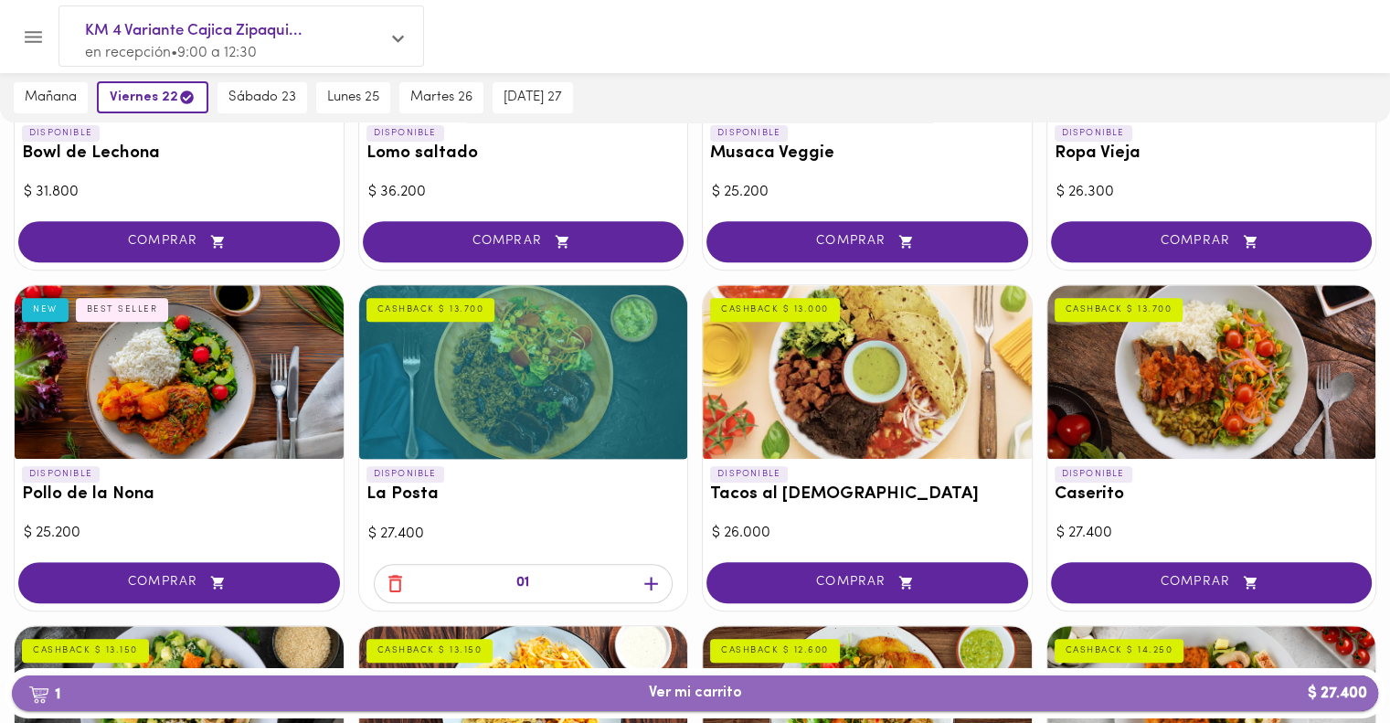
click at [769, 705] on button "1 Ver mi carrito $ 27.400" at bounding box center [695, 693] width 1366 height 36
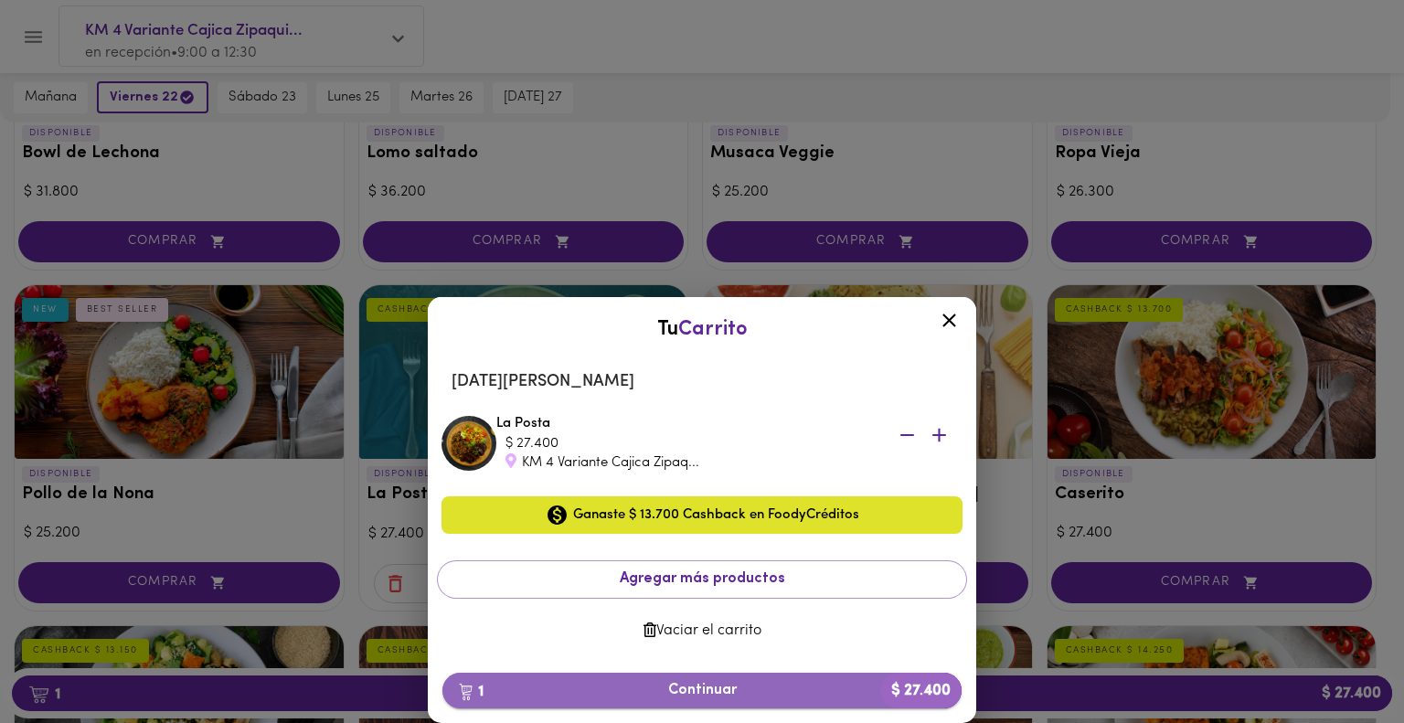
click at [706, 696] on span "1 Continuar $ 27.400" at bounding box center [702, 690] width 490 height 17
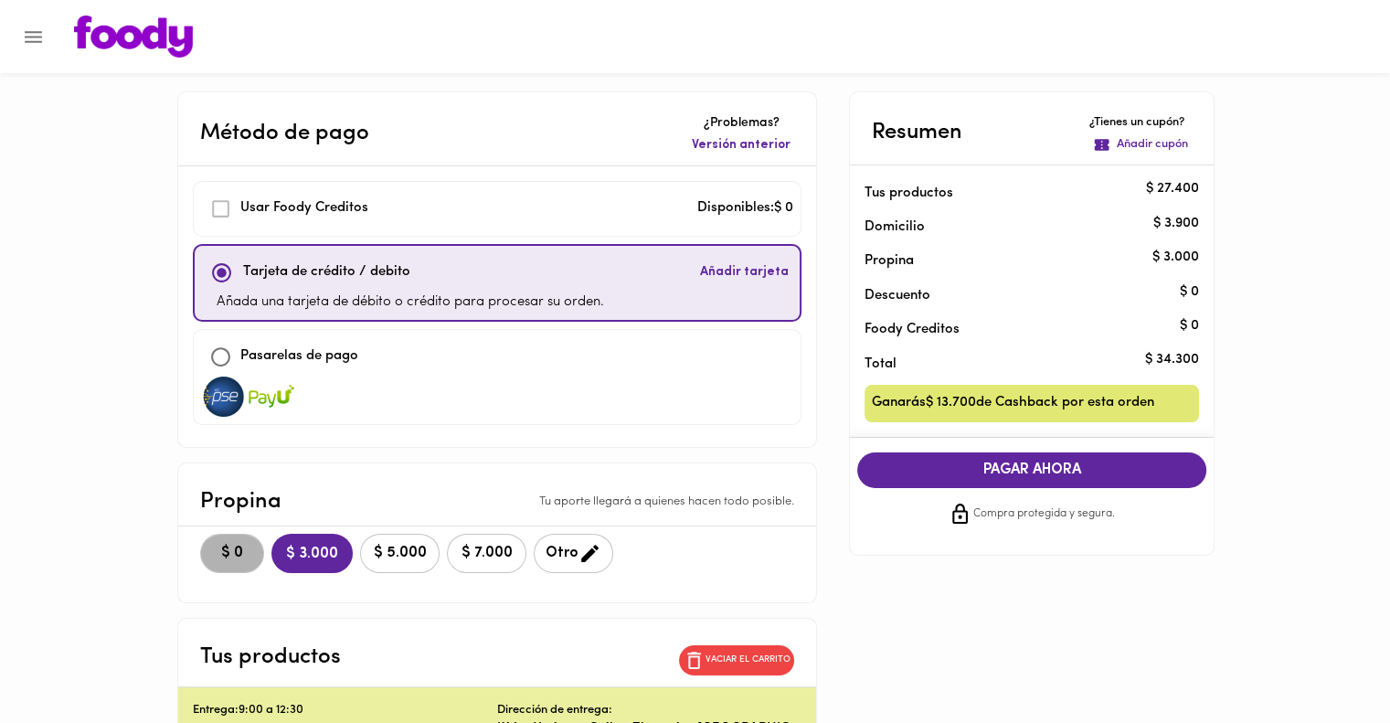
click at [237, 556] on span "$ 0" at bounding box center [232, 553] width 40 height 17
click at [437, 390] on div at bounding box center [497, 397] width 592 height 40
checkbox input "false"
checkbox input "true"
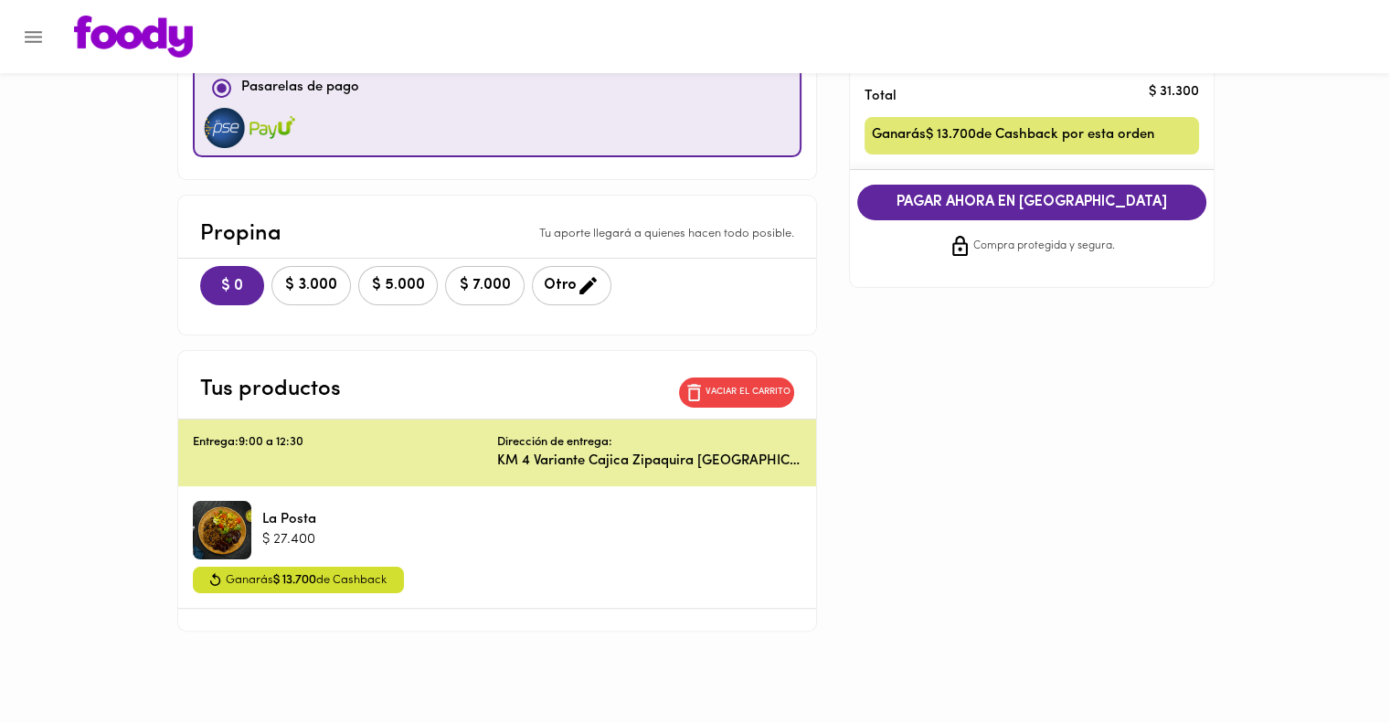
scroll to position [277, 0]
click at [285, 590] on span "Ganarás $ 13.700 de Cashback" at bounding box center [306, 580] width 161 height 20
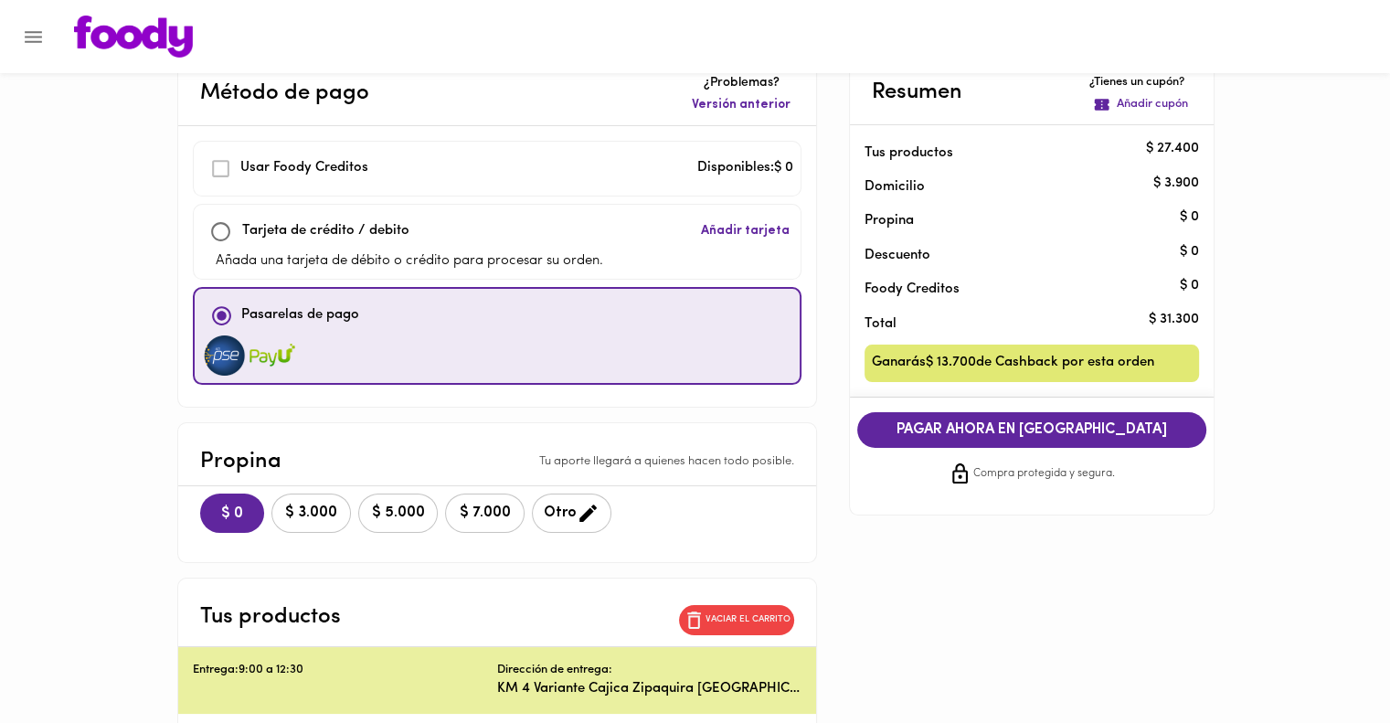
scroll to position [39, 0]
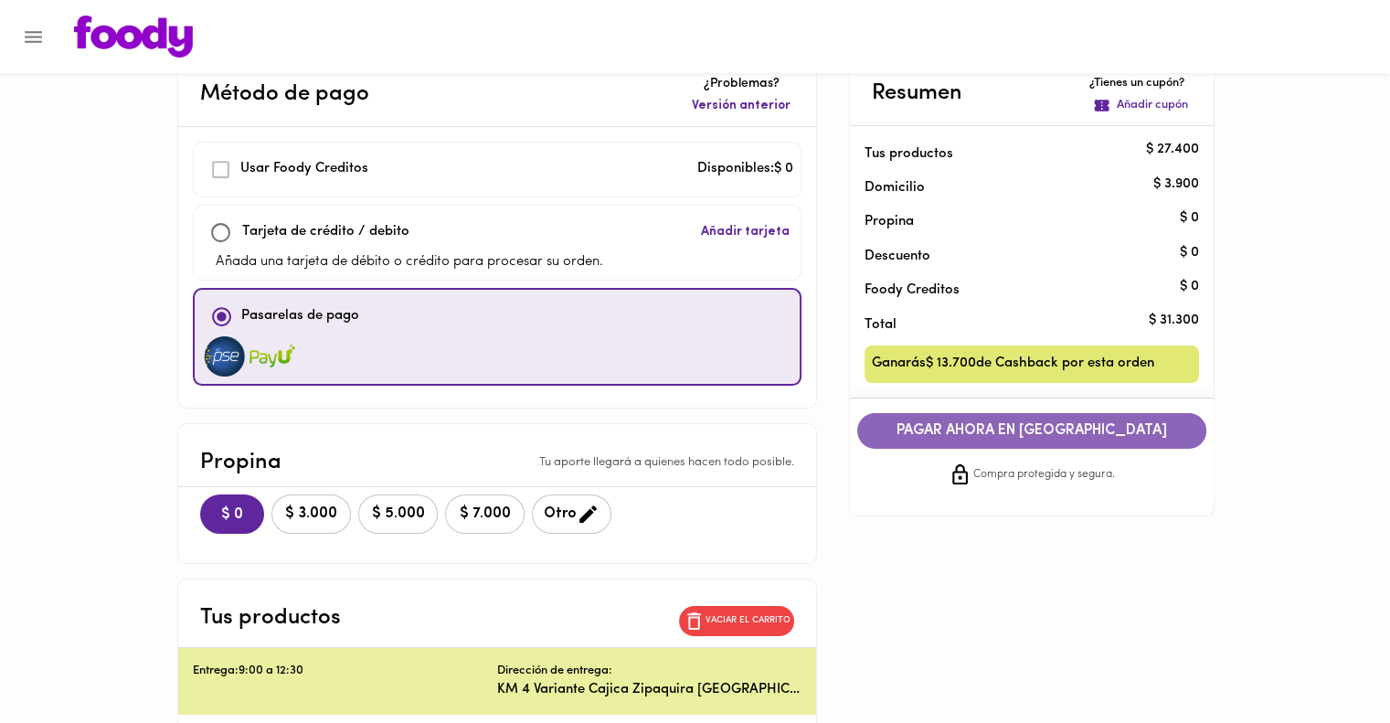
click at [1046, 431] on span "PAGAR AHORA EN PASARELA" at bounding box center [1032, 430] width 313 height 17
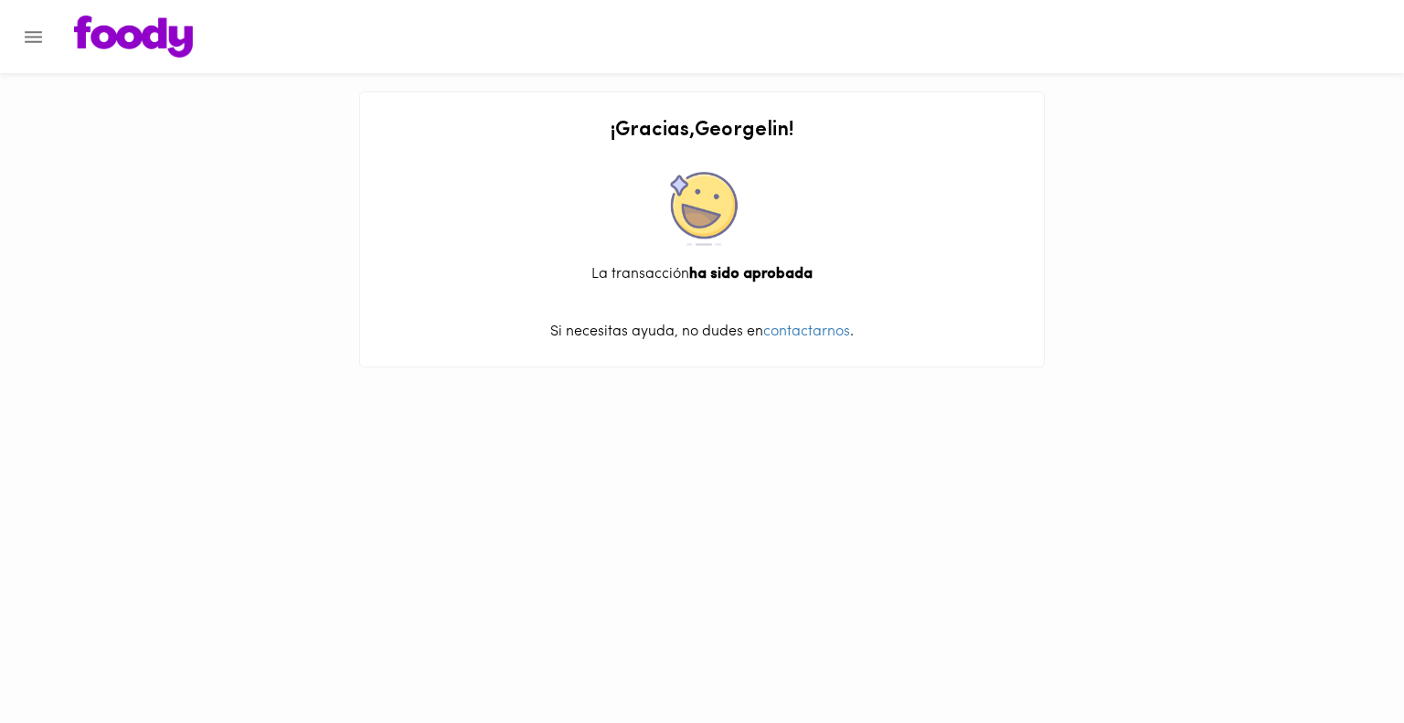
click at [561, 354] on div "¡ Gracias , [PERSON_NAME] ! La transacción ha sido aprobada Si necesitas ayuda,…" at bounding box center [701, 229] width 685 height 276
